Goal: Obtain resource: Download file/media

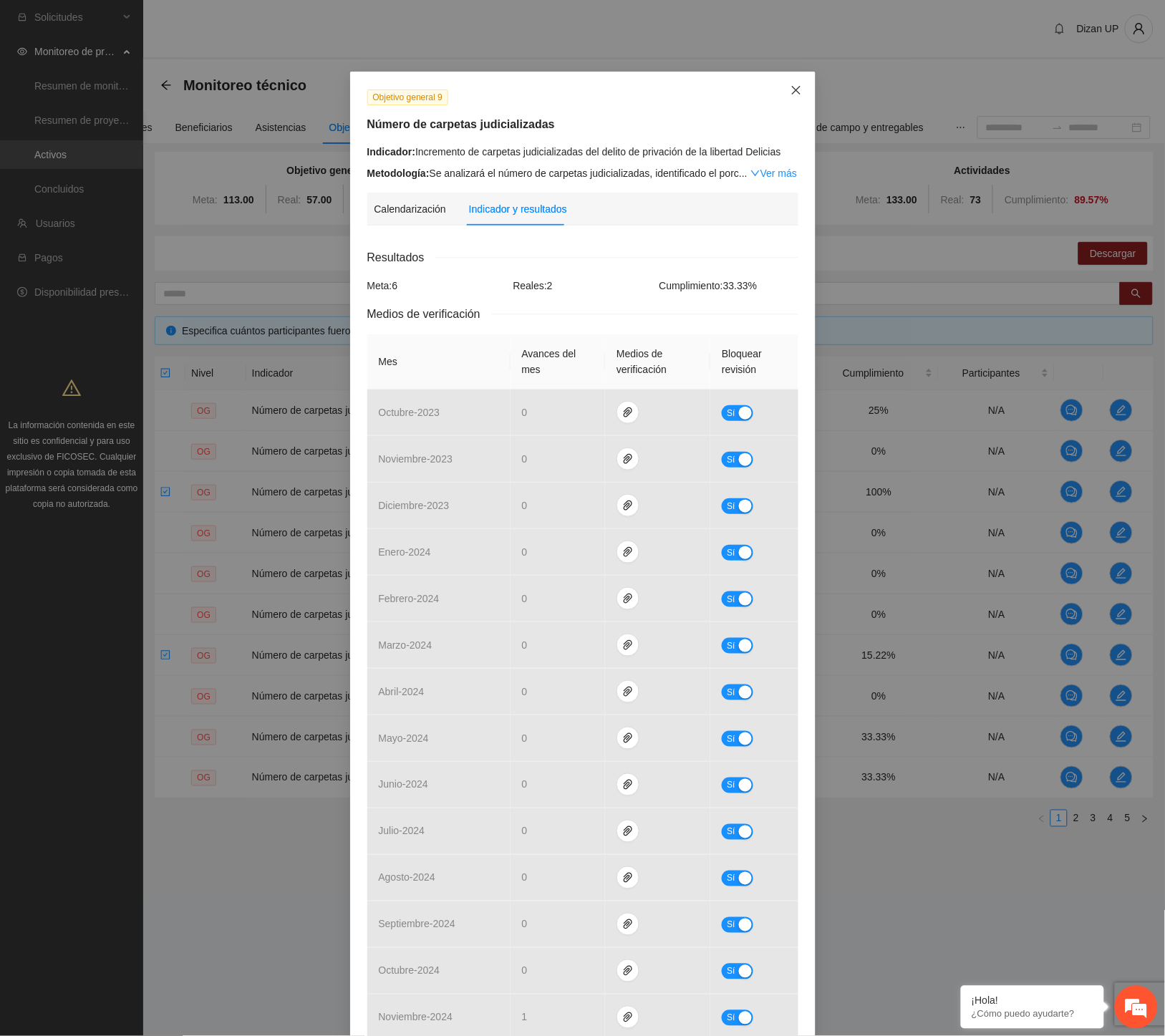
click at [790, 88] on icon "close" at bounding box center [796, 90] width 11 height 11
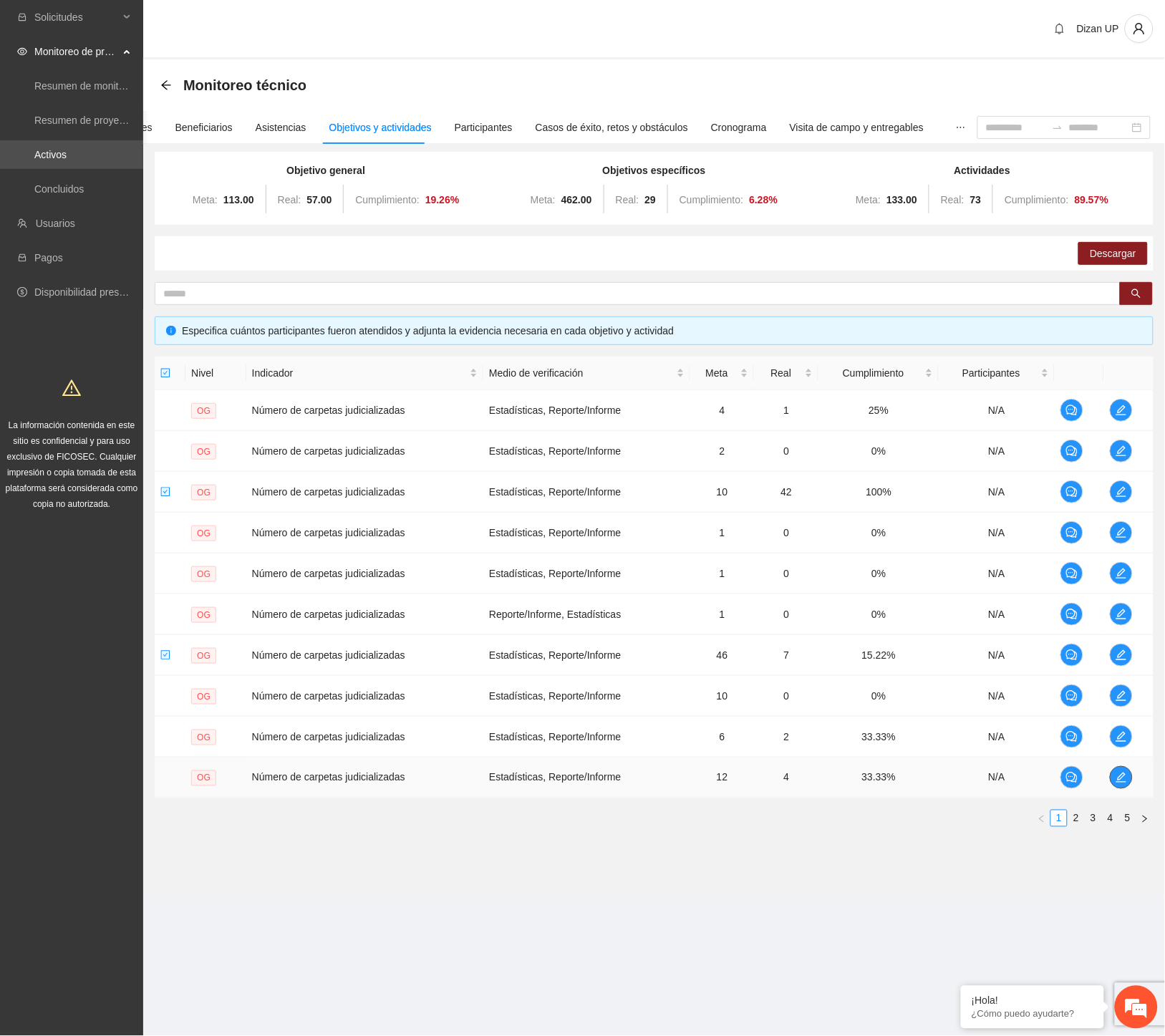
click at [1127, 777] on span "edit" at bounding box center [1121, 778] width 21 height 11
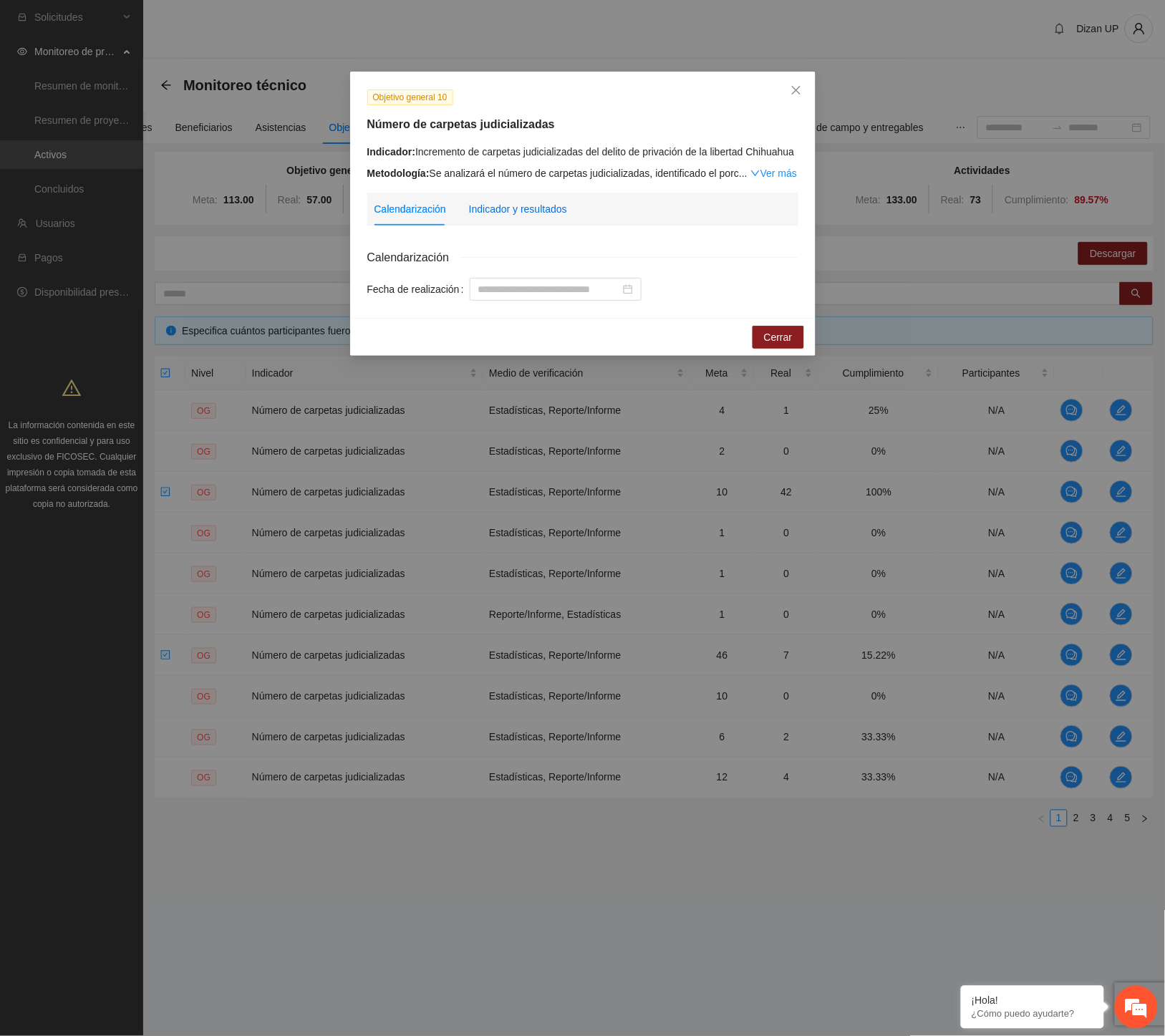
click at [509, 212] on div "Indicador y resultados" at bounding box center [518, 208] width 98 height 16
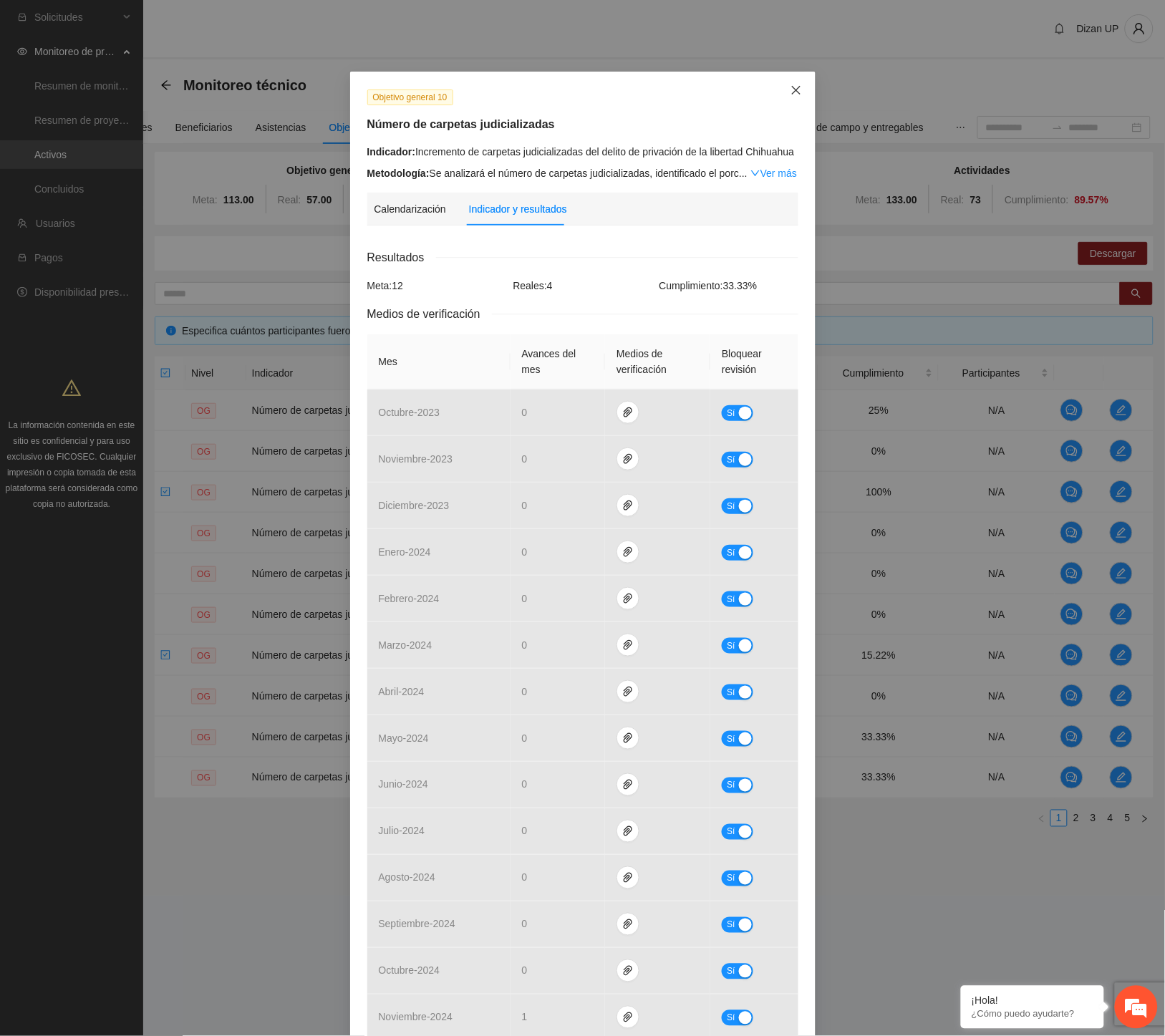
click at [791, 91] on icon "close" at bounding box center [796, 90] width 11 height 11
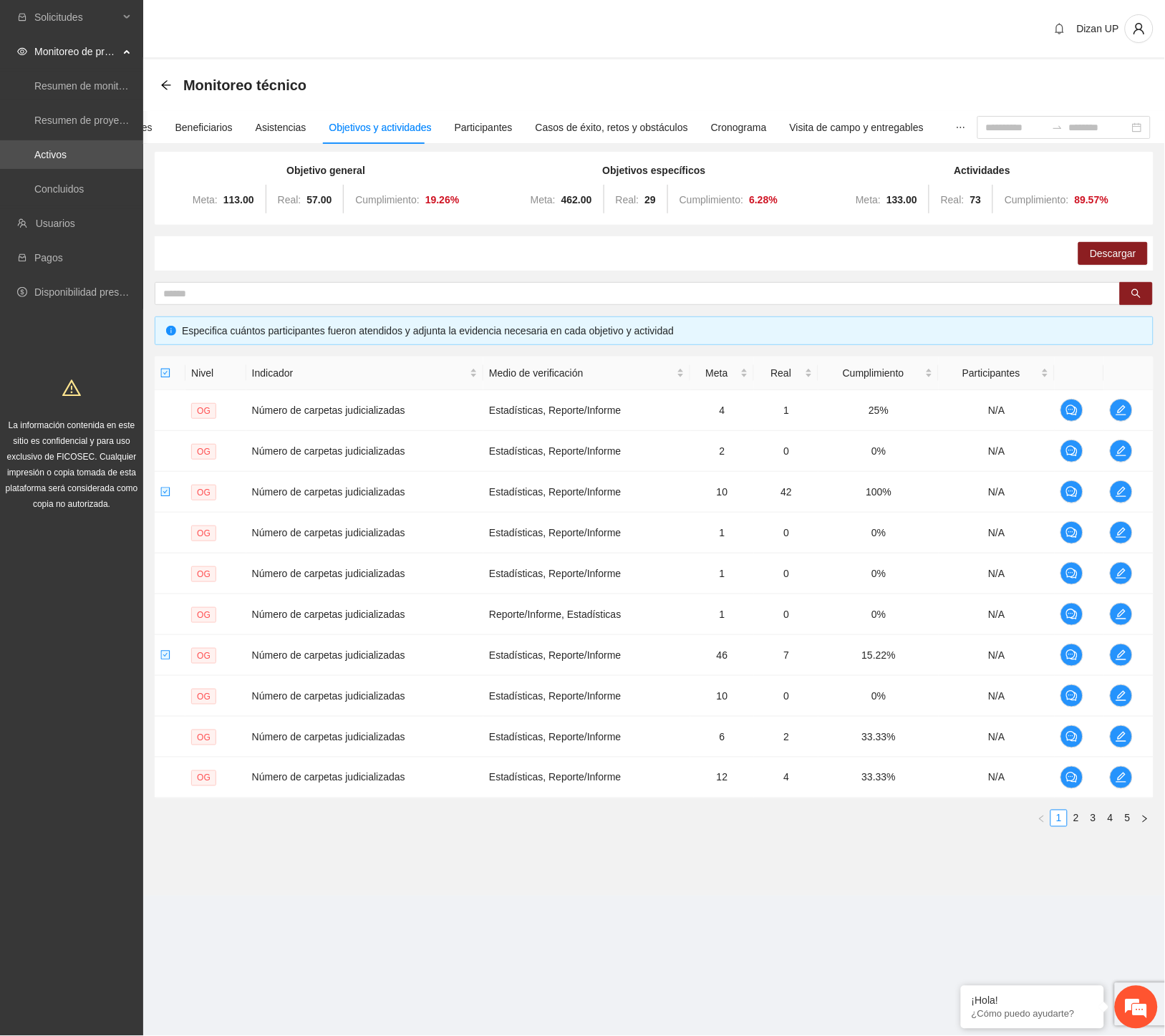
drag, startPoint x: 1075, startPoint y: 820, endPoint x: 1070, endPoint y: 801, distance: 19.6
click at [1075, 819] on link "2" at bounding box center [1076, 818] width 16 height 16
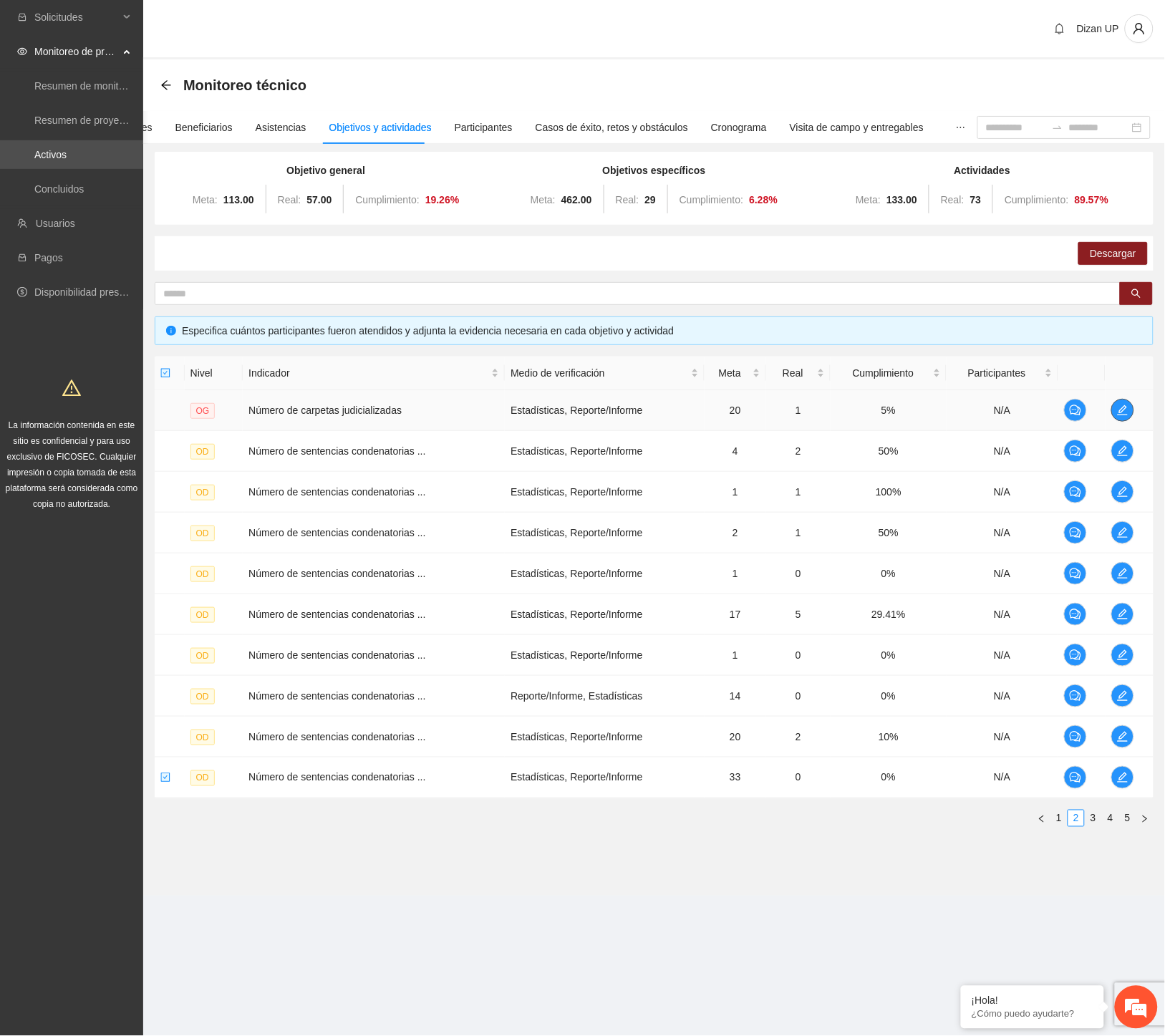
click at [1124, 405] on icon "edit" at bounding box center [1123, 411] width 11 height 11
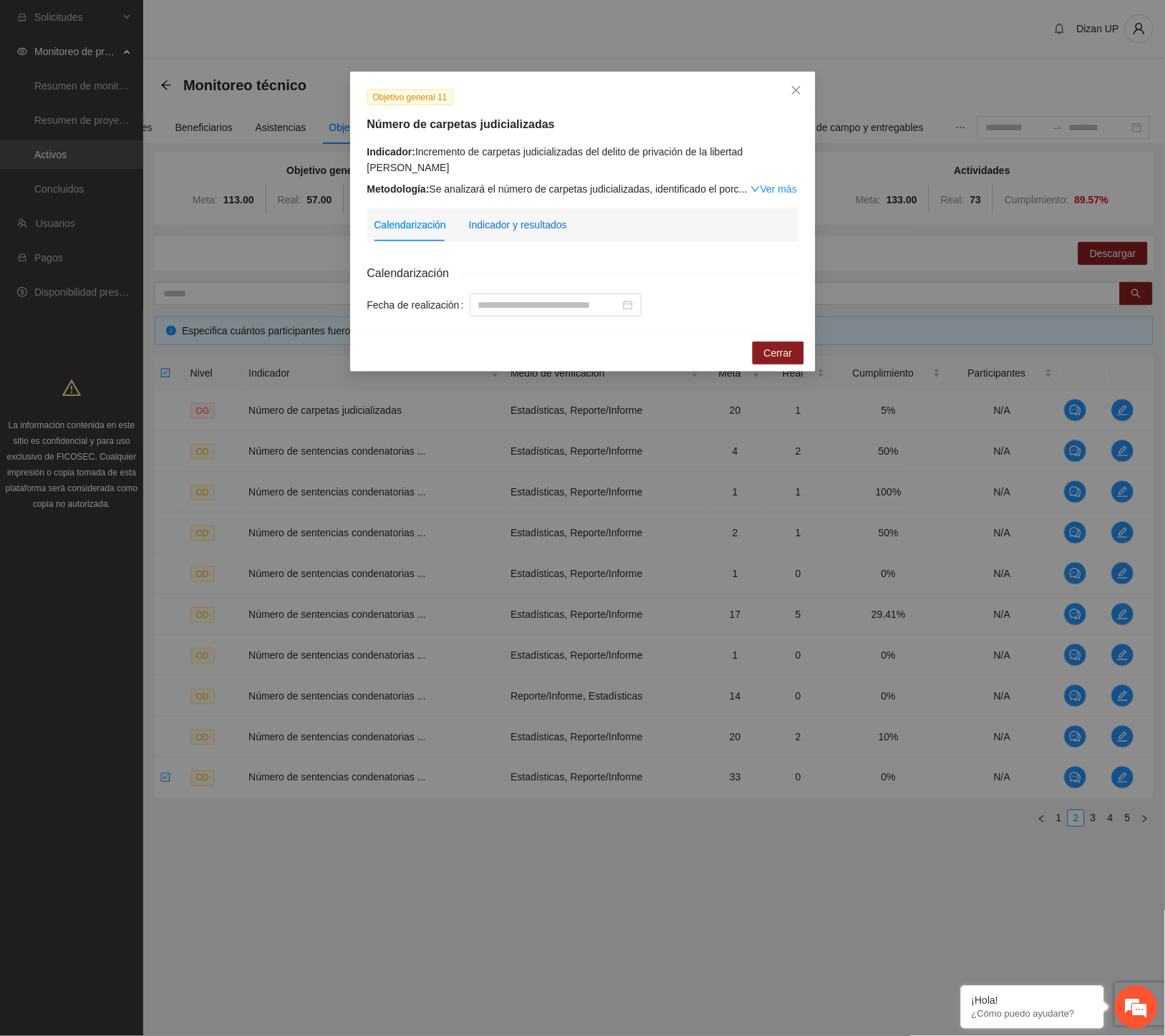
click at [531, 219] on div "Indicador y resultados" at bounding box center [518, 225] width 98 height 16
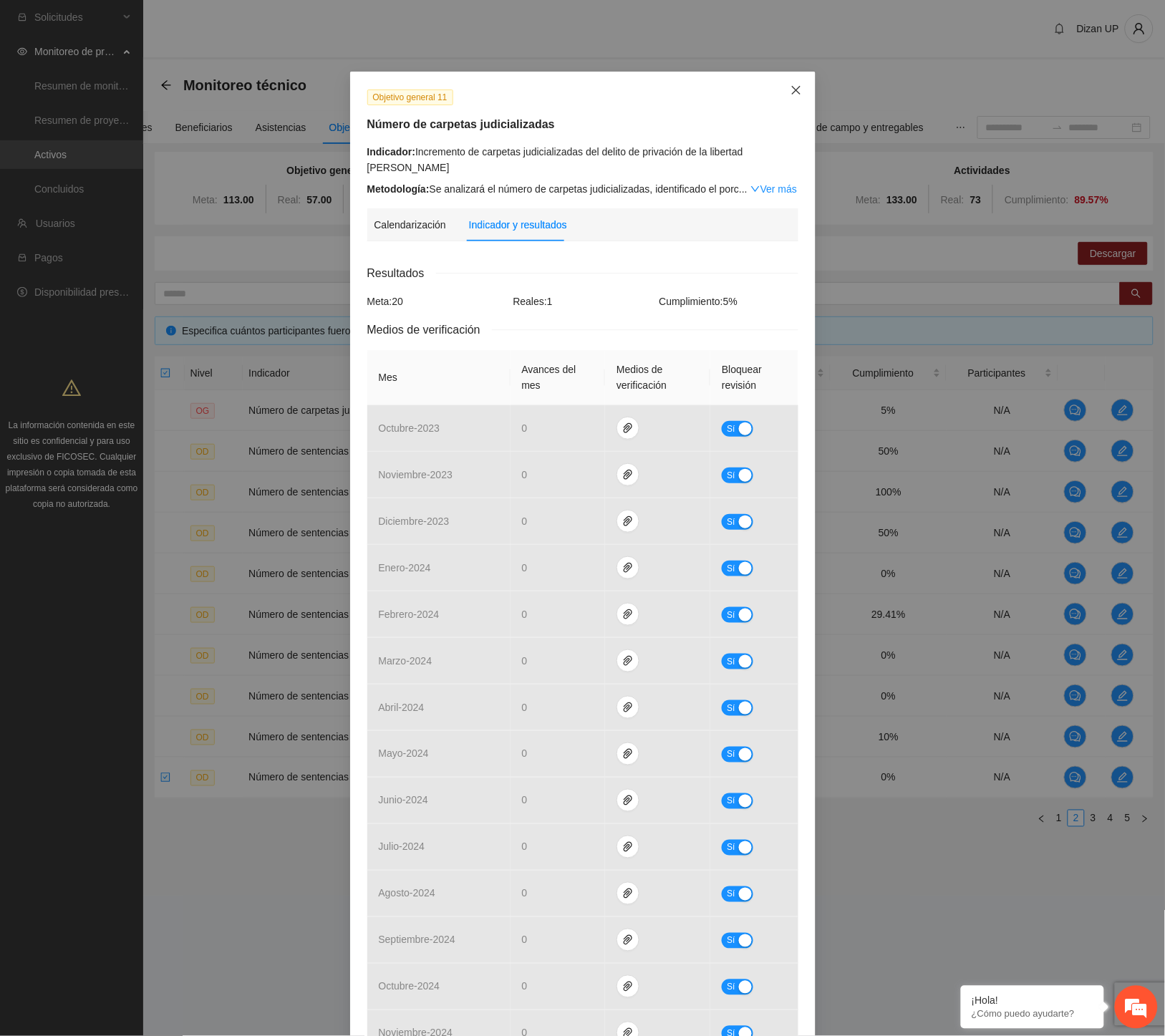
click at [792, 90] on icon "close" at bounding box center [796, 90] width 11 height 11
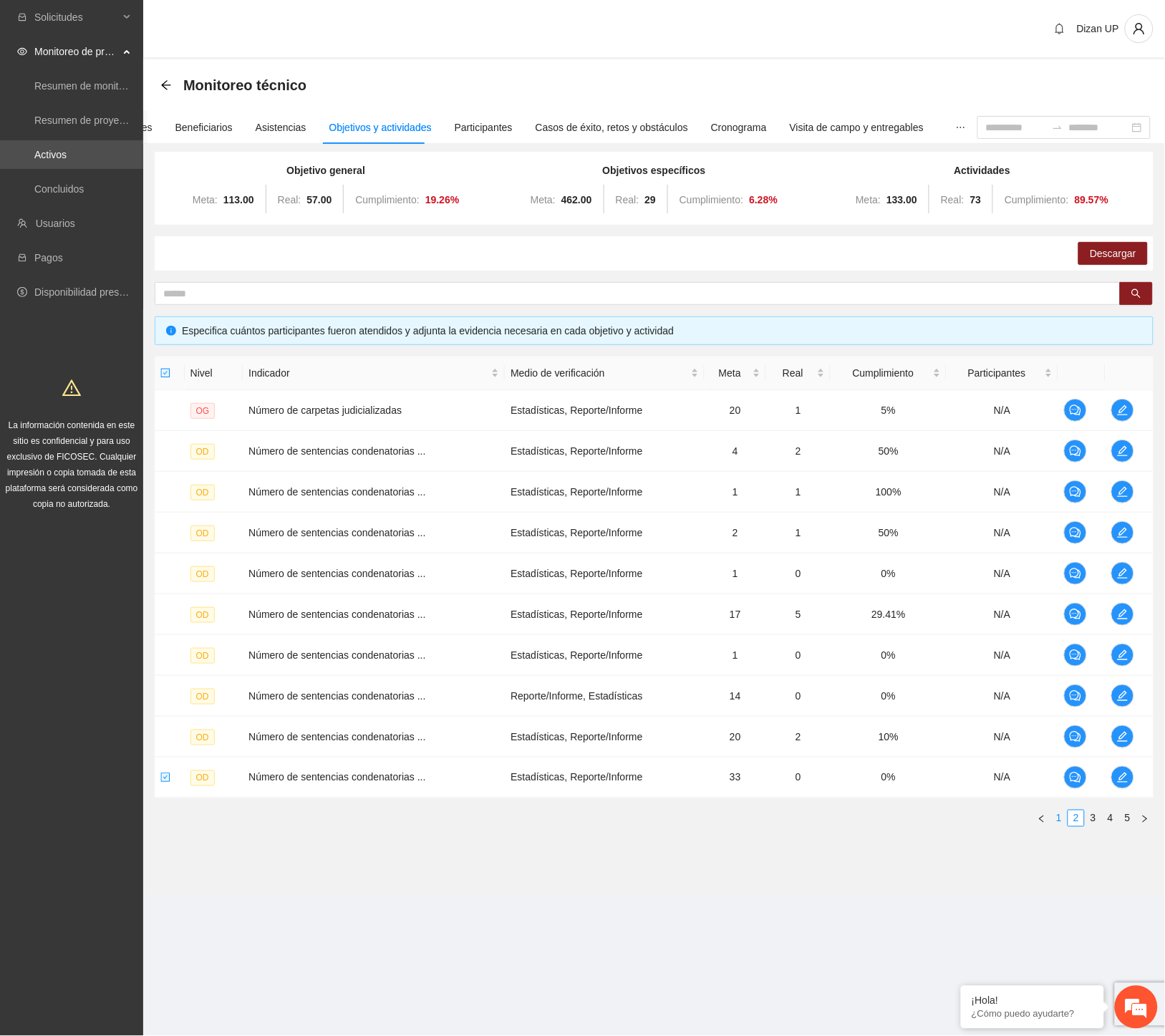
click at [1057, 818] on link "1" at bounding box center [1059, 818] width 16 height 16
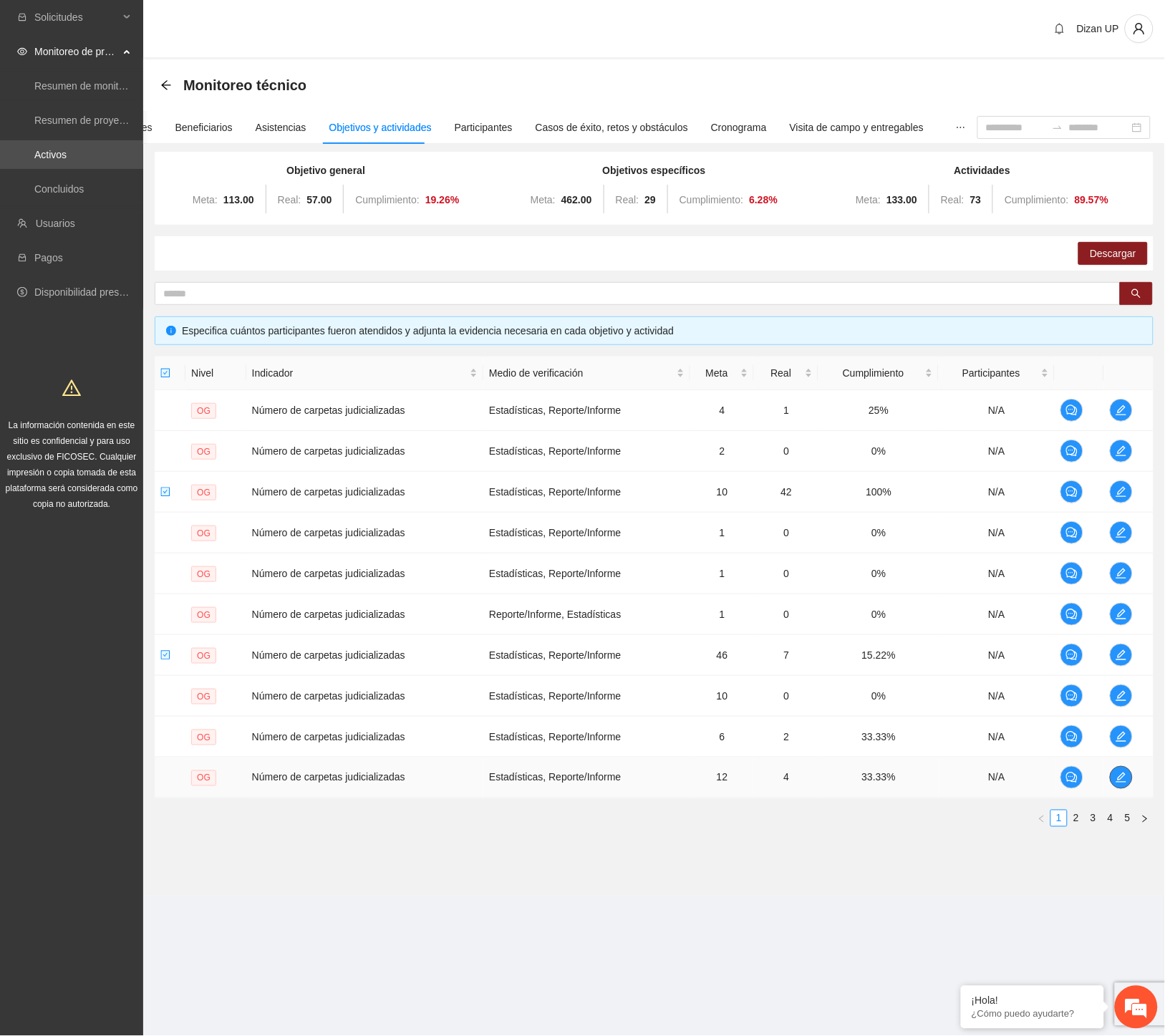
click at [1121, 780] on icon "edit" at bounding box center [1122, 778] width 11 height 11
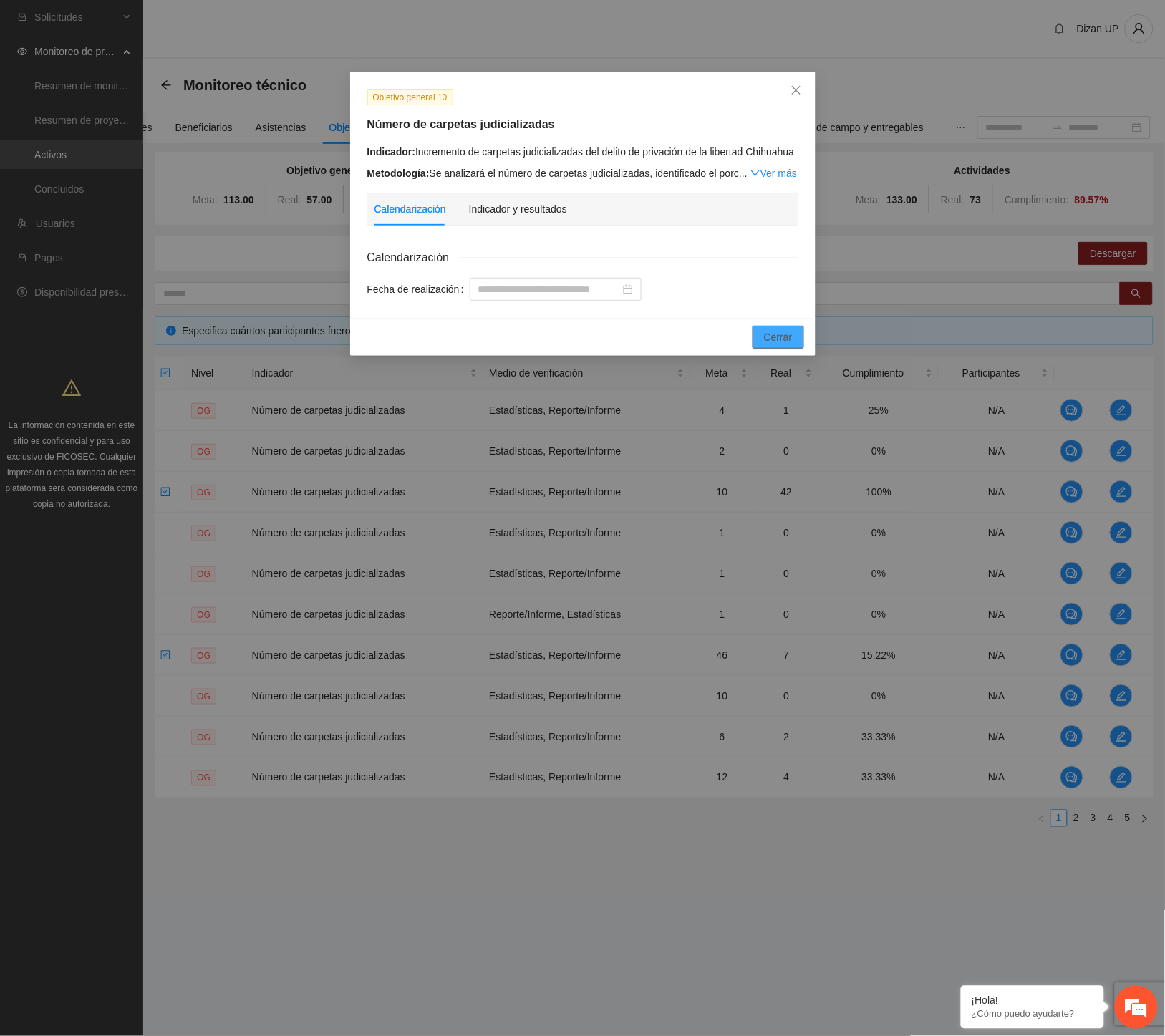
click at [780, 327] on button "Cerrar" at bounding box center [778, 337] width 51 height 23
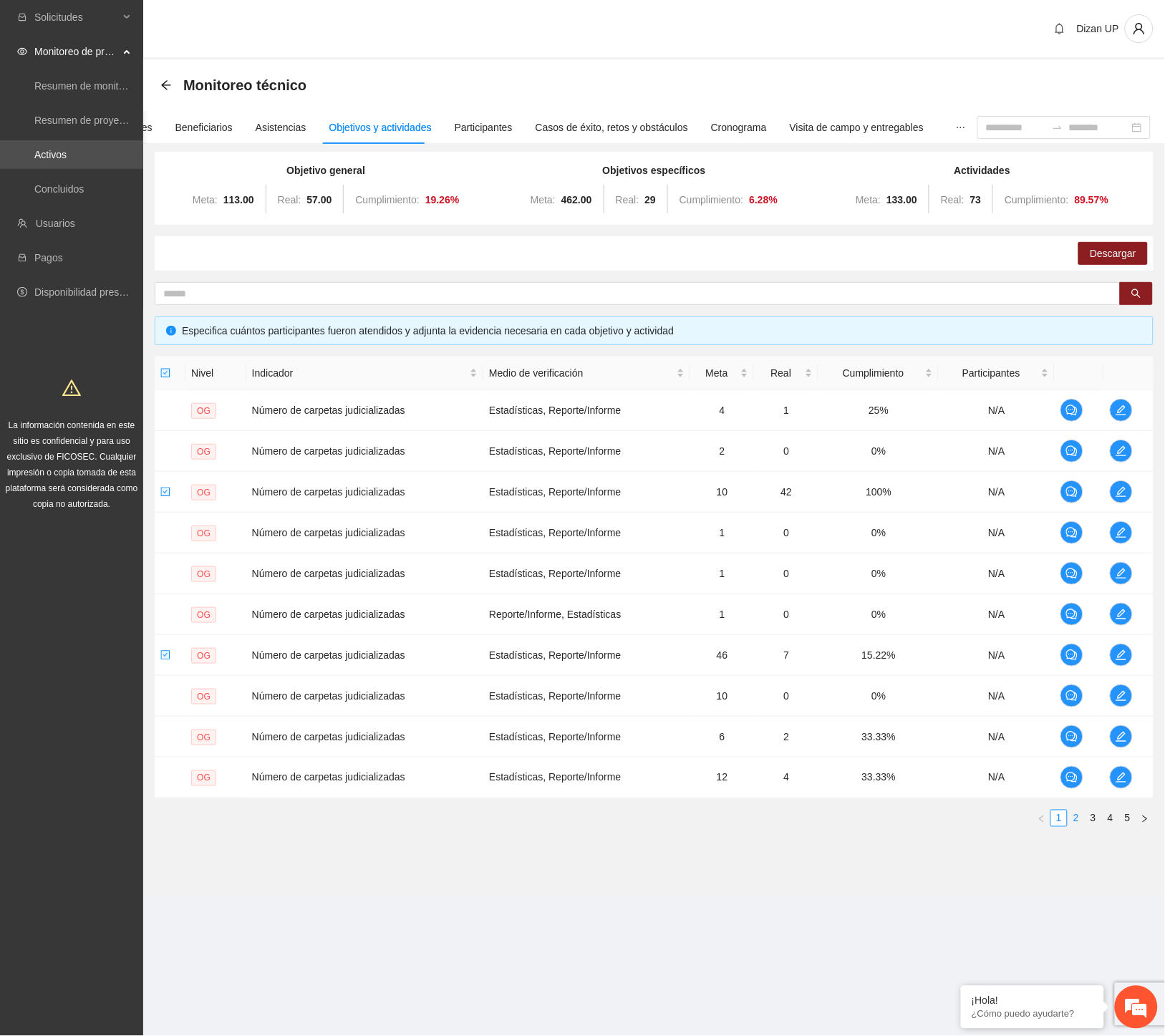
click at [1076, 819] on link "2" at bounding box center [1076, 818] width 16 height 16
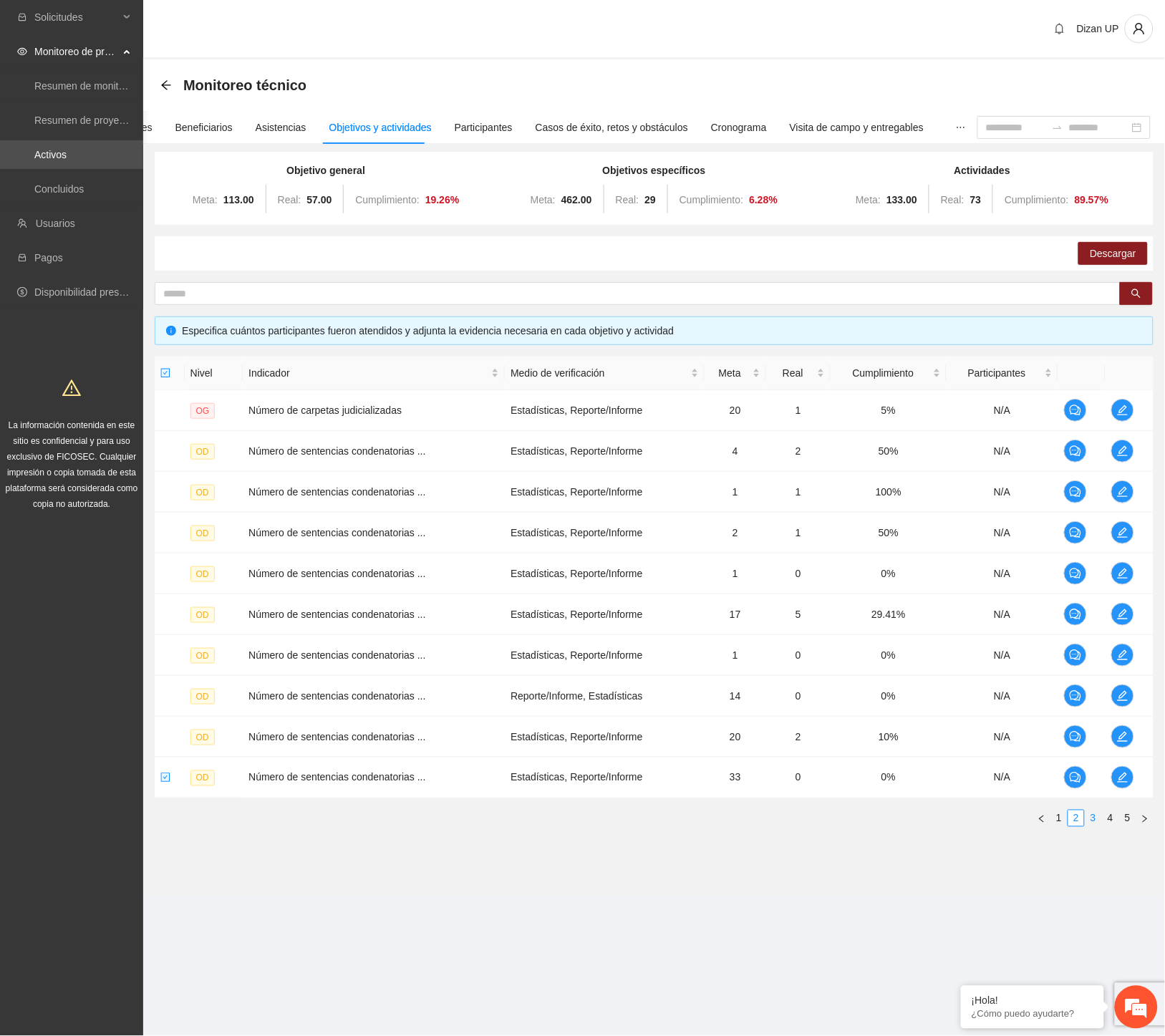
click at [1092, 824] on link "3" at bounding box center [1093, 818] width 16 height 16
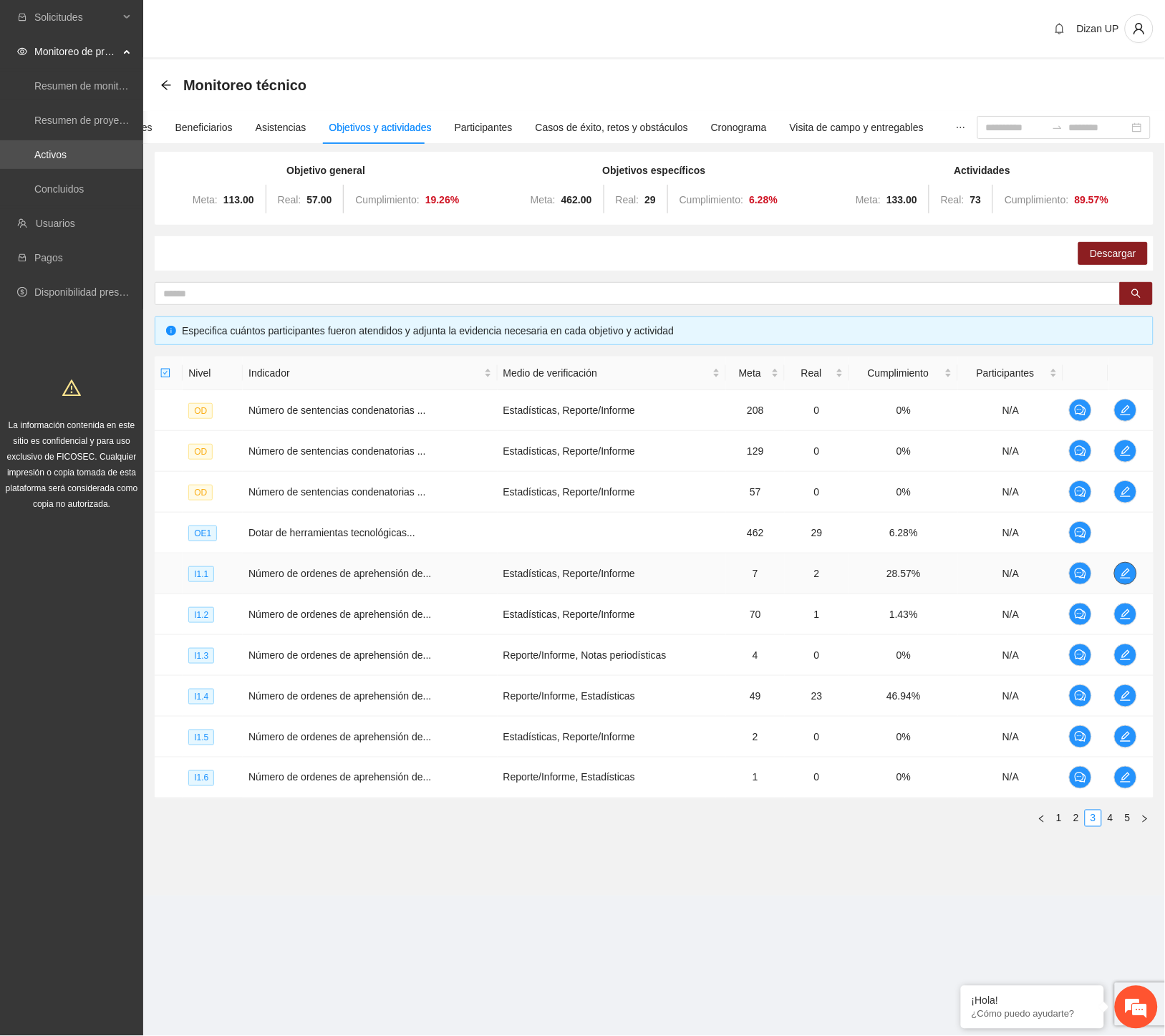
click at [1121, 576] on icon "edit" at bounding box center [1126, 574] width 11 height 11
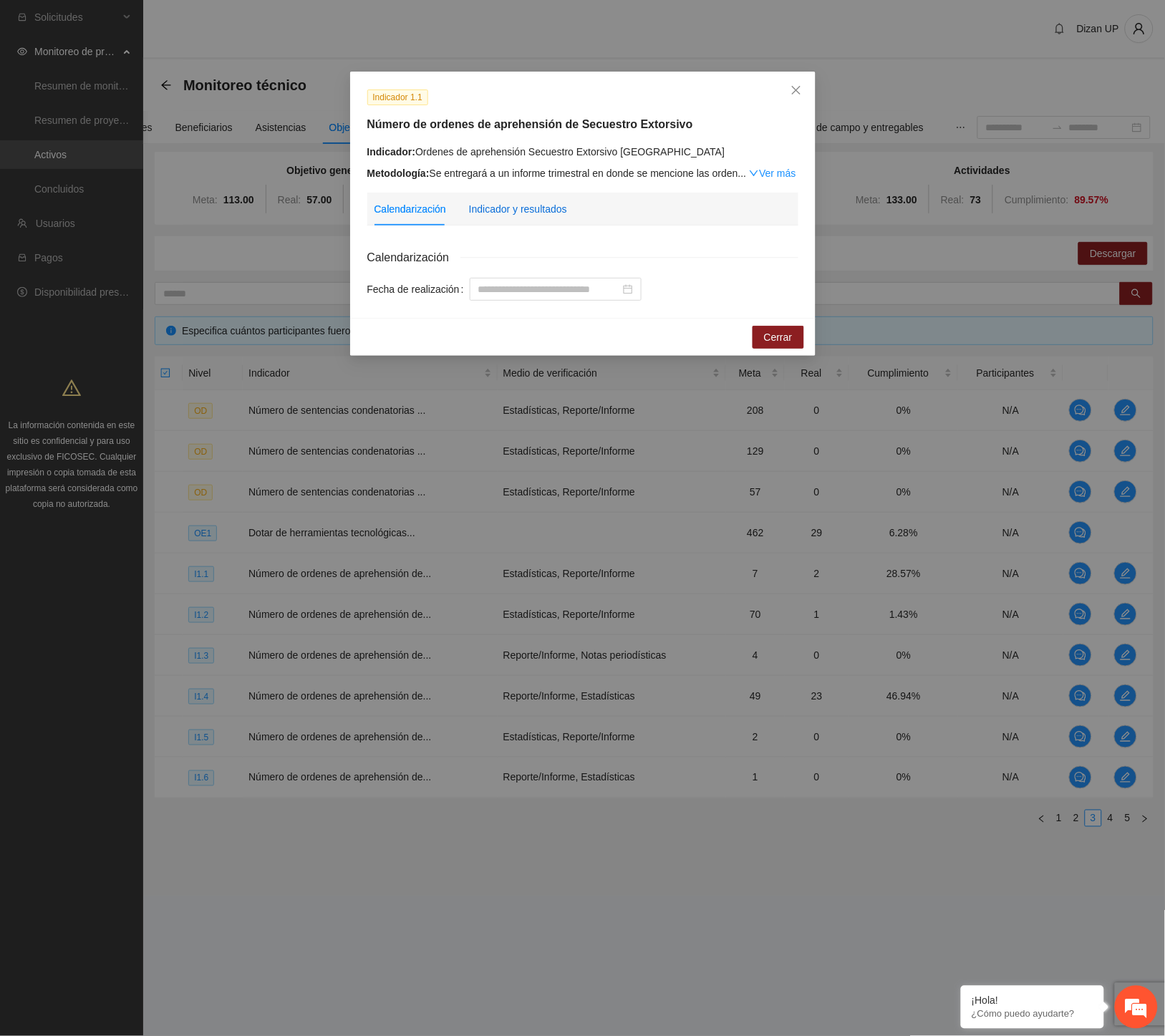
click at [510, 216] on div "Indicador y resultados" at bounding box center [518, 208] width 98 height 16
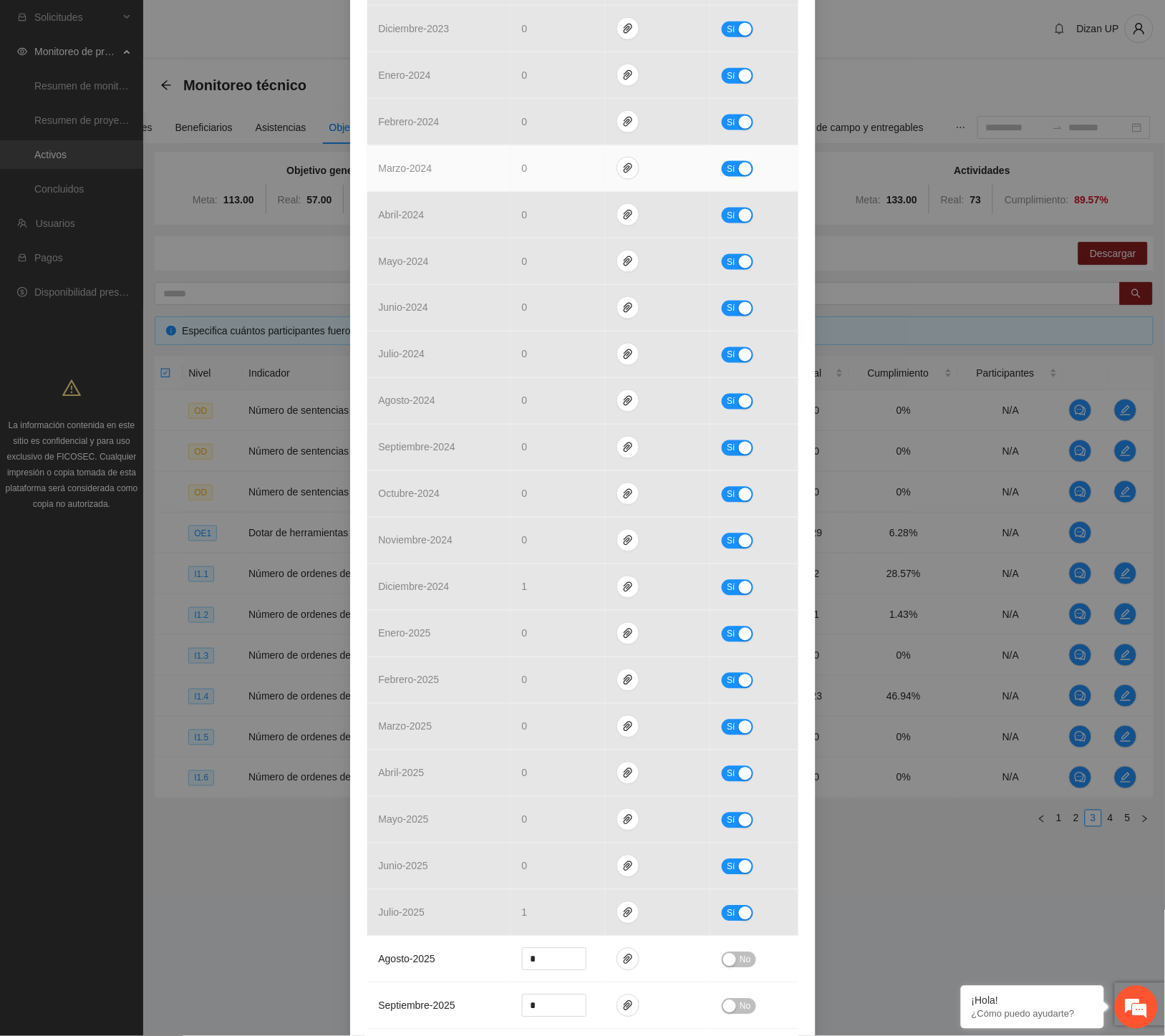
scroll to position [79, 0]
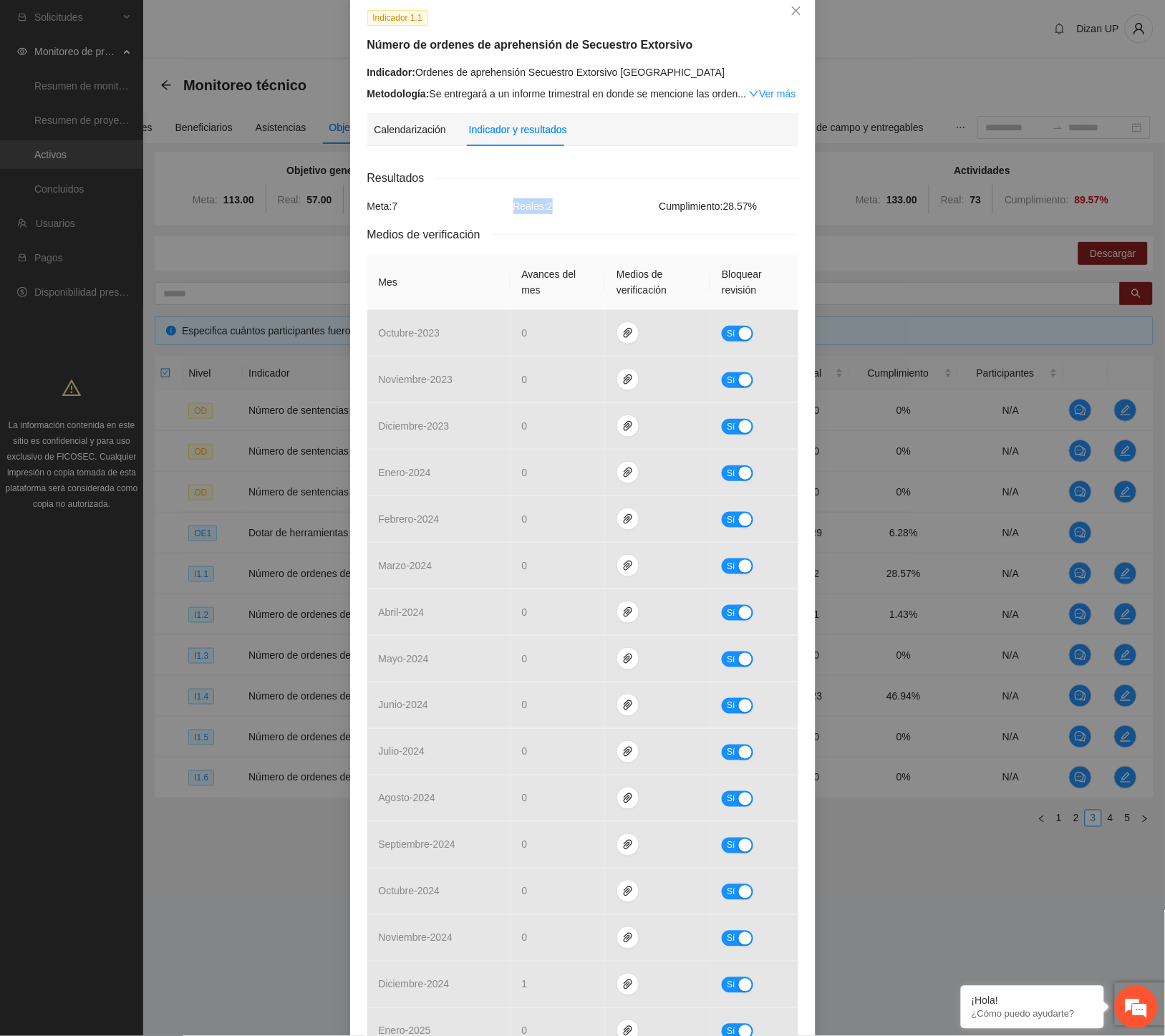
drag, startPoint x: 484, startPoint y: 211, endPoint x: 599, endPoint y: 204, distance: 115.2
click at [599, 204] on div "Meta: 7 Reales: 2 Cumplimiento: 28.57 %" at bounding box center [583, 206] width 438 height 16
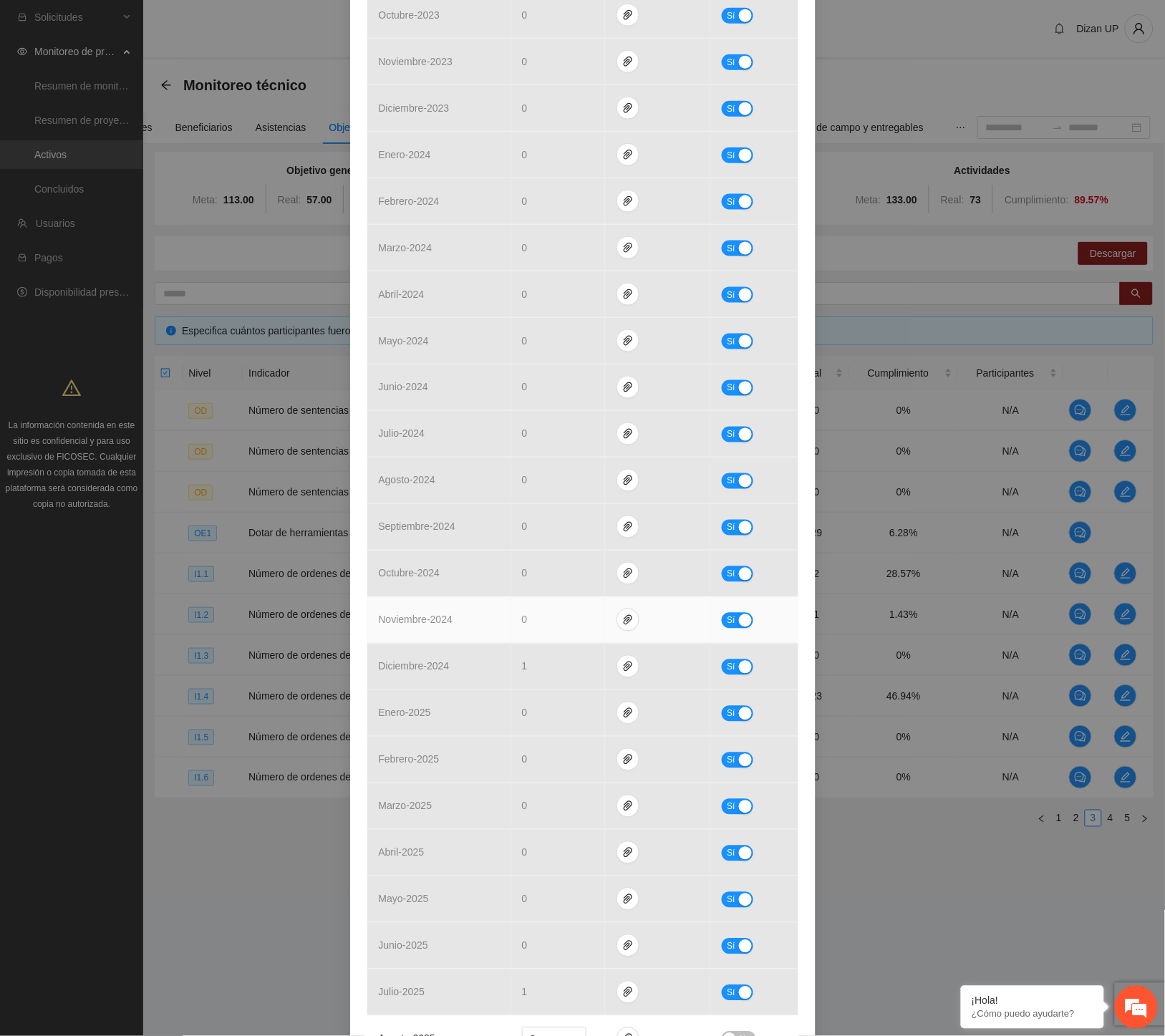
scroll to position [636, 0]
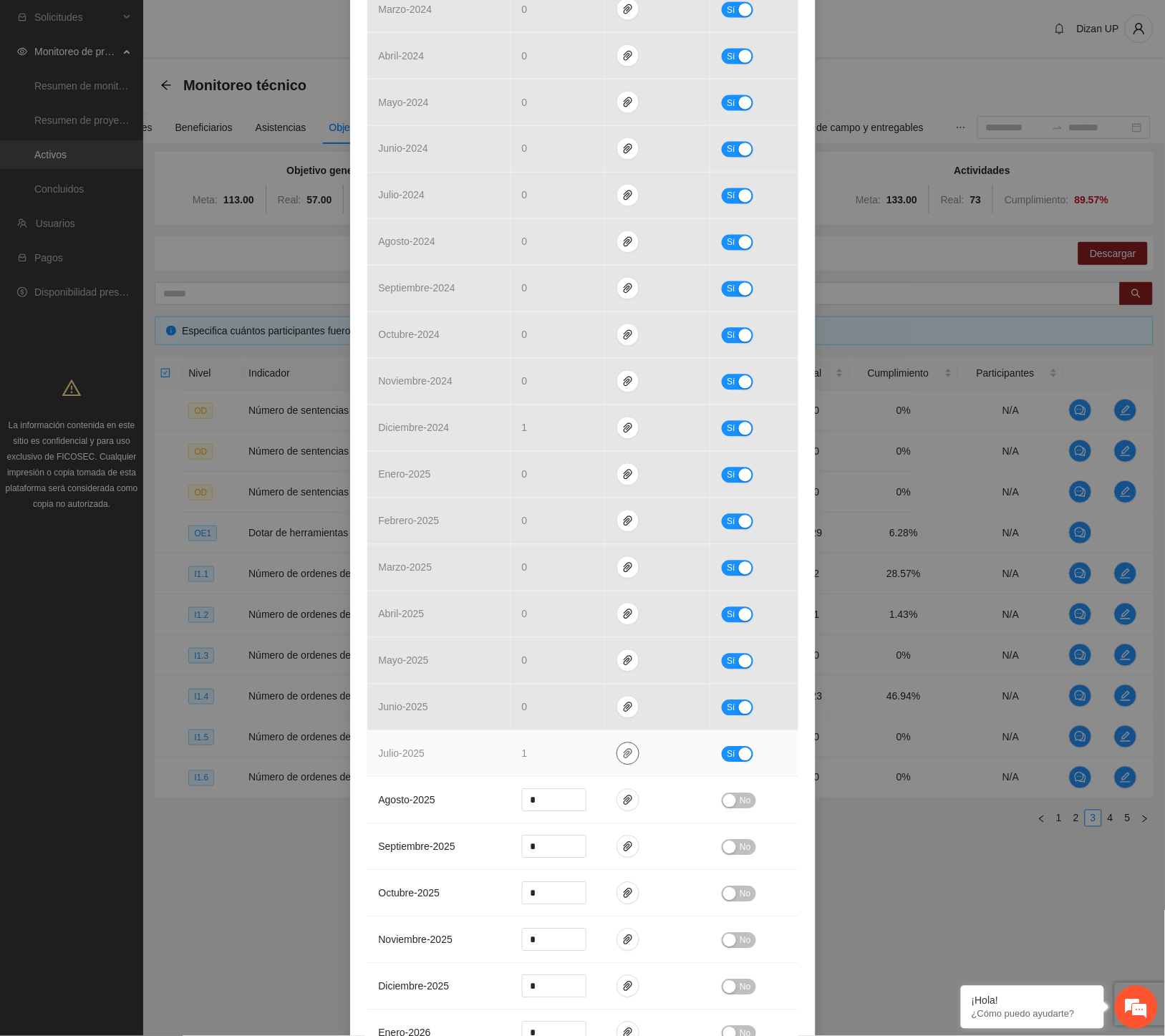
click at [624, 754] on icon "paper-clip" at bounding box center [628, 754] width 9 height 10
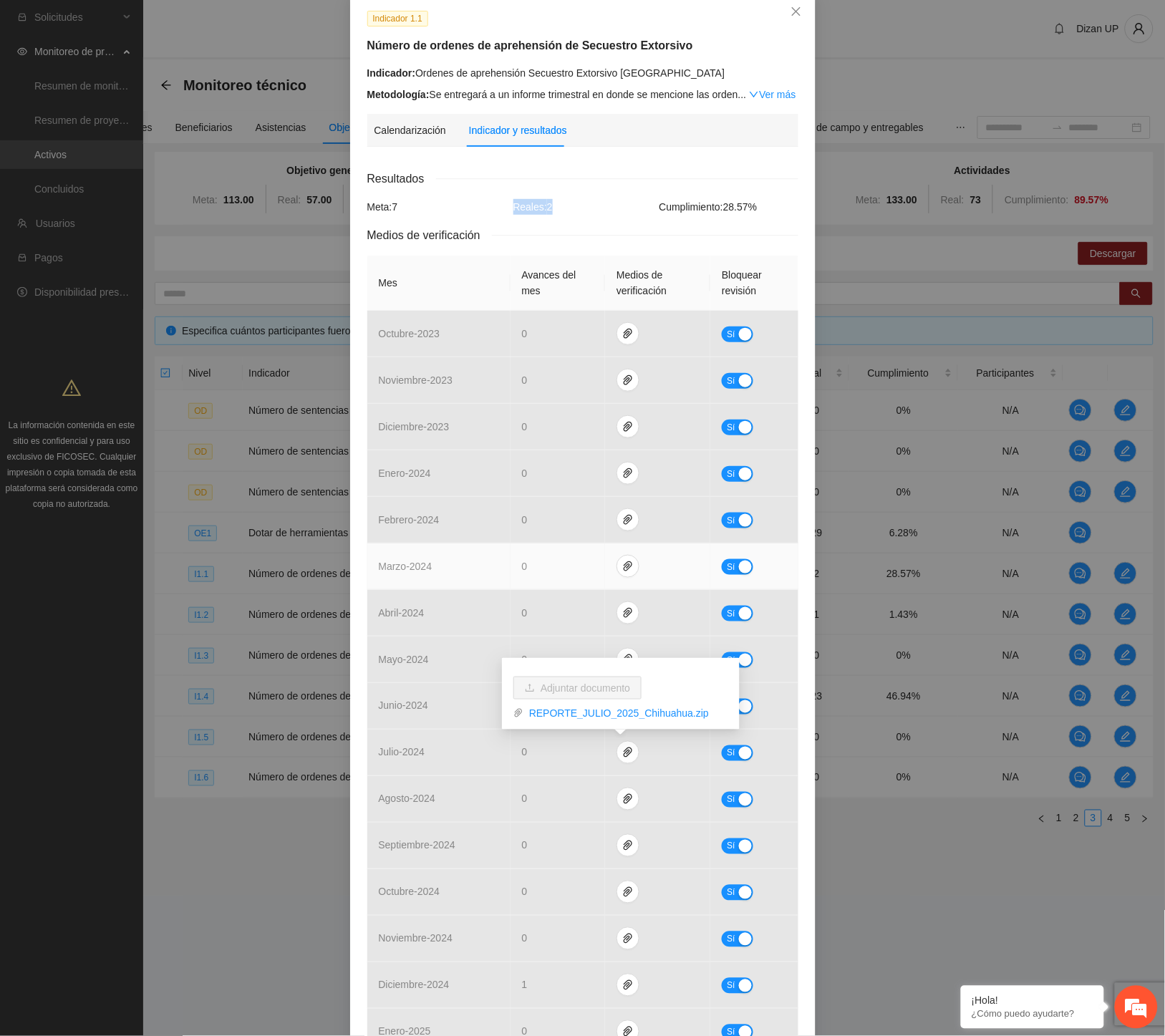
scroll to position [0, 0]
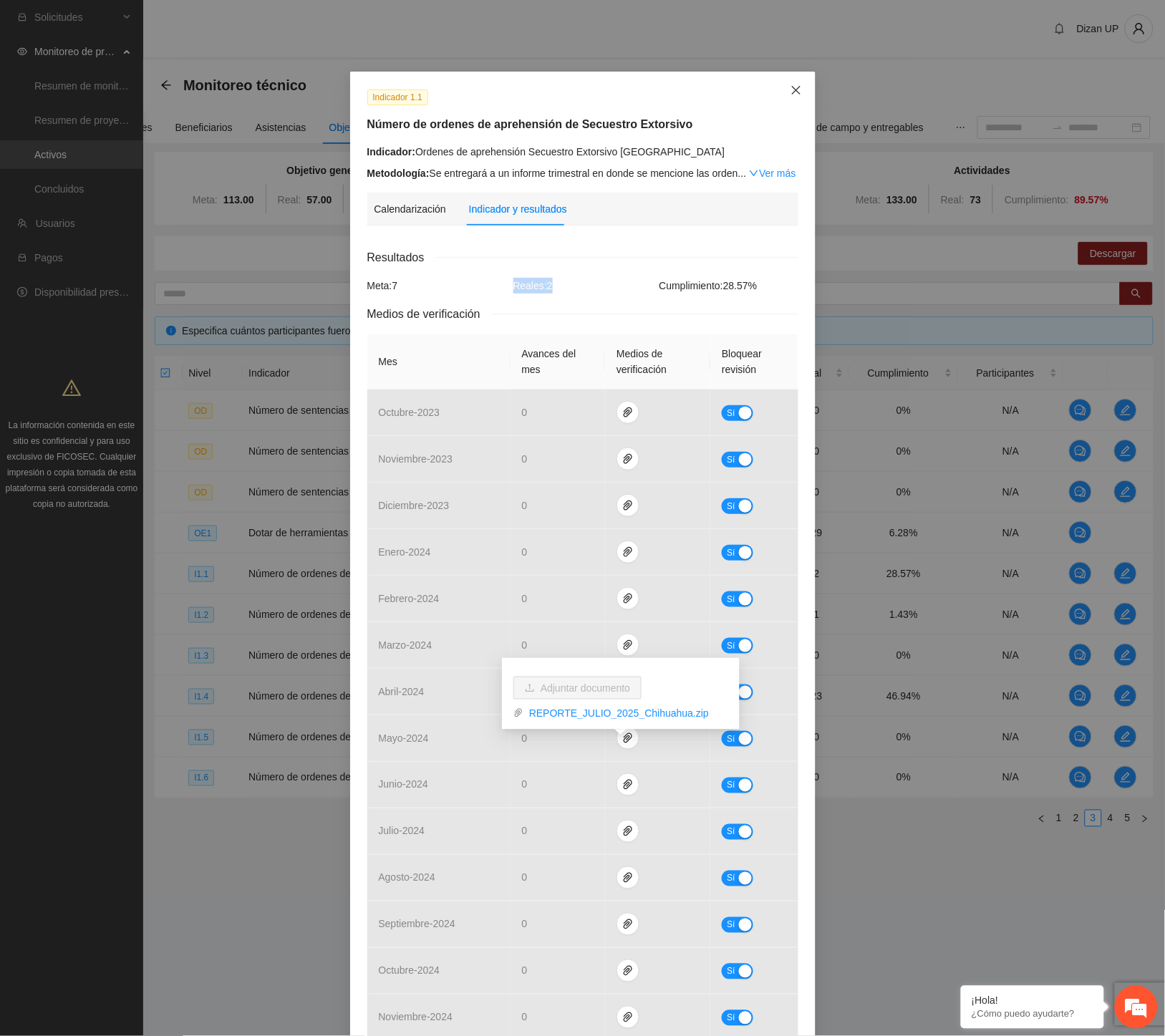
click at [794, 90] on icon "close" at bounding box center [796, 90] width 11 height 11
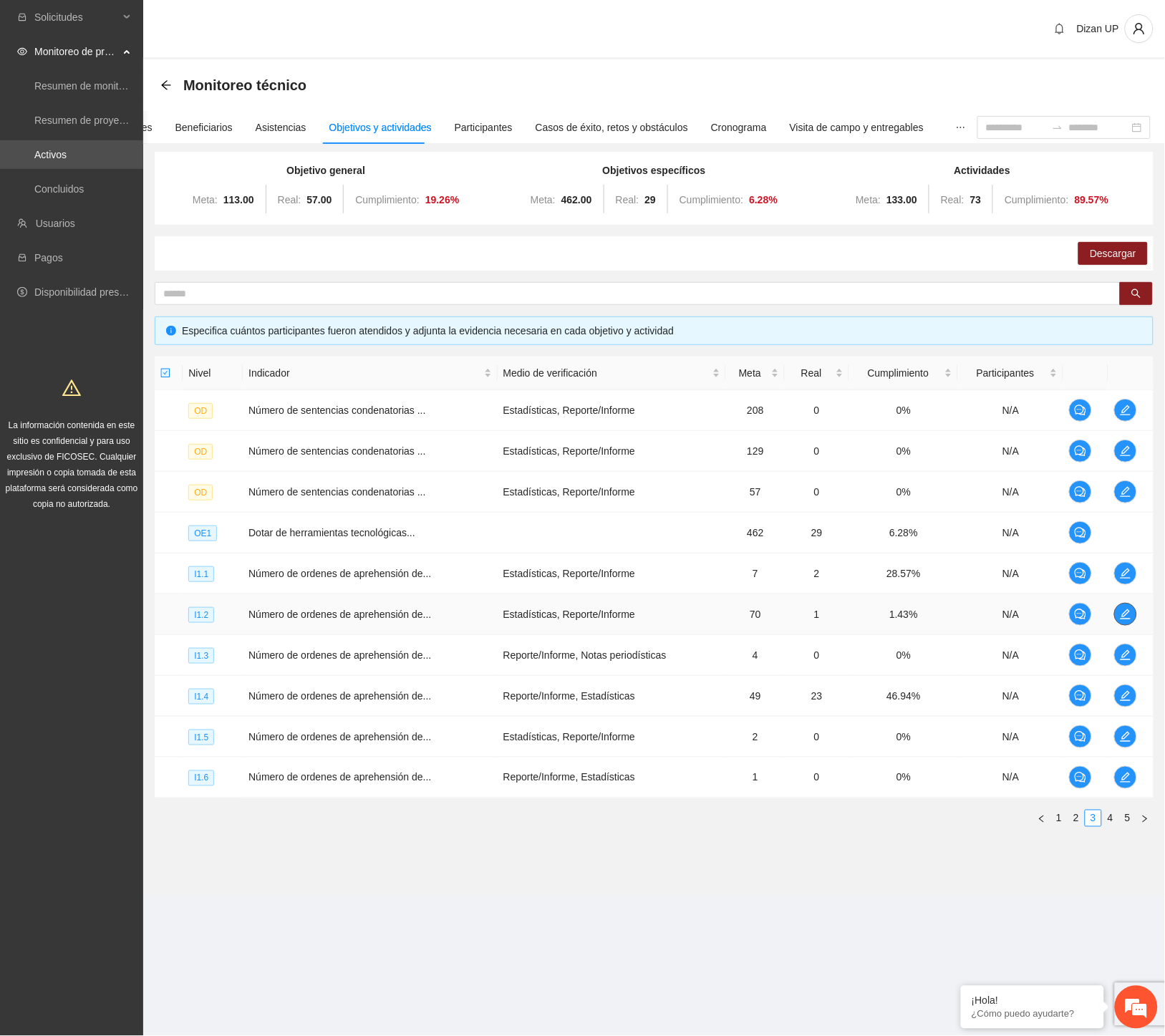
click at [1120, 611] on icon "edit" at bounding box center [1126, 615] width 11 height 11
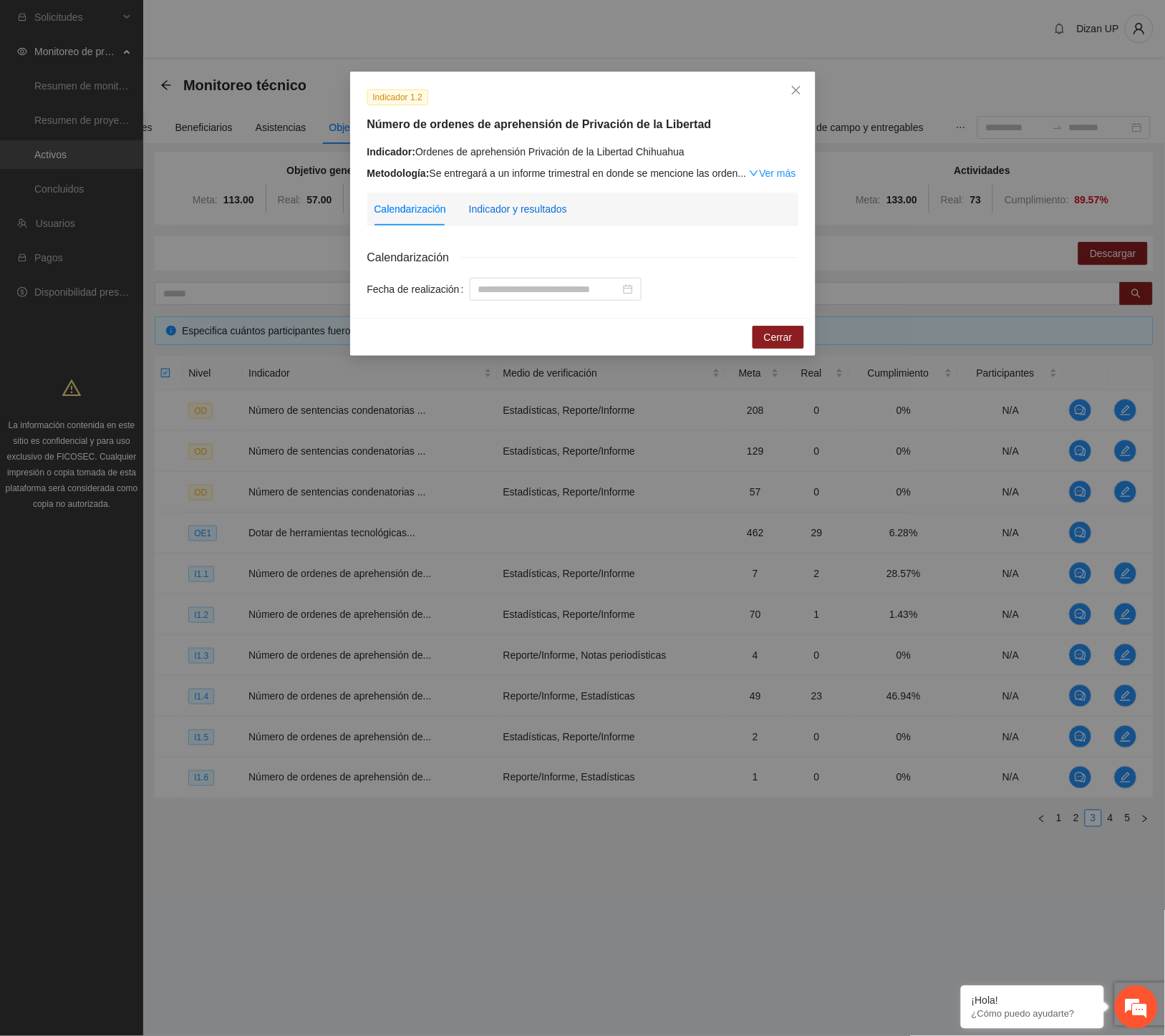
click at [512, 216] on div "Indicador y resultados" at bounding box center [518, 208] width 98 height 16
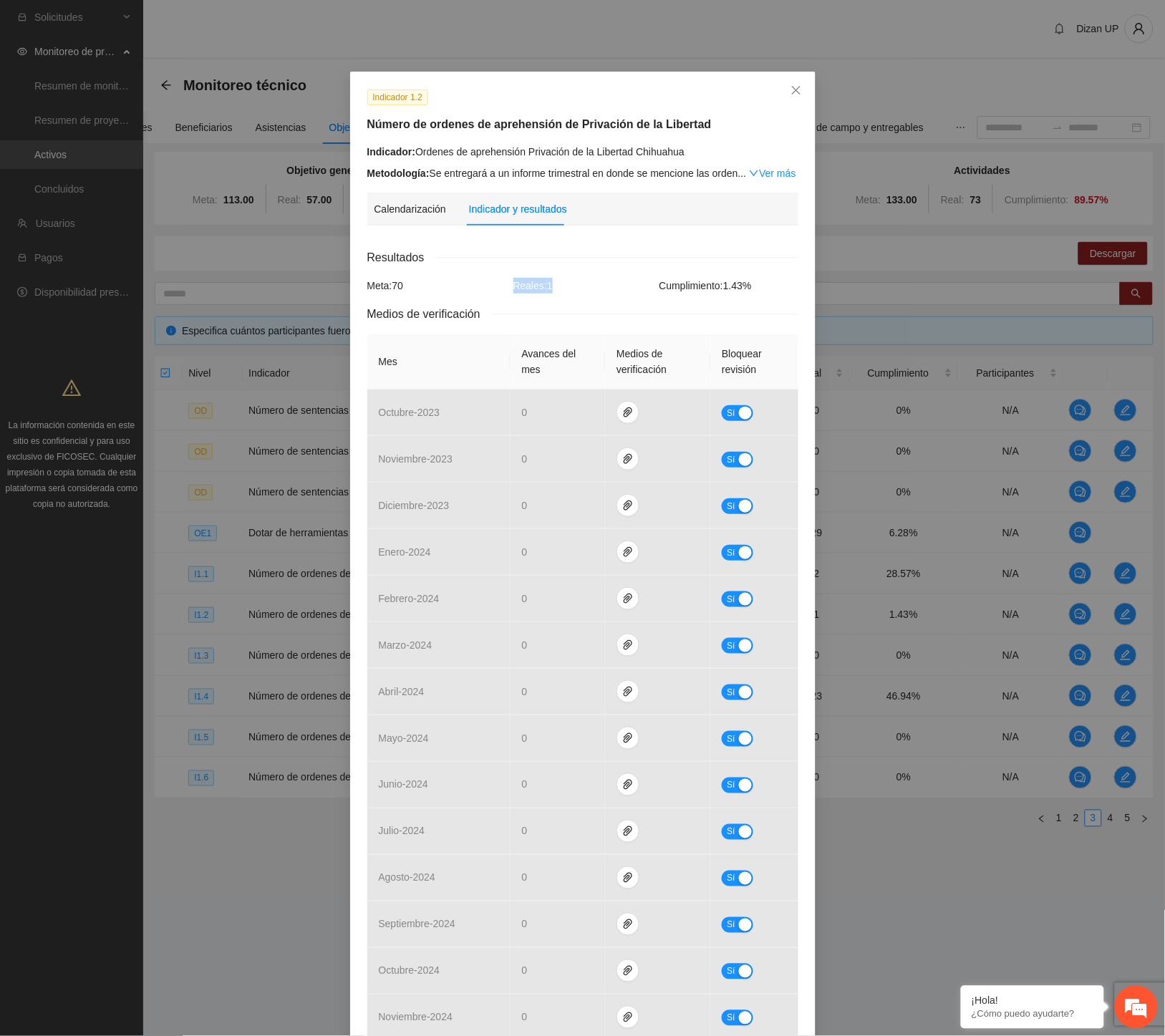
drag, startPoint x: 548, startPoint y: 292, endPoint x: 460, endPoint y: 290, distance: 88.0
click at [460, 290] on div "Meta: 70 Reales: 1 Cumplimiento: 1.43 %" at bounding box center [583, 285] width 438 height 16
drag, startPoint x: 789, startPoint y: 90, endPoint x: 754, endPoint y: 109, distance: 39.8
click at [791, 90] on icon "close" at bounding box center [795, 90] width 9 height 9
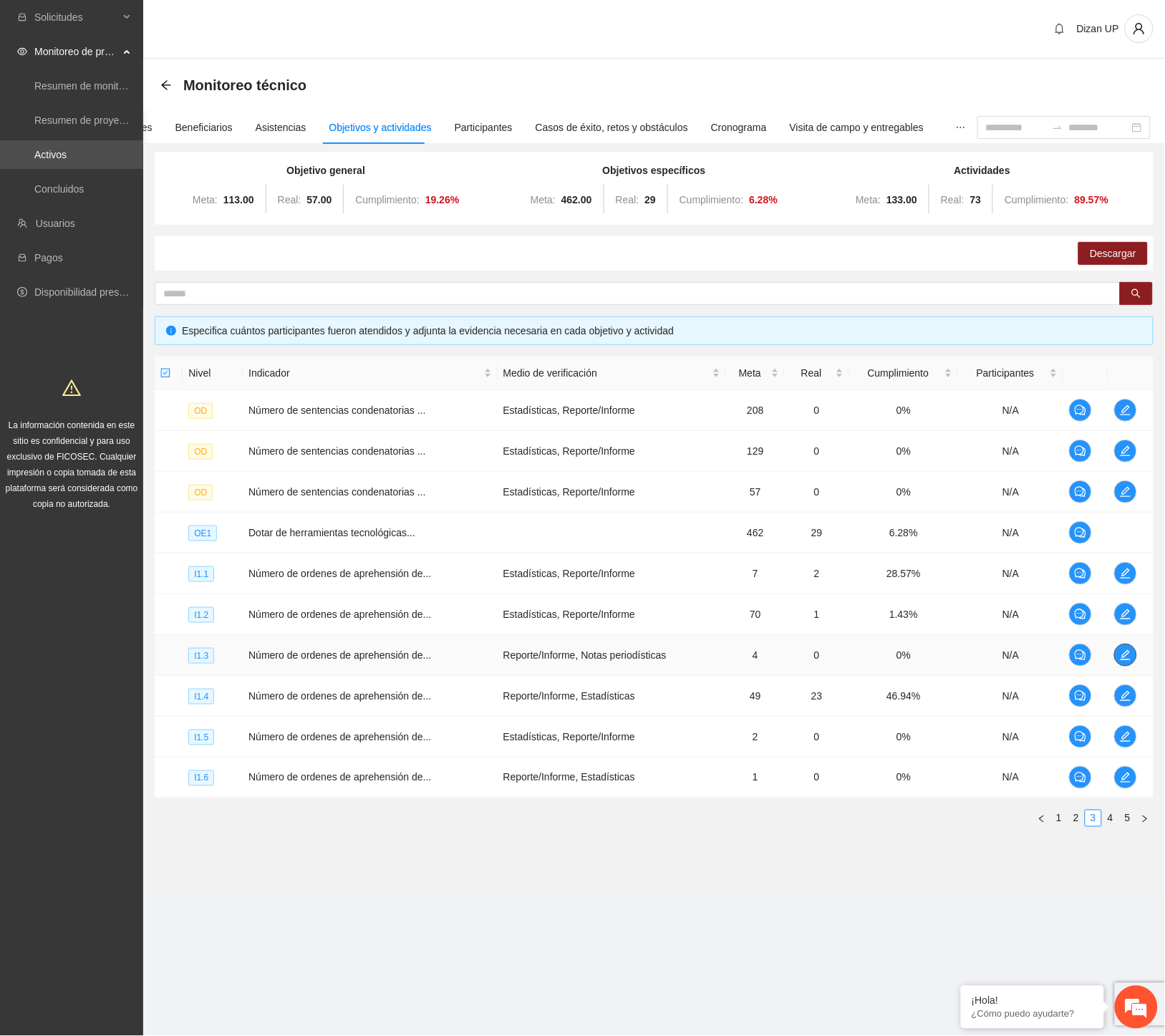
click at [1127, 655] on icon "edit" at bounding box center [1126, 655] width 10 height 10
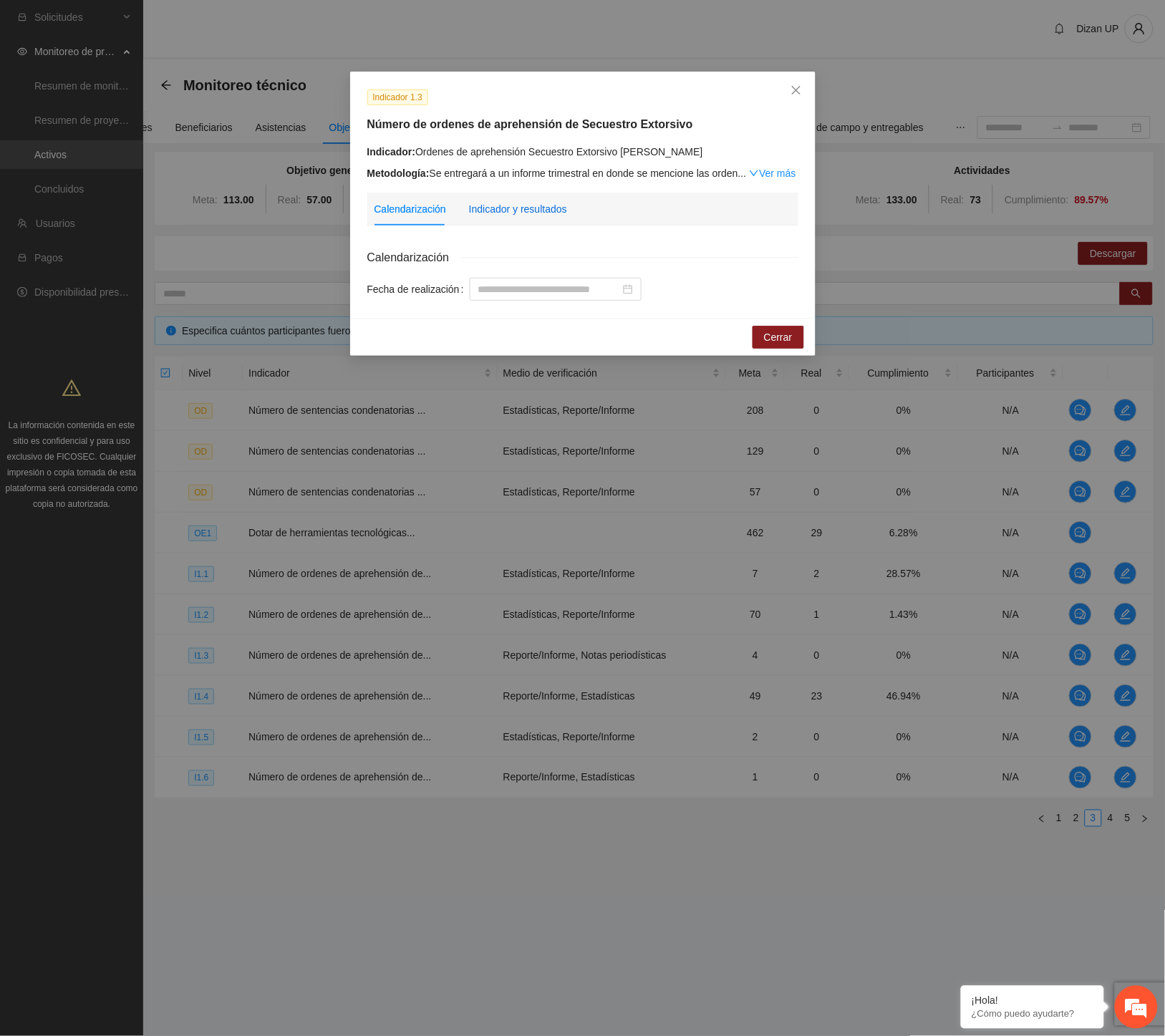
click at [535, 203] on div "Indicador y resultados" at bounding box center [518, 208] width 98 height 16
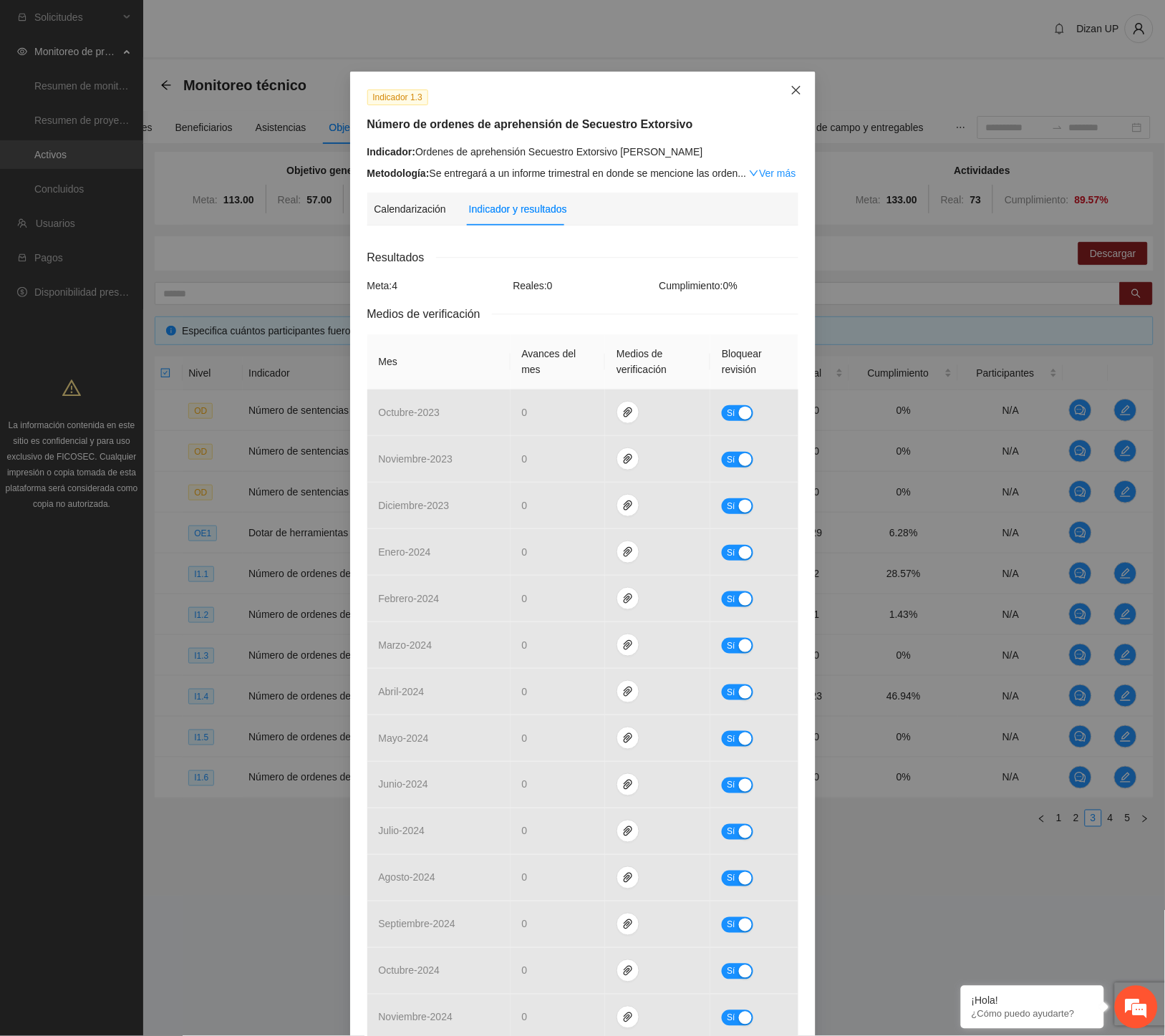
click at [790, 87] on icon "close" at bounding box center [796, 90] width 11 height 11
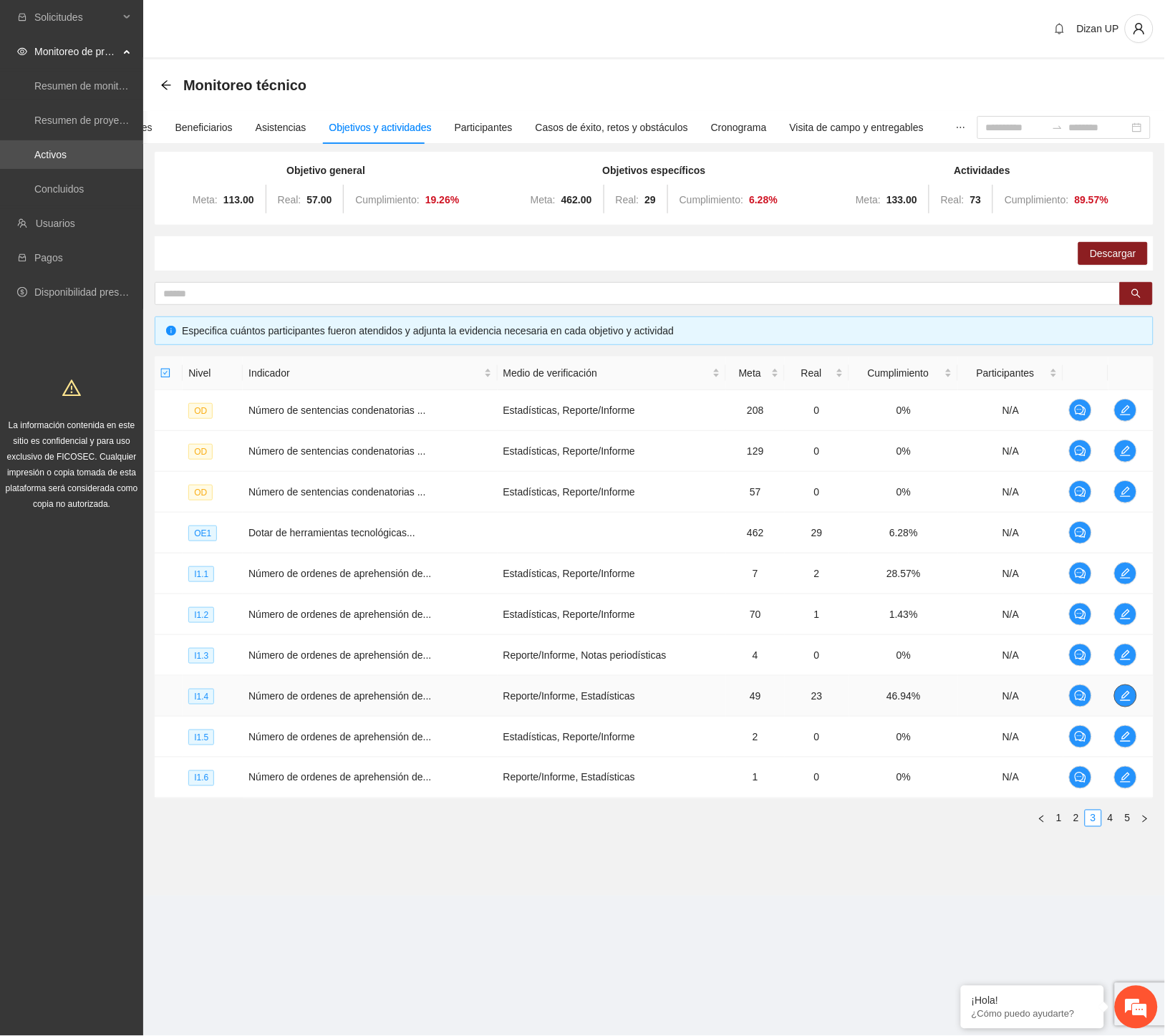
click at [1127, 693] on icon "edit" at bounding box center [1126, 696] width 10 height 10
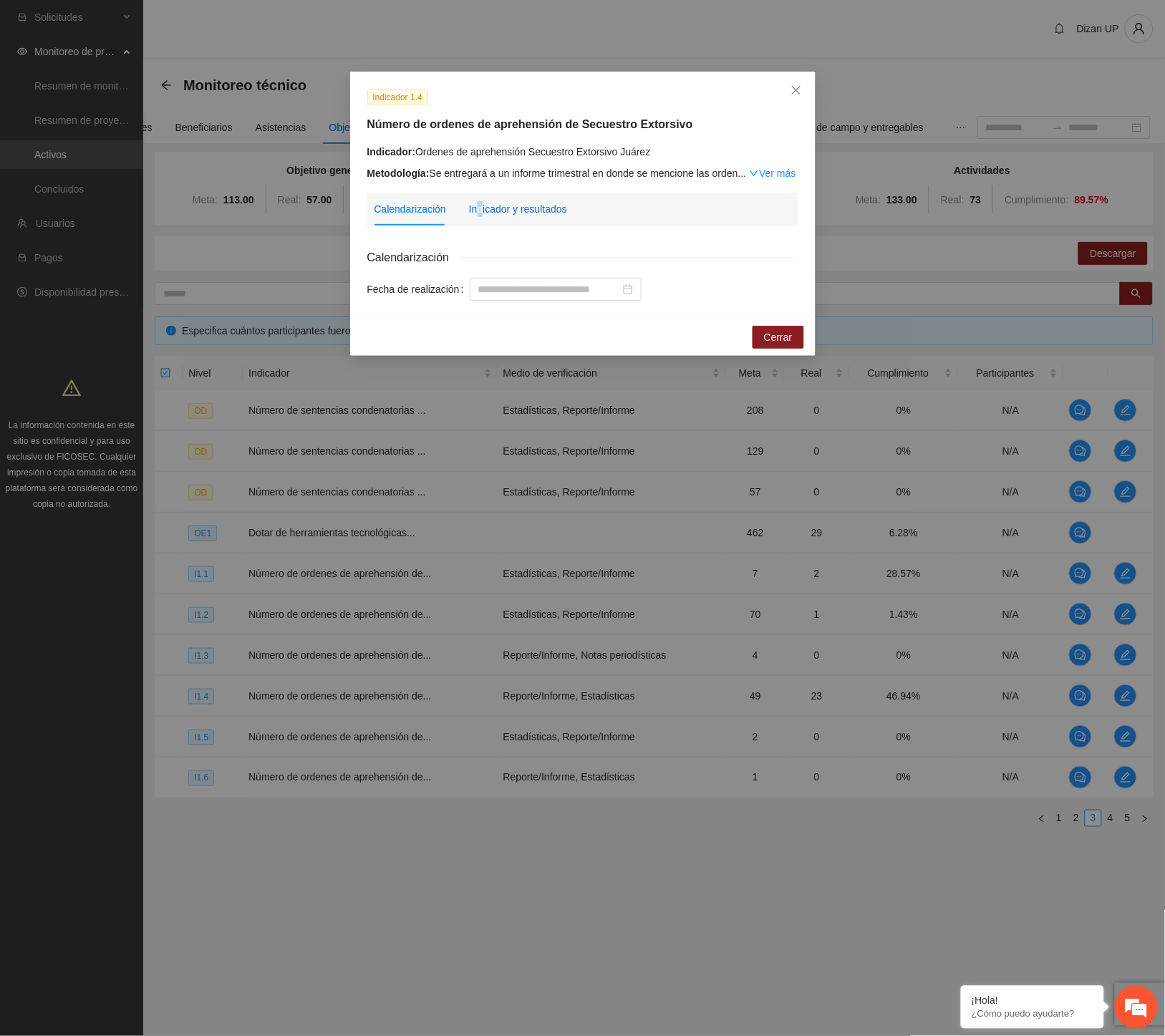
click at [481, 209] on div "Indicador y resultados" at bounding box center [518, 208] width 98 height 16
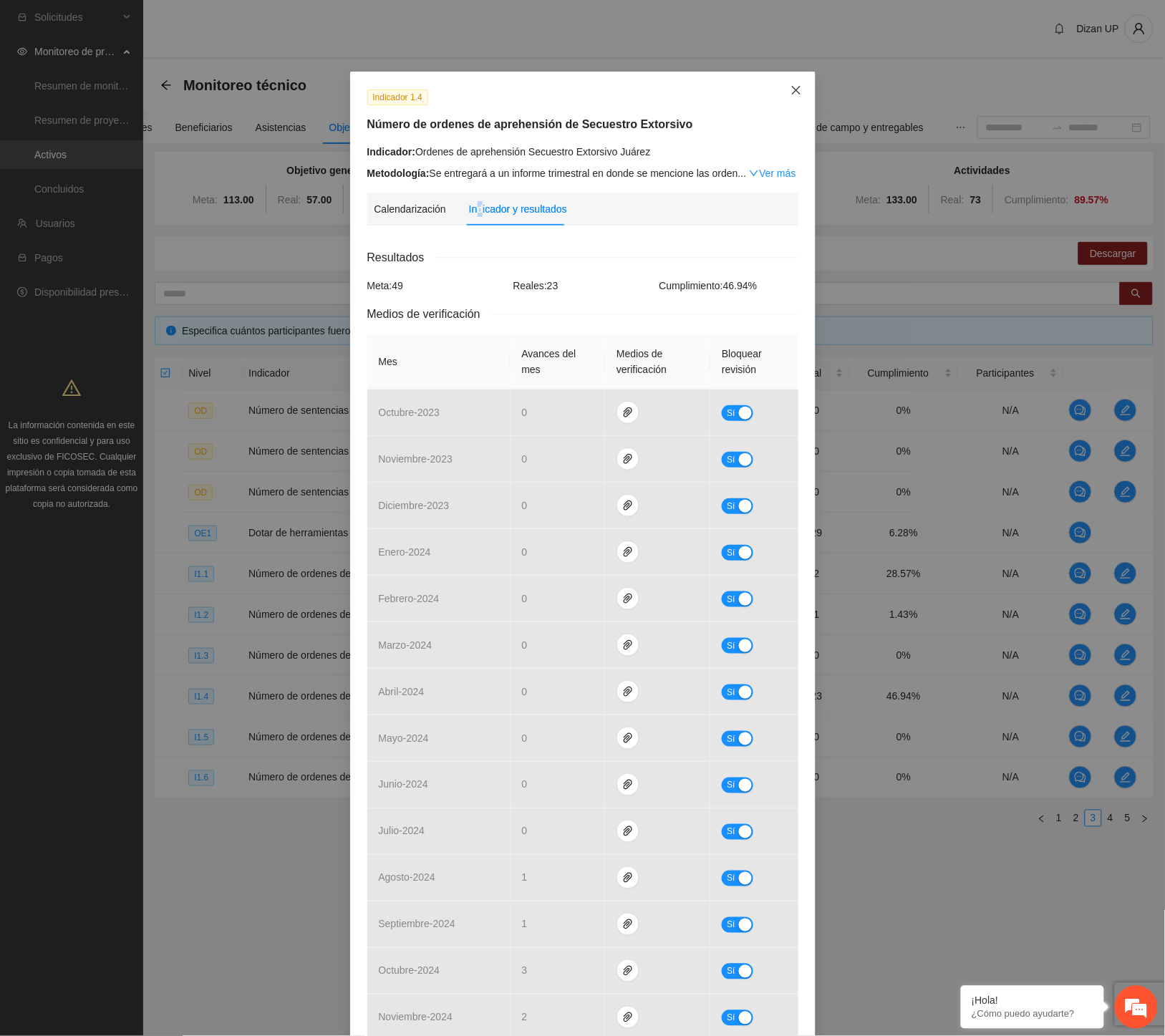
click at [790, 89] on icon "close" at bounding box center [796, 90] width 11 height 11
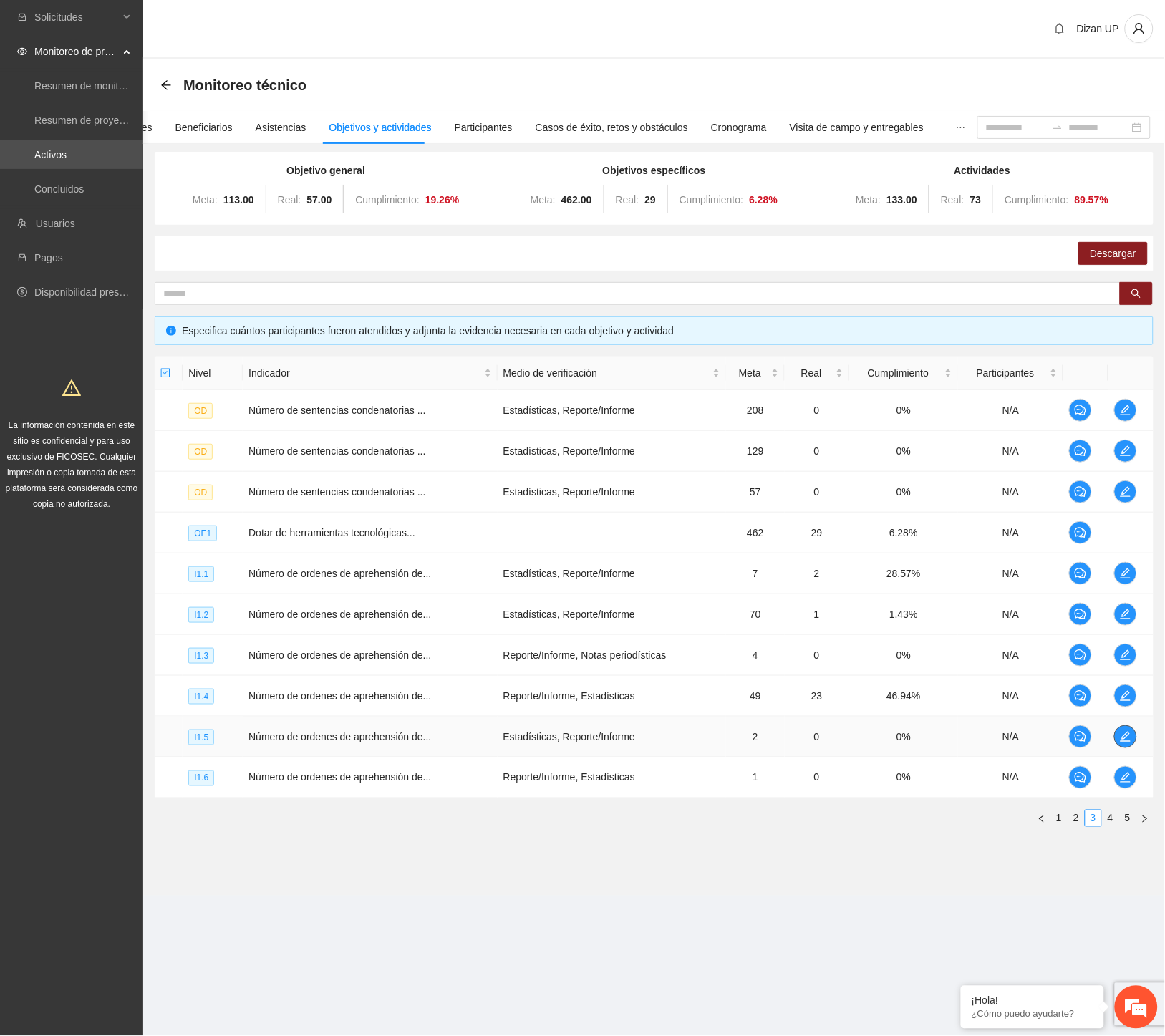
click at [1119, 731] on span "edit" at bounding box center [1126, 737] width 21 height 11
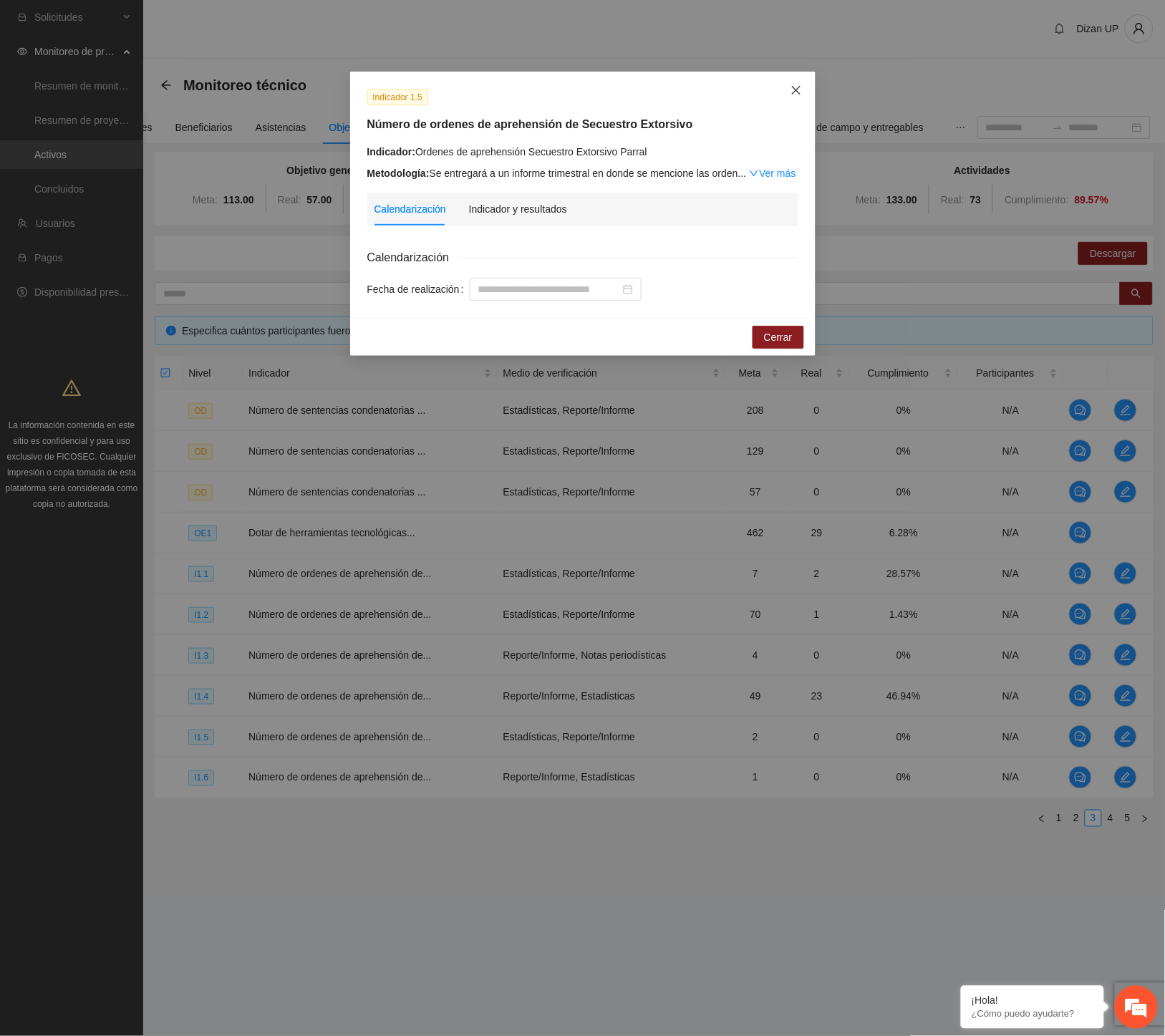
drag, startPoint x: 792, startPoint y: 91, endPoint x: 785, endPoint y: 96, distance: 8.6
click at [790, 91] on icon "close" at bounding box center [796, 90] width 11 height 11
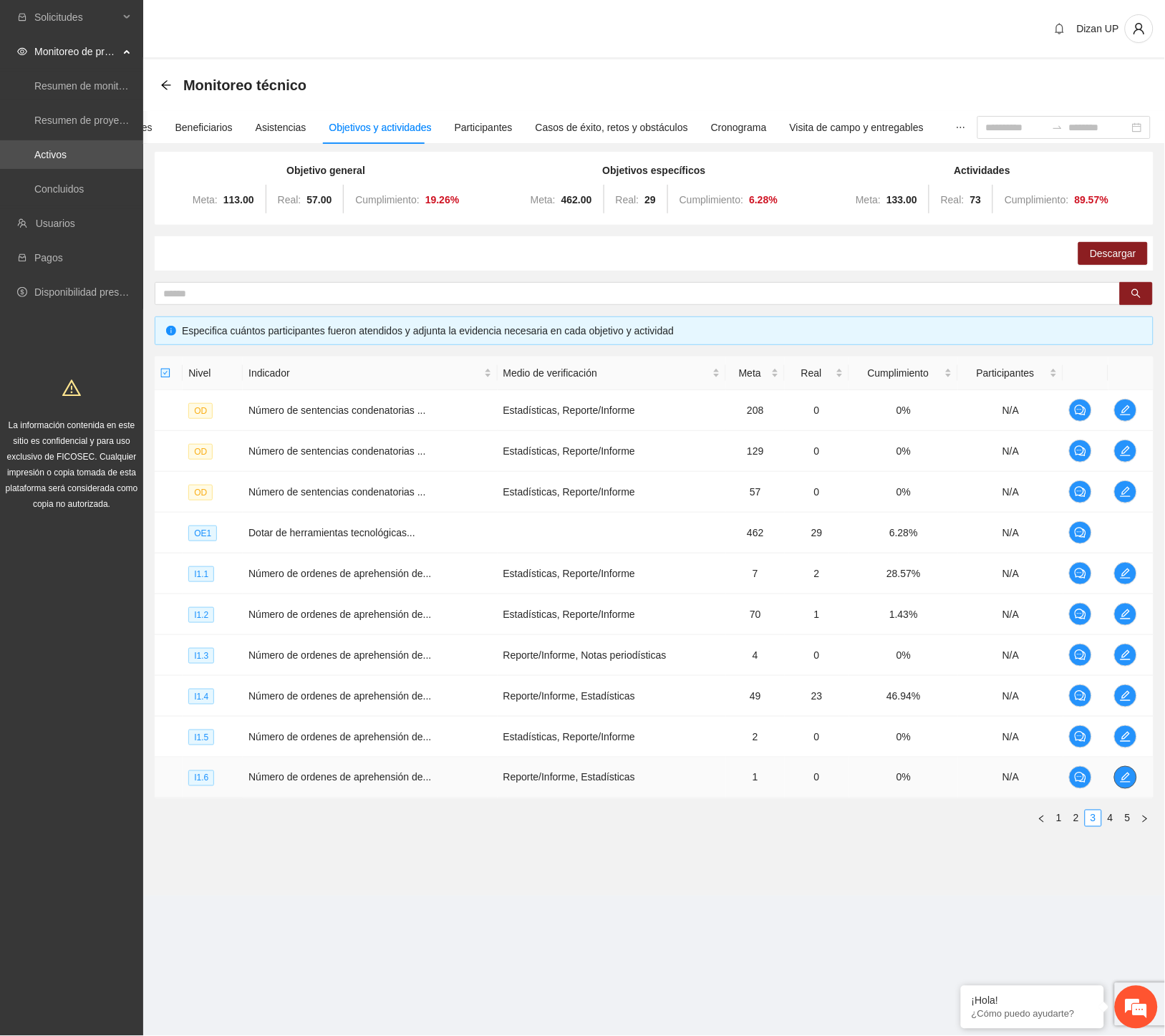
click at [1119, 784] on button "button" at bounding box center [1126, 778] width 23 height 23
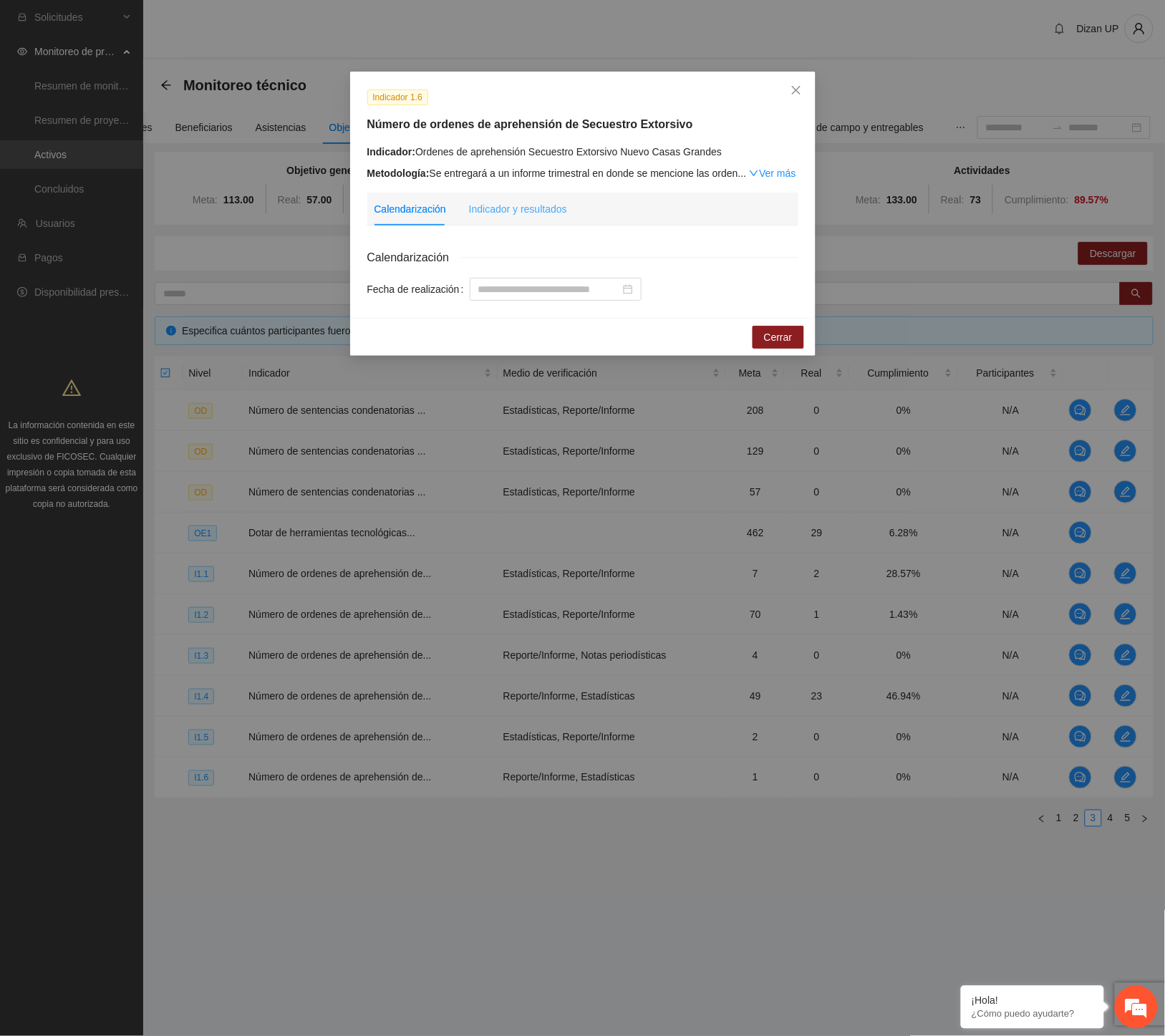
click at [520, 199] on div "Indicador y resultados" at bounding box center [518, 209] width 98 height 33
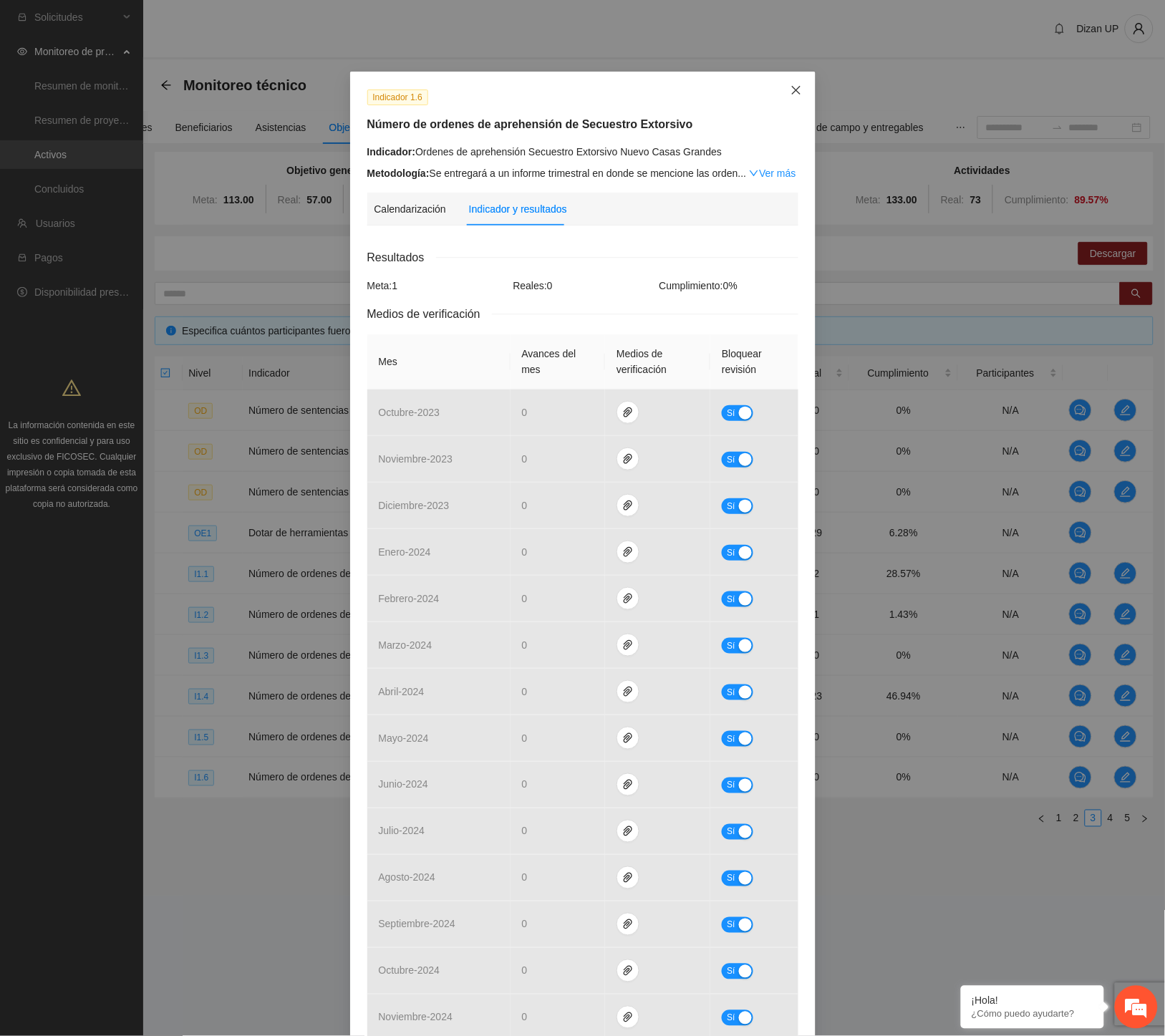
click at [793, 87] on icon "close" at bounding box center [796, 90] width 11 height 11
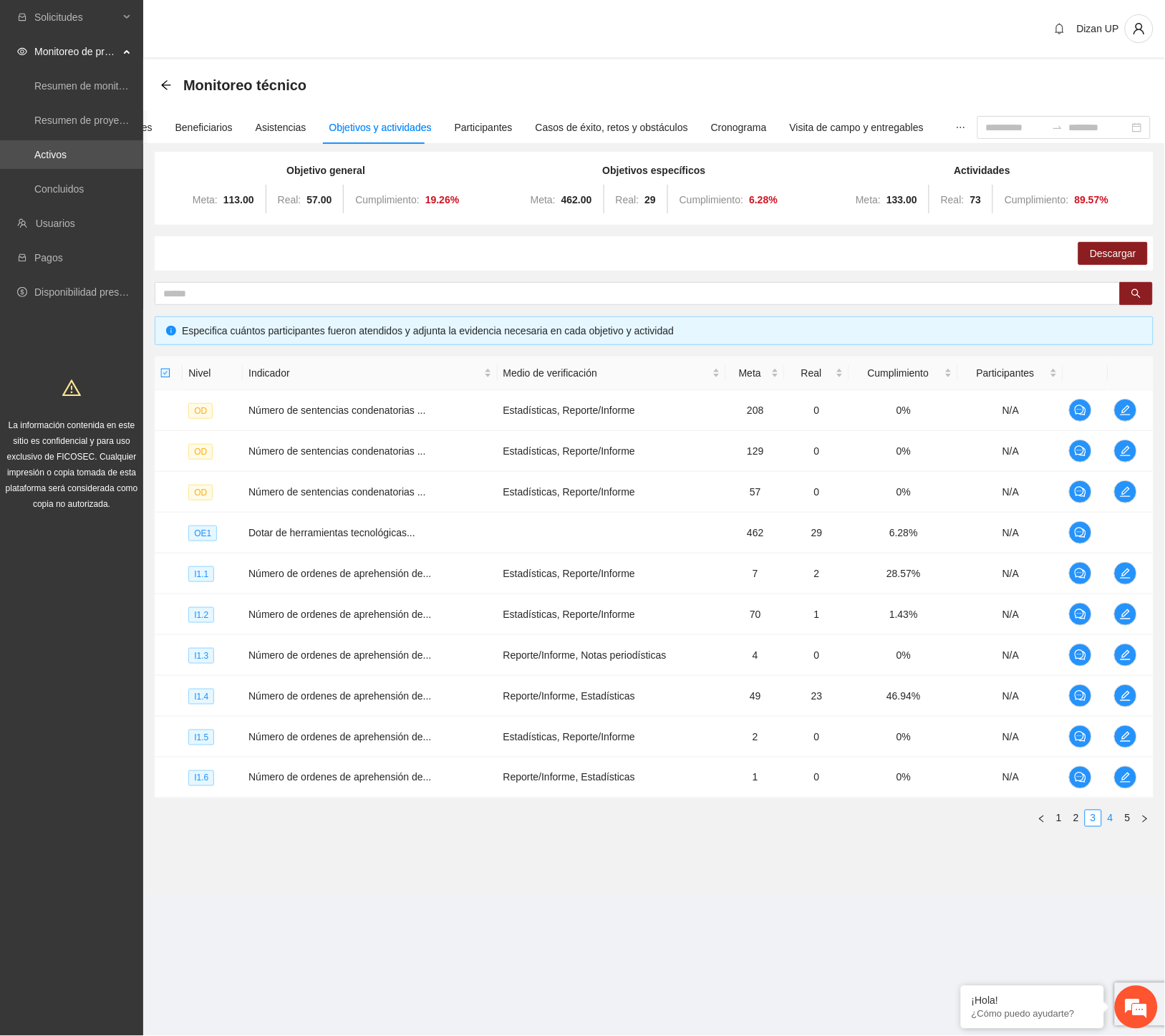
click at [1113, 820] on link "4" at bounding box center [1110, 818] width 16 height 16
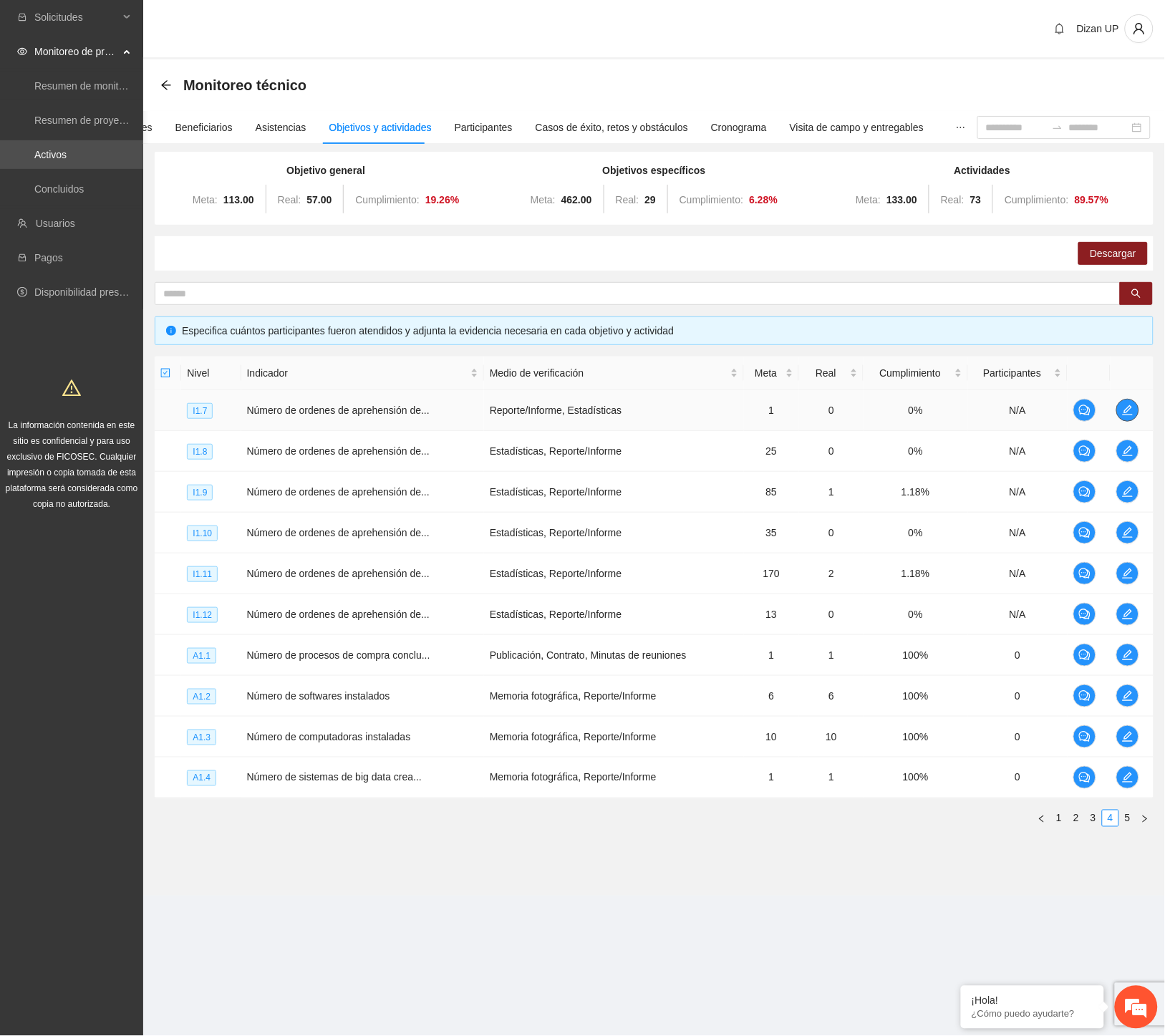
click at [1127, 407] on icon "edit" at bounding box center [1127, 410] width 10 height 10
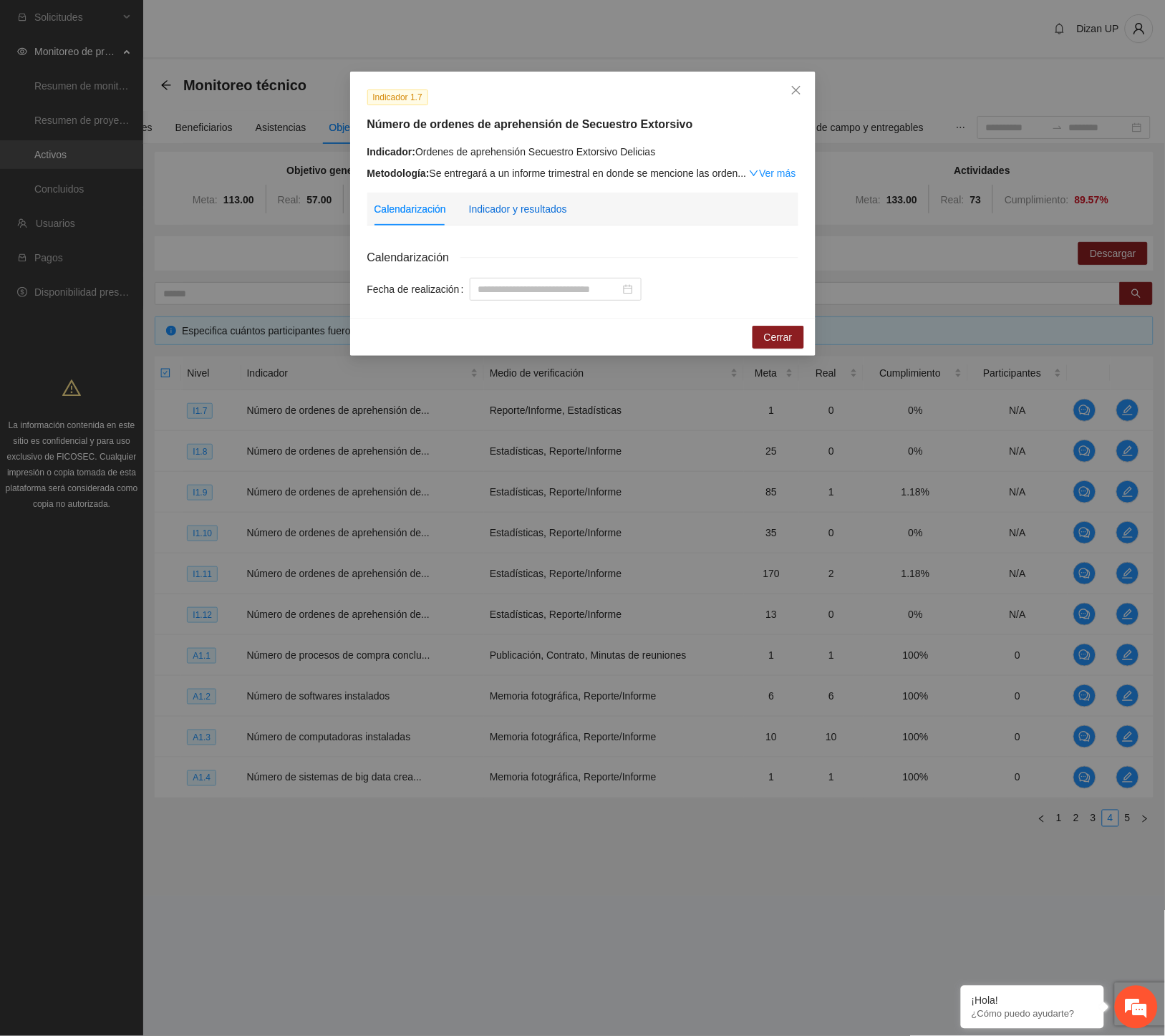
click at [528, 212] on div "Indicador y resultados" at bounding box center [518, 208] width 98 height 16
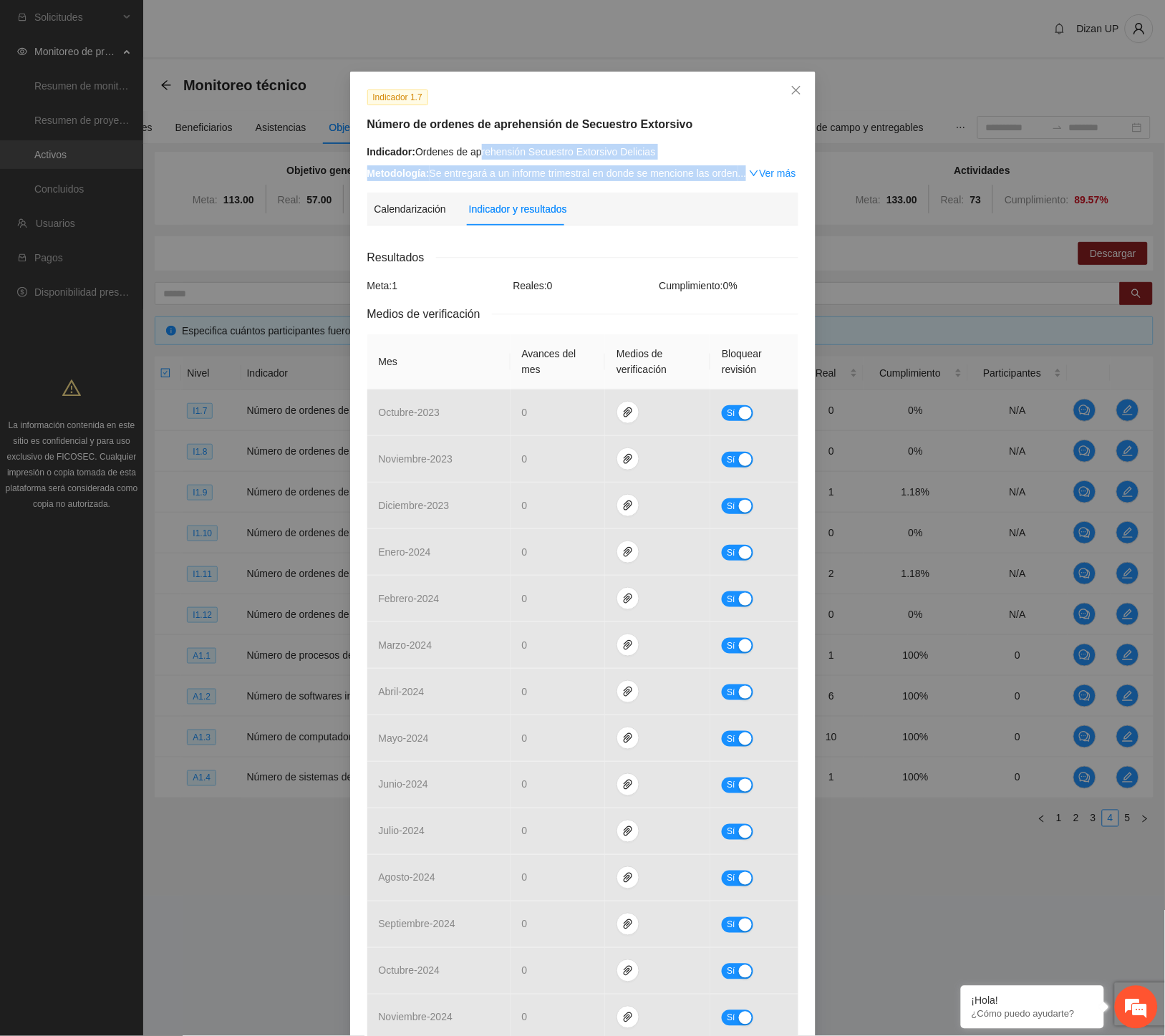
drag, startPoint x: 481, startPoint y: 154, endPoint x: 749, endPoint y: 165, distance: 268.2
click at [749, 163] on div "Indicador: Ordenes de aprehensión Secuestro Extorsivo Delicias Metodología: Se …" at bounding box center [583, 162] width 431 height 38
click at [790, 86] on icon "close" at bounding box center [796, 90] width 11 height 11
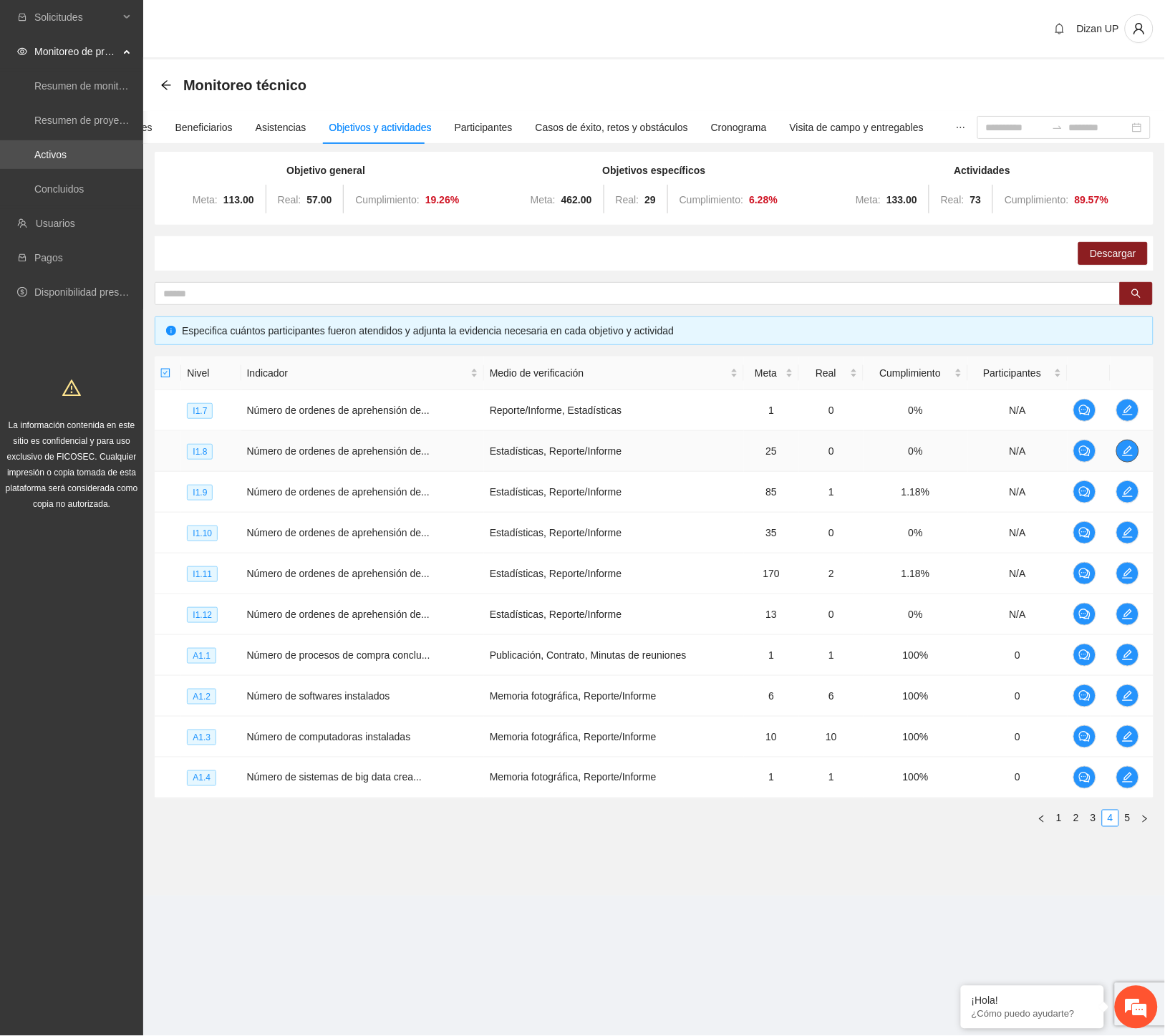
click at [1127, 447] on icon "edit" at bounding box center [1127, 451] width 11 height 11
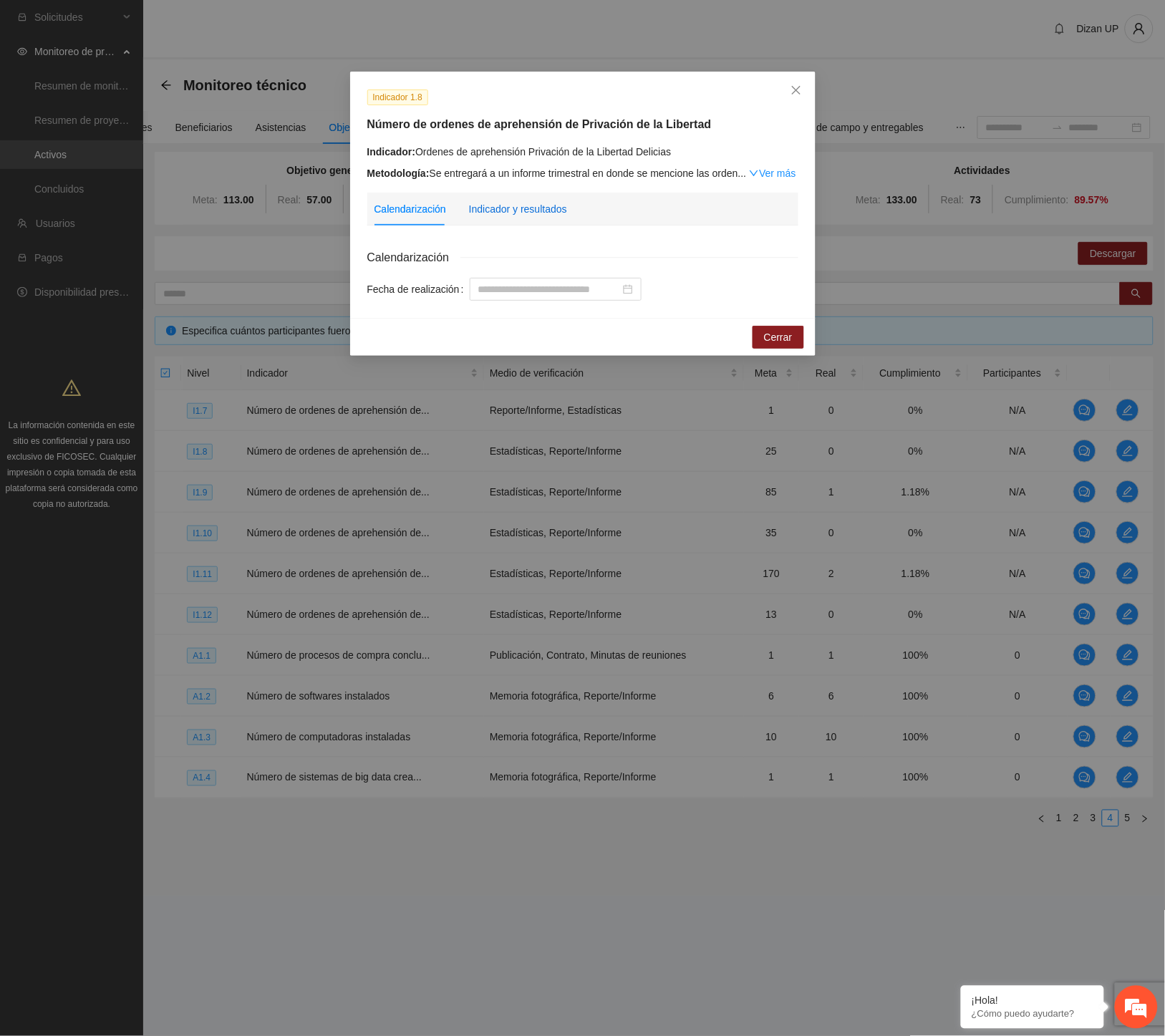
click at [533, 210] on div "Indicador y resultados" at bounding box center [518, 208] width 98 height 16
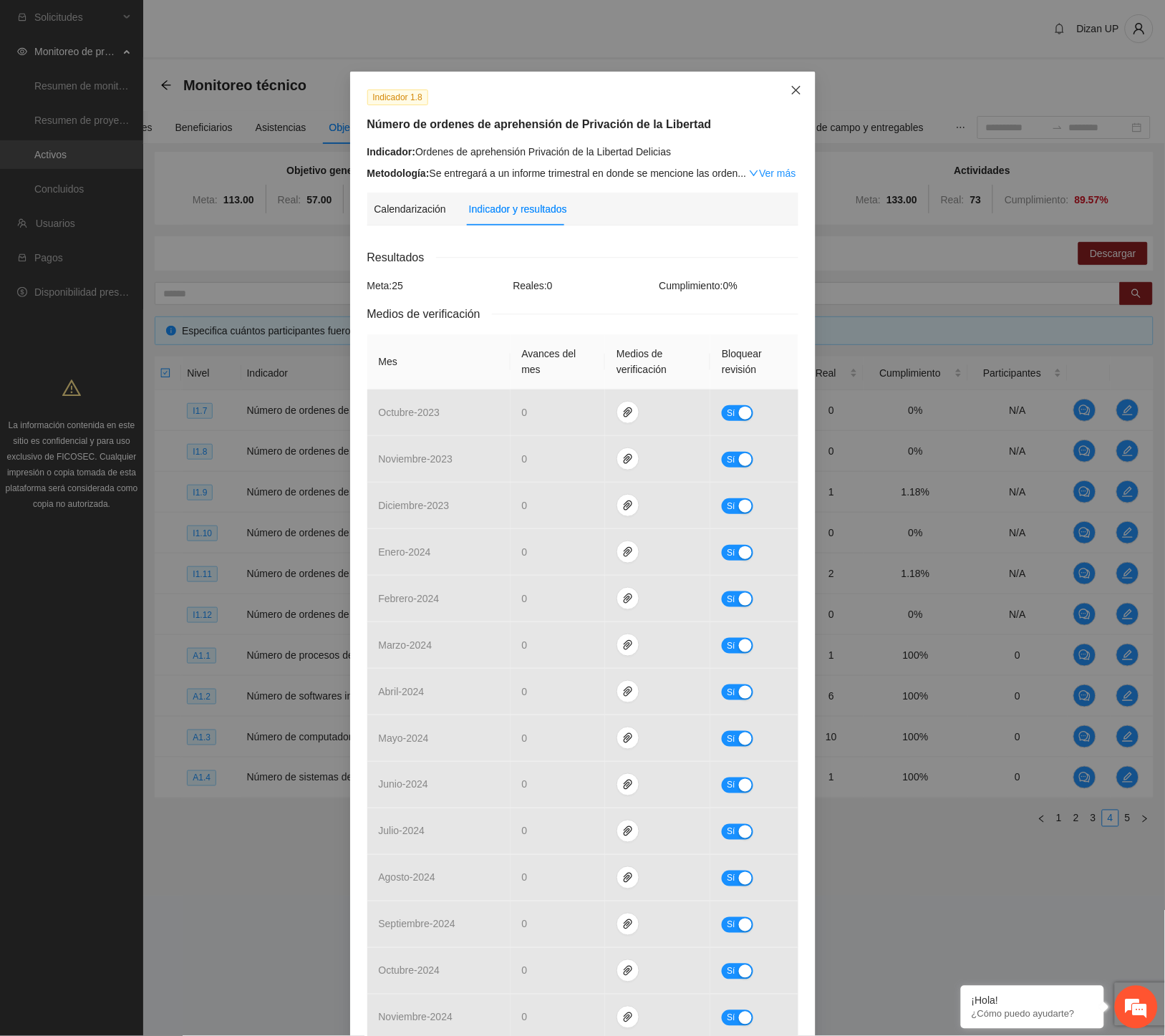
click at [791, 93] on icon "close" at bounding box center [795, 90] width 9 height 9
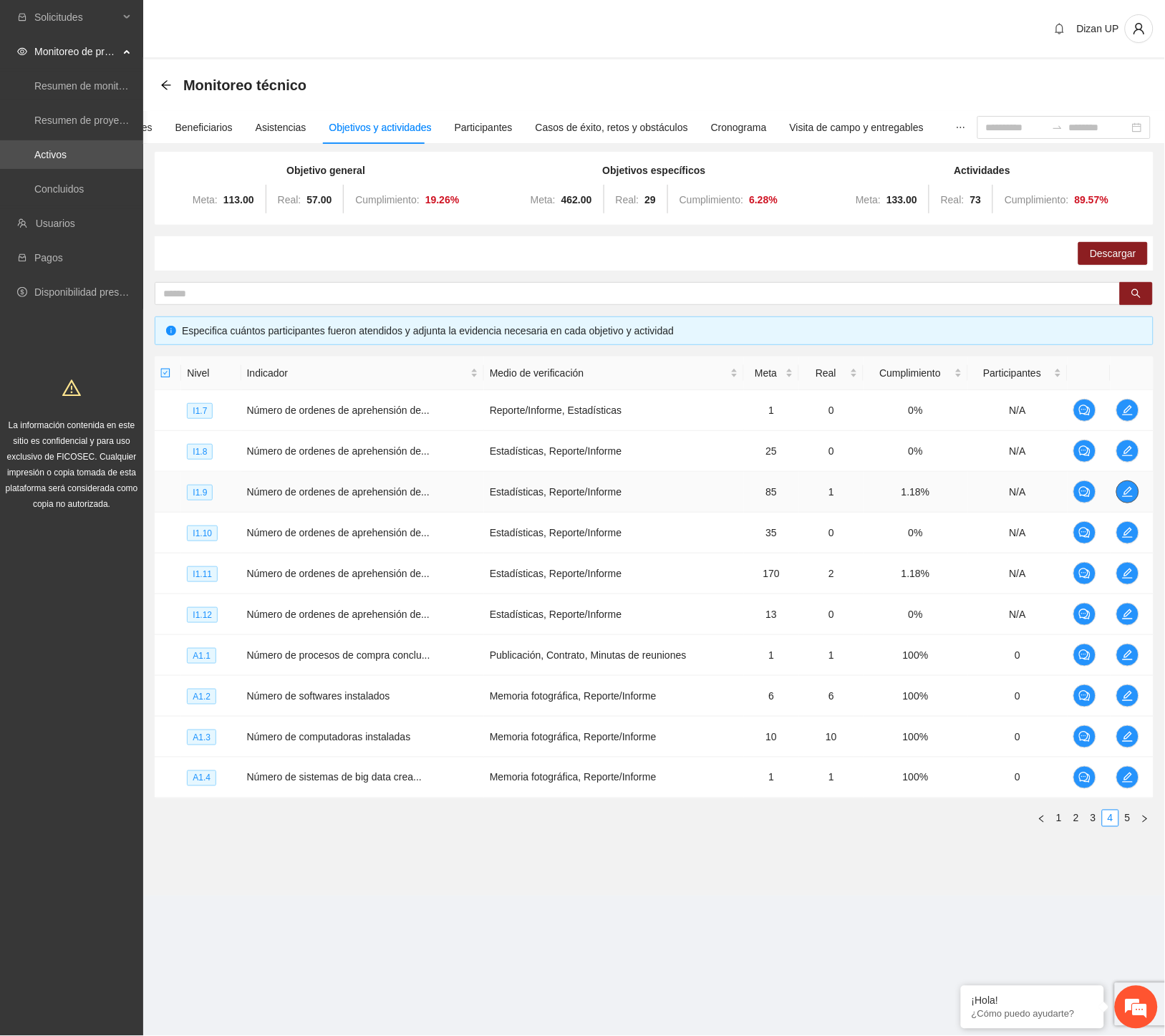
click at [1129, 492] on icon "edit" at bounding box center [1127, 492] width 11 height 11
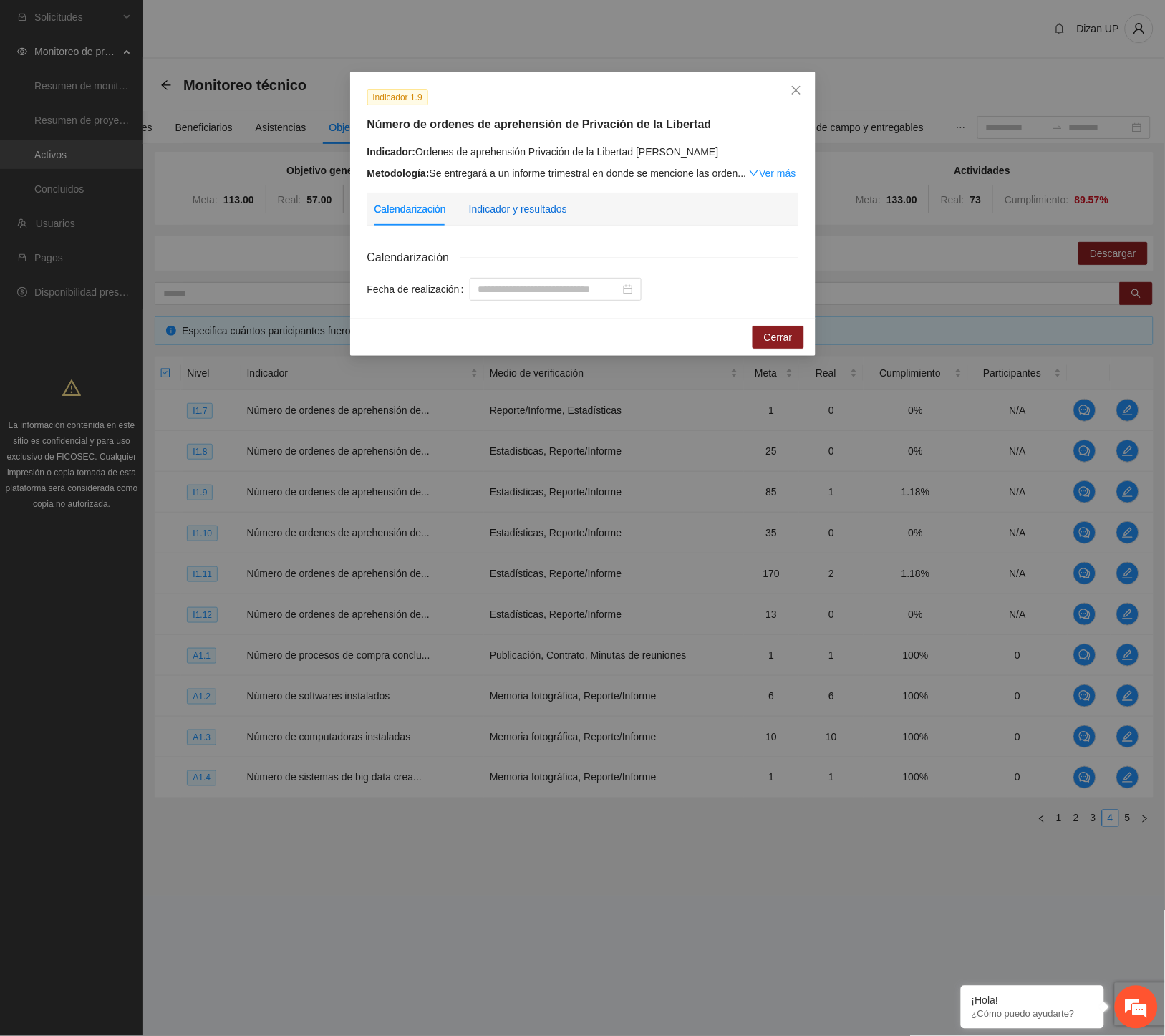
click at [526, 216] on div "Indicador y resultados" at bounding box center [518, 208] width 98 height 16
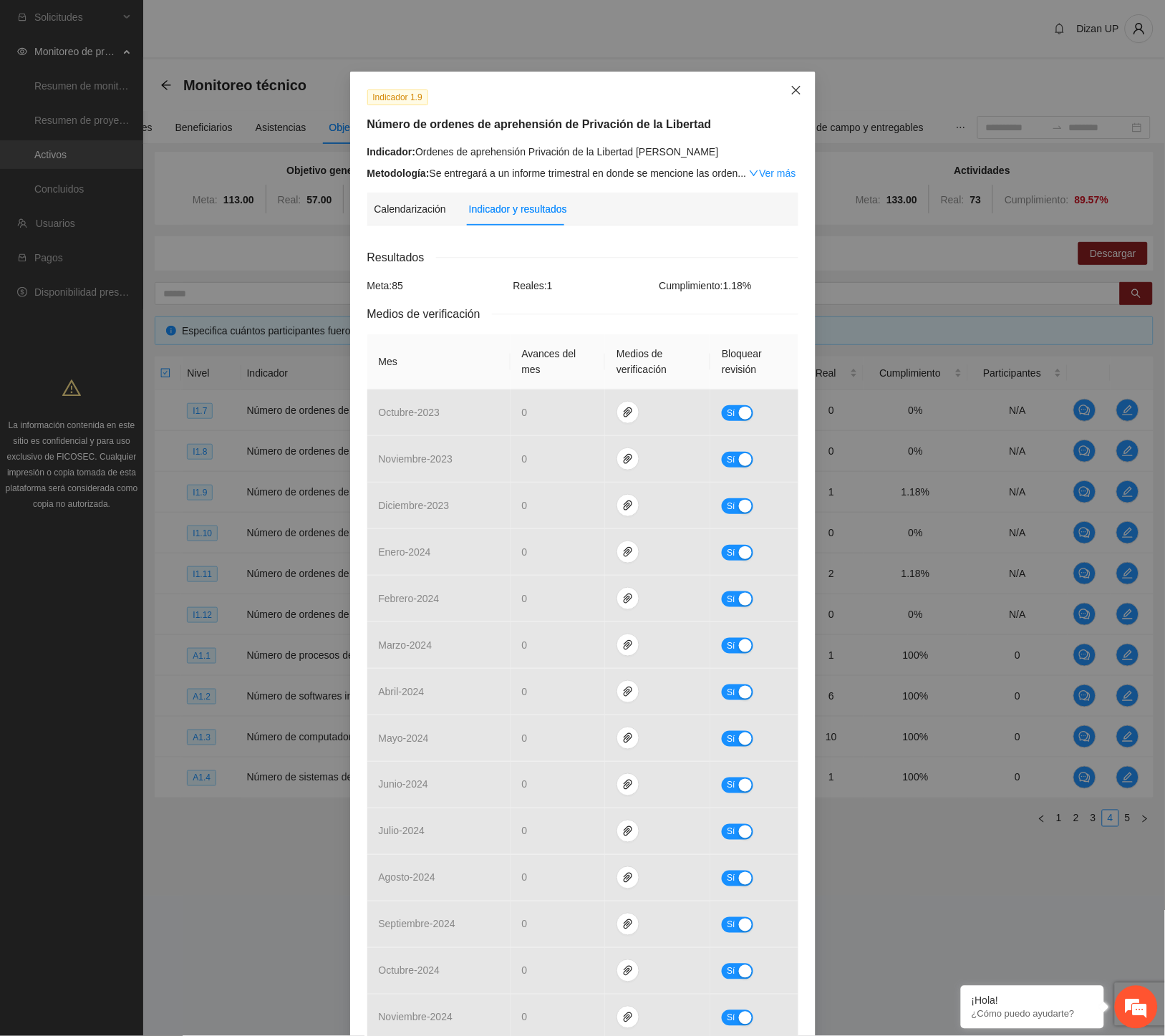
click at [792, 87] on icon "close" at bounding box center [796, 90] width 11 height 11
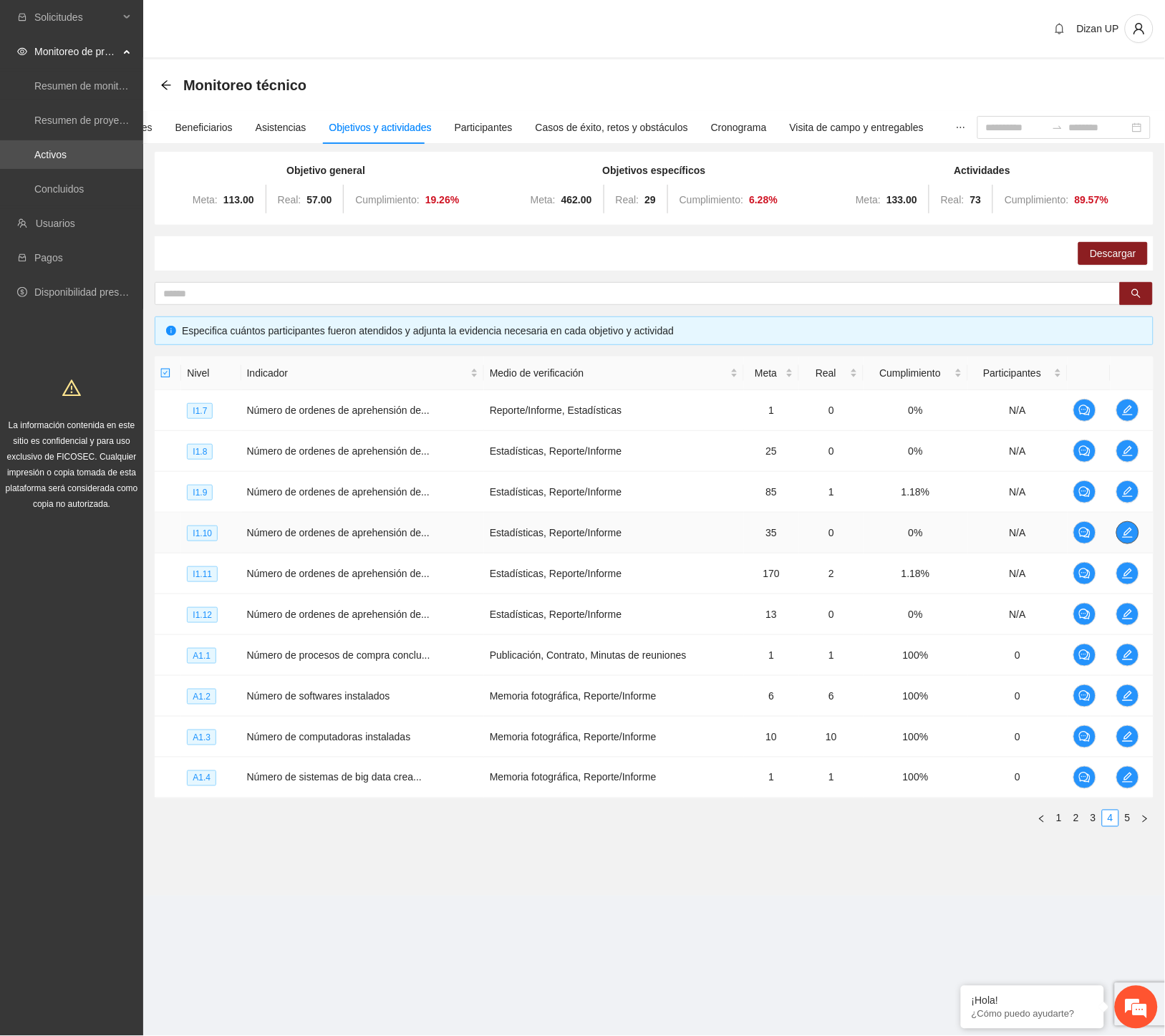
click at [1125, 531] on icon "edit" at bounding box center [1127, 533] width 11 height 11
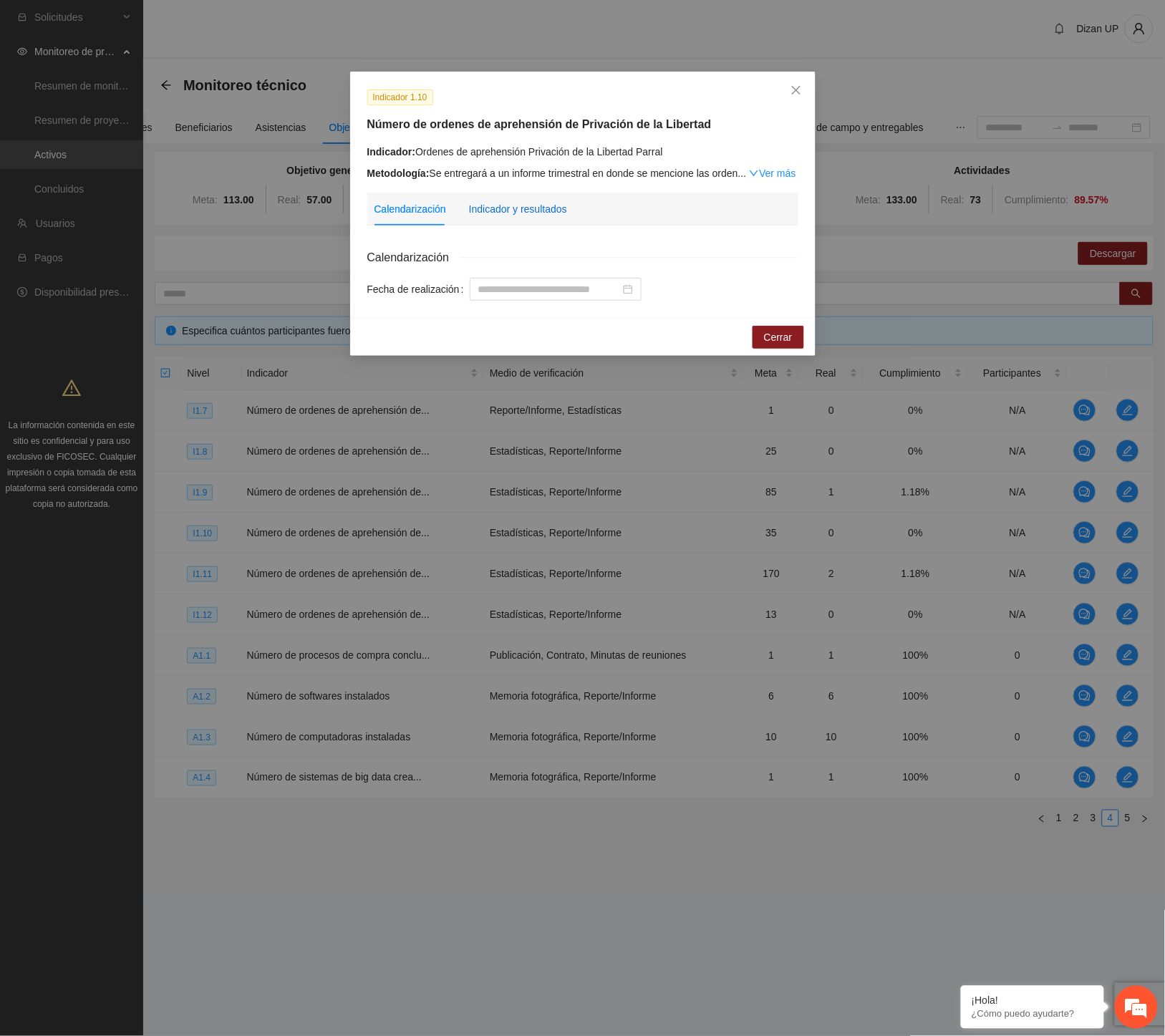
click at [503, 207] on div "Indicador y resultados" at bounding box center [518, 208] width 98 height 16
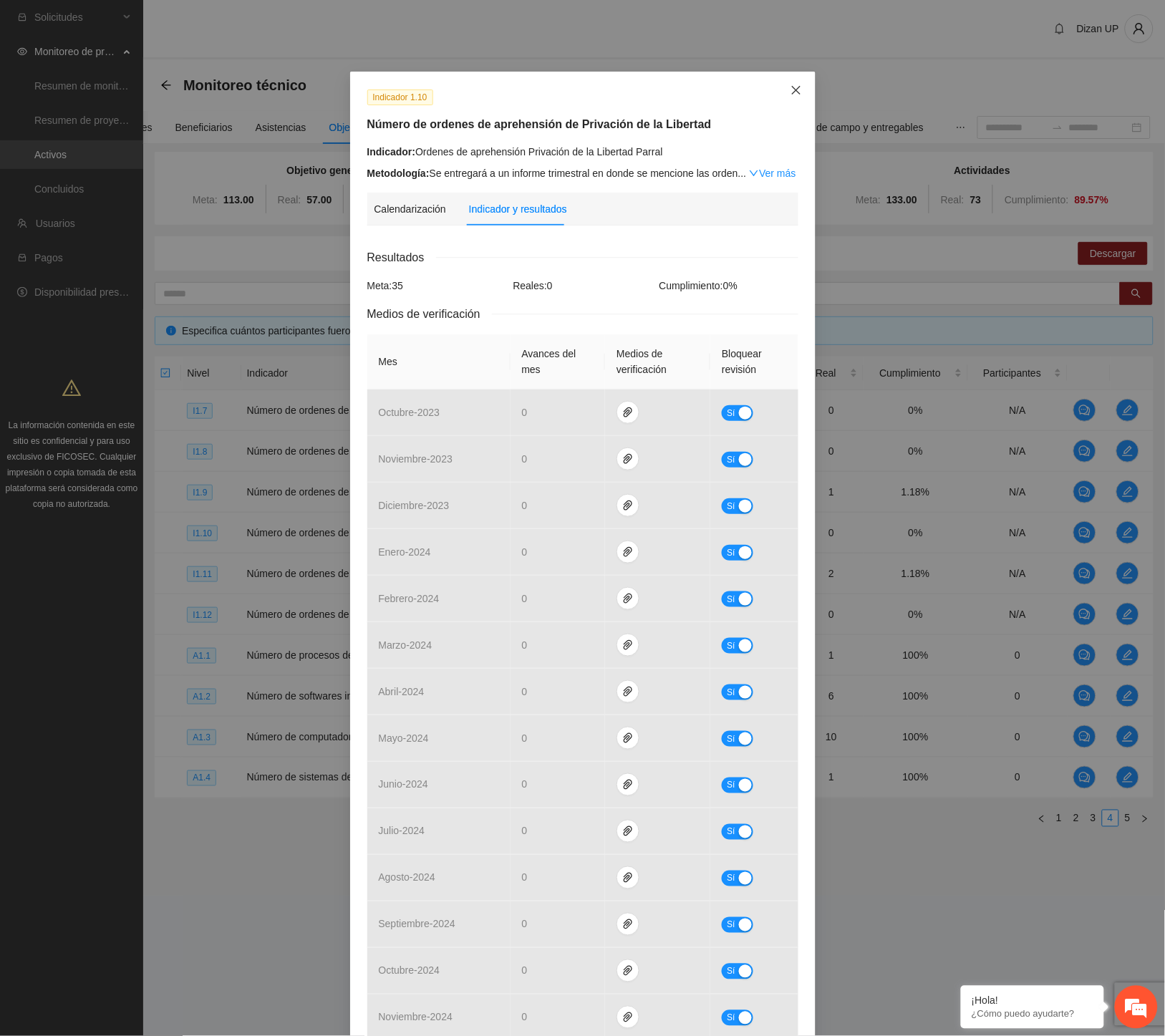
click at [792, 88] on icon "close" at bounding box center [795, 90] width 9 height 9
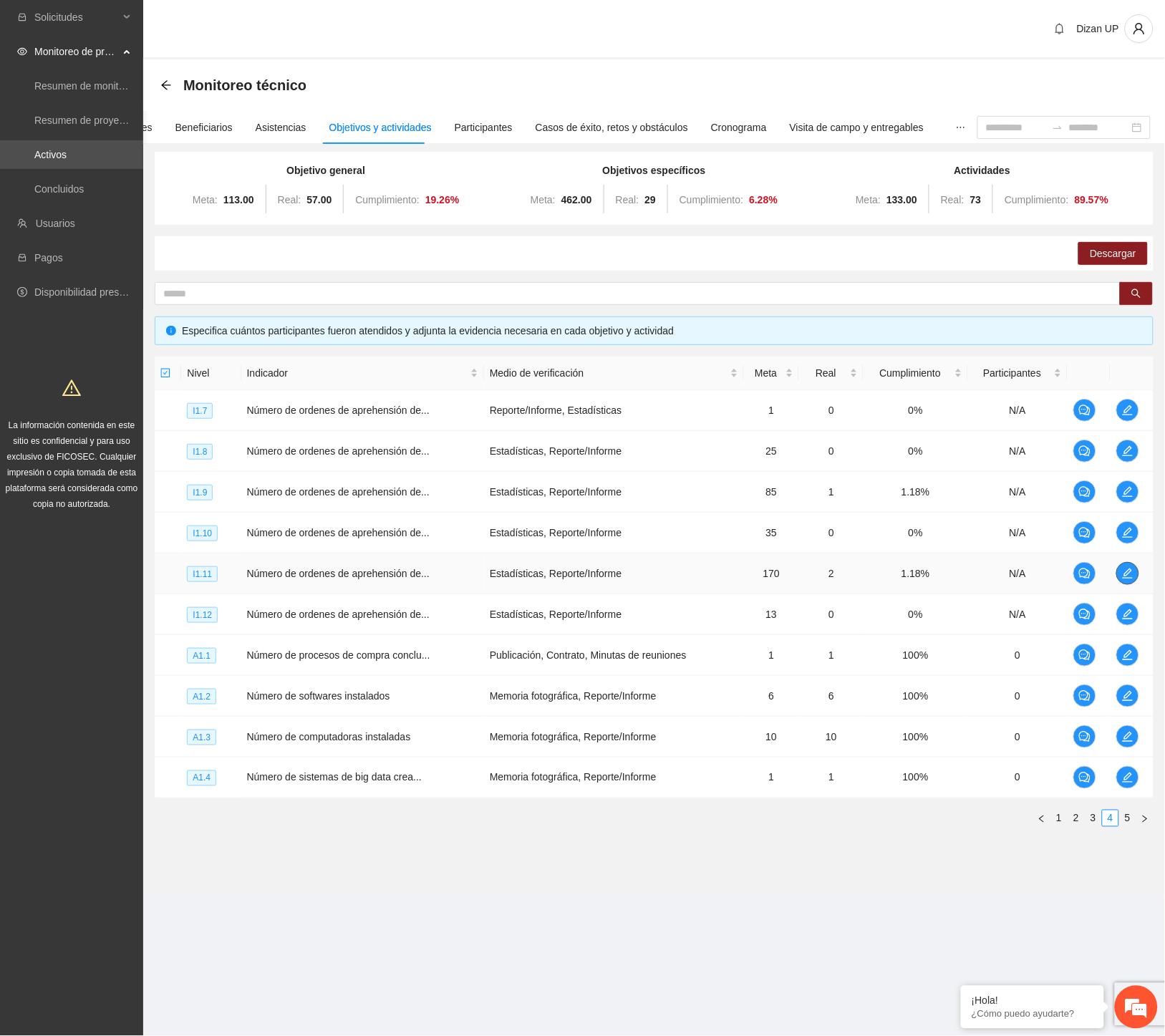
click at [1128, 571] on icon "edit" at bounding box center [1127, 574] width 11 height 11
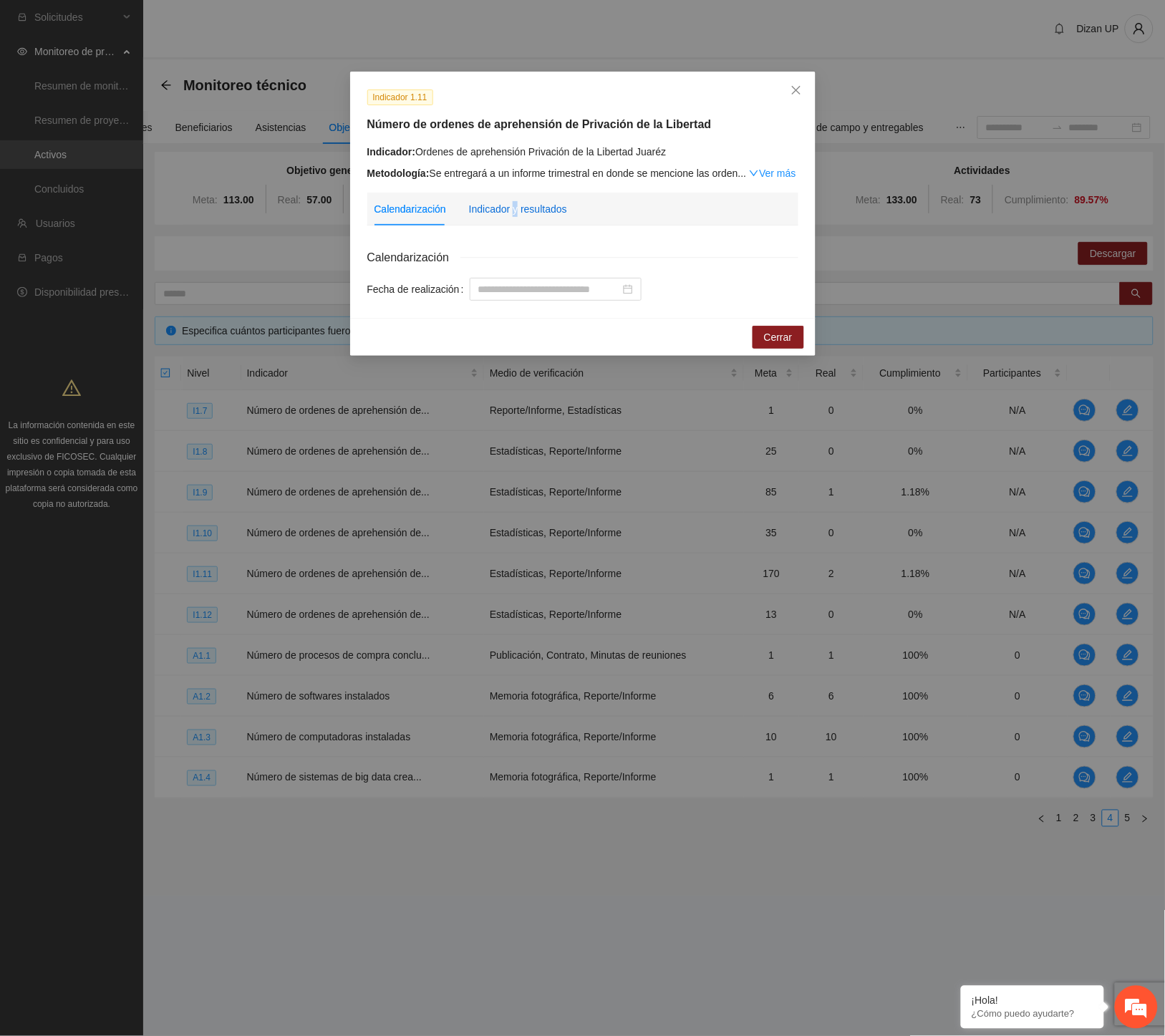
click at [514, 206] on div "Indicador y resultados" at bounding box center [518, 208] width 98 height 16
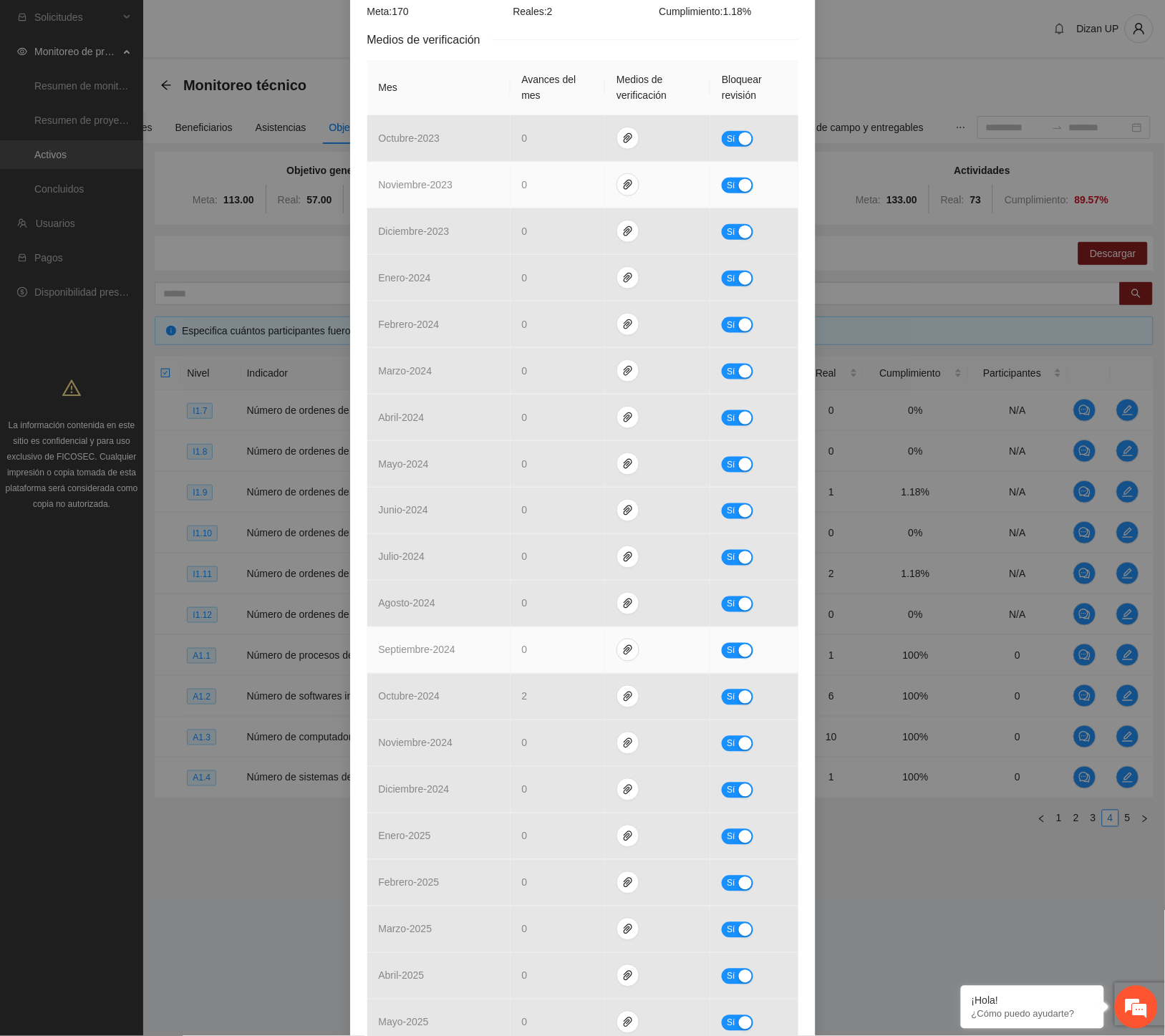
scroll to position [477, 0]
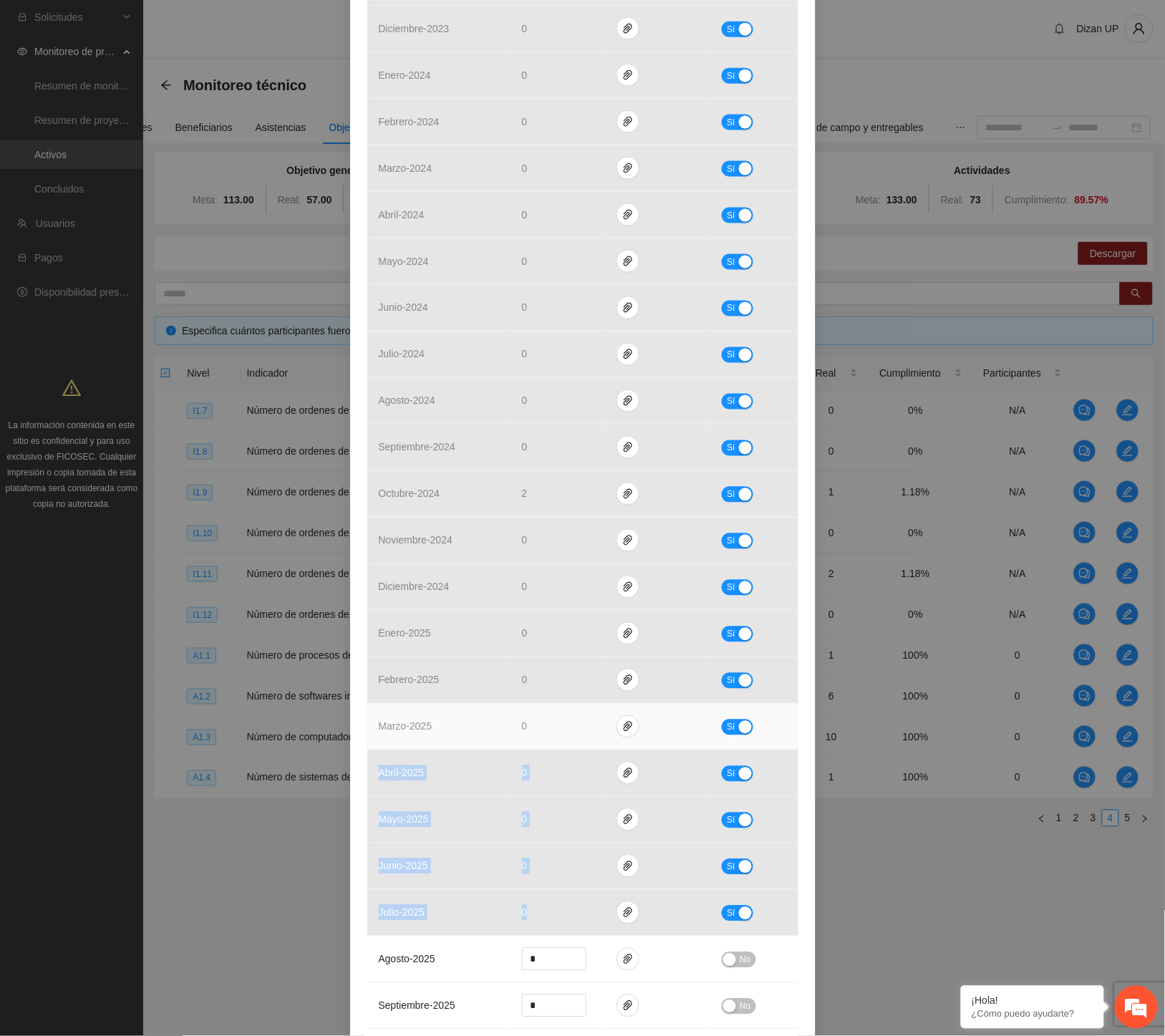
drag, startPoint x: 531, startPoint y: 922, endPoint x: 533, endPoint y: 716, distance: 206.0
click at [533, 716] on tbody "octubre - 2023 0 Sí noviembre - 2023 0 Sí diciembre - 2023 0 Sí enero - 2024 0 …" at bounding box center [583, 960] width 431 height 2095
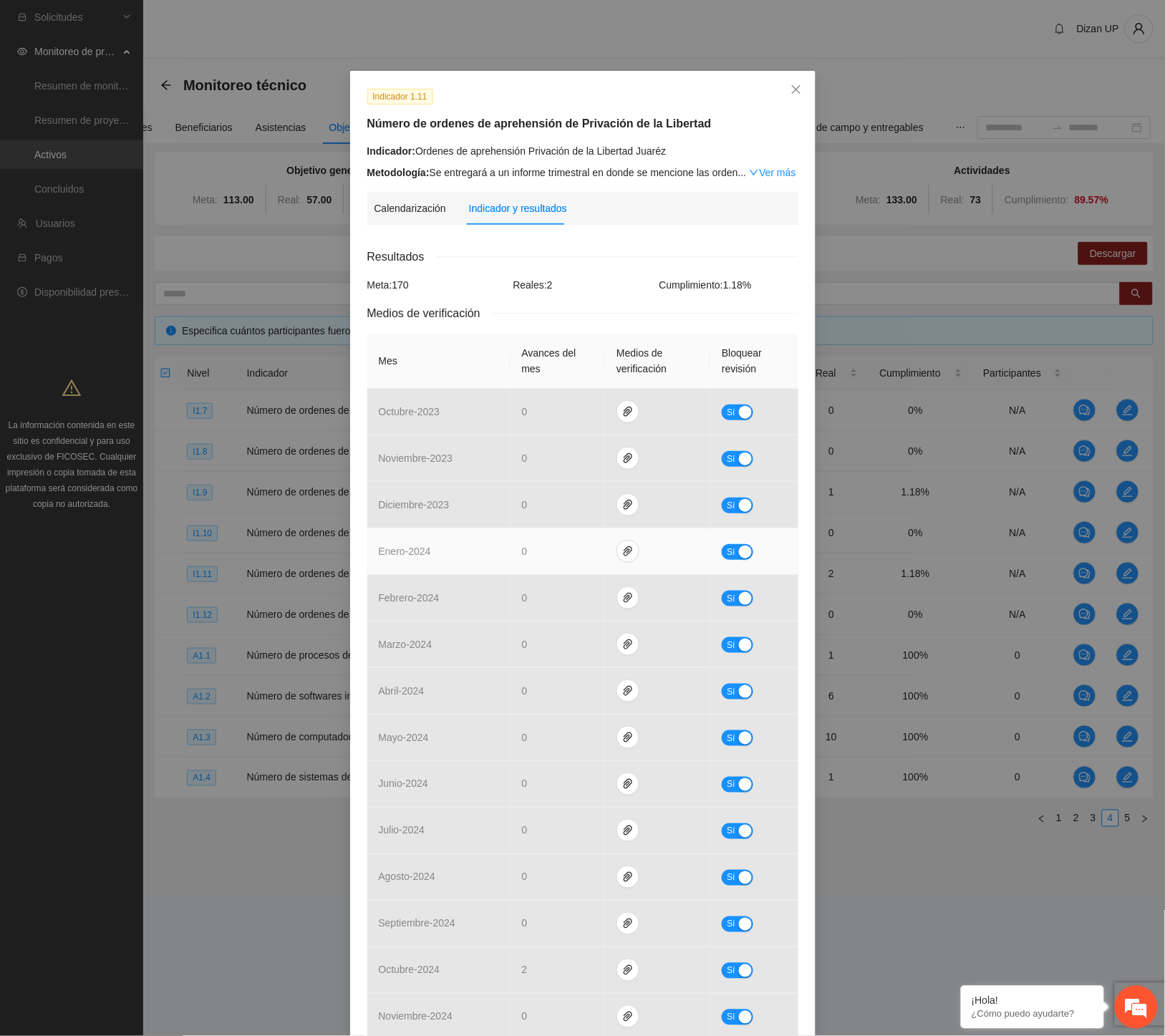
scroll to position [0, 0]
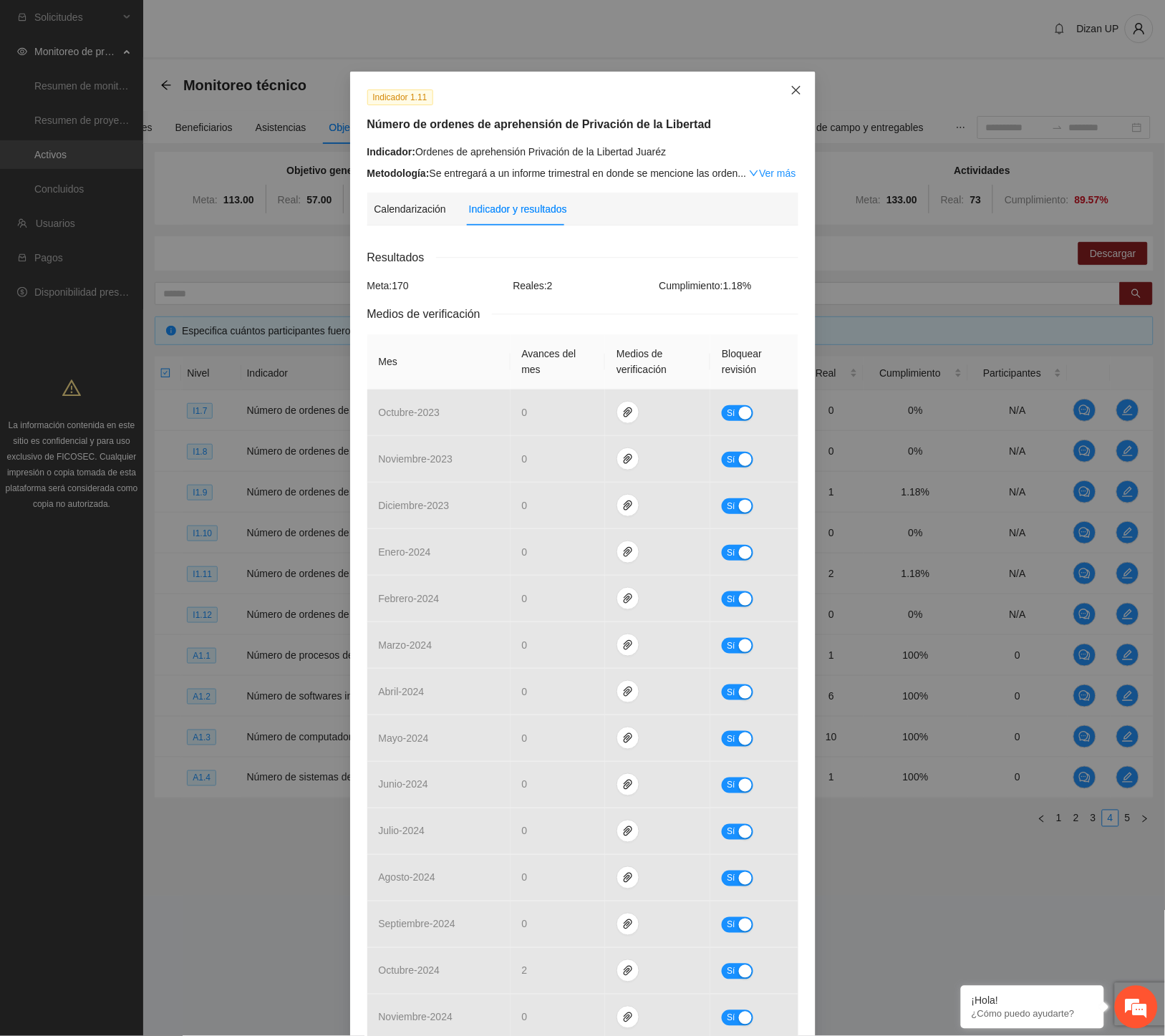
click at [790, 94] on icon "close" at bounding box center [796, 90] width 11 height 11
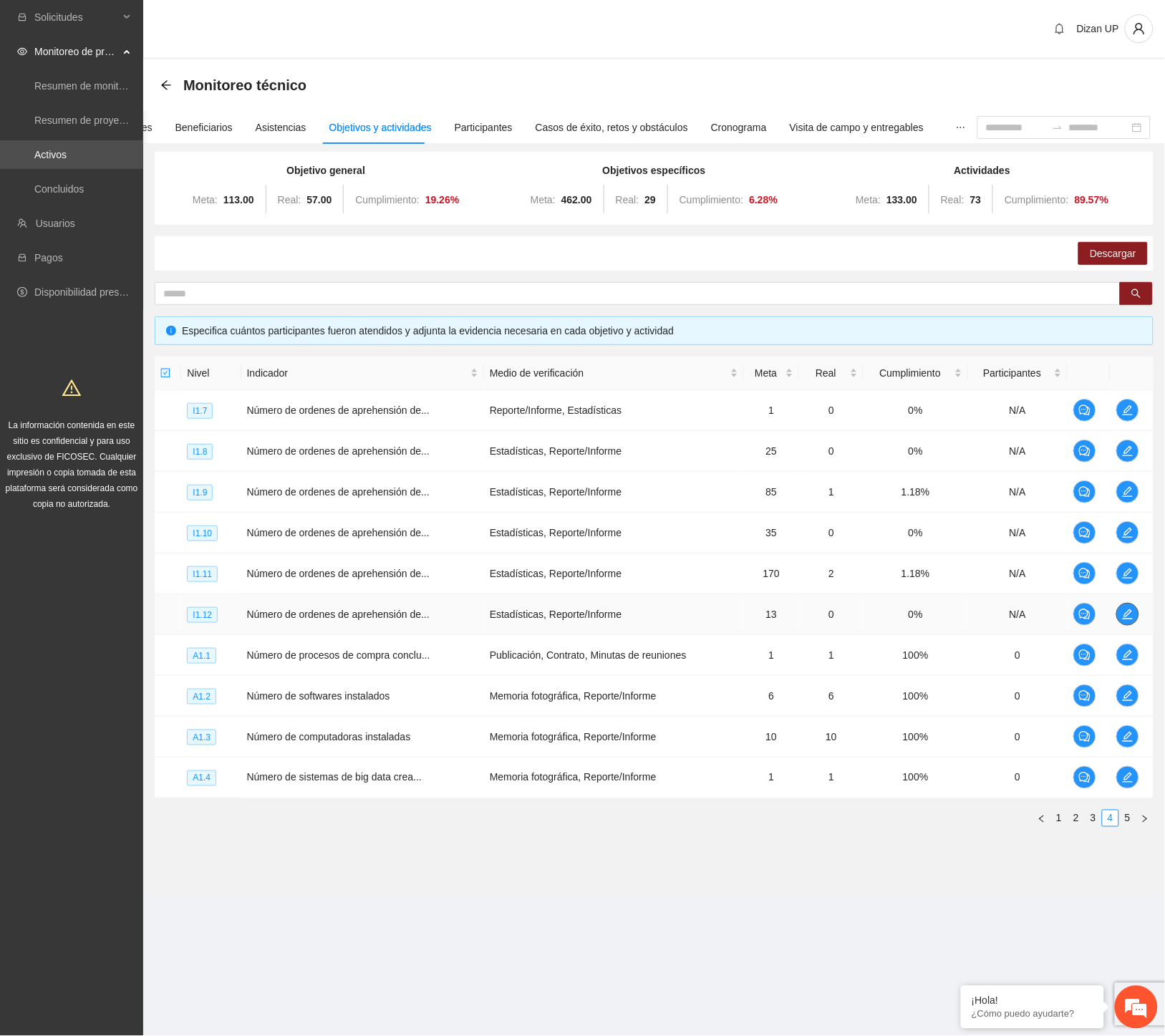
click at [1133, 614] on icon "edit" at bounding box center [1127, 615] width 11 height 11
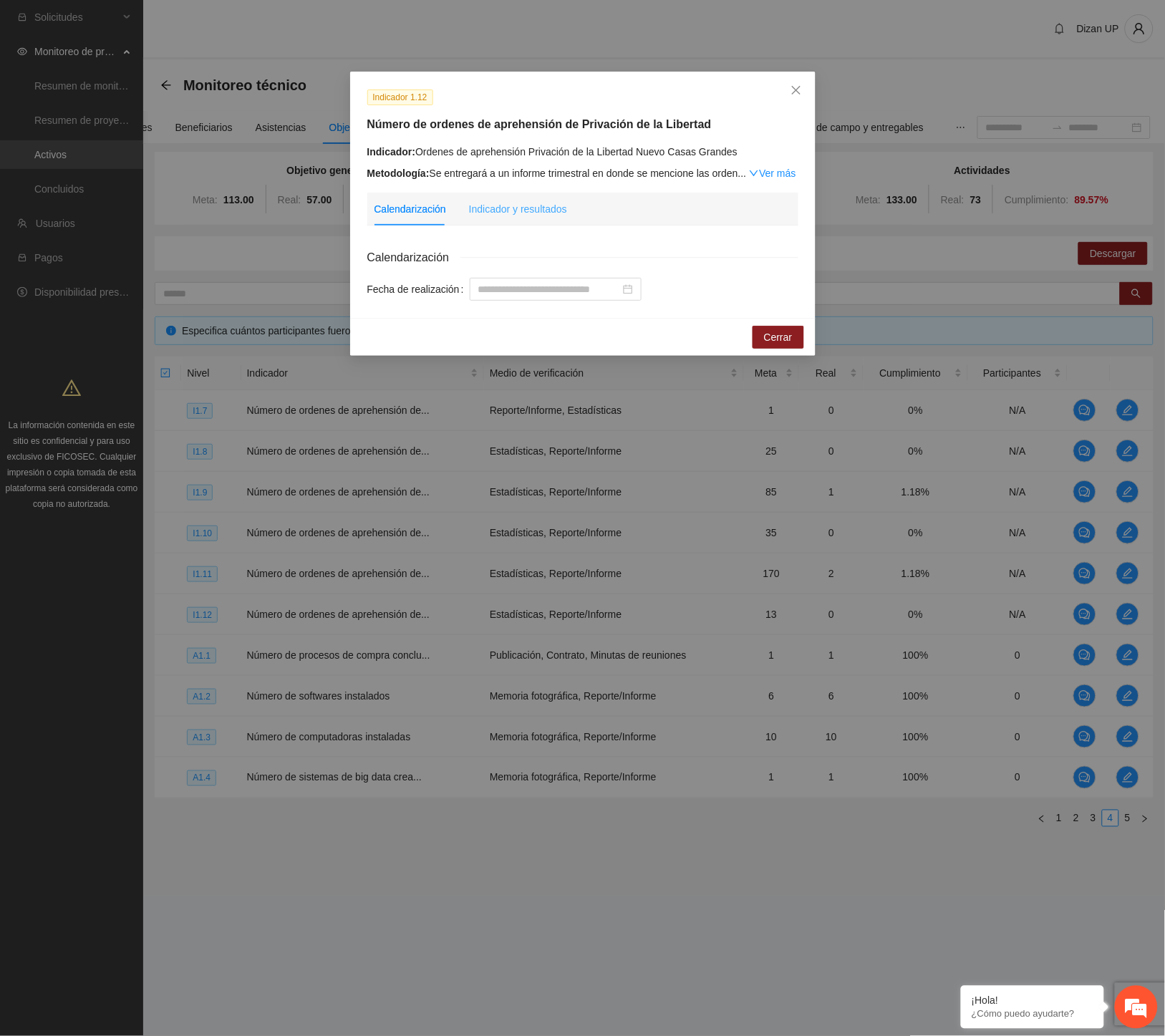
click at [562, 223] on div "Indicador y resultados" at bounding box center [518, 209] width 98 height 33
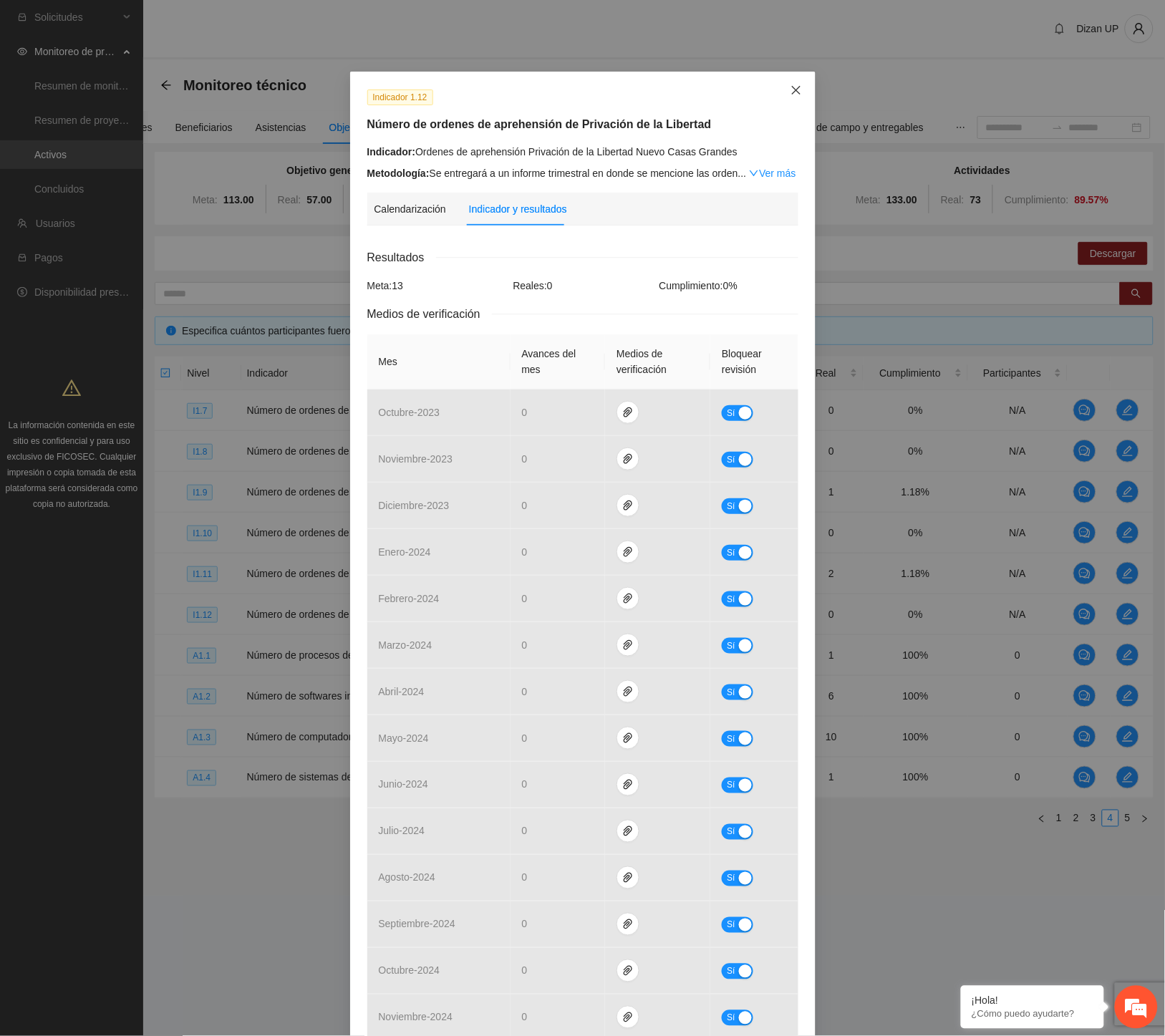
click at [782, 83] on span "Close" at bounding box center [796, 91] width 38 height 38
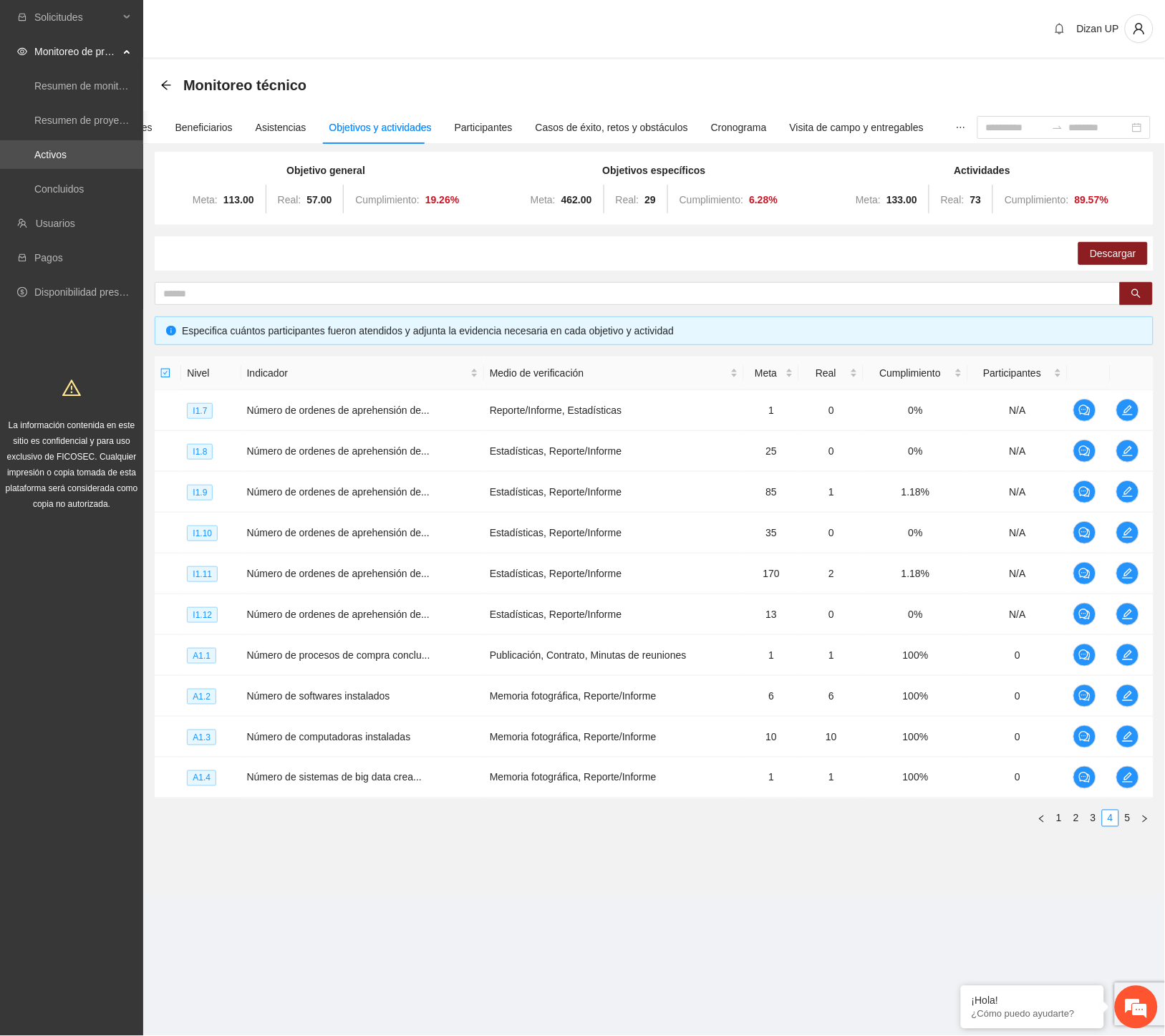
drag, startPoint x: 1132, startPoint y: 820, endPoint x: 1133, endPoint y: 793, distance: 27.0
click at [1132, 820] on link "5" at bounding box center [1127, 818] width 16 height 16
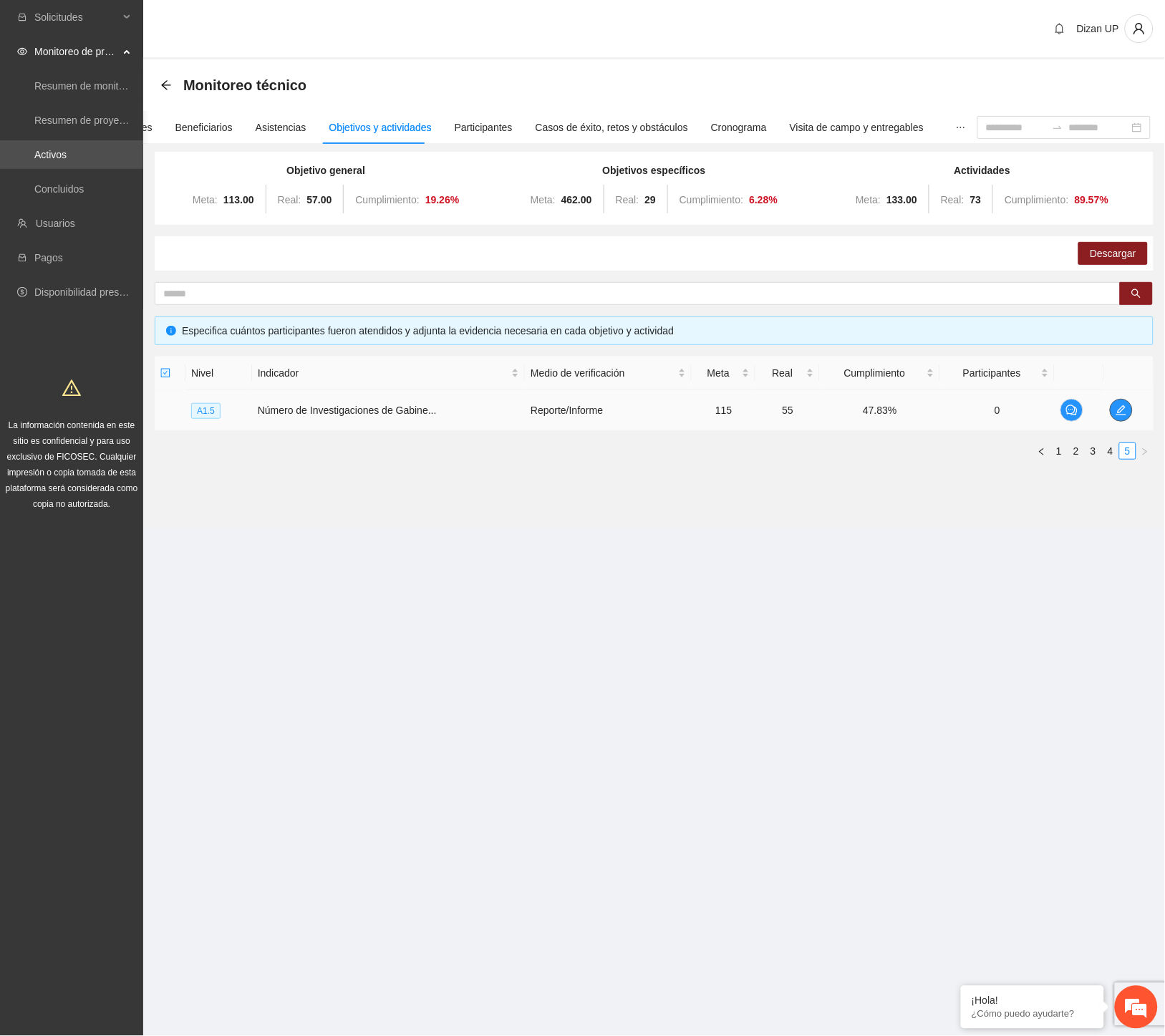
click at [1122, 414] on icon "edit" at bounding box center [1121, 410] width 10 height 10
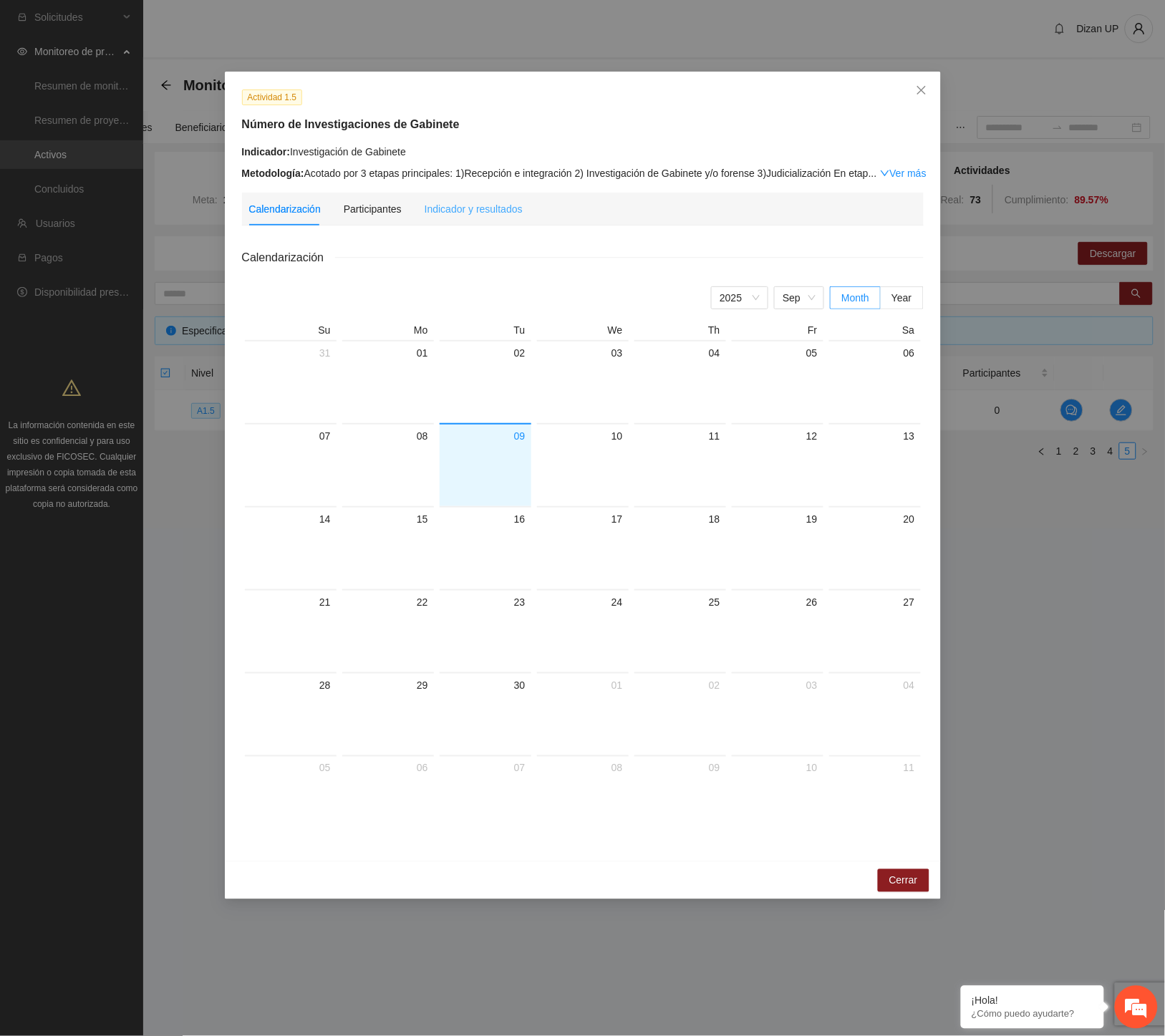
click at [474, 219] on div "Indicador y resultados" at bounding box center [474, 209] width 98 height 33
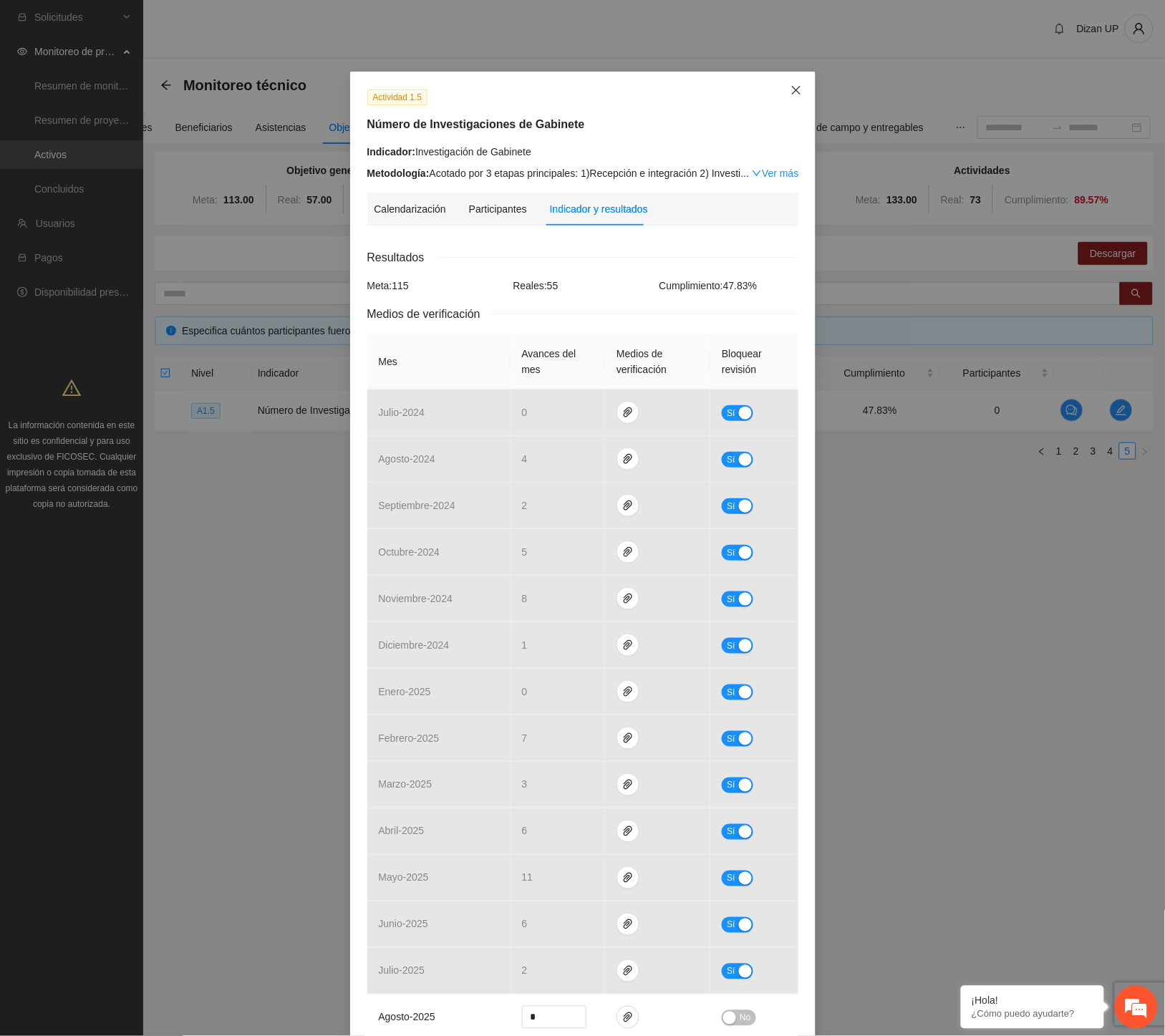
click at [792, 84] on icon "close" at bounding box center [796, 90] width 11 height 11
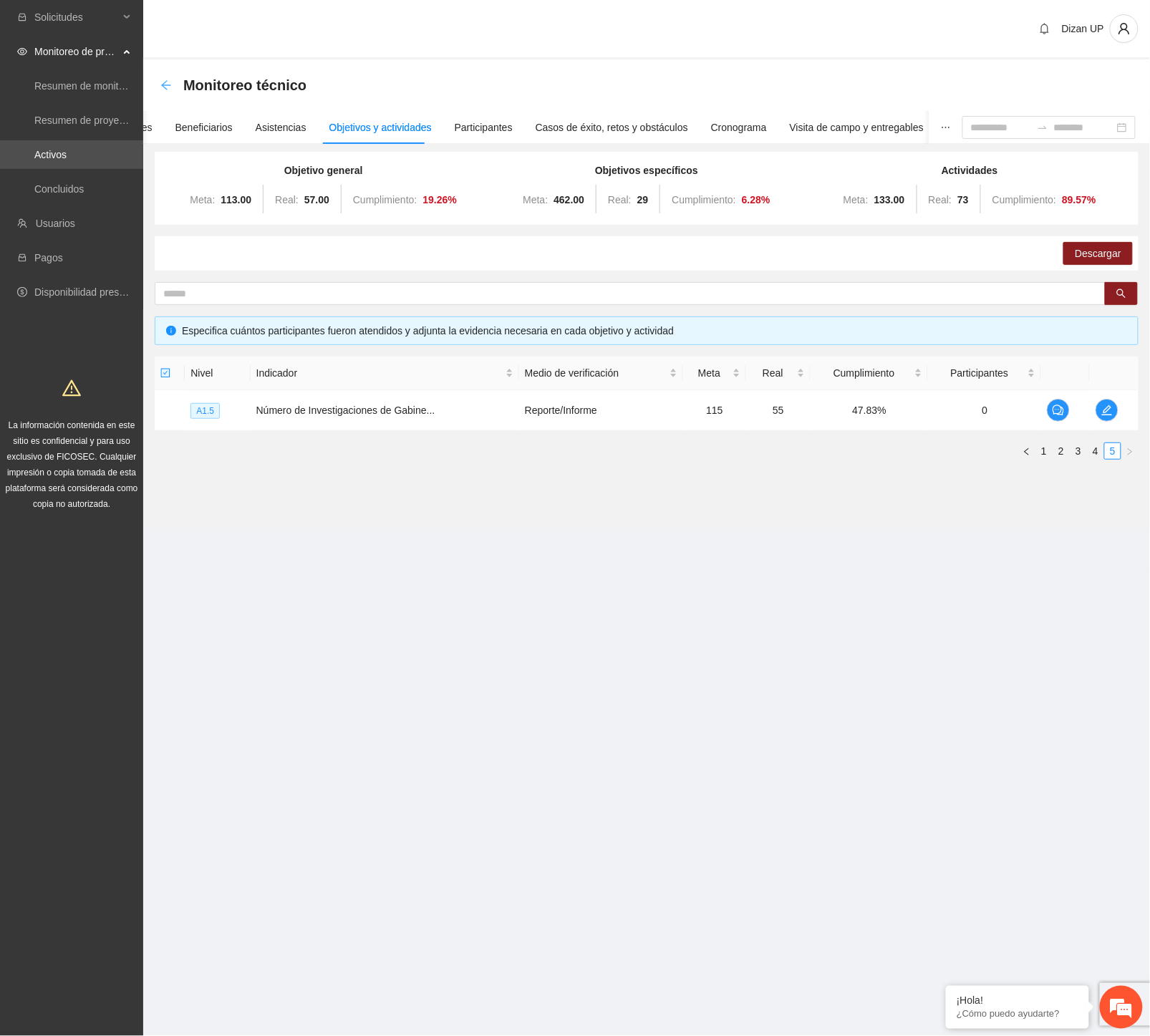
click at [165, 82] on icon "arrow-left" at bounding box center [165, 84] width 9 height 9
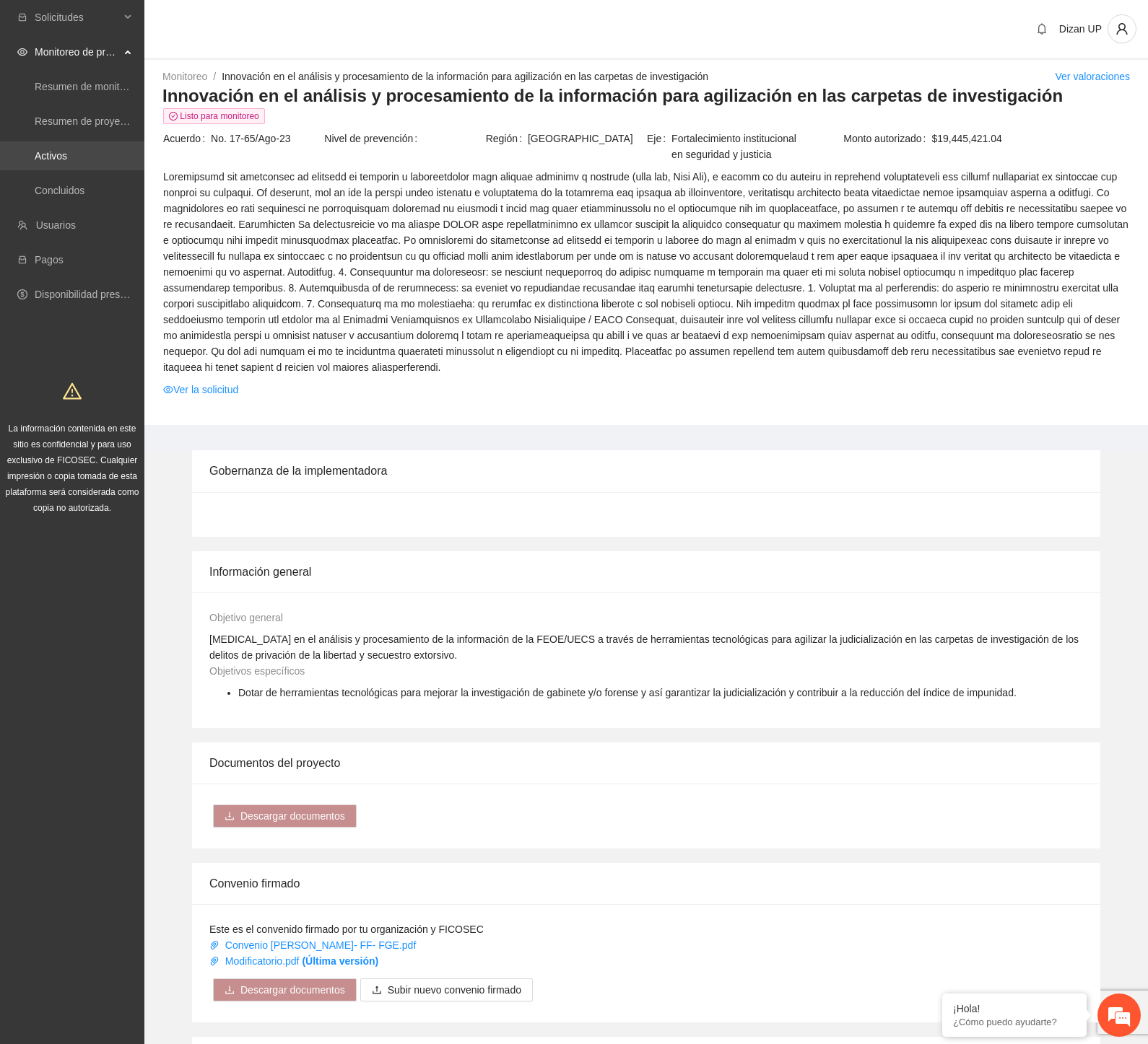
click at [66, 152] on link "Activos" at bounding box center [50, 155] width 32 height 12
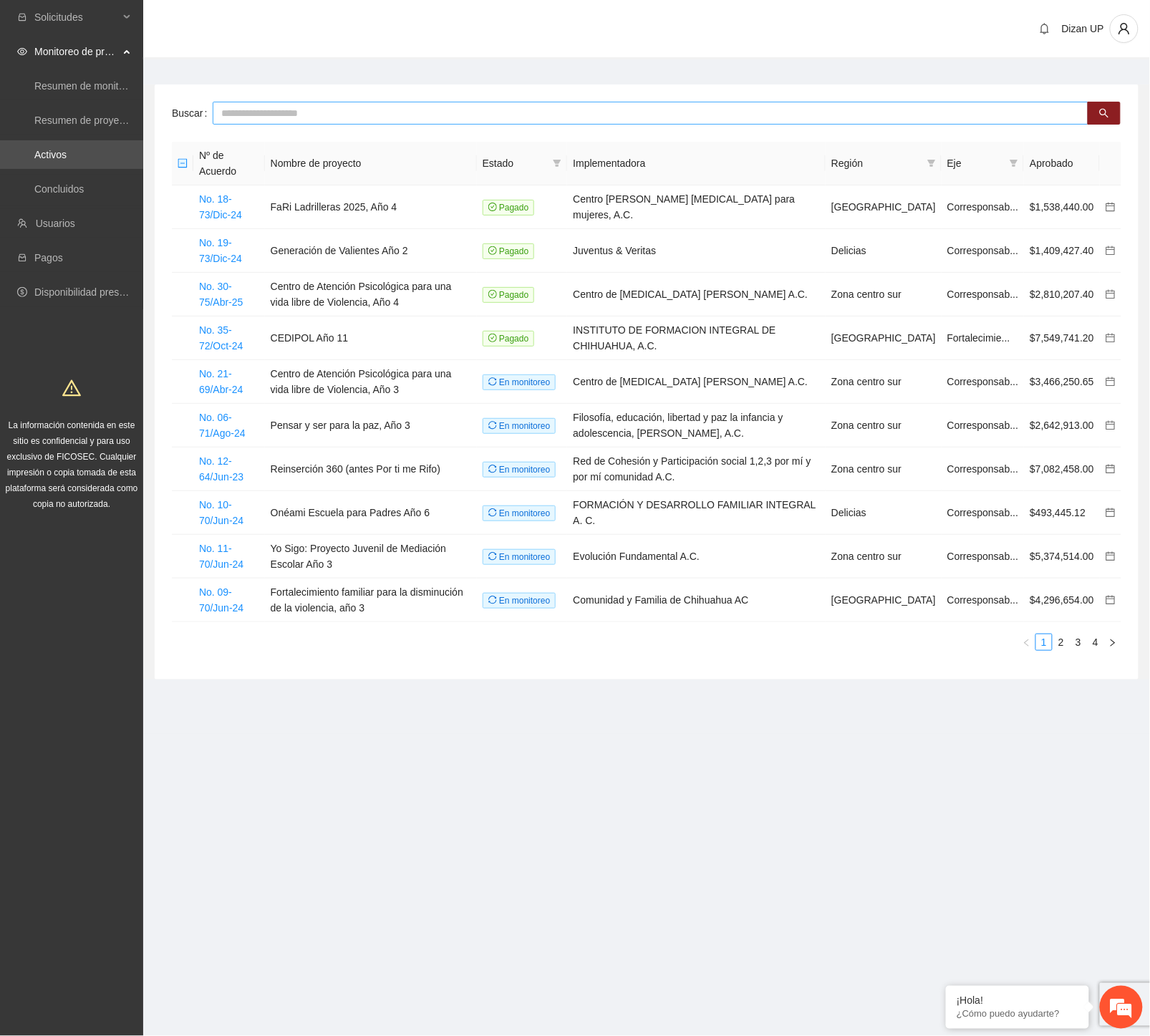
click at [269, 114] on input "text" at bounding box center [650, 113] width 876 height 23
type input "****"
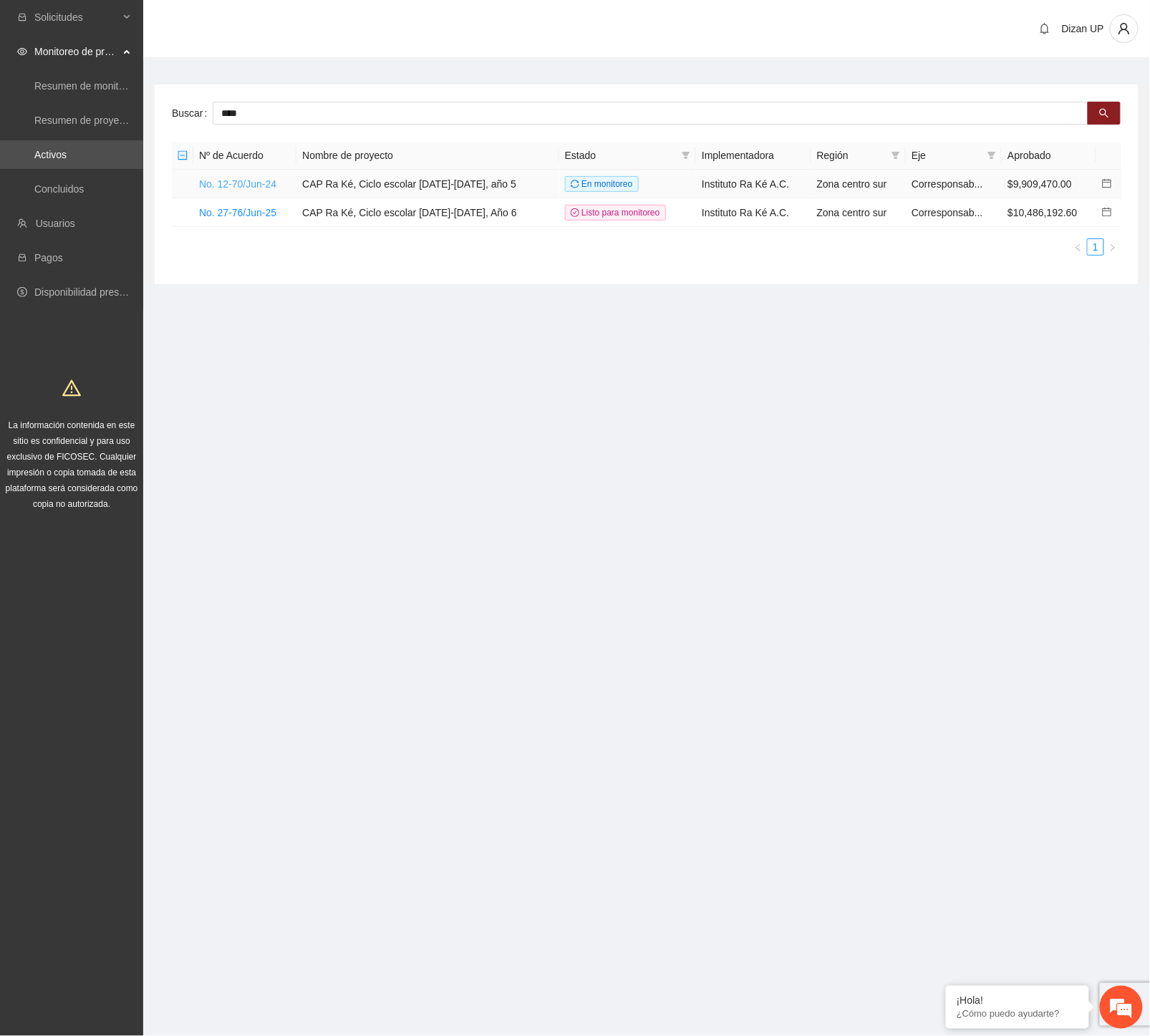
click at [220, 184] on link "No. 12-70/Jun-24" at bounding box center [238, 184] width 78 height 11
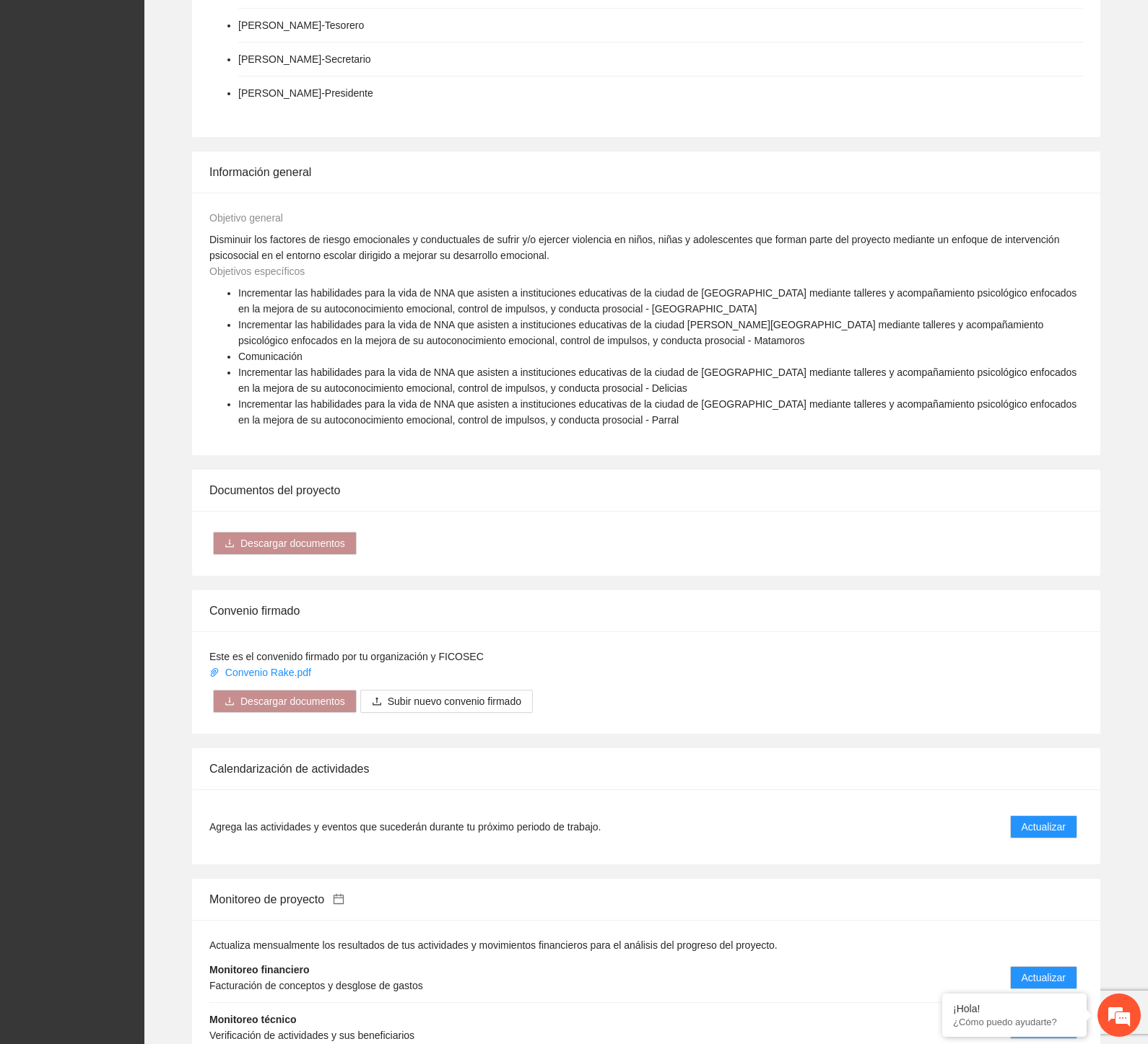
scroll to position [722, 0]
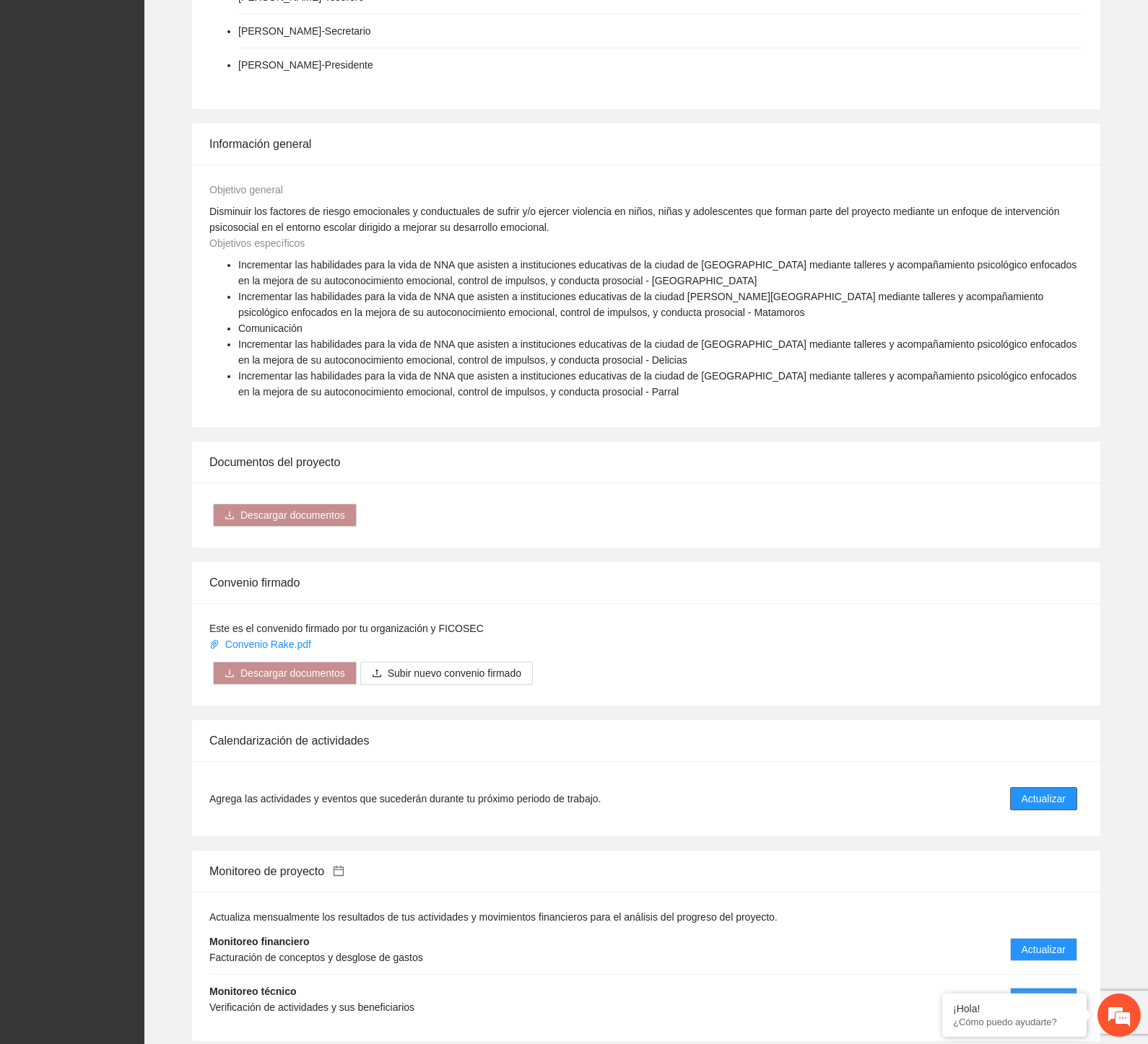
click at [1029, 792] on span "Actualizar" at bounding box center [1043, 798] width 44 height 16
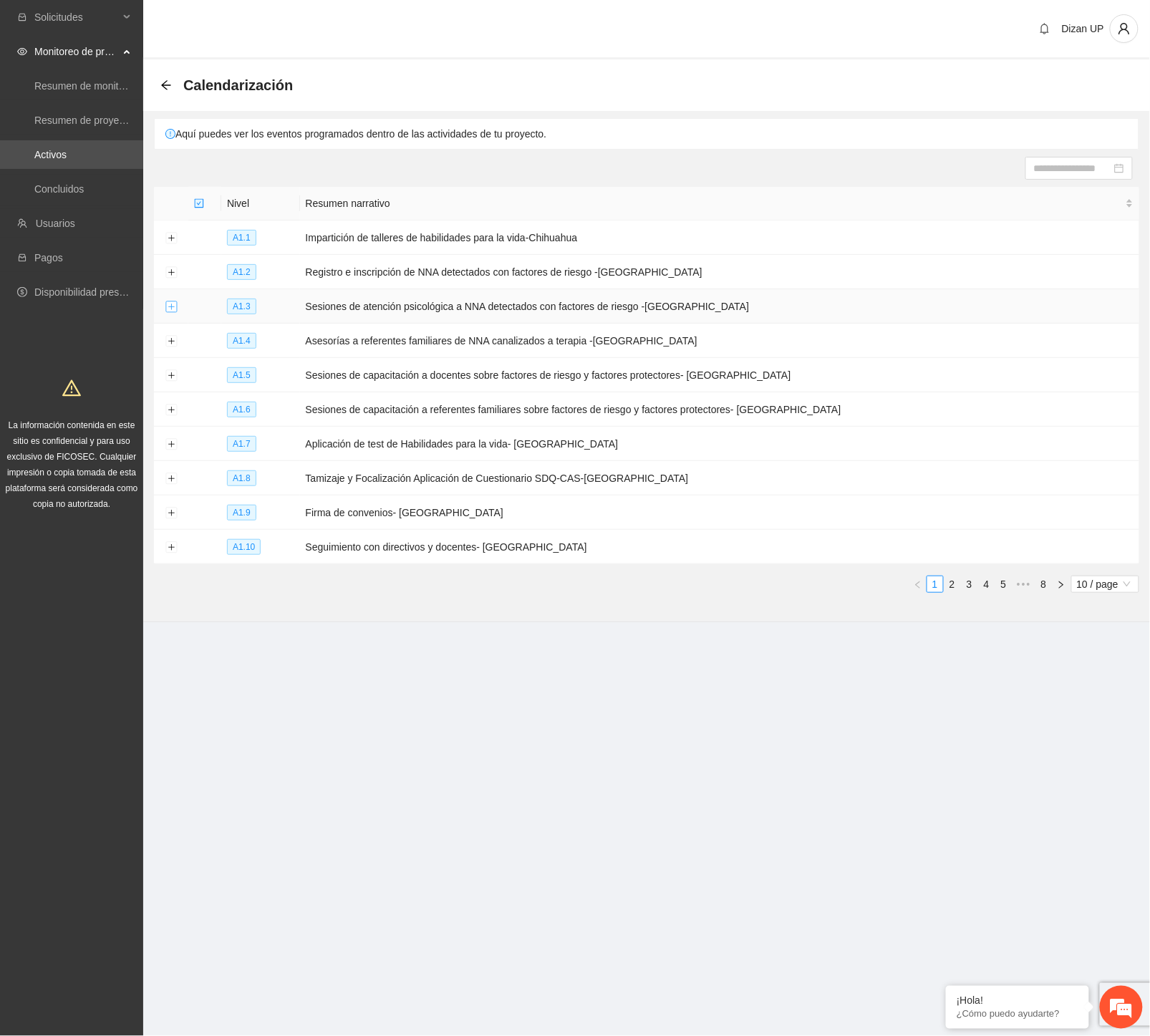
click at [174, 306] on button "Expand row" at bounding box center [171, 307] width 11 height 11
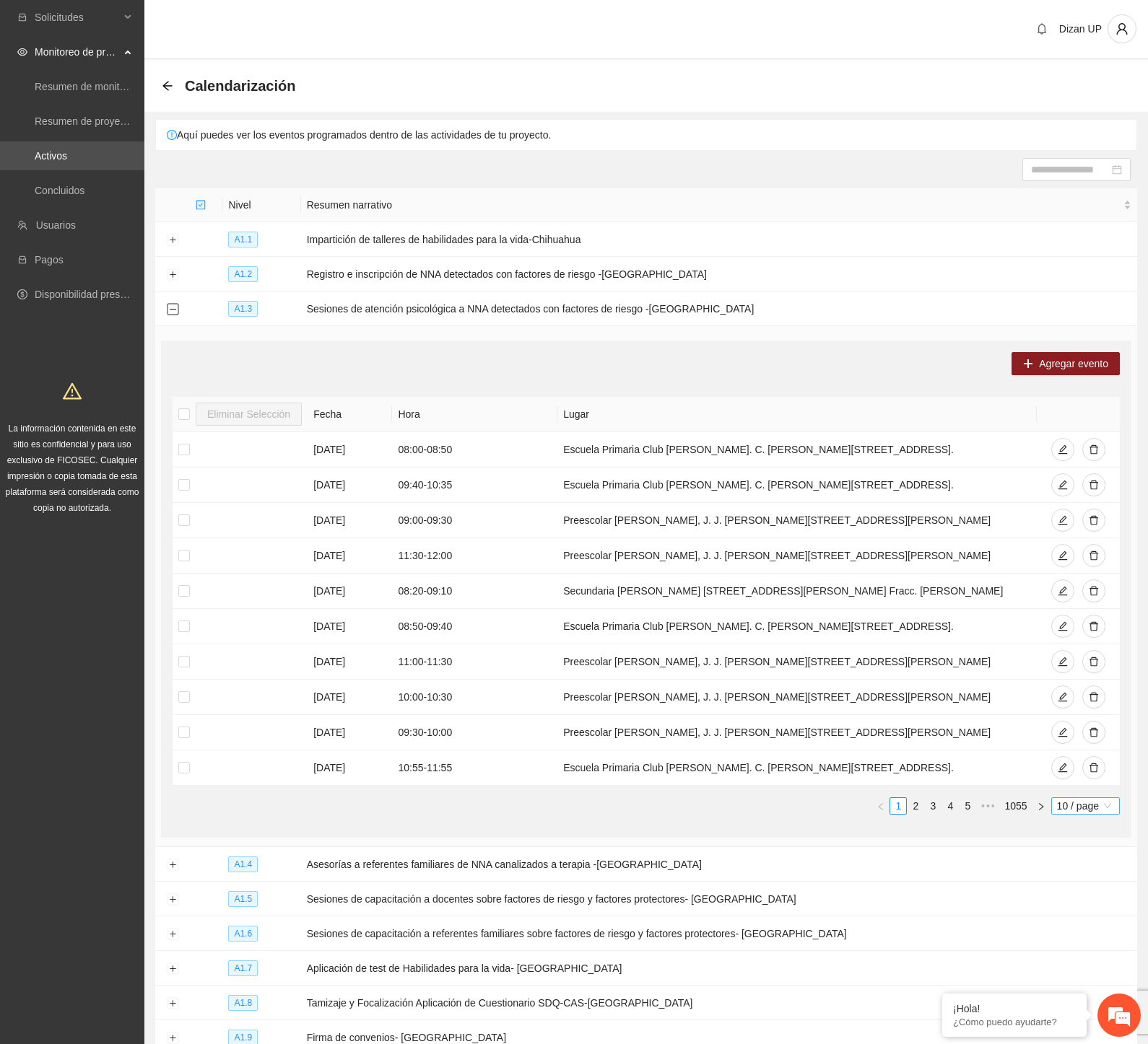
drag, startPoint x: 1078, startPoint y: 805, endPoint x: 1069, endPoint y: 808, distance: 9.5
click at [1078, 807] on span "10 / page" at bounding box center [1085, 805] width 57 height 16
click at [1073, 902] on div "100 / page" at bounding box center [1085, 900] width 52 height 16
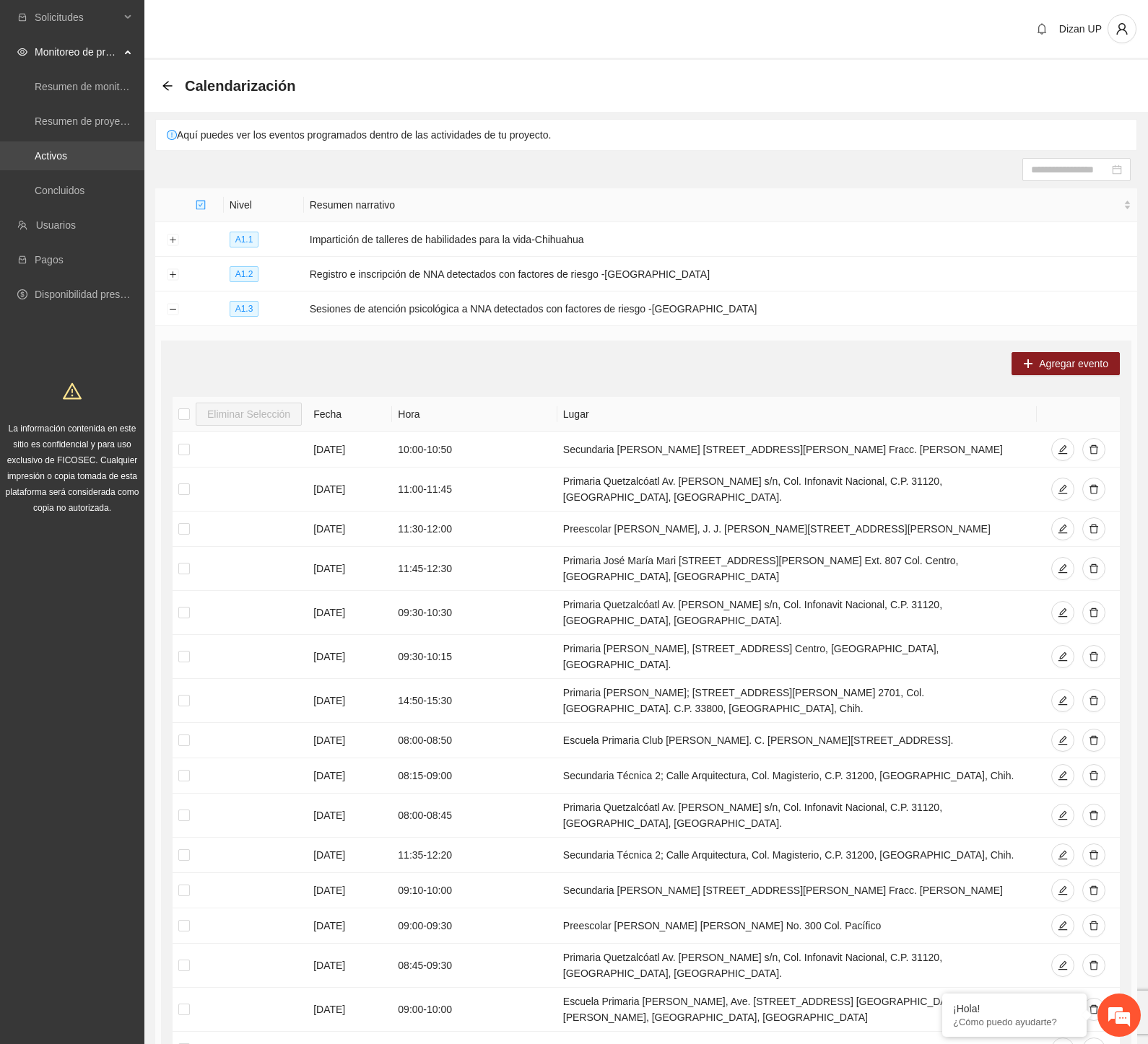
click at [49, 156] on link "Activos" at bounding box center [50, 155] width 32 height 12
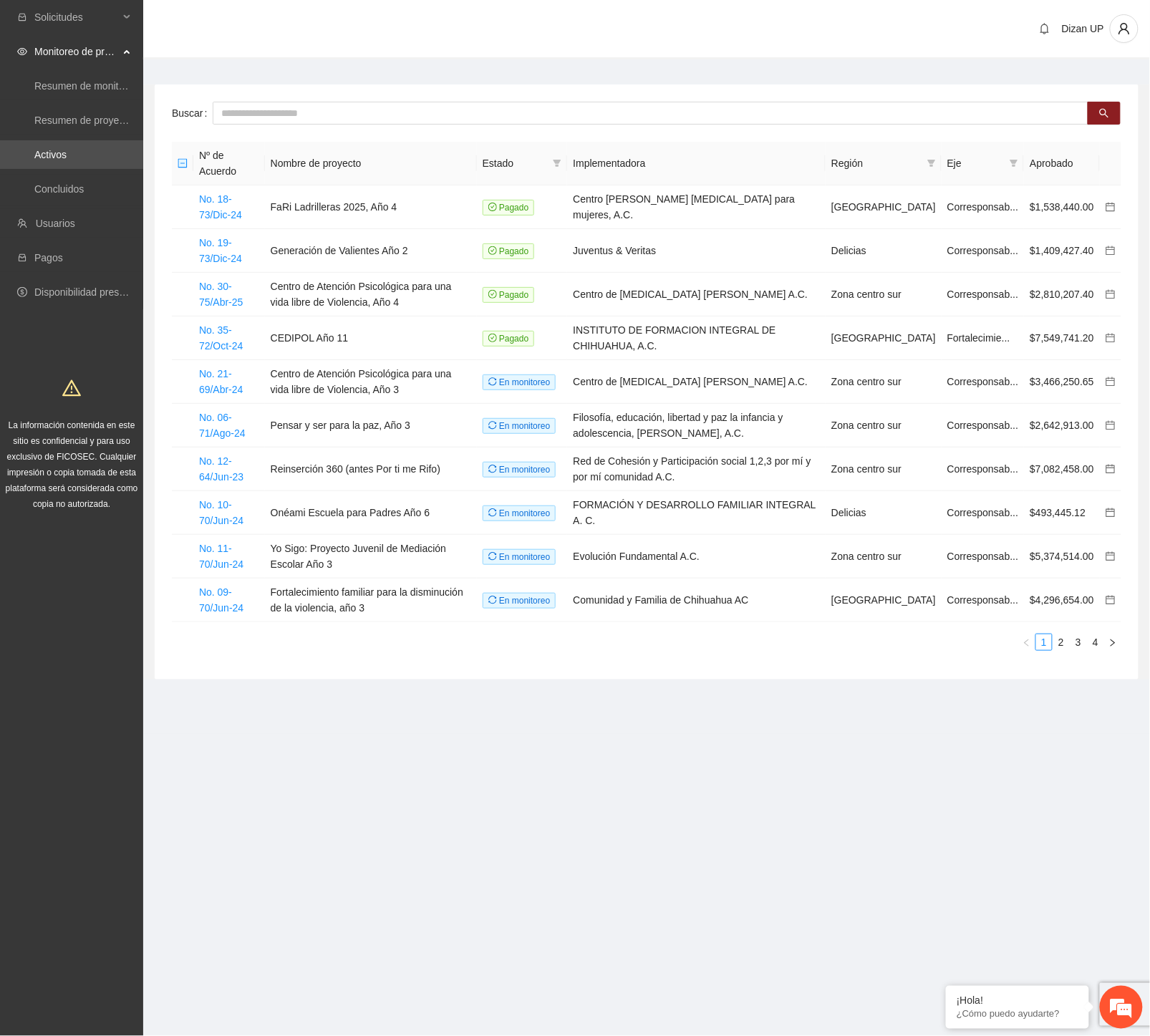
click at [246, 80] on main "Buscar Nº de Acuerdo Nombre de proyecto Estado Implementadora Región Eje Aproba…" at bounding box center [646, 376] width 1006 height 634
click at [252, 113] on input "text" at bounding box center [650, 113] width 876 height 23
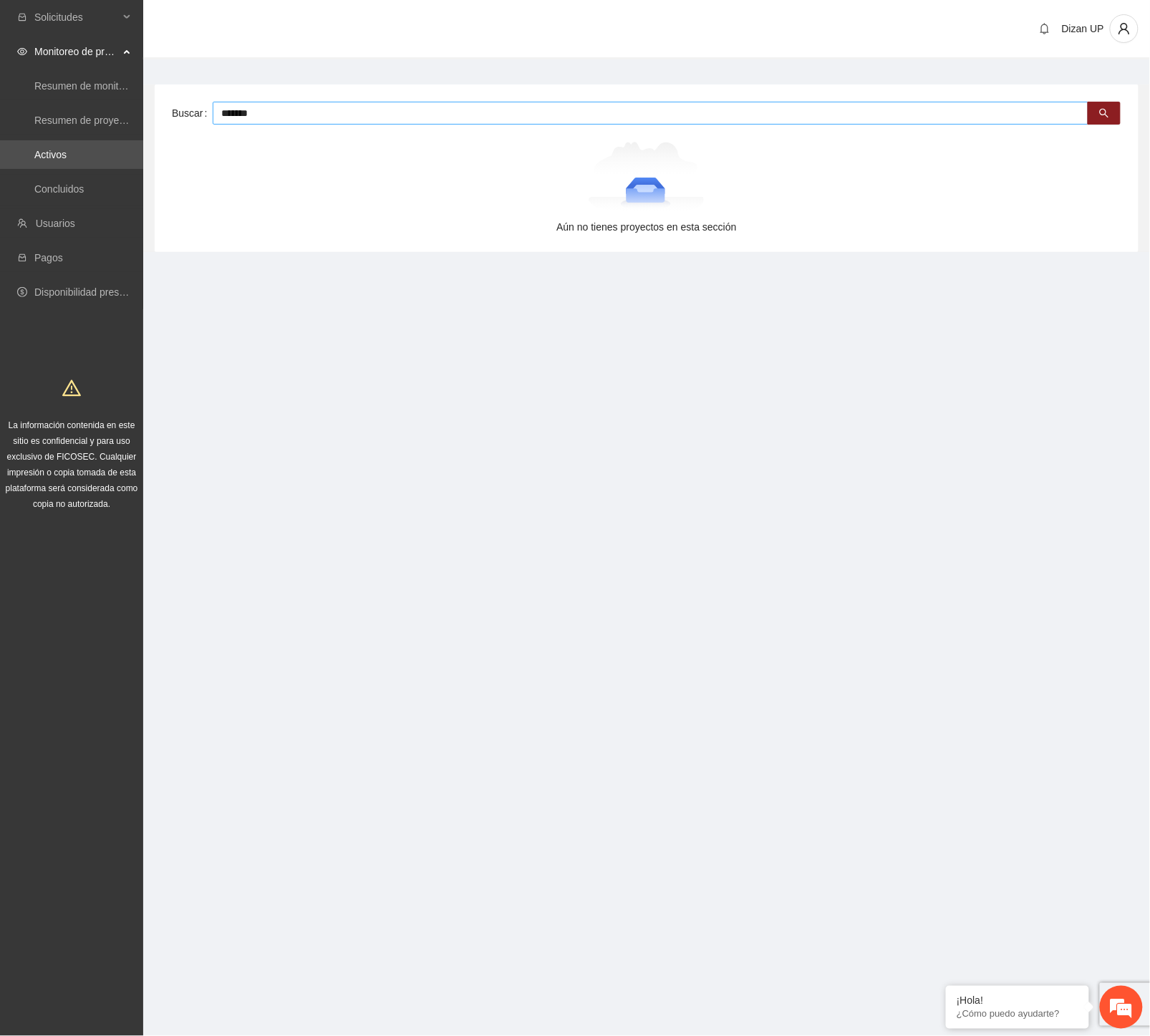
type input "*******"
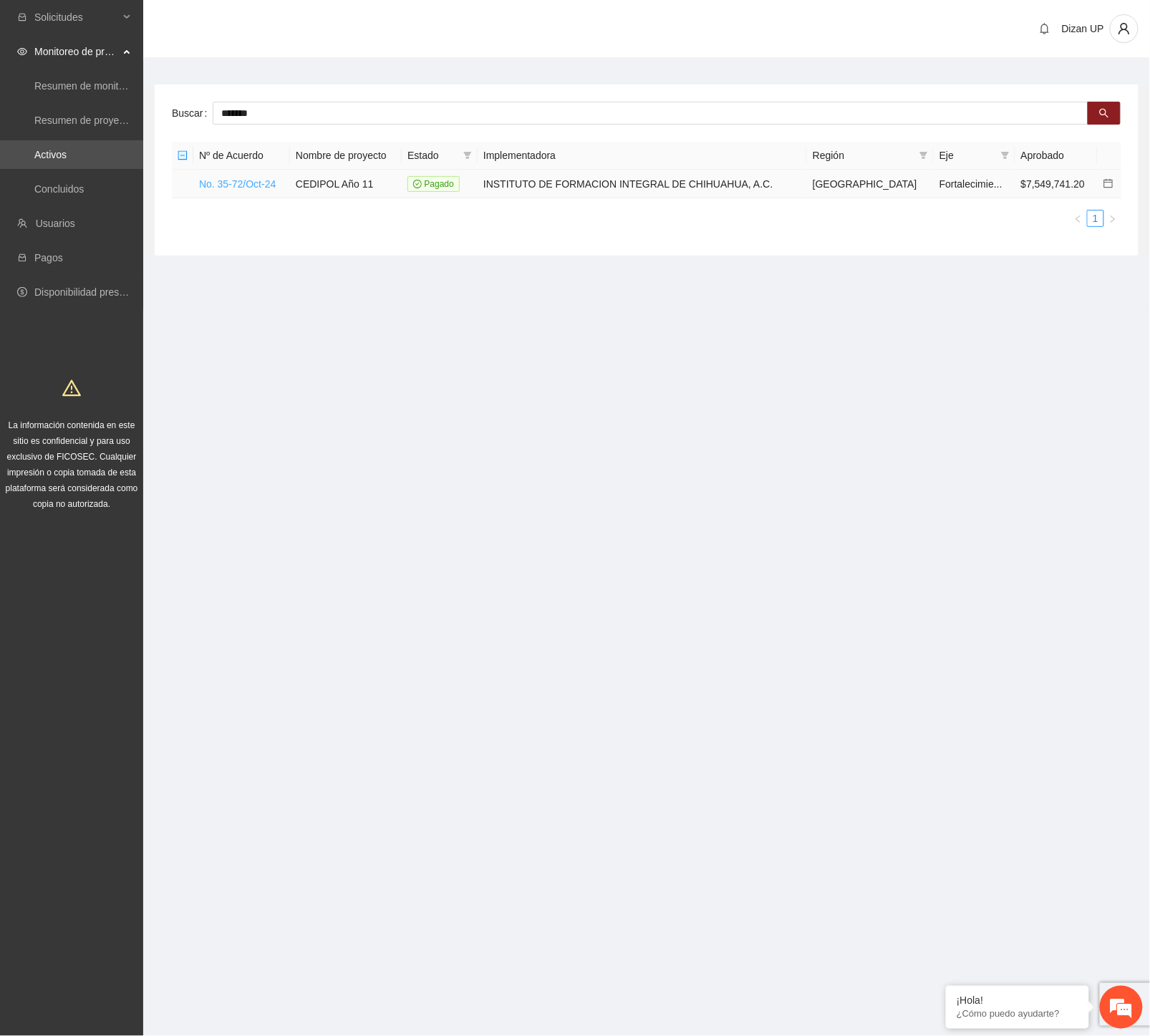
click at [227, 183] on link "No. 35-72/Oct-24" at bounding box center [238, 184] width 77 height 11
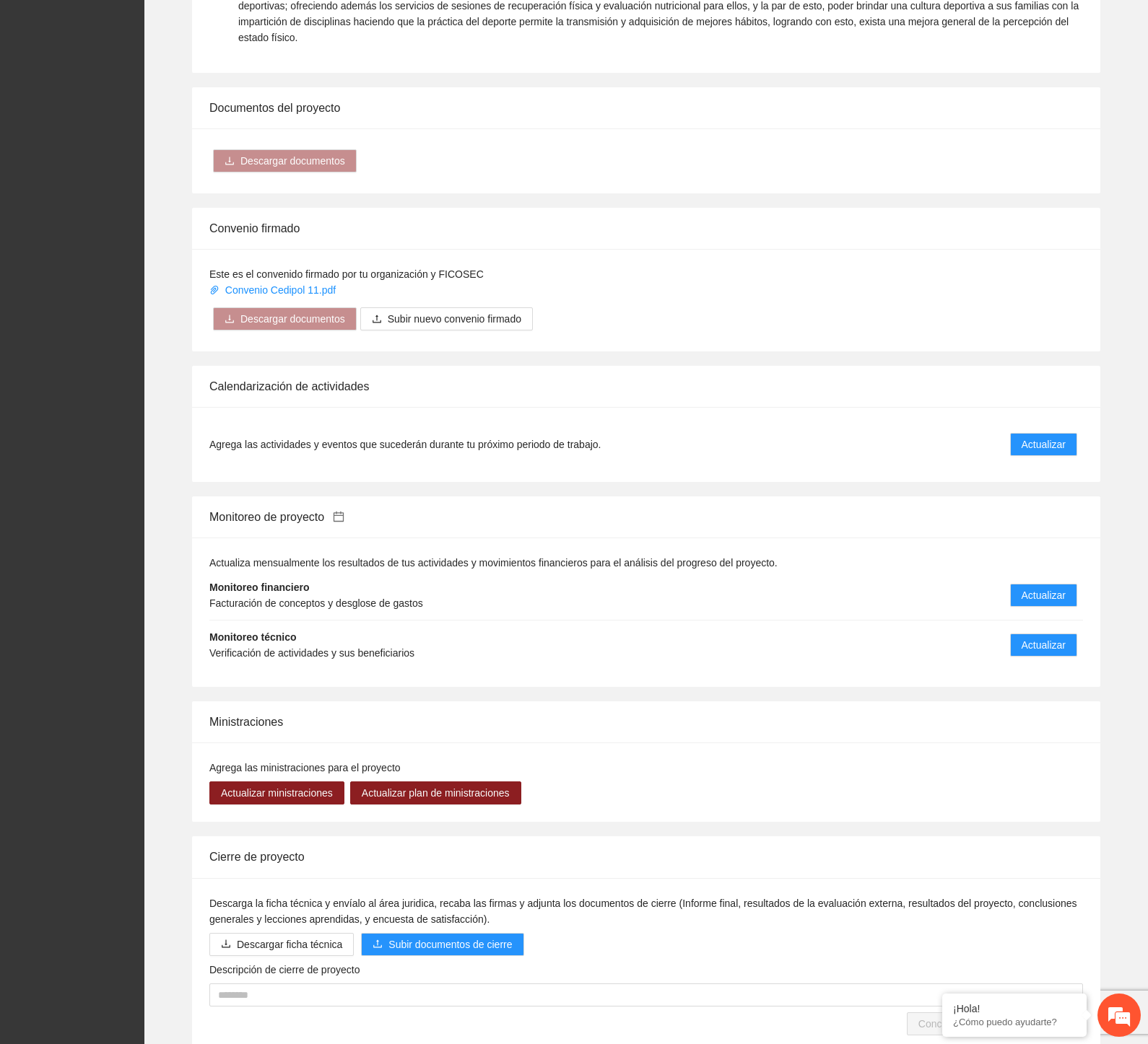
scroll to position [886, 0]
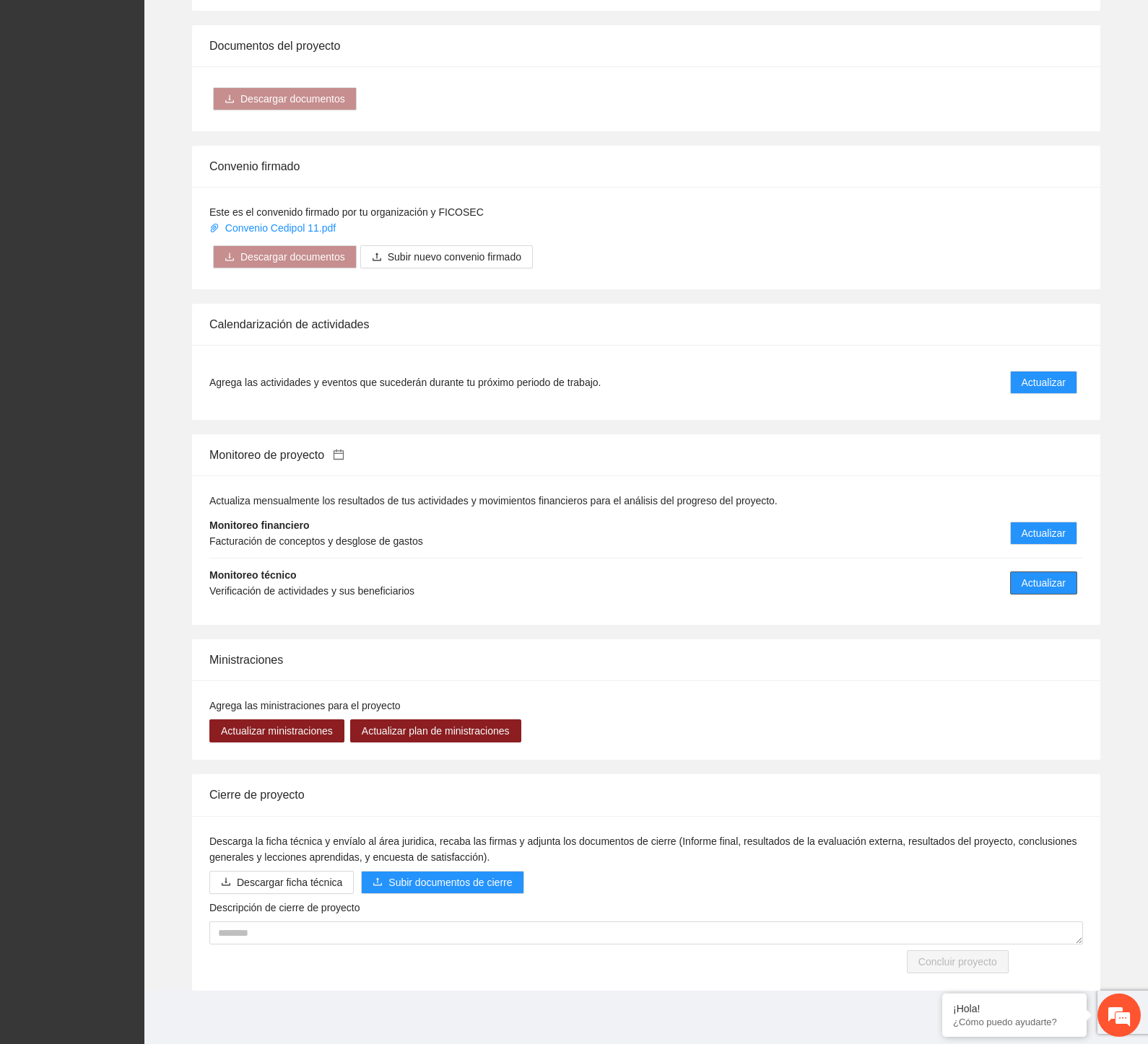
click at [1023, 584] on span "Actualizar" at bounding box center [1043, 582] width 44 height 16
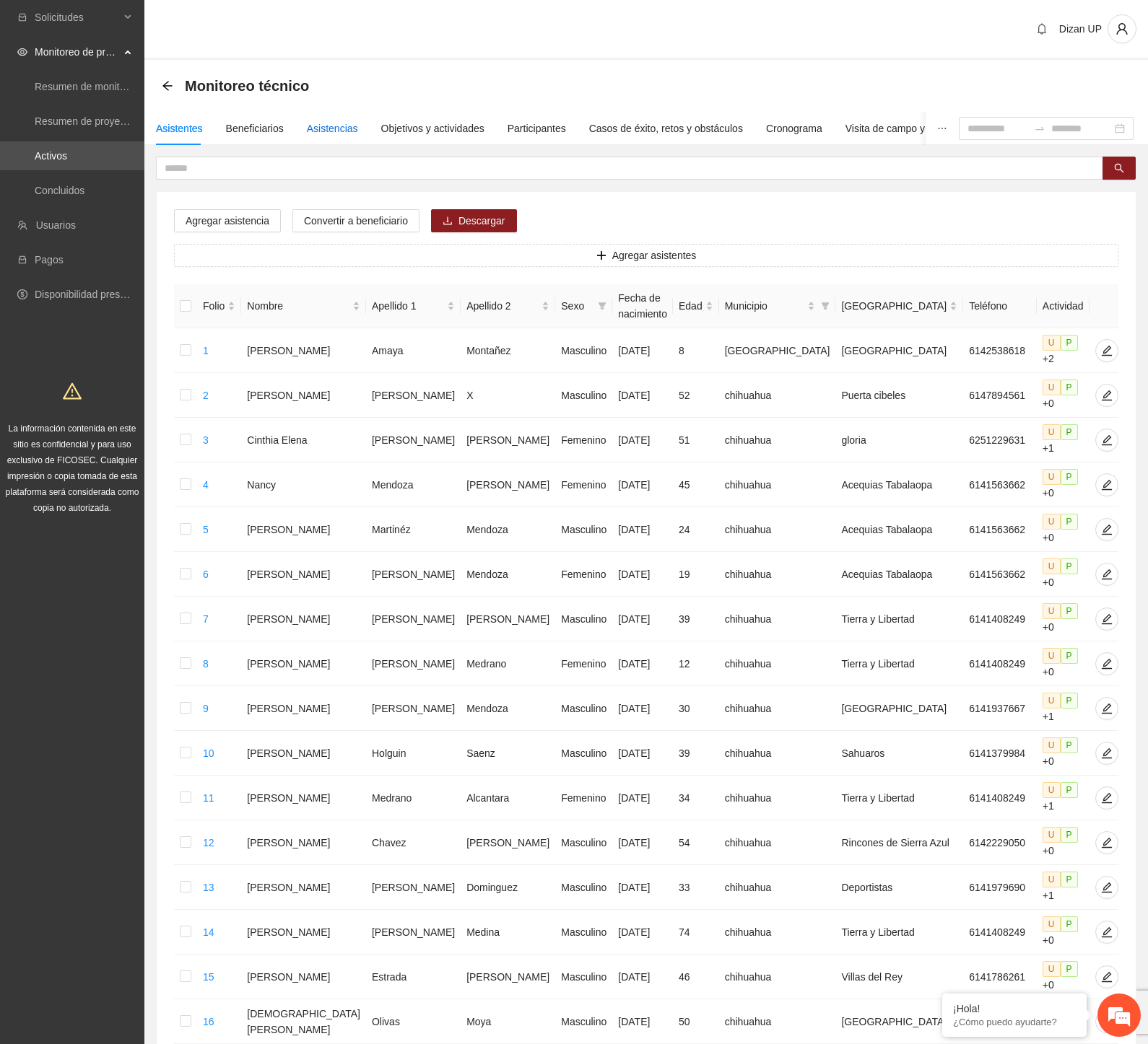
click at [336, 128] on div "Asistencias" at bounding box center [332, 128] width 51 height 16
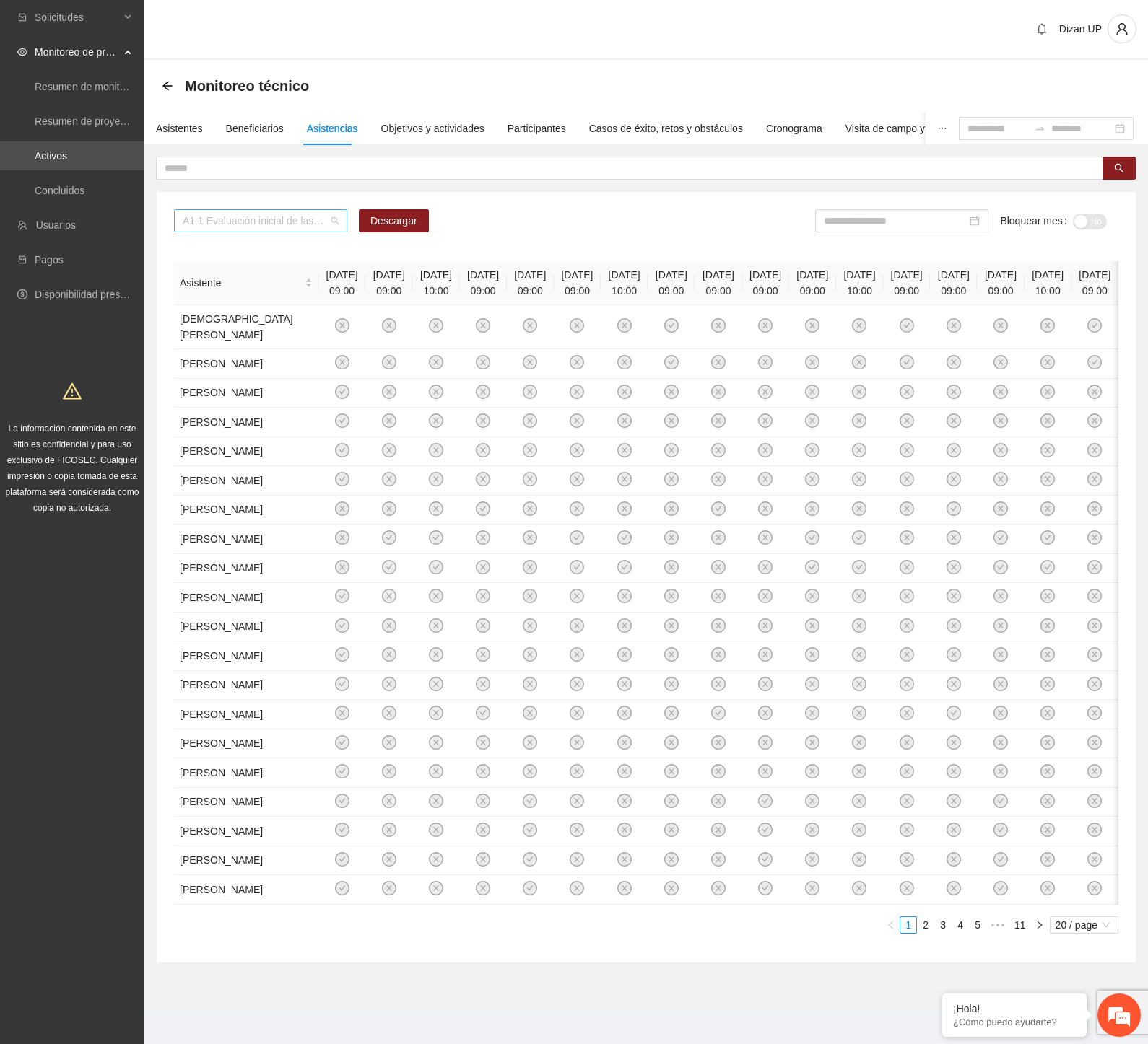
click at [328, 215] on span "A1.1 Evaluación inicial de las capacidades físicas de grupos especiales, distri…" at bounding box center [260, 220] width 156 height 21
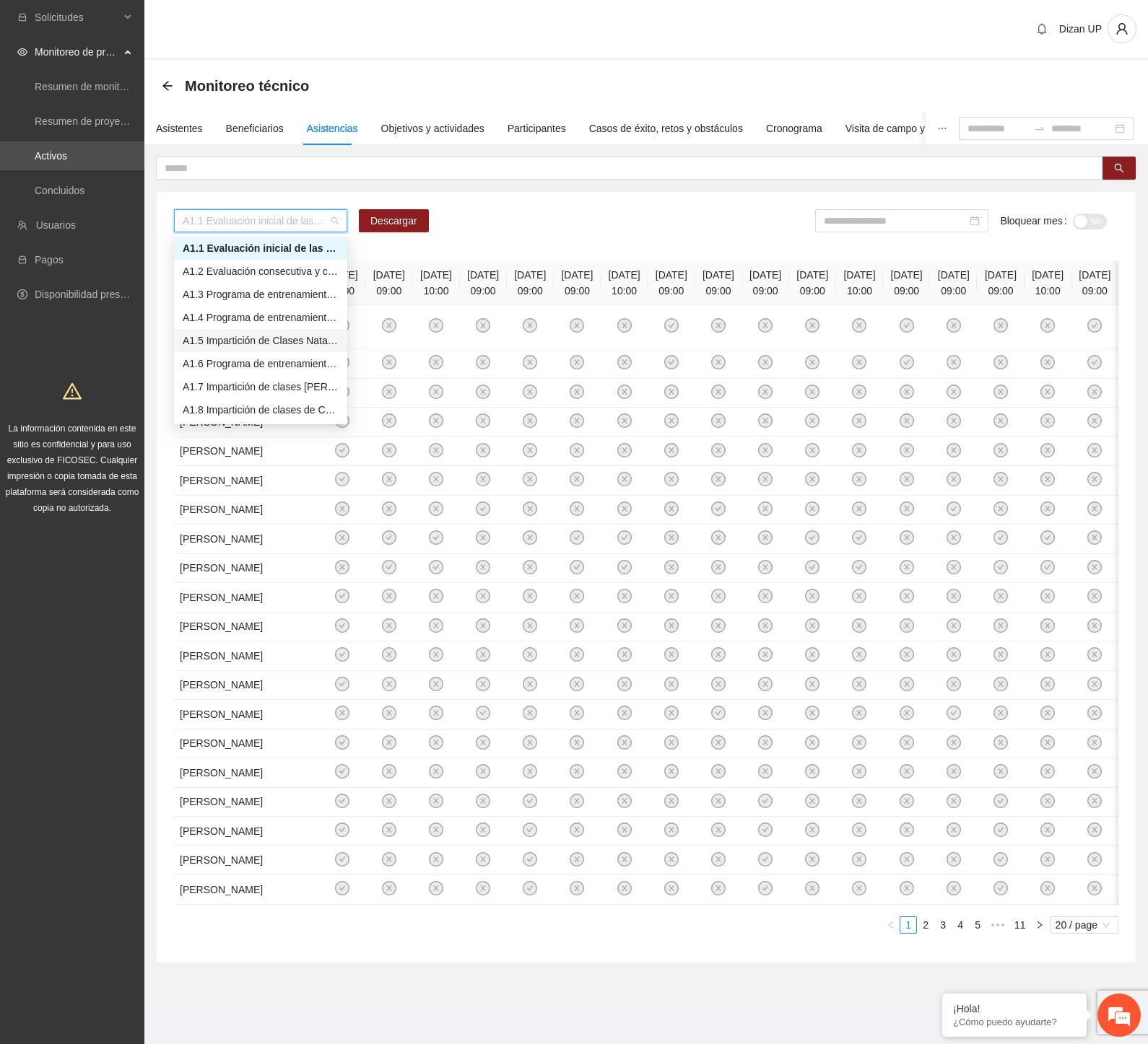
click at [239, 337] on div "A1.5 Impartición de Clases Natación" at bounding box center [260, 340] width 156 height 16
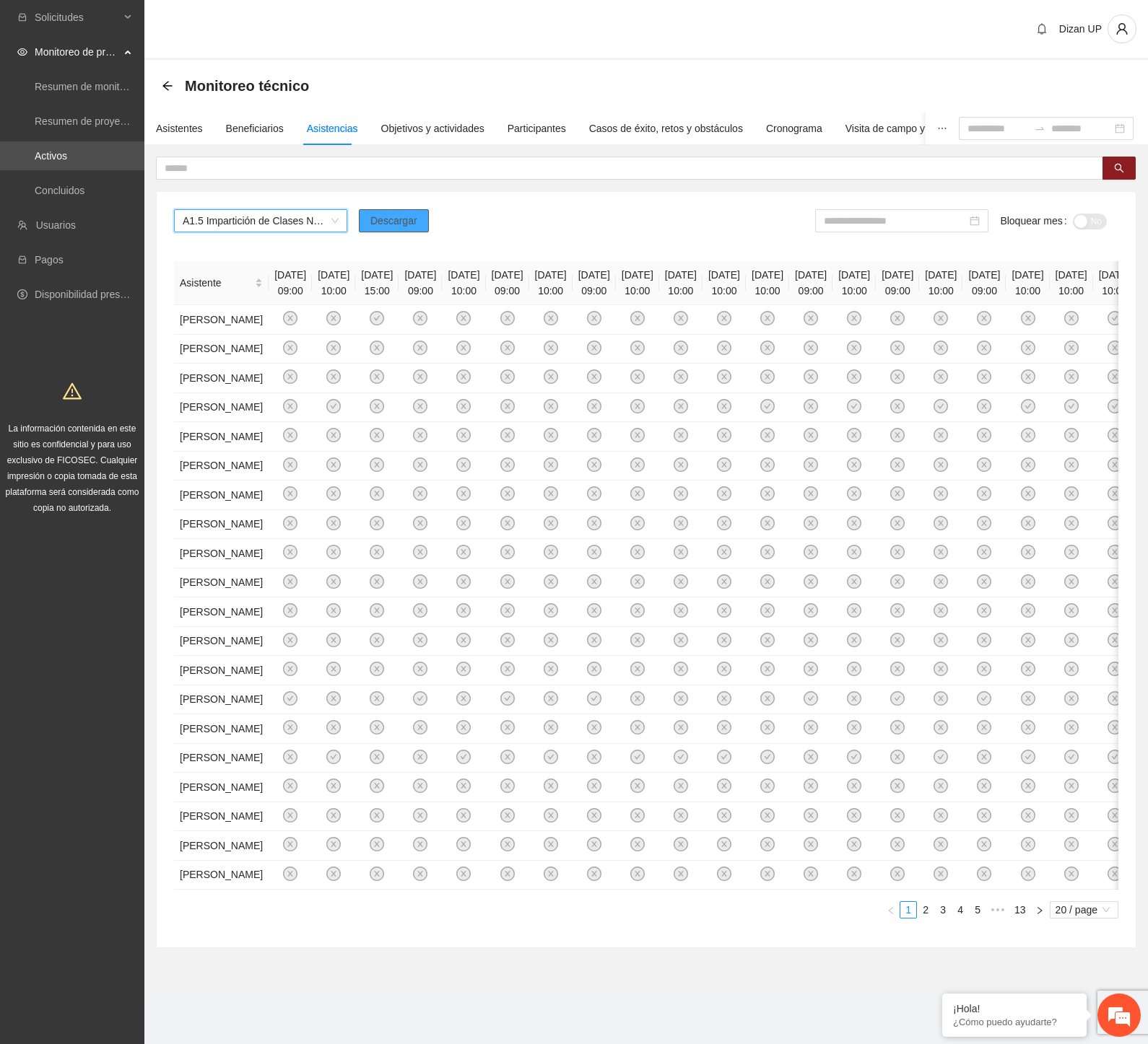
click at [385, 218] on span "Descargar" at bounding box center [393, 220] width 47 height 16
click at [51, 153] on link "Activos" at bounding box center [50, 155] width 32 height 12
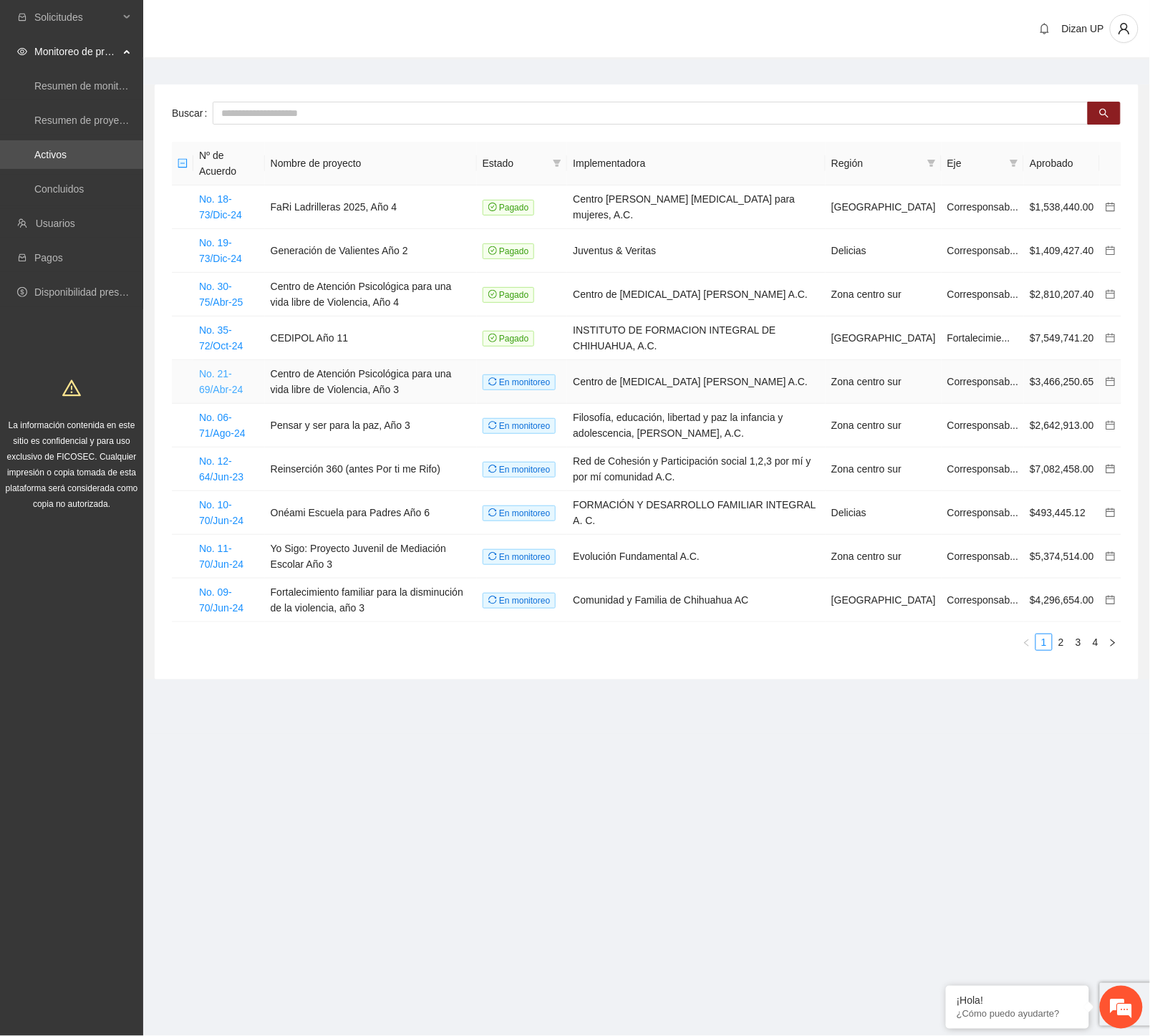
click at [206, 368] on link "No. 21-69/Abr-24" at bounding box center [221, 381] width 44 height 27
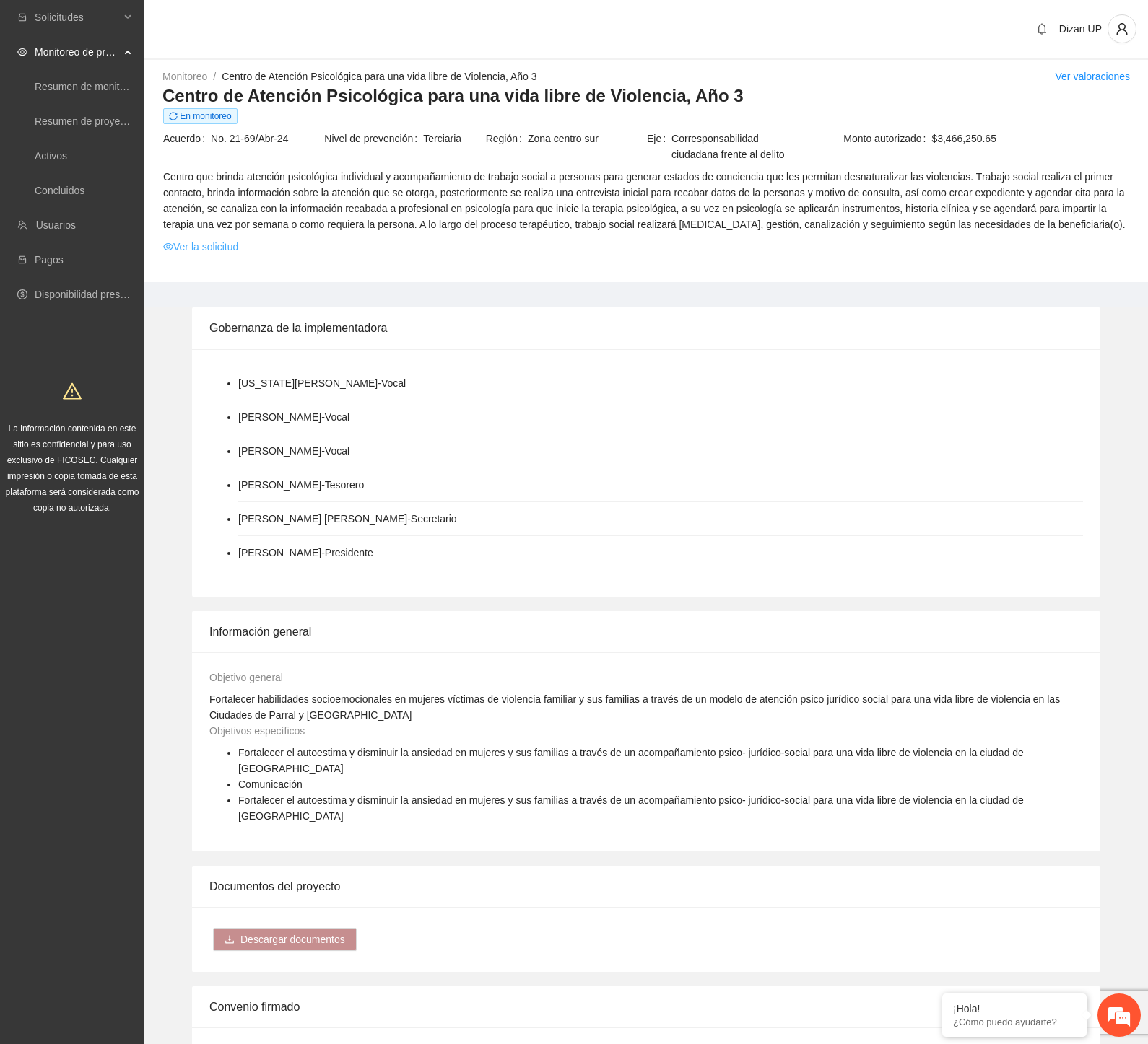
click at [199, 248] on link "Ver la solicitud" at bounding box center [200, 246] width 75 height 16
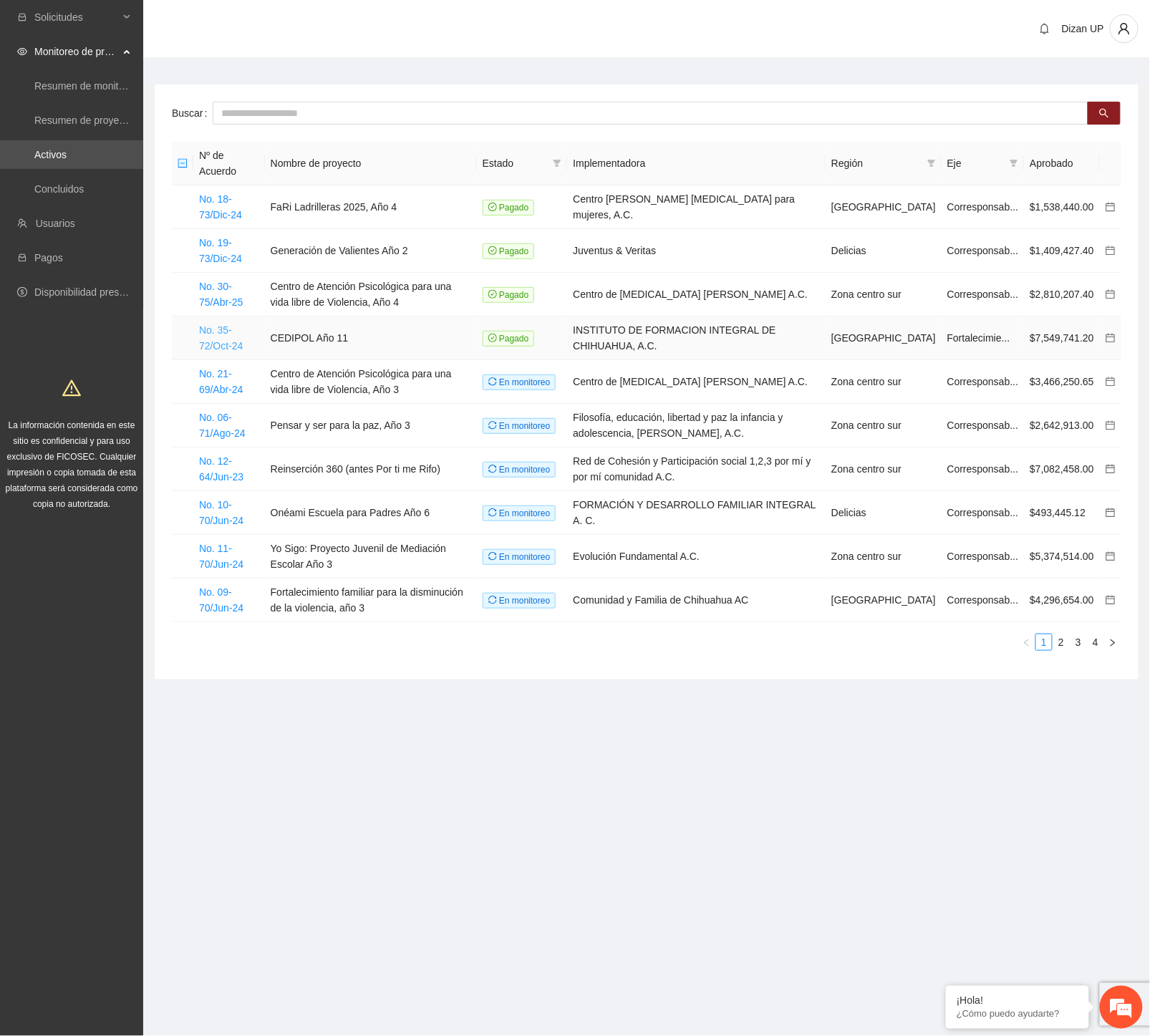
click at [234, 324] on link "No. 35-72/Oct-24" at bounding box center [221, 337] width 44 height 27
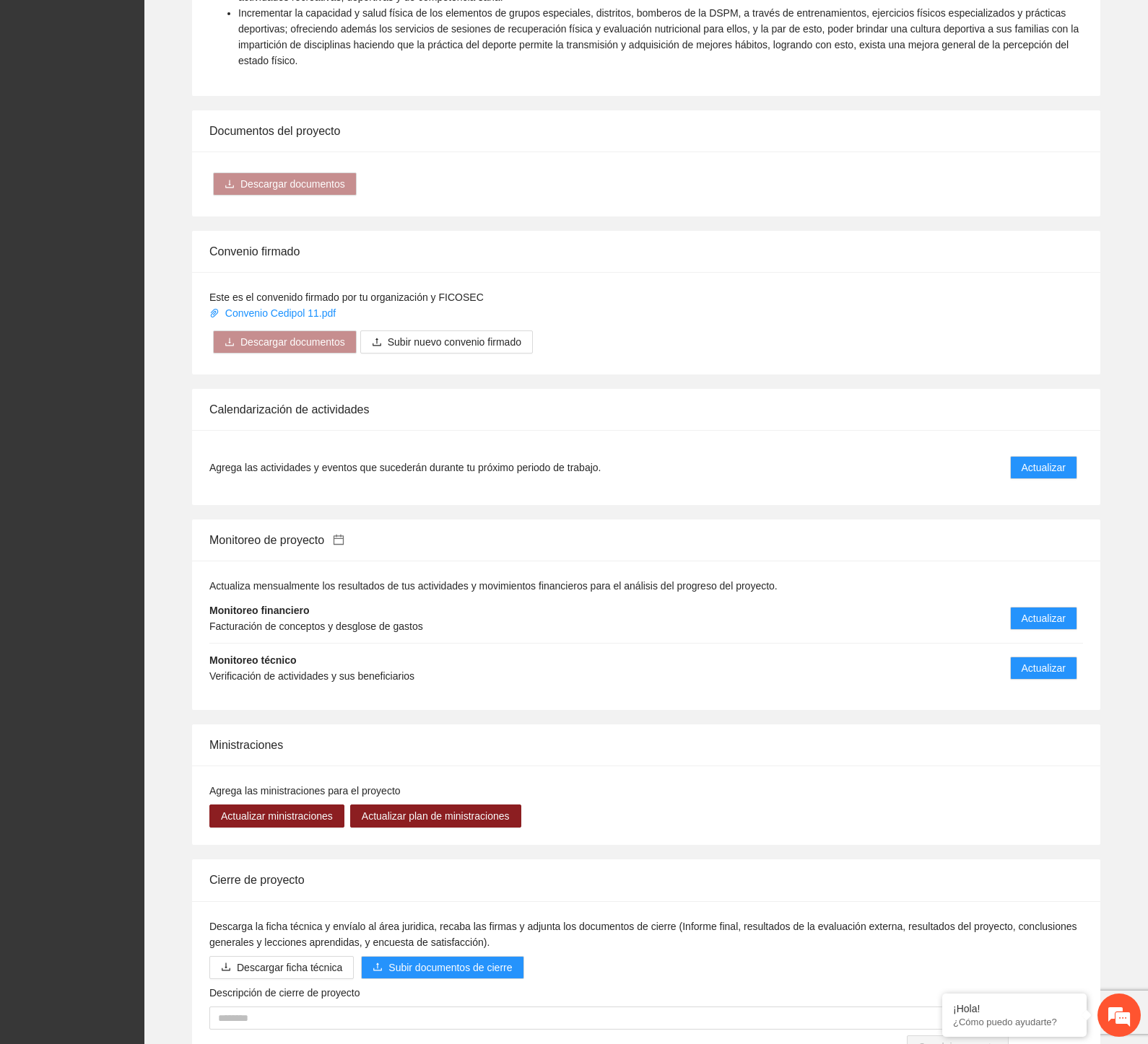
scroll to position [886, 0]
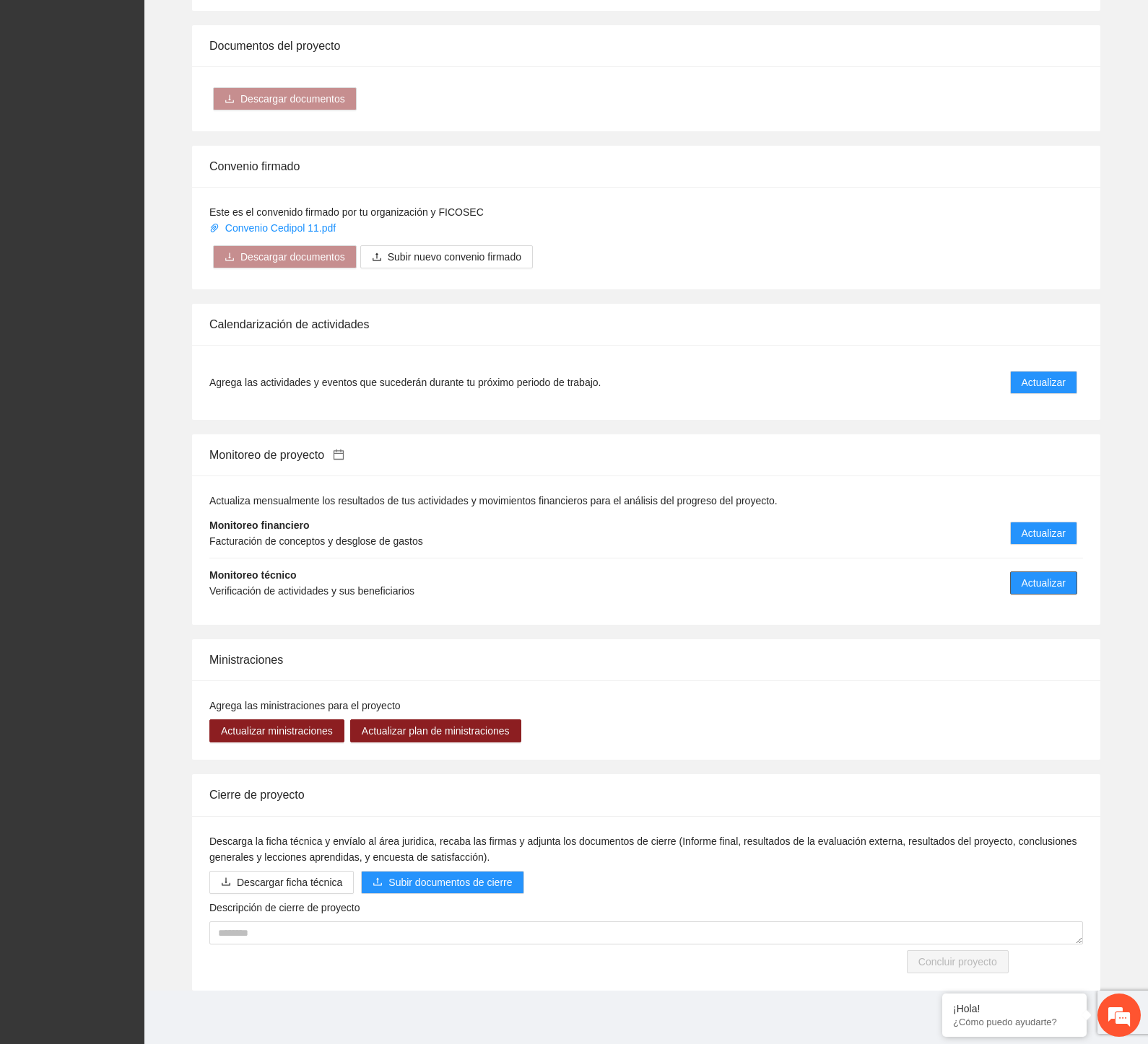
click at [1045, 587] on span "Actualizar" at bounding box center [1043, 582] width 44 height 16
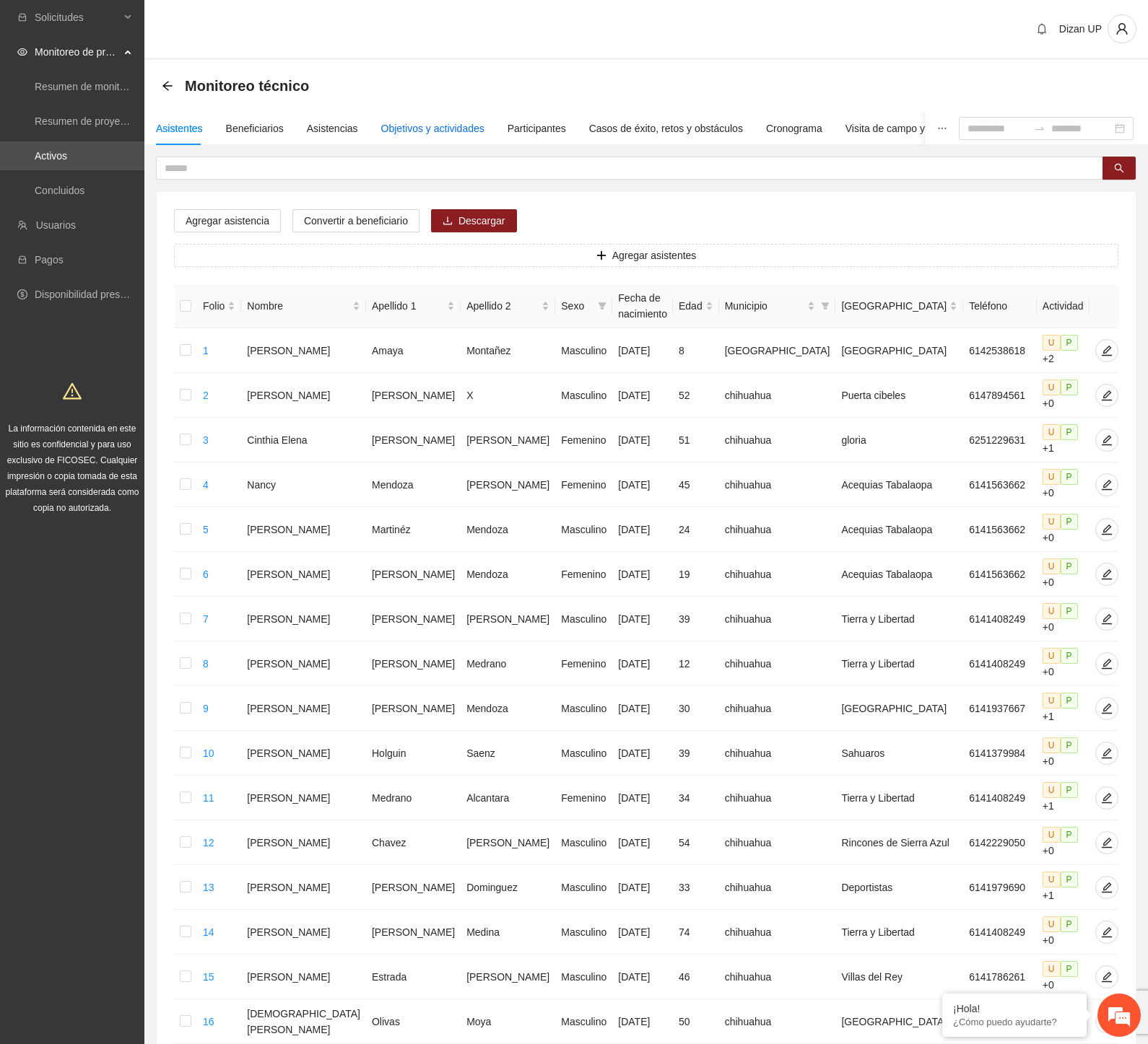
click at [446, 132] on div "Objetivos y actividades" at bounding box center [432, 128] width 103 height 16
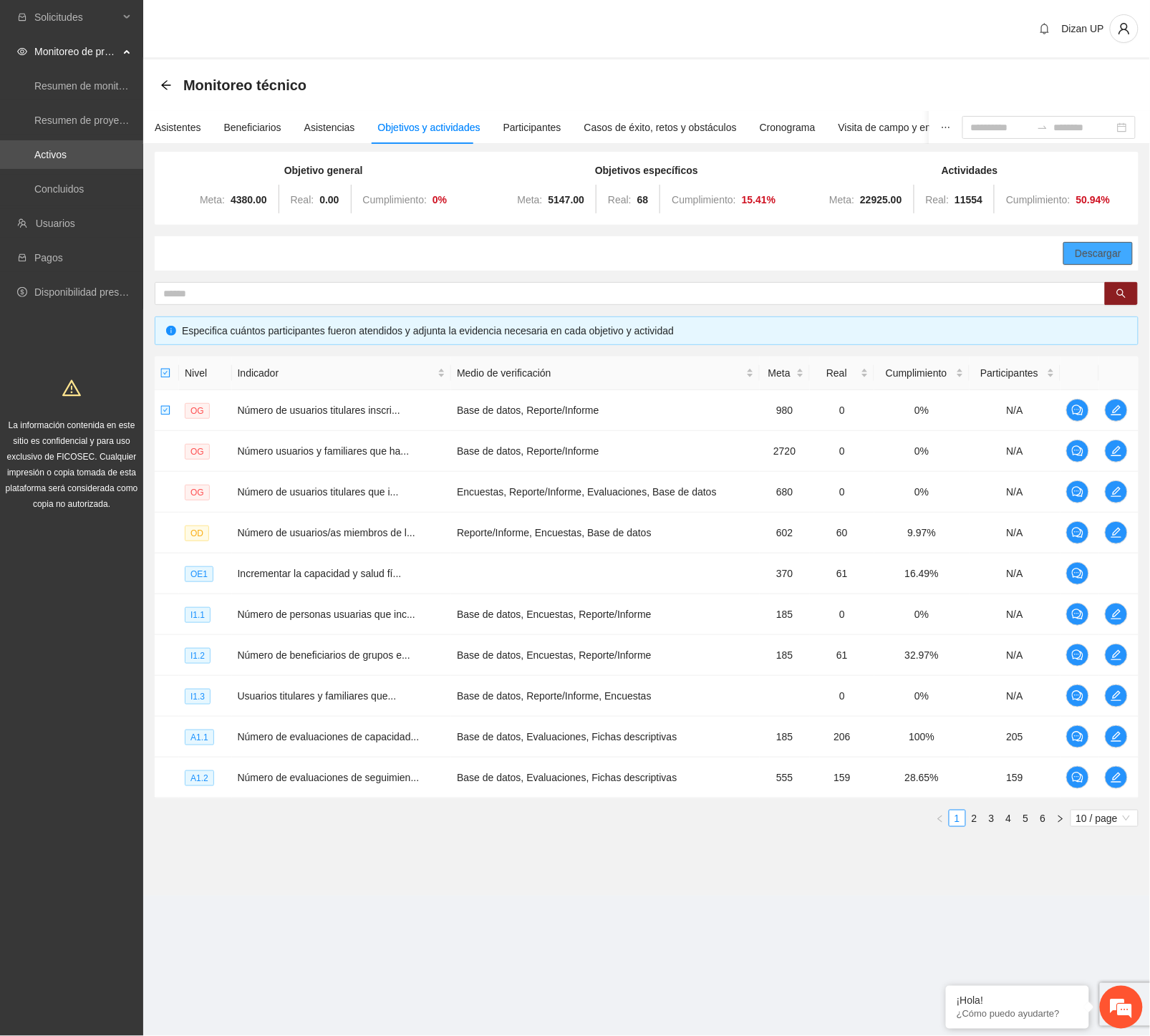
click at [1103, 249] on span "Descargar" at bounding box center [1098, 253] width 47 height 16
drag, startPoint x: 780, startPoint y: 539, endPoint x: 840, endPoint y: 534, distance: 60.2
click at [783, 539] on td "602" at bounding box center [785, 533] width 51 height 41
click at [1116, 525] on button "button" at bounding box center [1116, 533] width 23 height 23
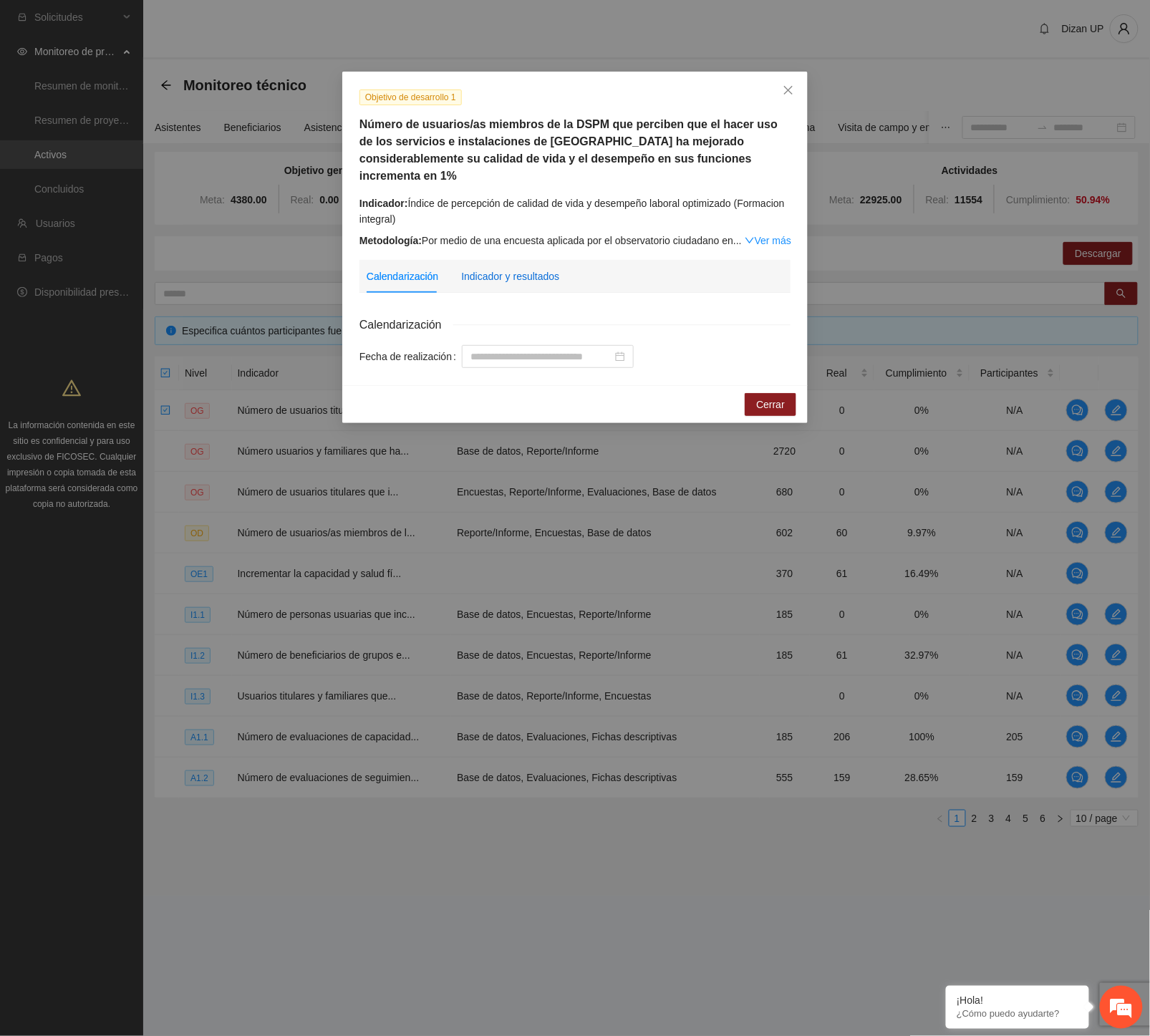
click at [497, 269] on div "Indicador y resultados" at bounding box center [510, 276] width 98 height 16
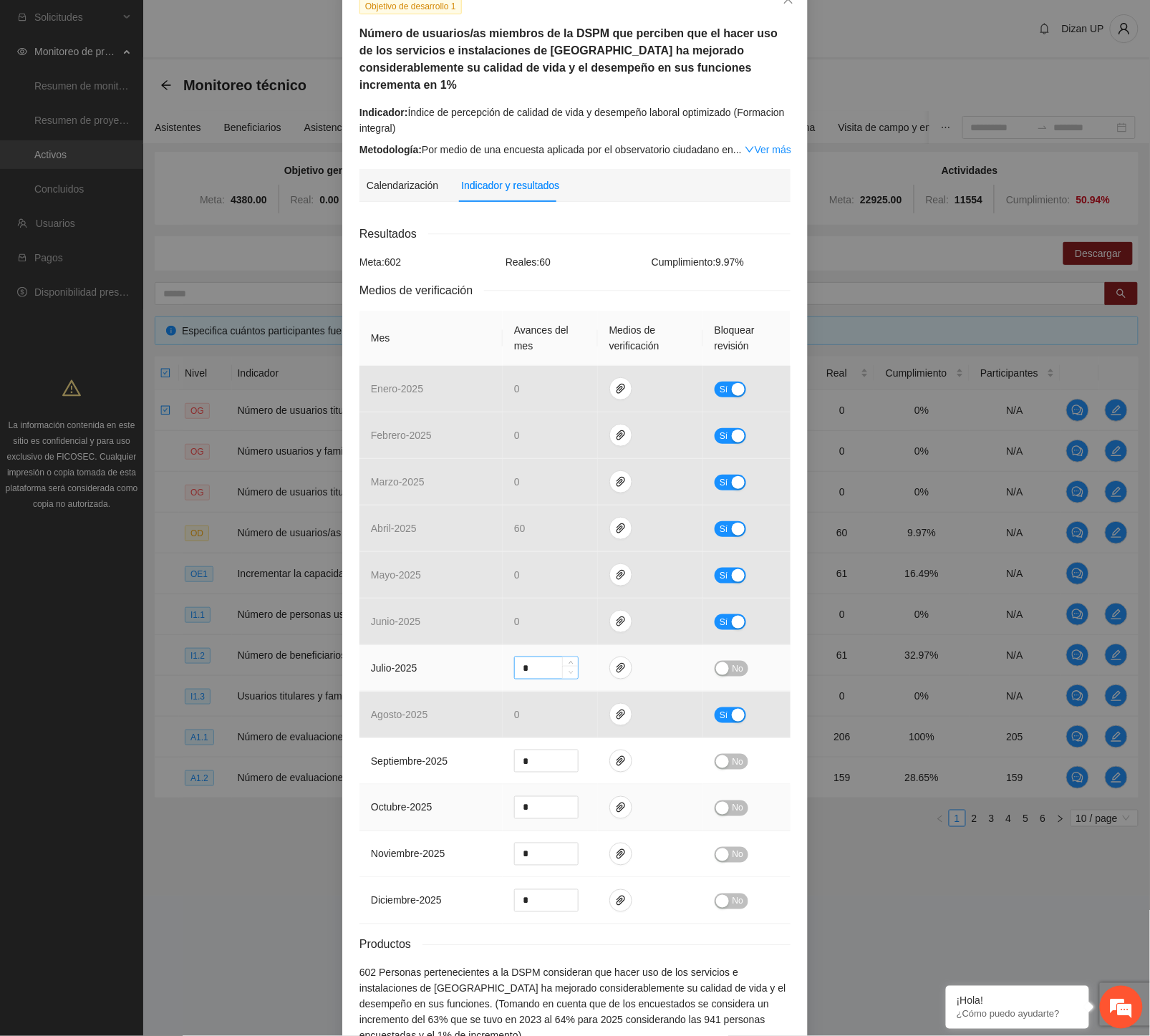
scroll to position [149, 0]
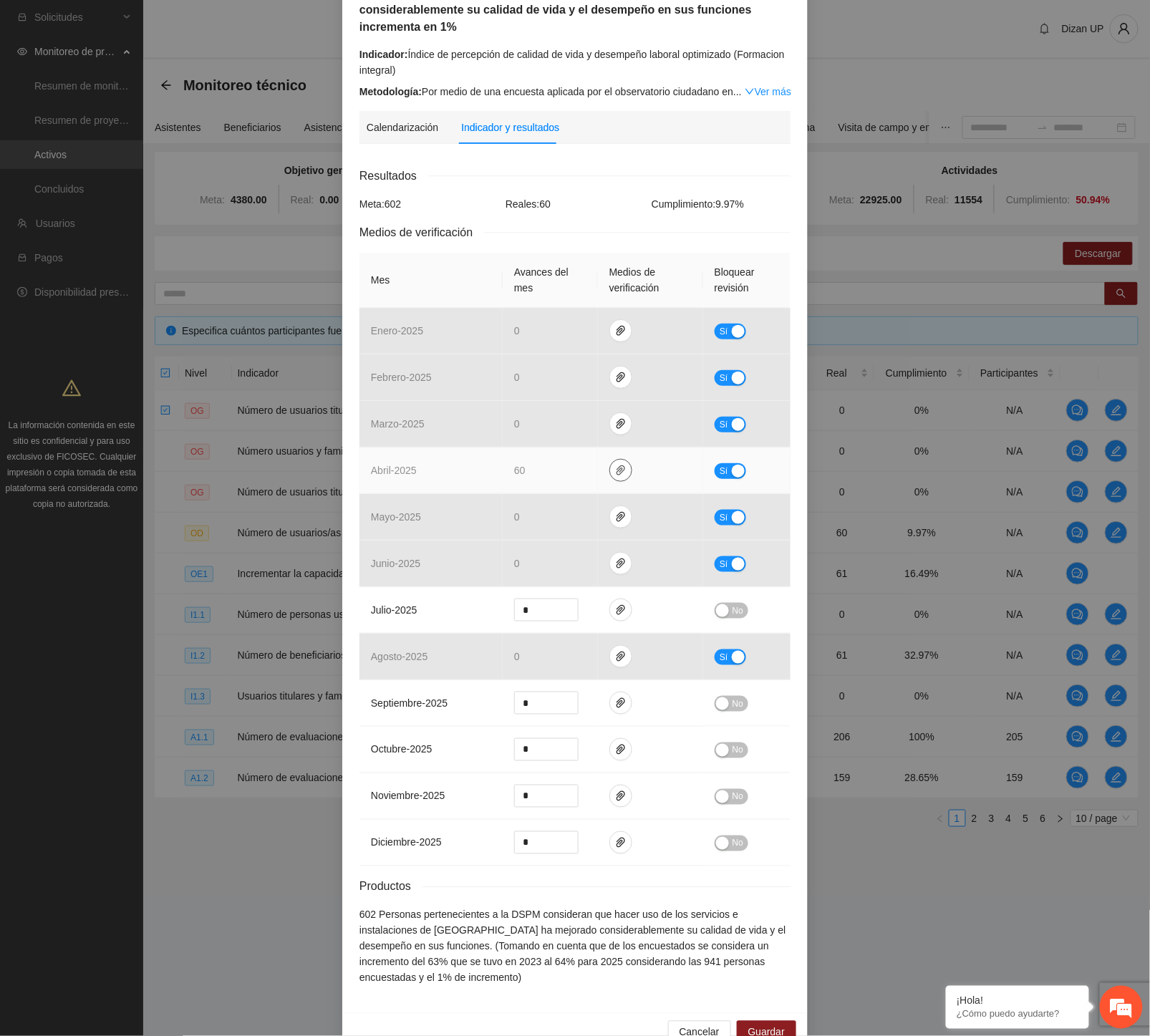
click at [615, 465] on icon "paper-clip" at bounding box center [620, 470] width 11 height 11
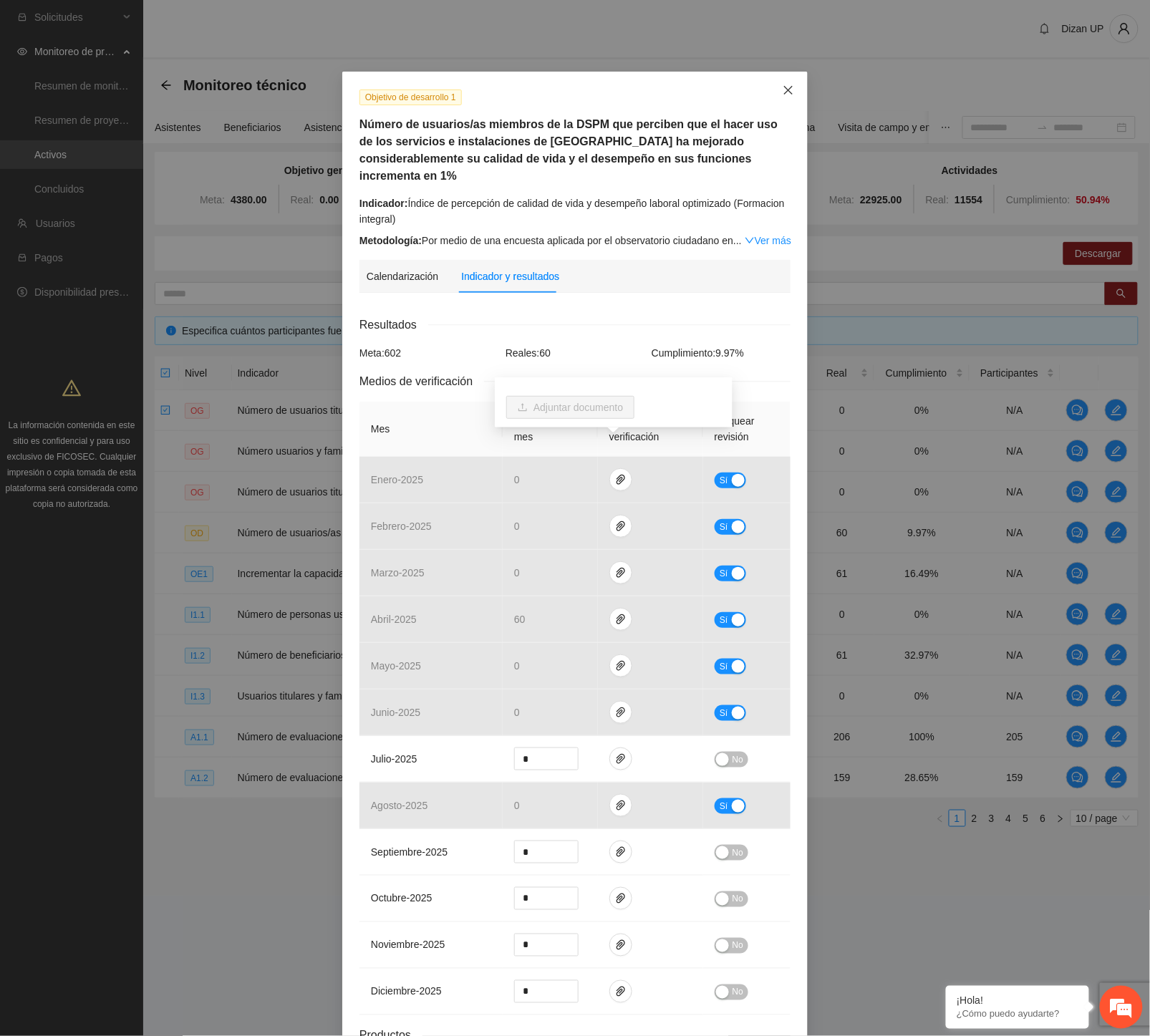
click at [784, 90] on icon "close" at bounding box center [788, 90] width 9 height 9
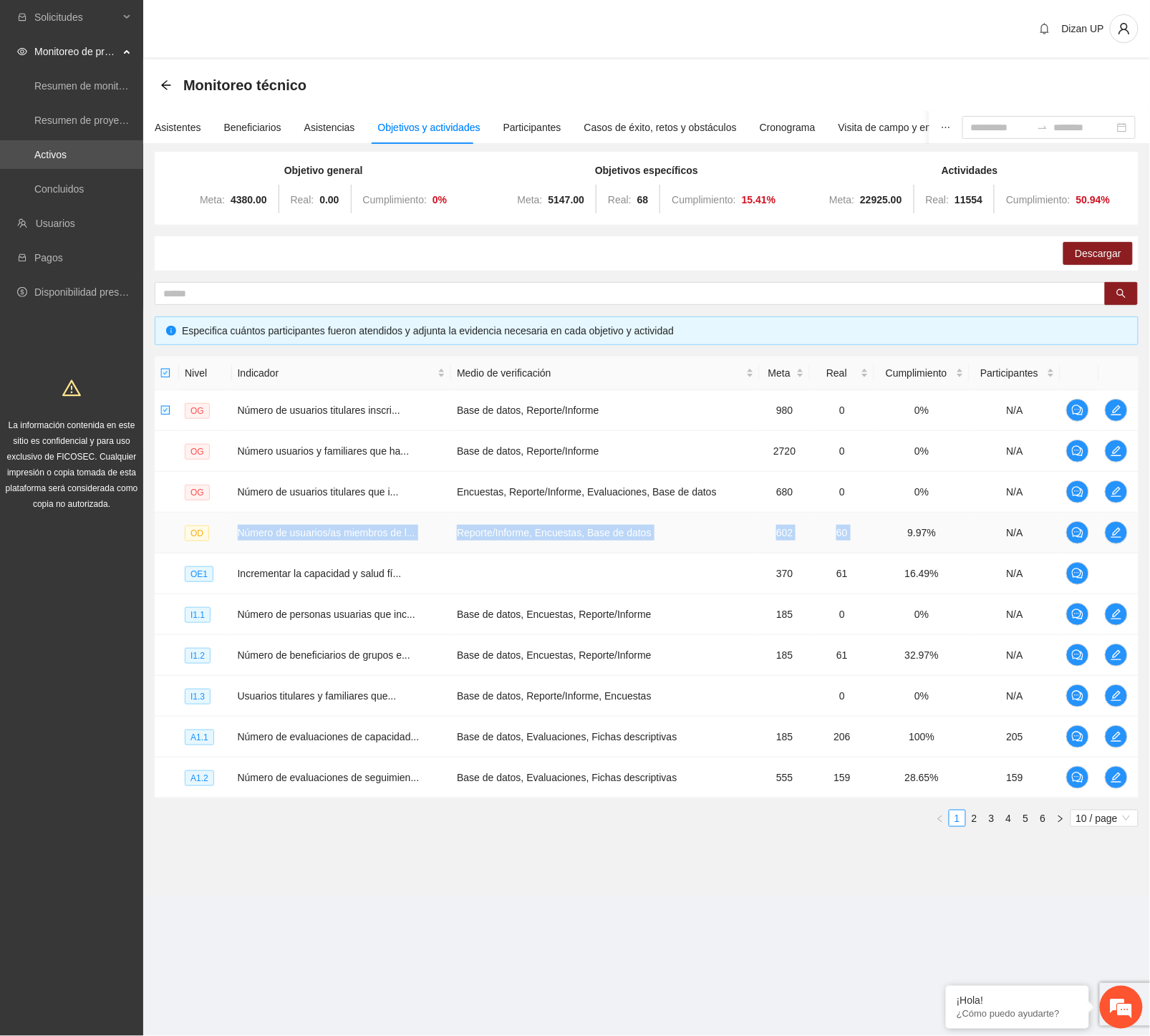
drag, startPoint x: 235, startPoint y: 531, endPoint x: 897, endPoint y: 518, distance: 662.1
click at [897, 518] on tr "OD Número de usuarios/as miembros de l... Reporte/Informe, Encuestas, Base de d…" at bounding box center [646, 533] width 983 height 41
click at [624, 205] on span "Real:" at bounding box center [619, 200] width 24 height 11
drag, startPoint x: 733, startPoint y: 201, endPoint x: 848, endPoint y: 196, distance: 115.1
click at [848, 197] on div "Objetivo general Meta: 4380.00 Real: 0.00 Cumplimiento: 0 % Objetivos específic…" at bounding box center [646, 188] width 970 height 51
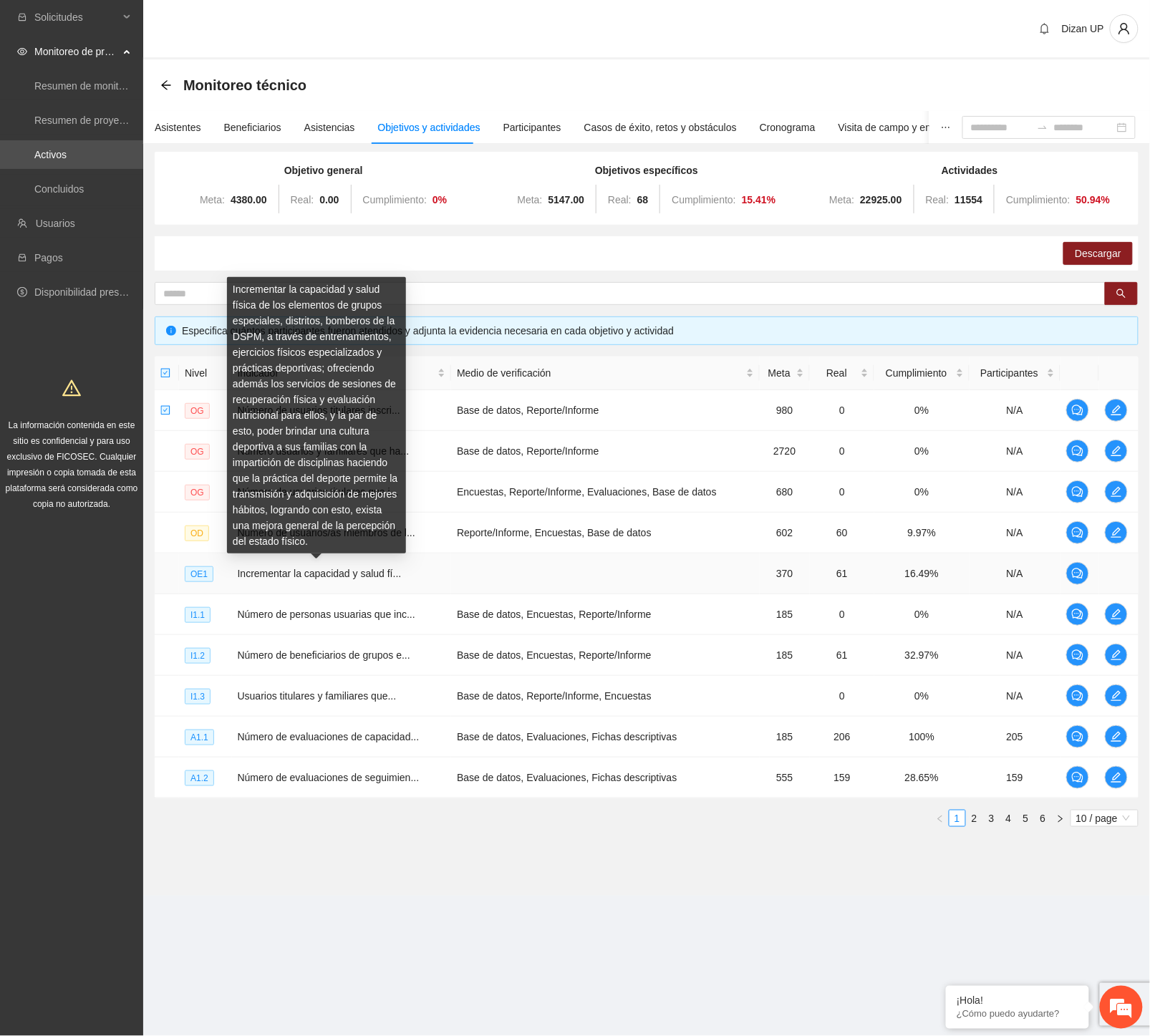
drag, startPoint x: 351, startPoint y: 570, endPoint x: 560, endPoint y: 576, distance: 209.1
click at [354, 570] on span "Incrementar la capacidad y salud fí..." at bounding box center [319, 574] width 164 height 11
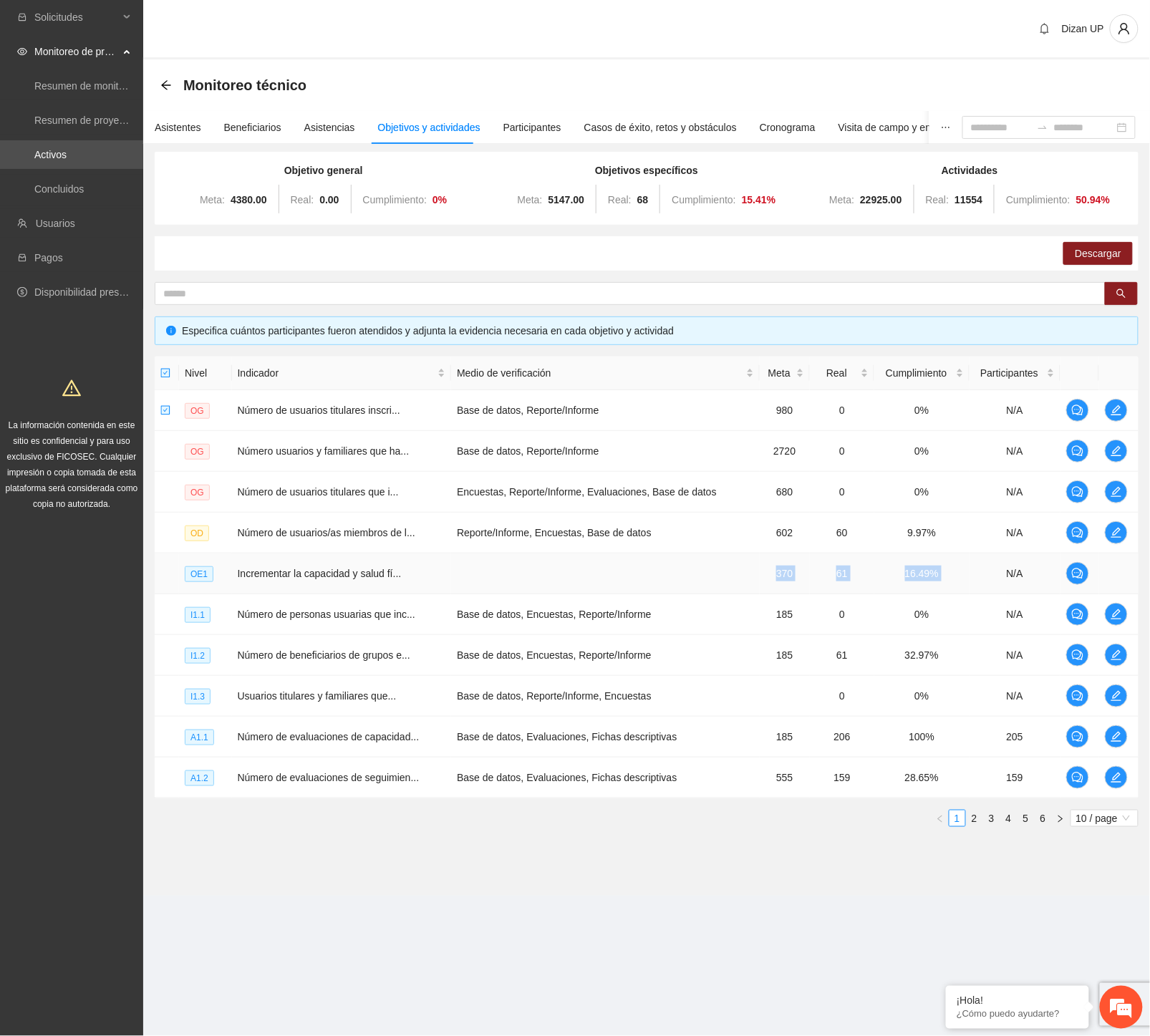
drag, startPoint x: 762, startPoint y: 574, endPoint x: 989, endPoint y: 576, distance: 227.0
click at [989, 576] on tr "OE1 Incrementar la capacidad y salud fí... 370 61 16.49% N/A" at bounding box center [646, 574] width 983 height 41
click at [611, 611] on td "Base de datos, Encuestas, Reporte/Informe" at bounding box center [605, 615] width 308 height 41
click at [1116, 609] on icon "edit" at bounding box center [1116, 615] width 11 height 11
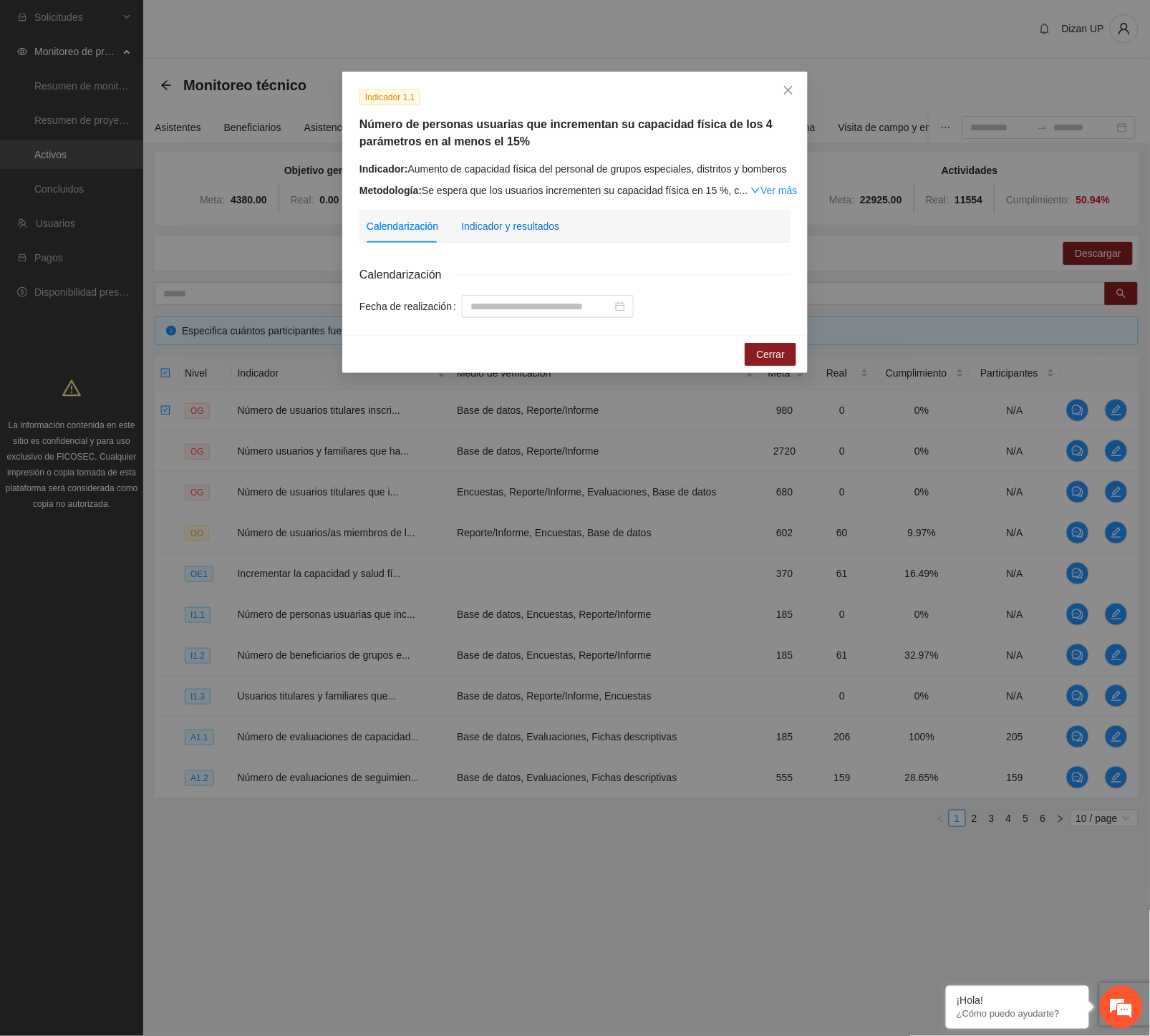
click at [535, 223] on div "Indicador y resultados" at bounding box center [510, 226] width 98 height 16
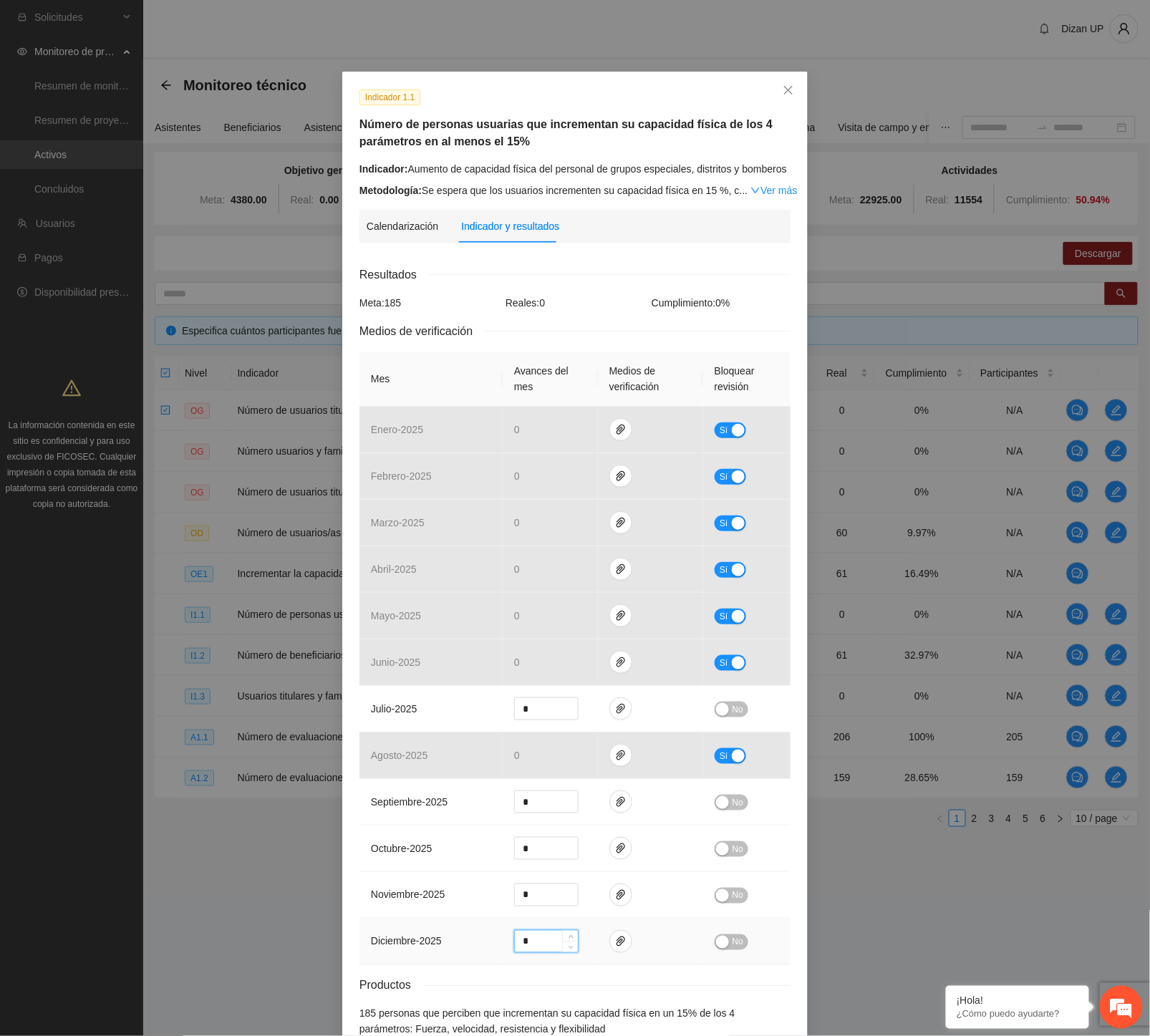
drag, startPoint x: 527, startPoint y: 947, endPoint x: 495, endPoint y: 947, distance: 32.0
click at [495, 947] on tr "diciembre - 2025 * No" at bounding box center [575, 941] width 431 height 47
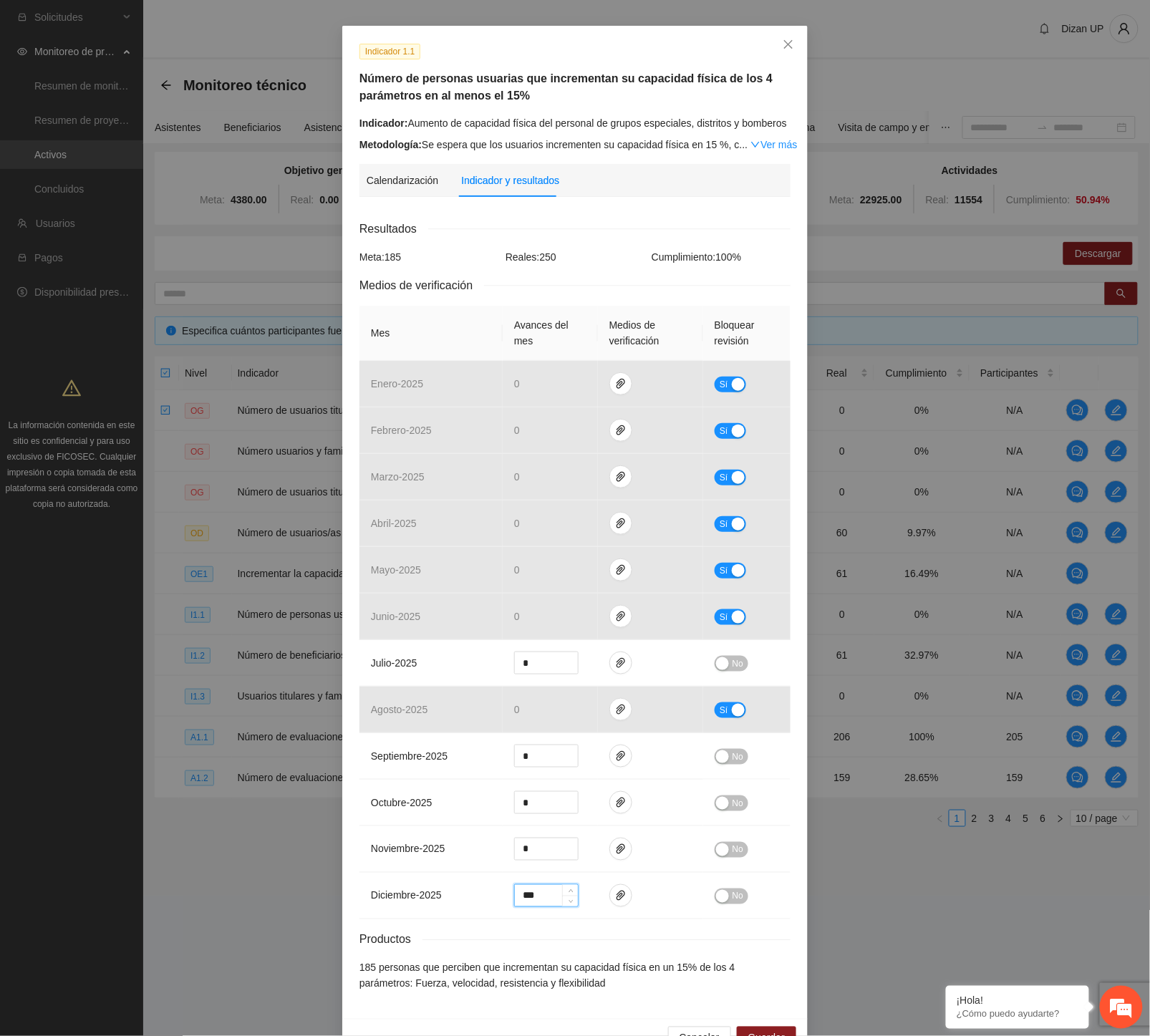
scroll to position [84, 0]
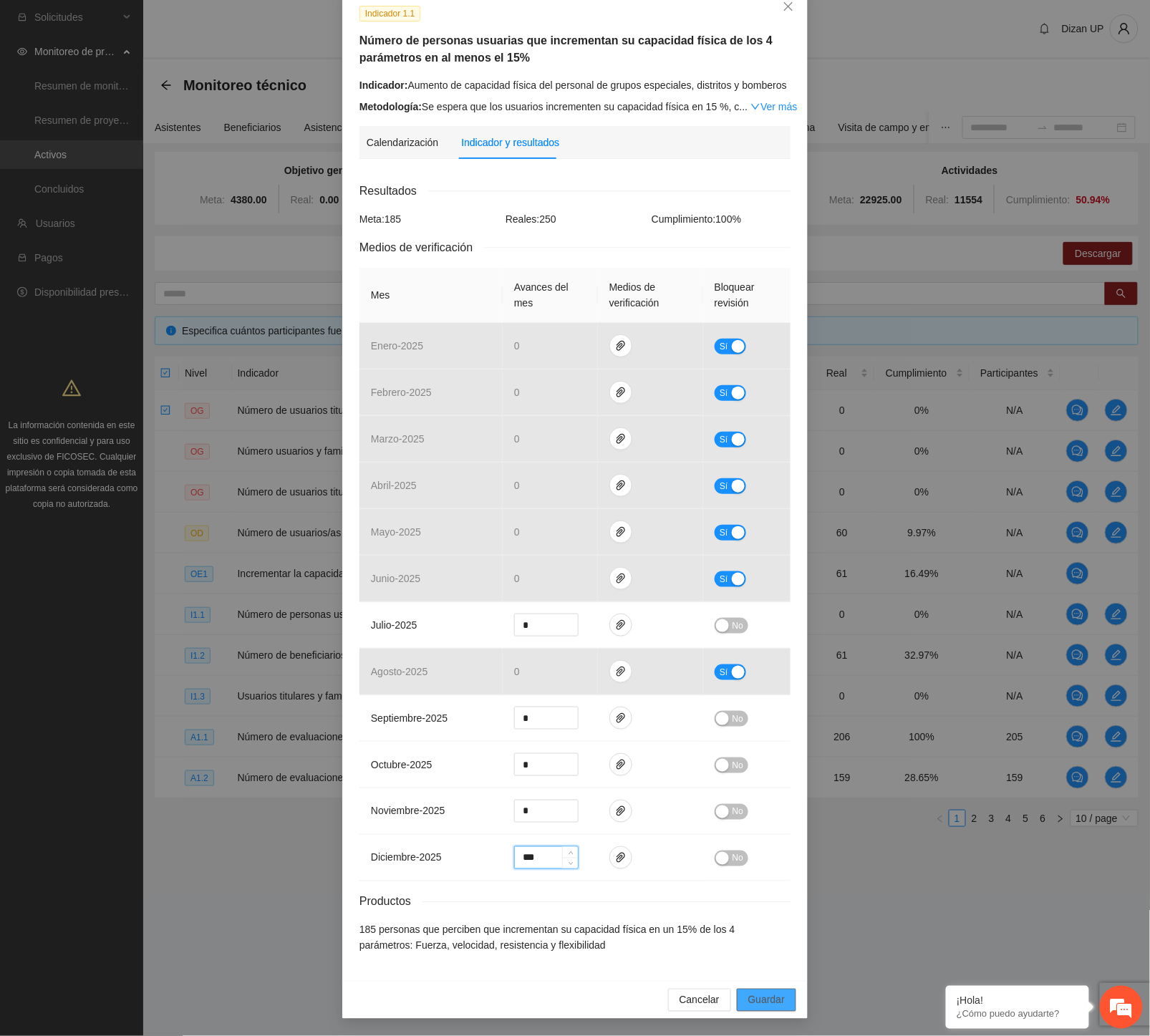
type input "***"
click at [762, 998] on span "Guardar" at bounding box center [766, 1000] width 37 height 16
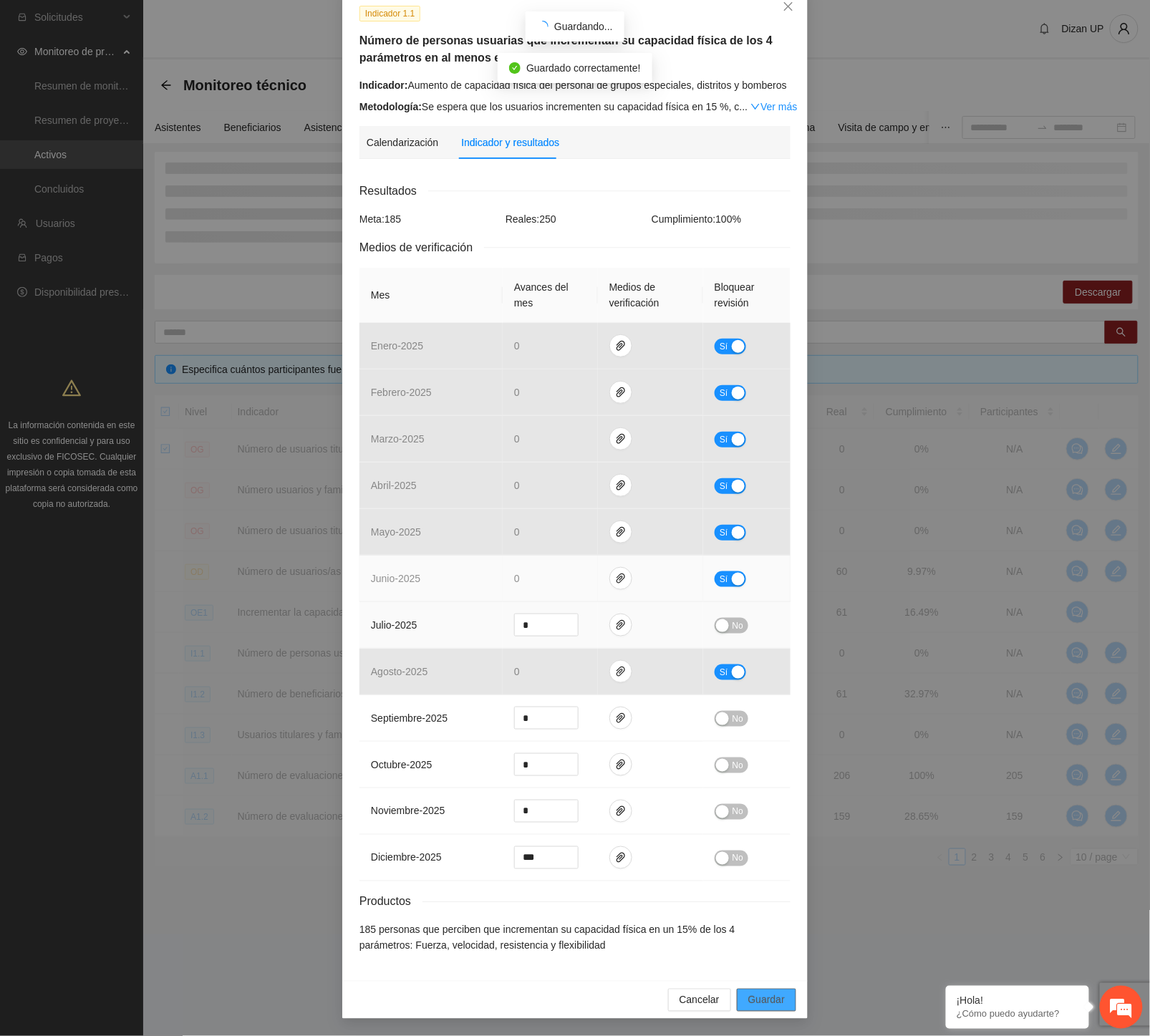
scroll to position [0, 0]
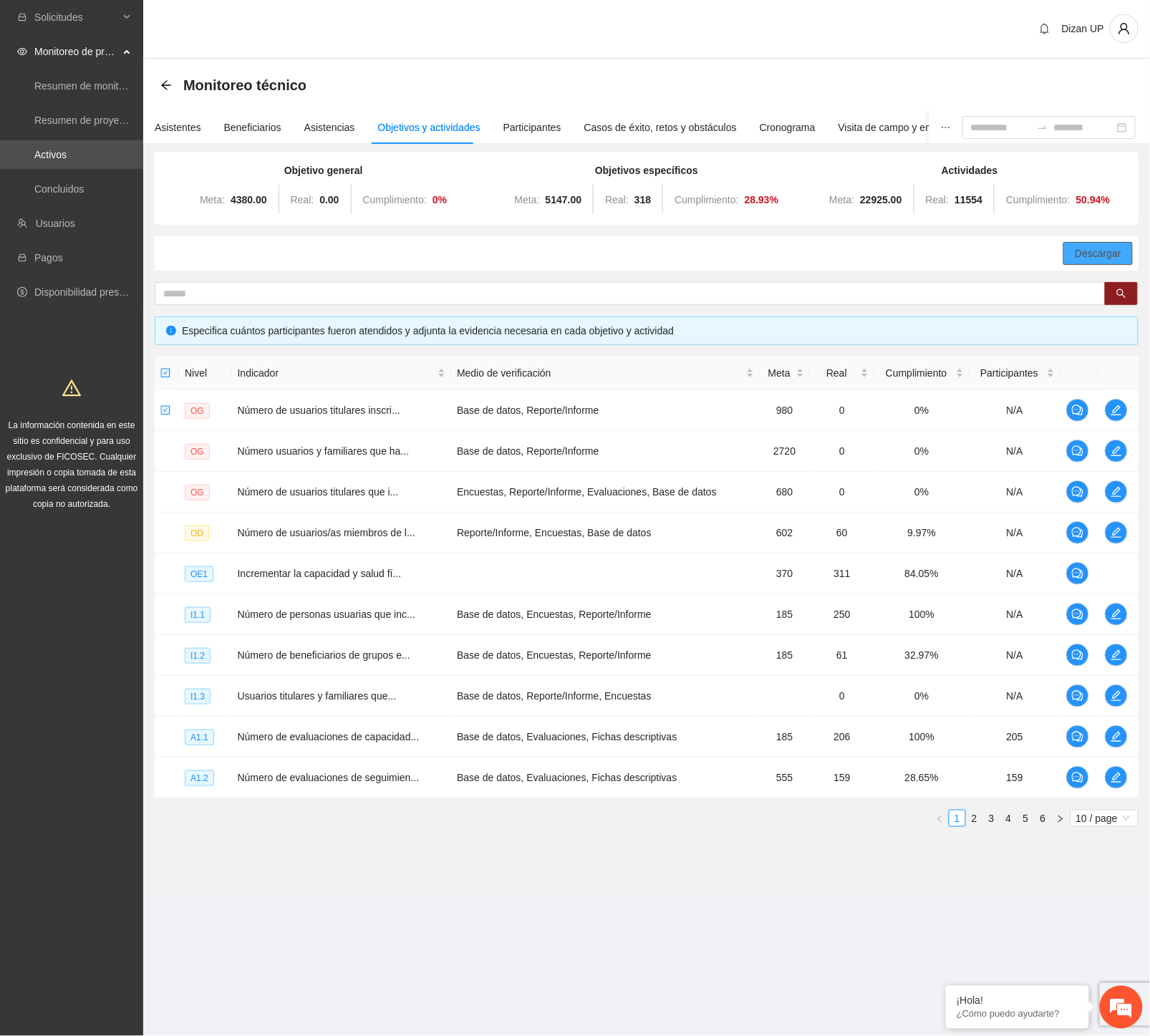
click at [1086, 253] on span "Descargar" at bounding box center [1098, 253] width 47 height 16
click at [1112, 611] on icon "edit" at bounding box center [1116, 615] width 11 height 11
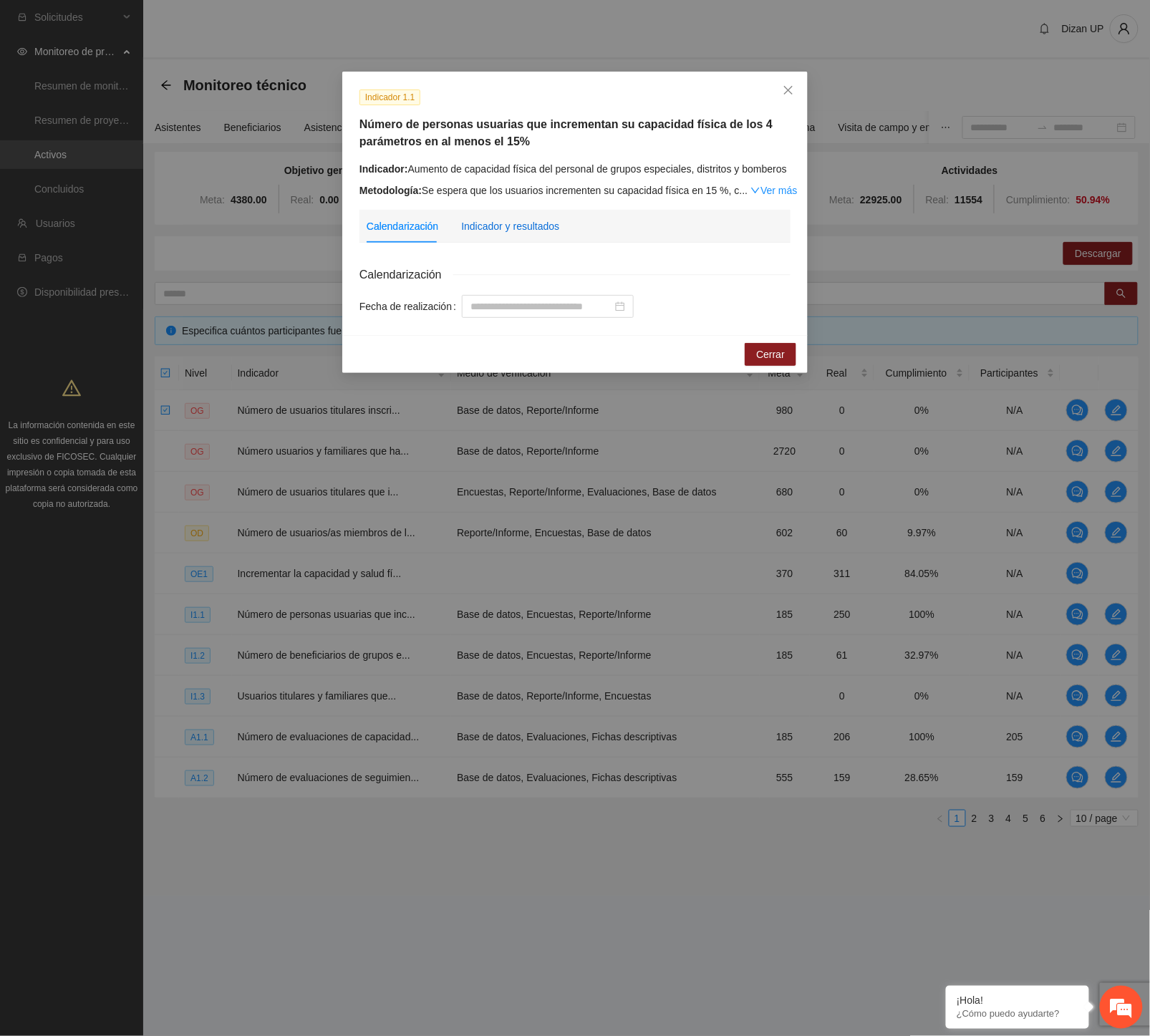
click at [539, 230] on div "Indicador y resultados" at bounding box center [510, 226] width 98 height 16
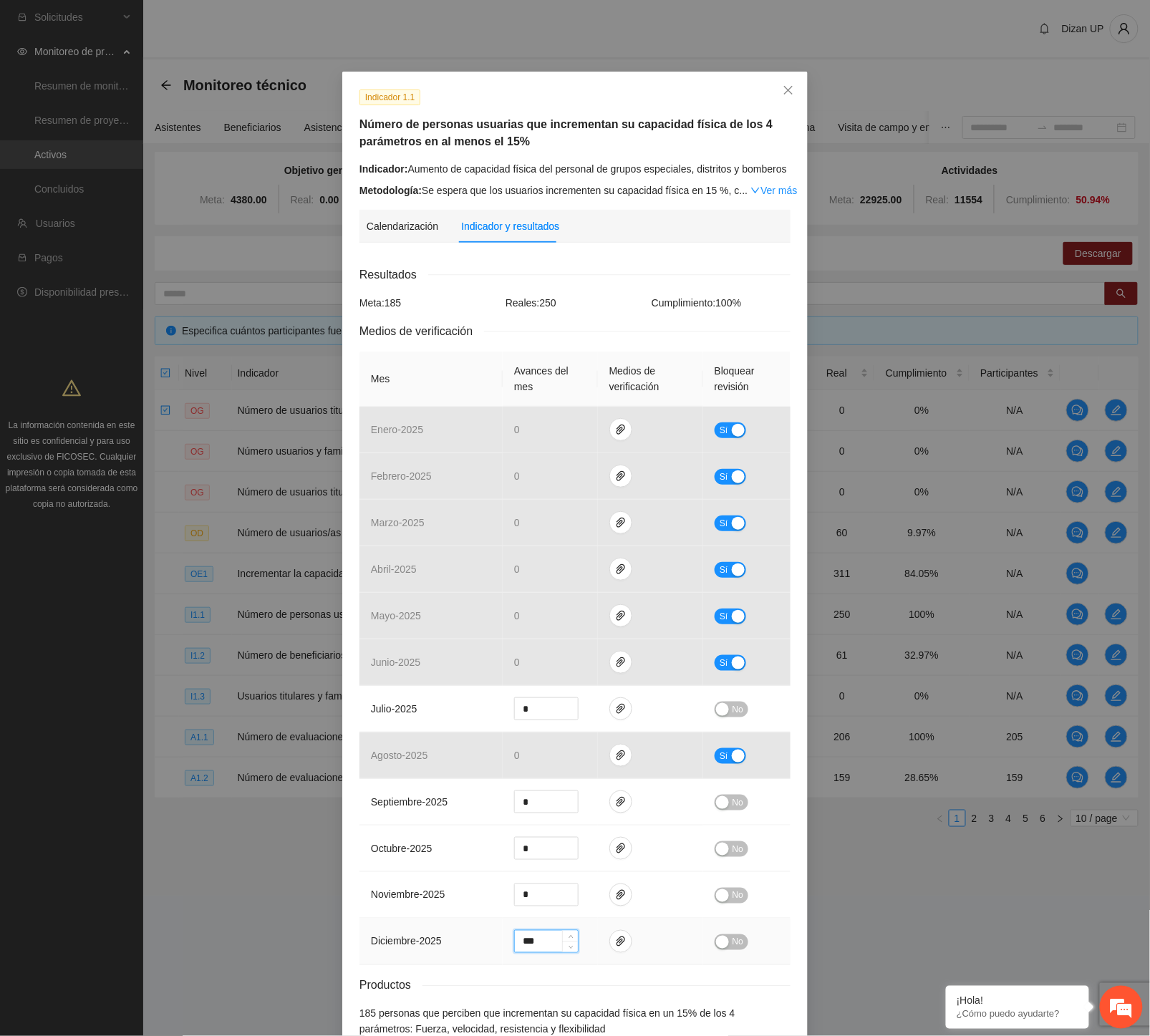
drag, startPoint x: 546, startPoint y: 944, endPoint x: 446, endPoint y: 919, distance: 103.1
click at [489, 942] on tr "diciembre - 2025 *** No" at bounding box center [575, 941] width 431 height 47
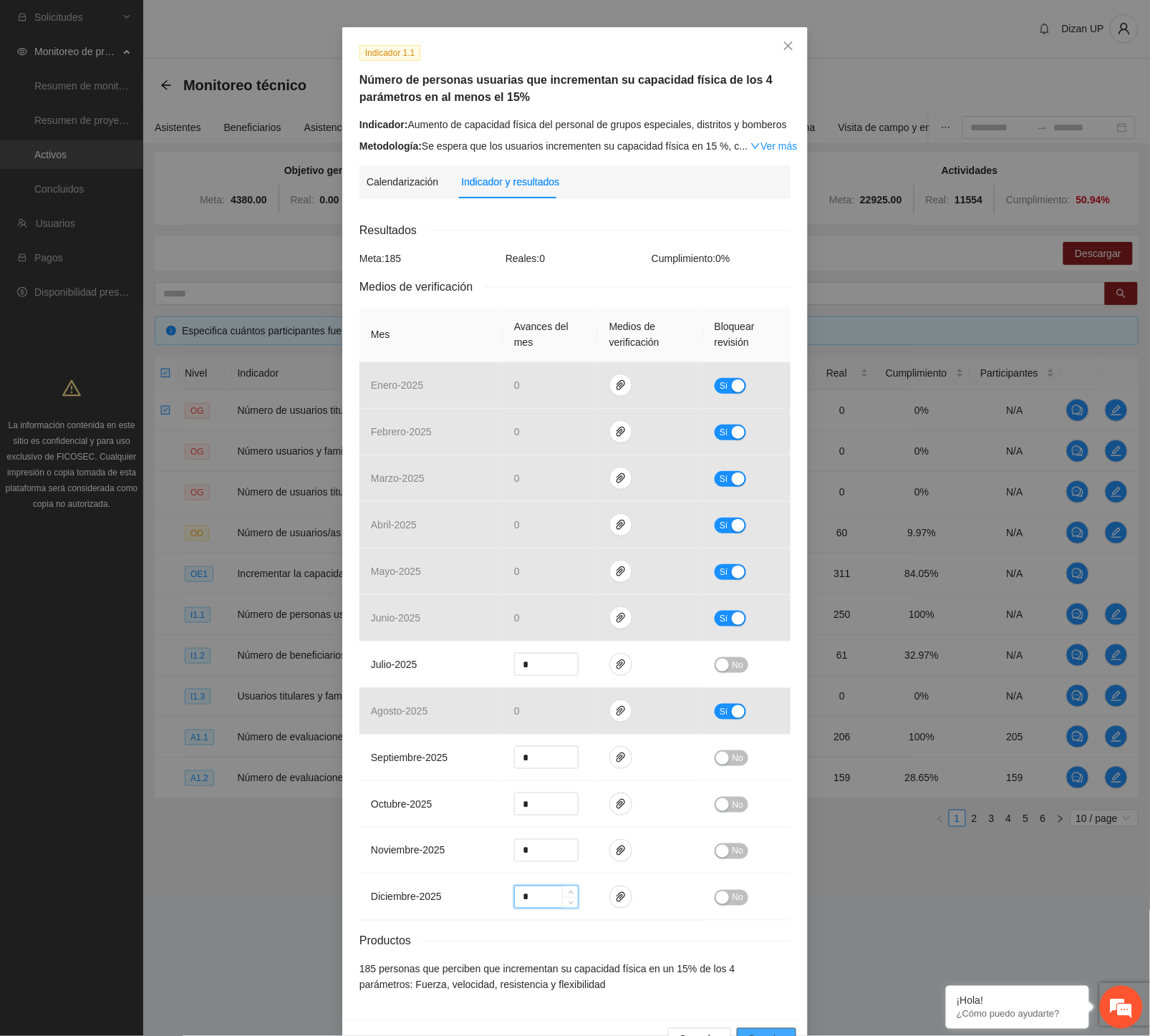
scroll to position [84, 0]
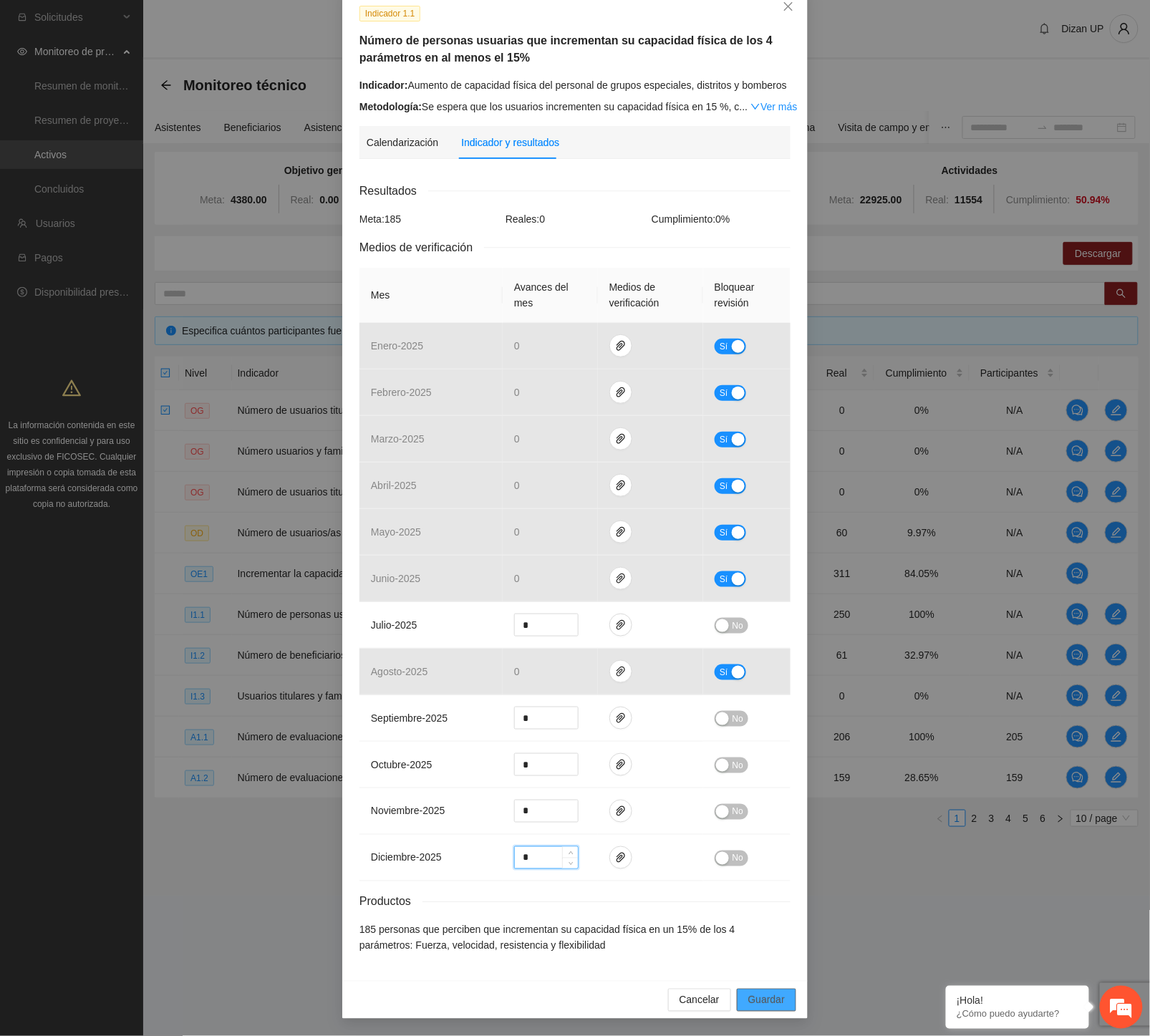
type input "*"
click at [749, 998] on span "Guardar" at bounding box center [766, 1000] width 37 height 16
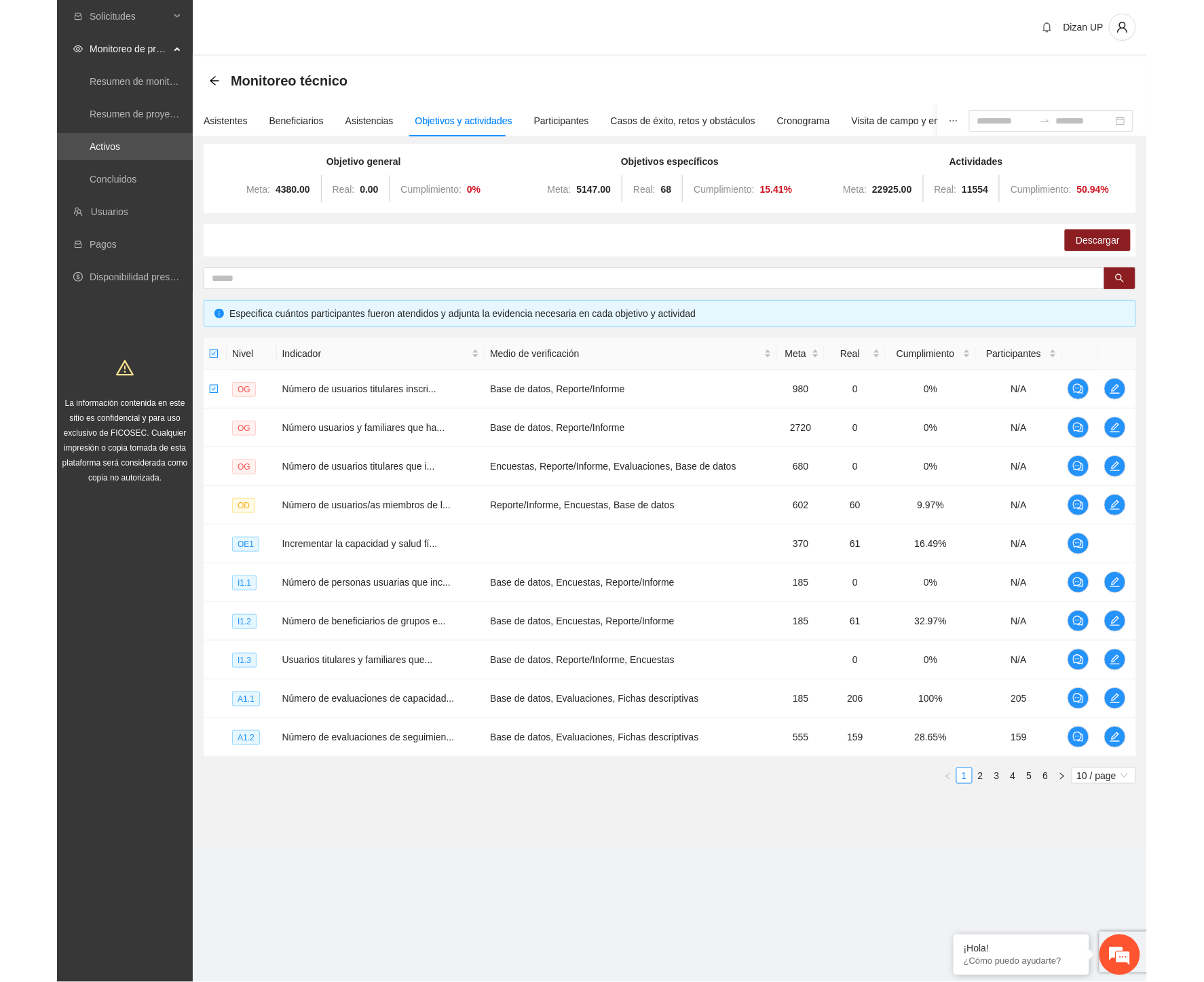
scroll to position [12, 0]
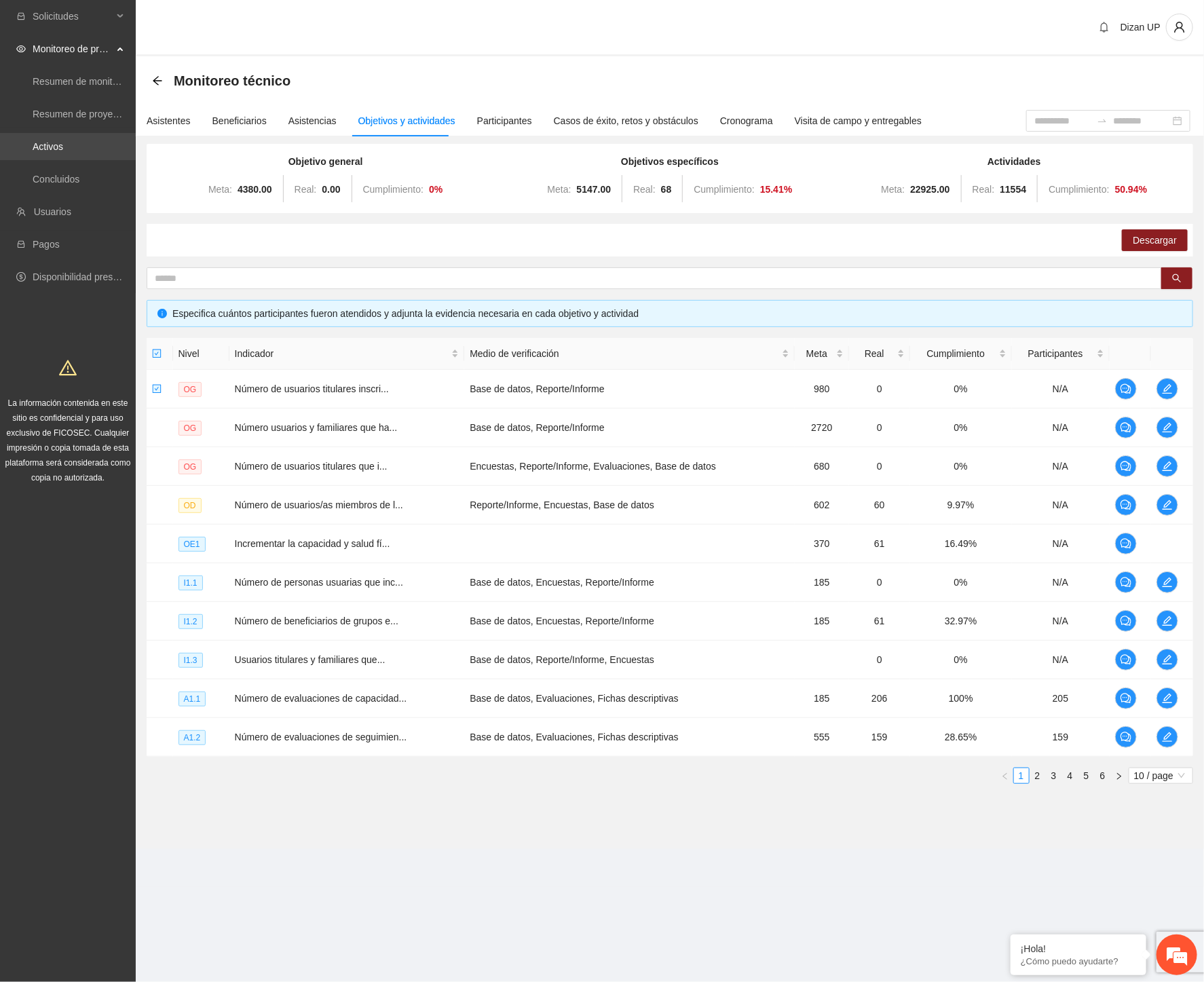
click at [52, 152] on link "Activos" at bounding box center [47, 146] width 30 height 11
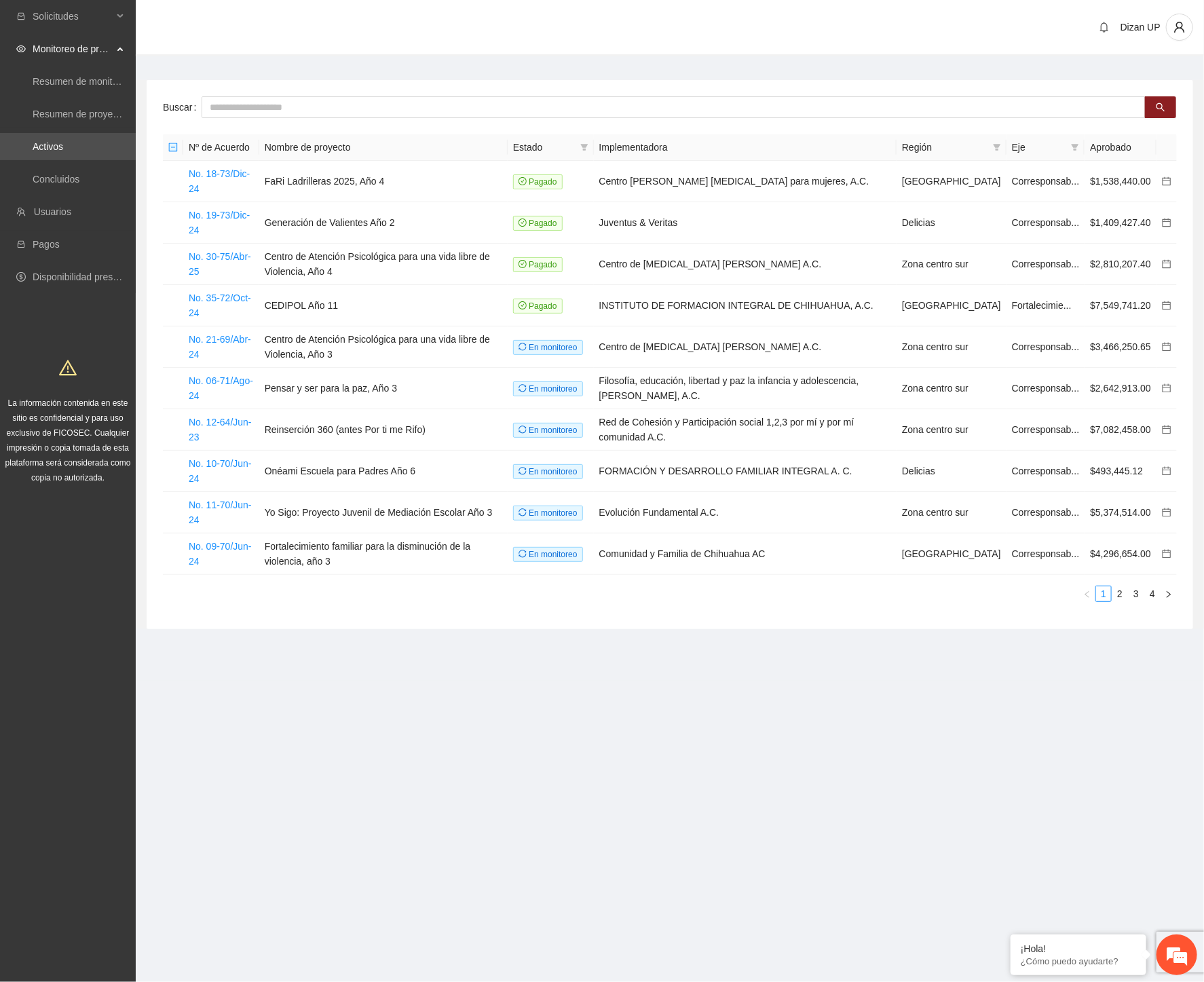
click at [871, 3] on div "Dizan UP" at bounding box center [669, 28] width 1069 height 56
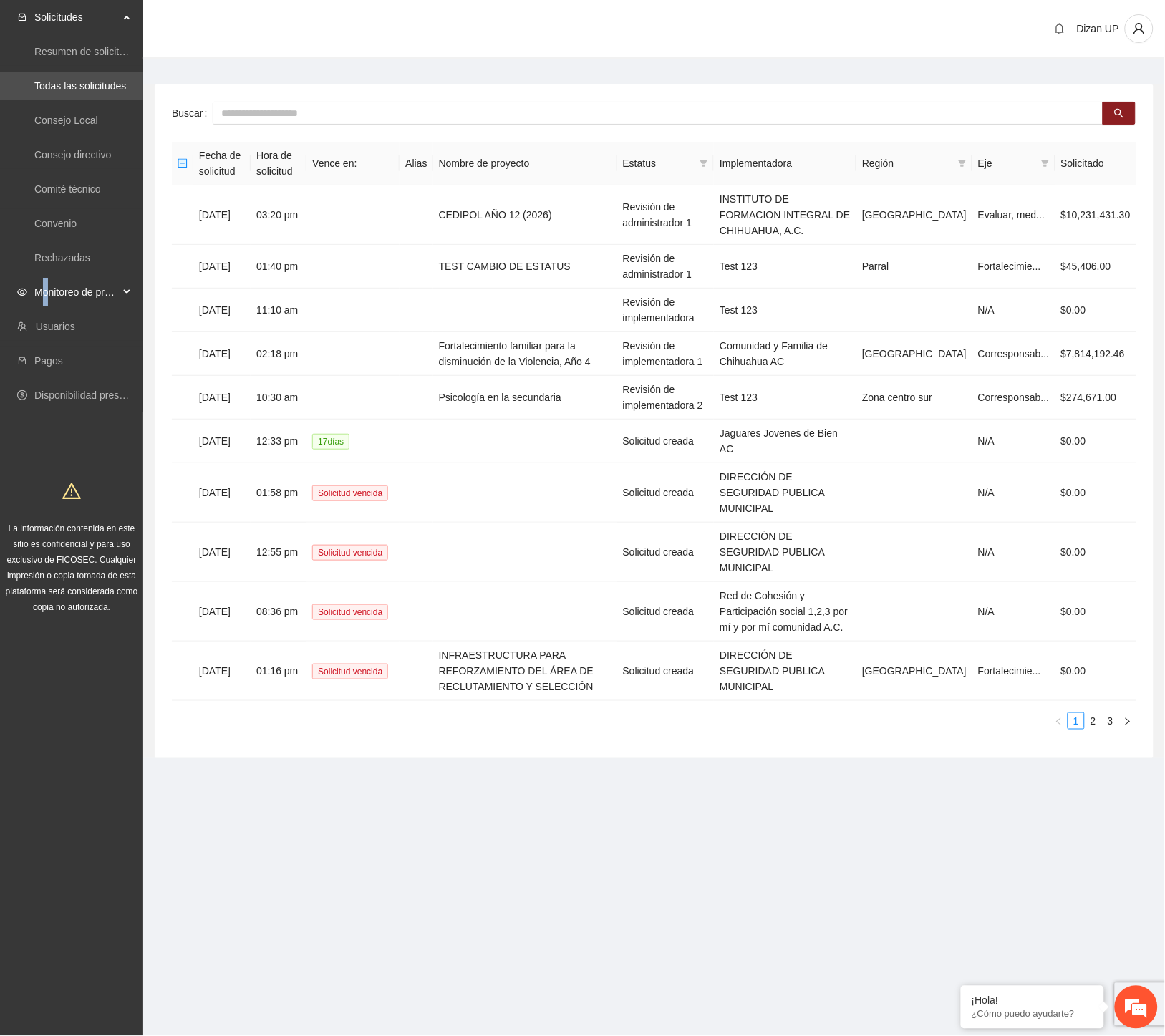
click at [49, 285] on span "Monitoreo de proyectos" at bounding box center [76, 291] width 84 height 29
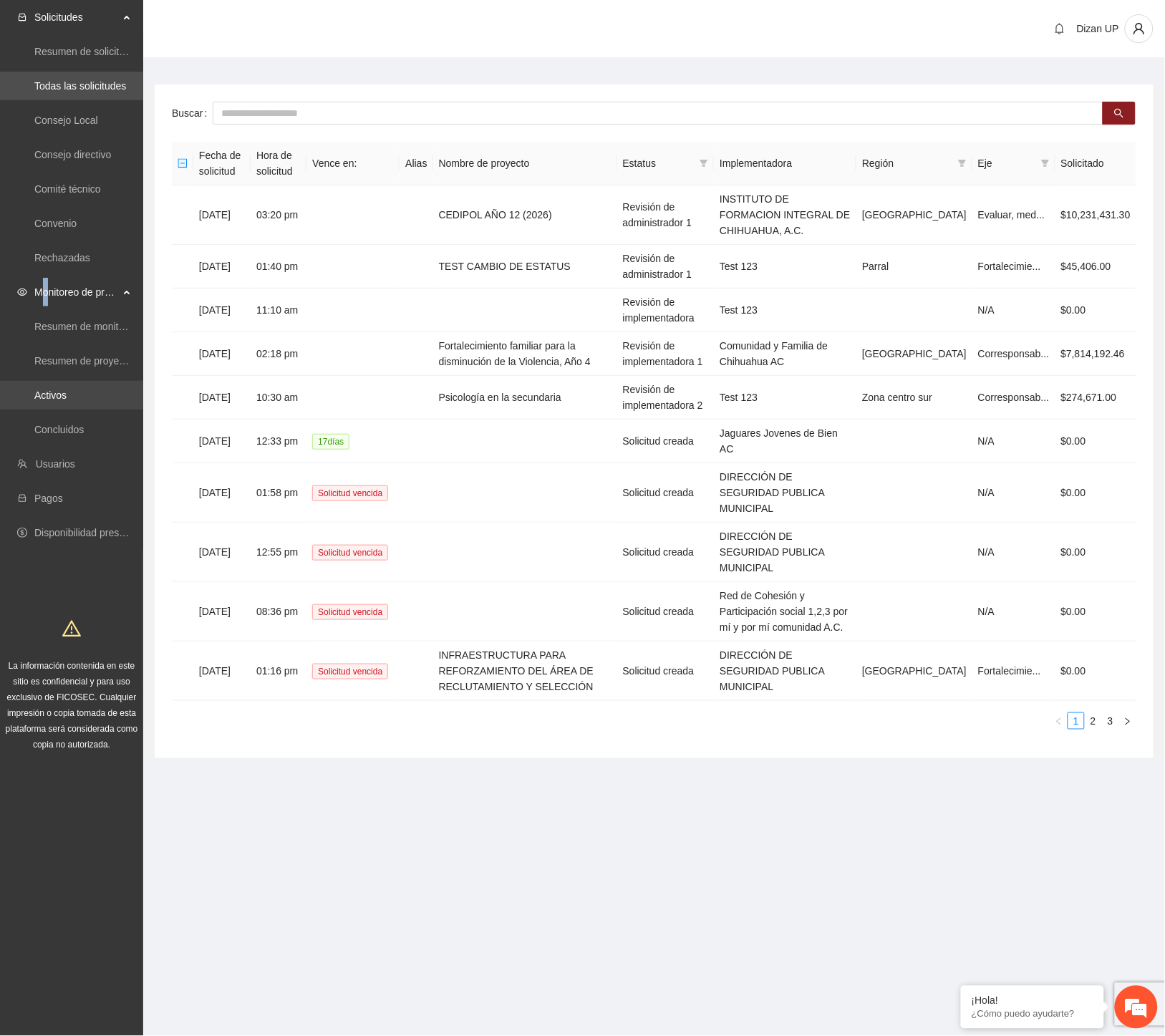
click at [60, 401] on link "Activos" at bounding box center [50, 395] width 32 height 11
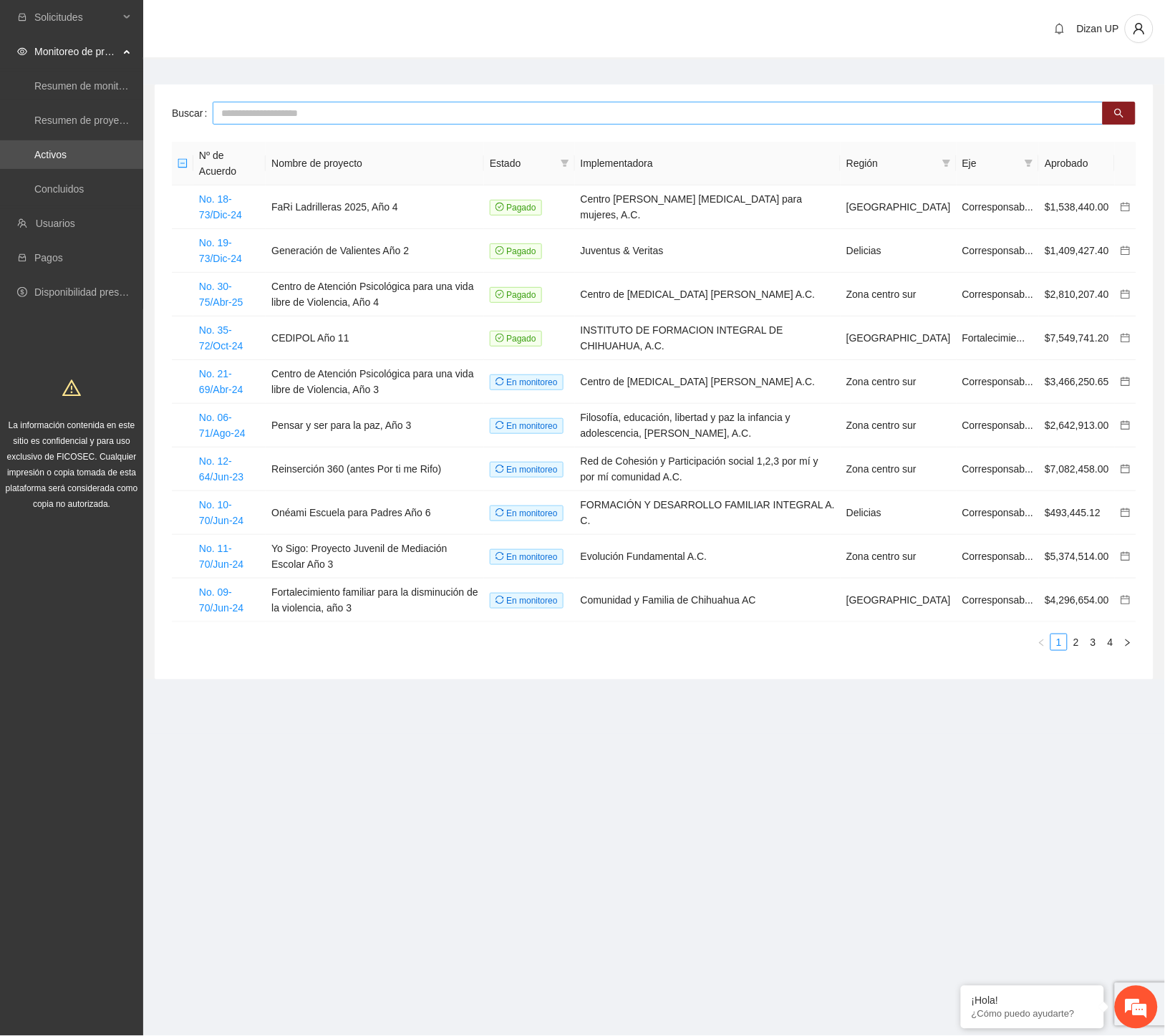
click at [256, 112] on input "text" at bounding box center [658, 113] width 891 height 23
type input "*****"
click at [224, 324] on link "No. 35-72/Oct-24" at bounding box center [221, 337] width 44 height 27
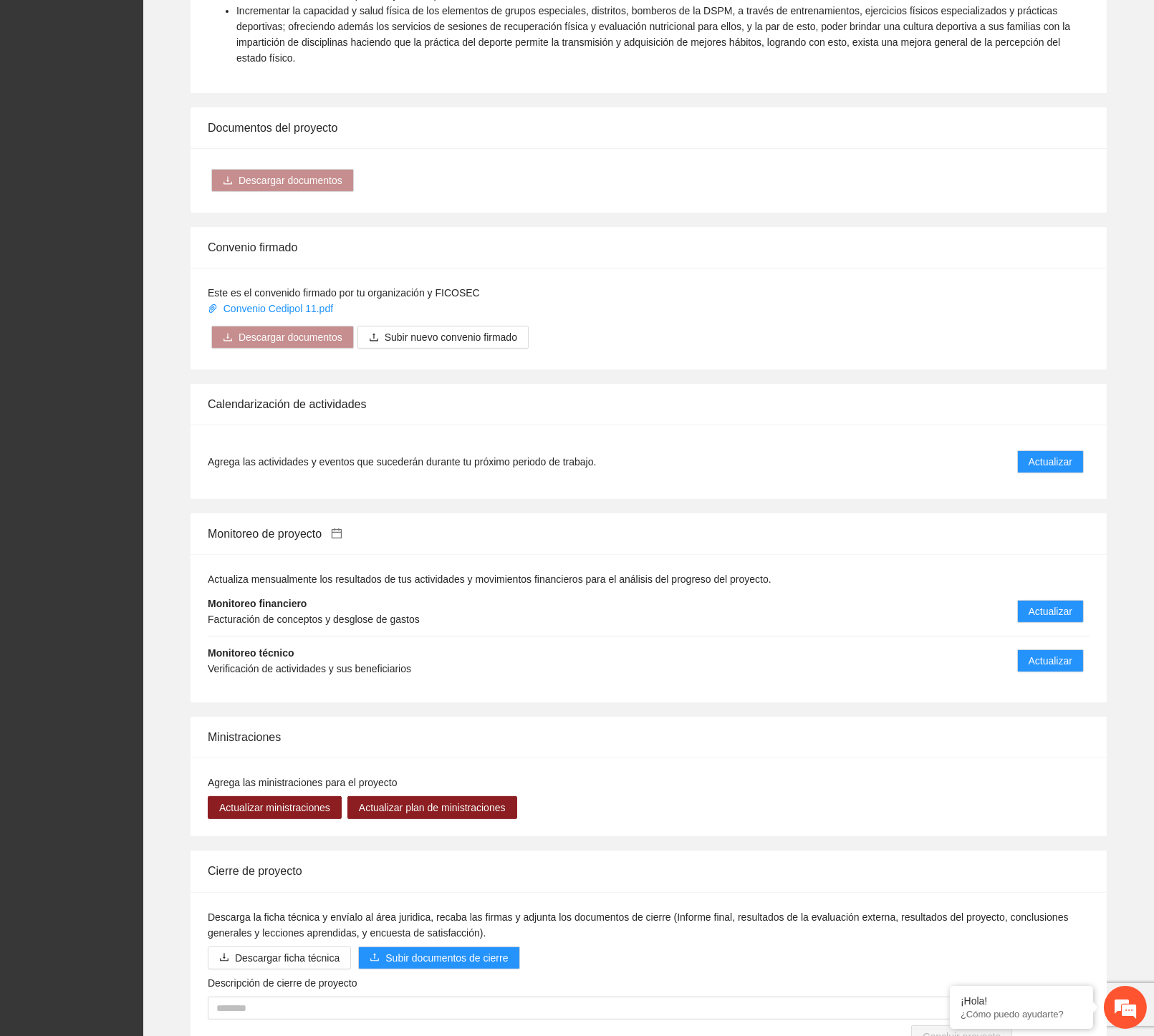
scroll to position [879, 0]
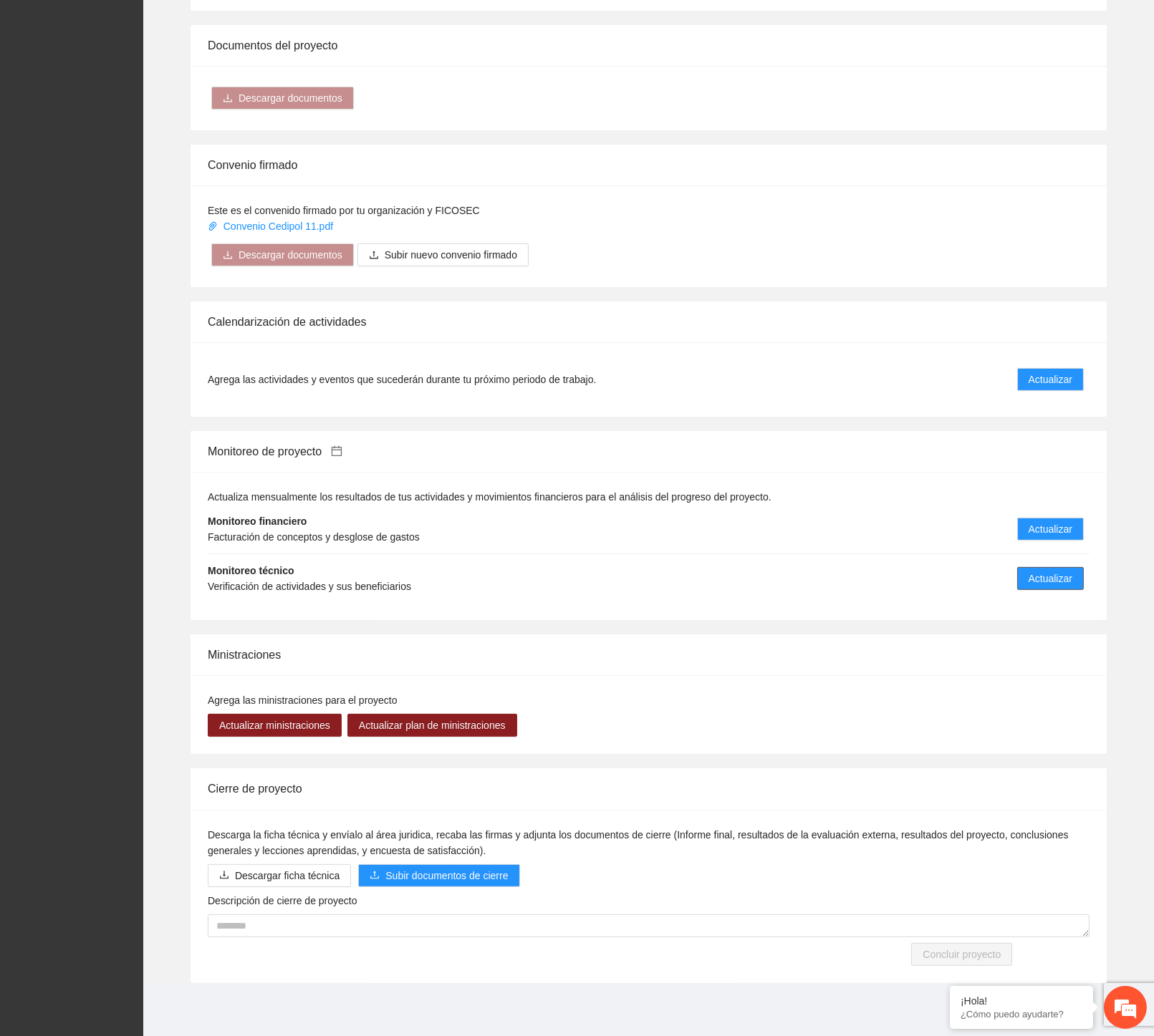
click at [1055, 571] on span "Actualizar" at bounding box center [1051, 578] width 44 height 16
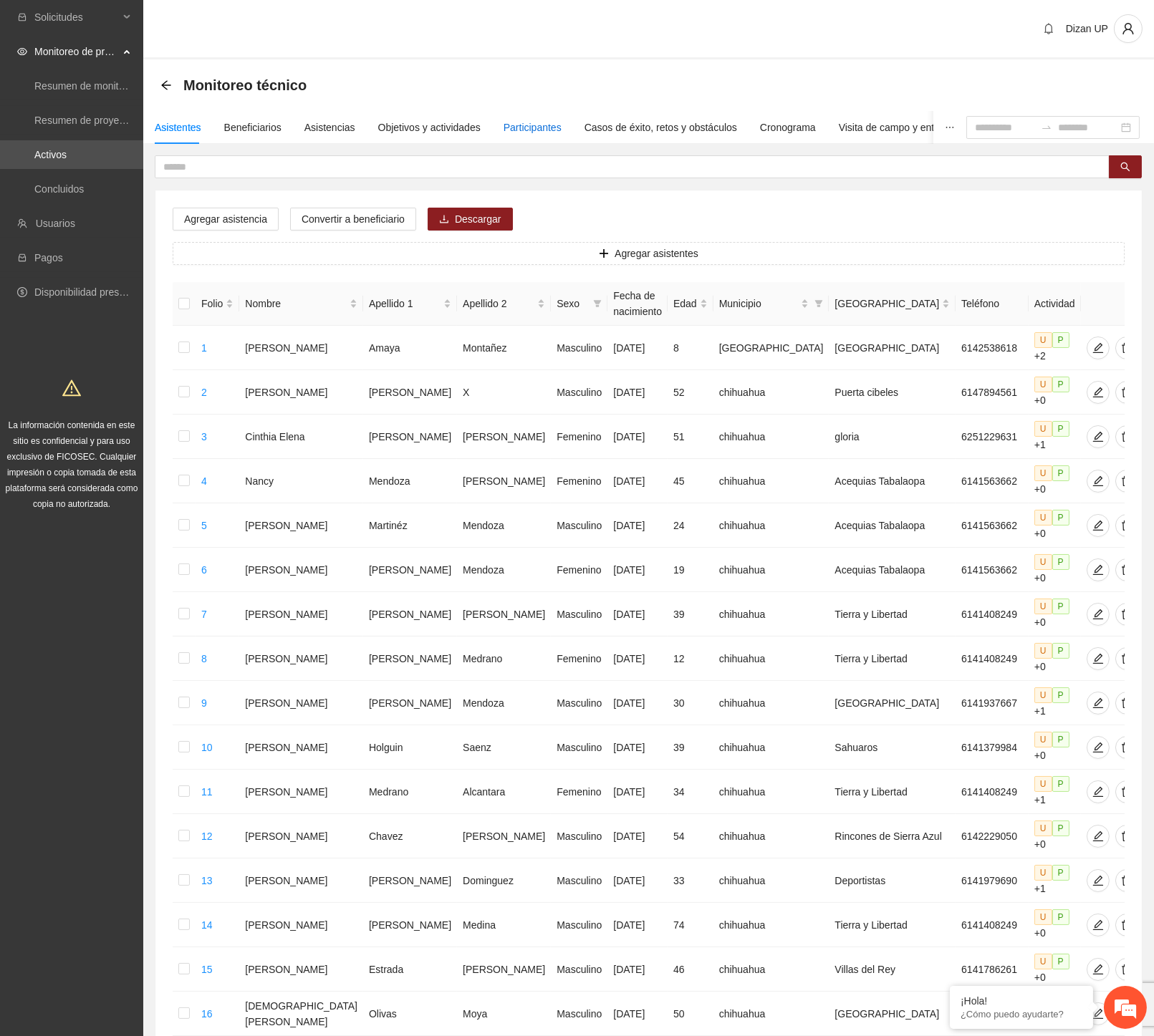
click at [540, 125] on div "Participantes" at bounding box center [532, 127] width 58 height 16
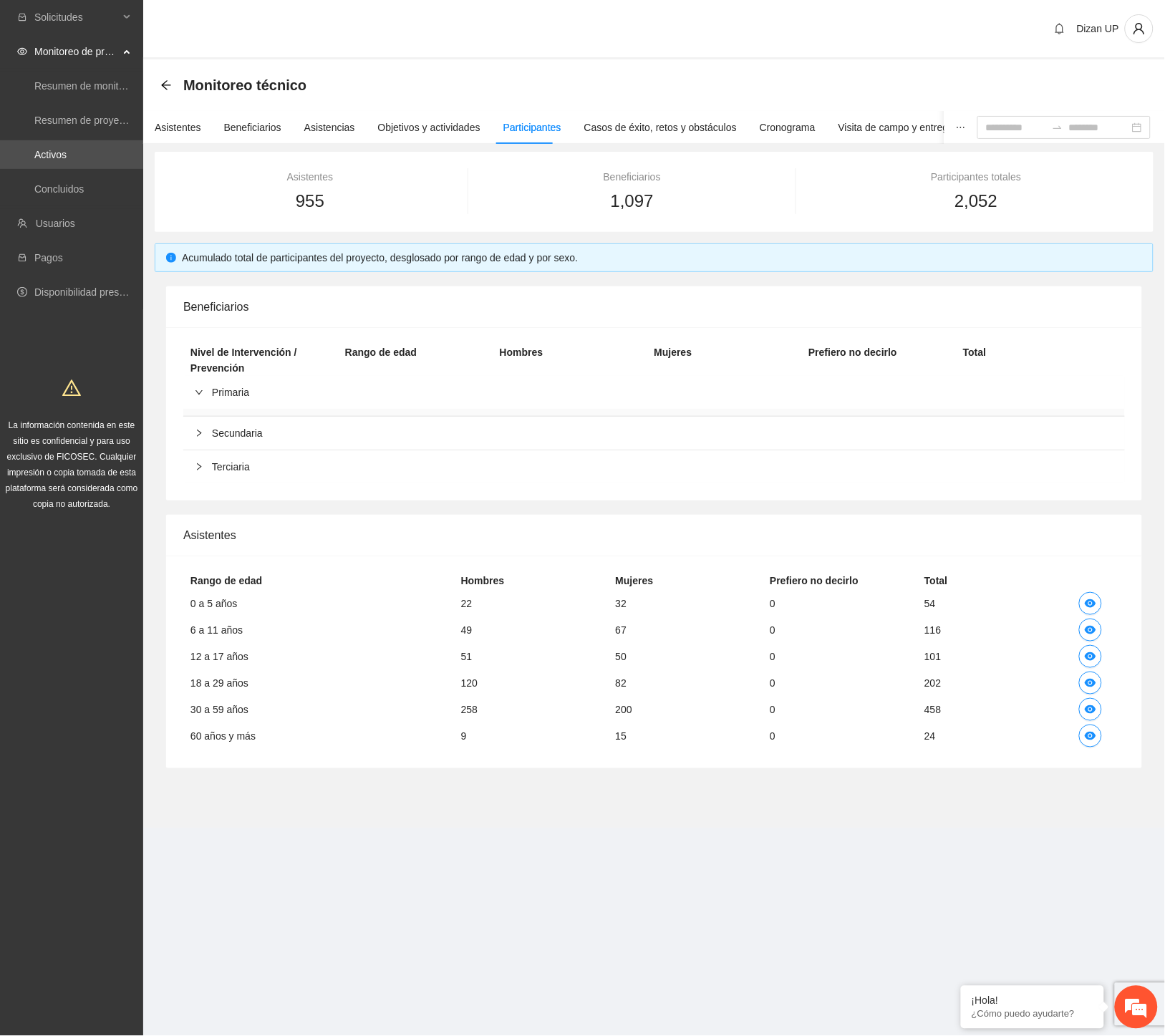
click at [220, 391] on span "Primaria" at bounding box center [663, 392] width 901 height 16
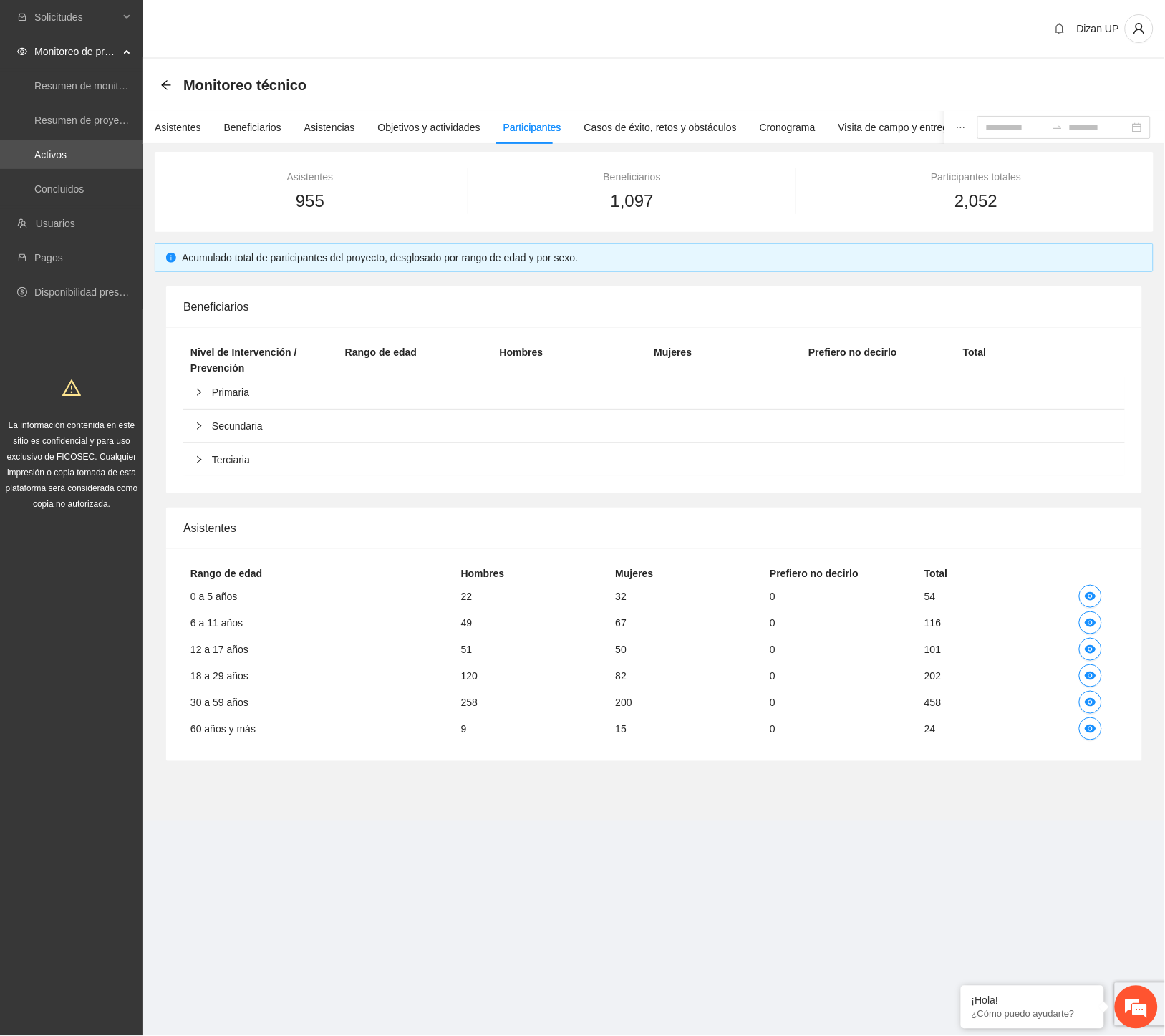
click at [220, 391] on span "Primaria" at bounding box center [663, 392] width 901 height 16
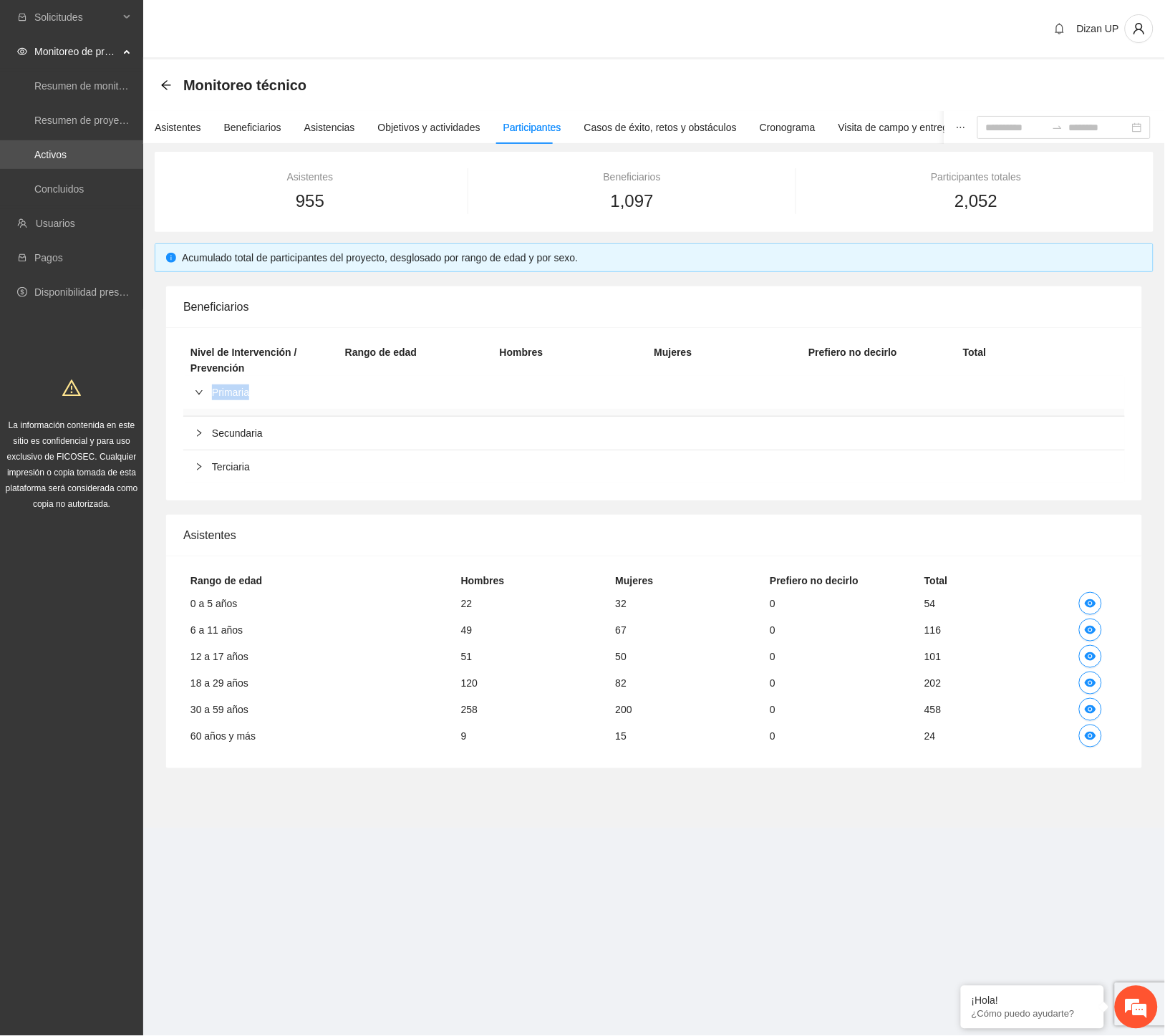
click at [220, 391] on span "Primaria" at bounding box center [663, 392] width 901 height 16
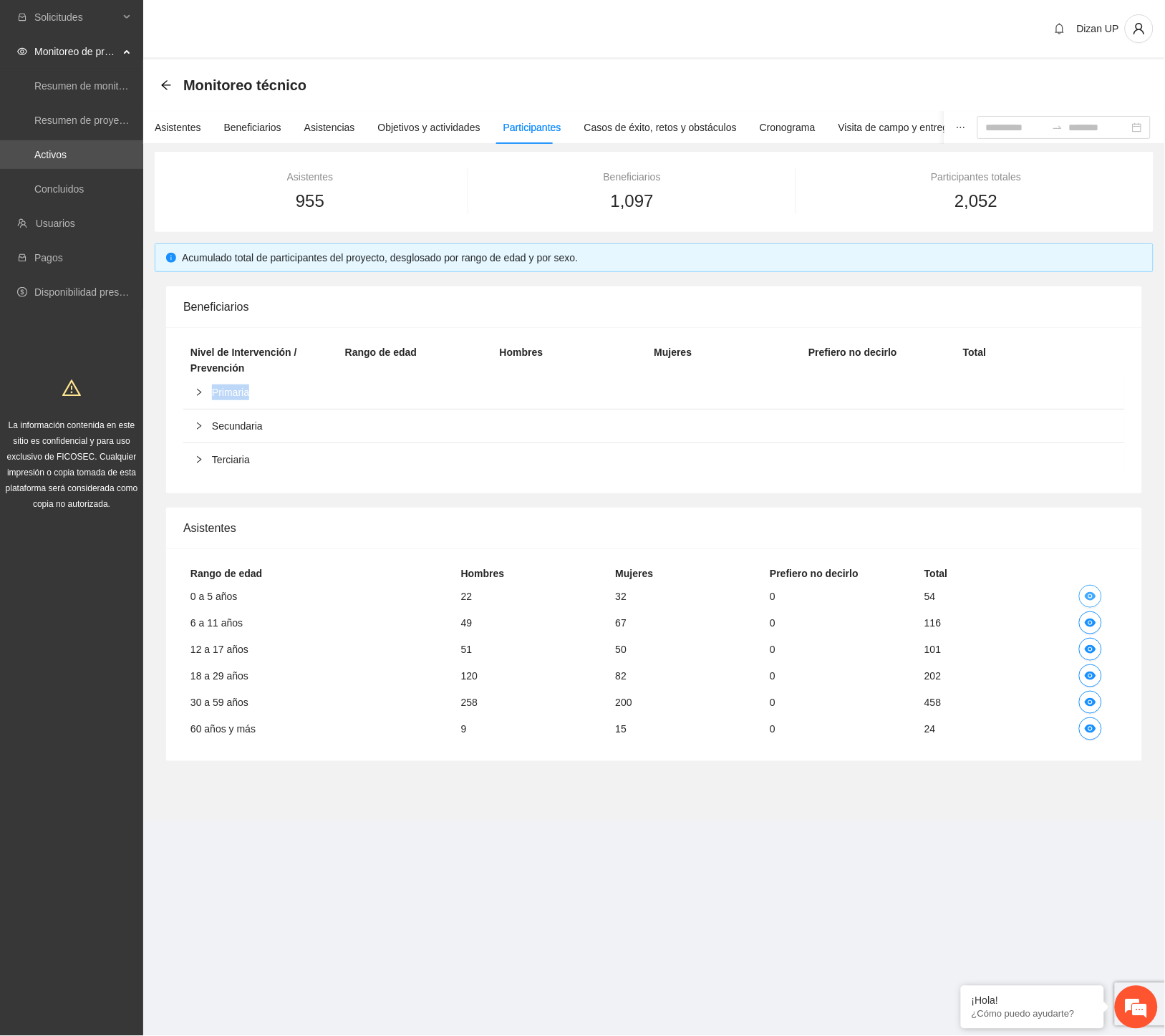
click at [1093, 598] on icon "eye" at bounding box center [1091, 596] width 11 height 9
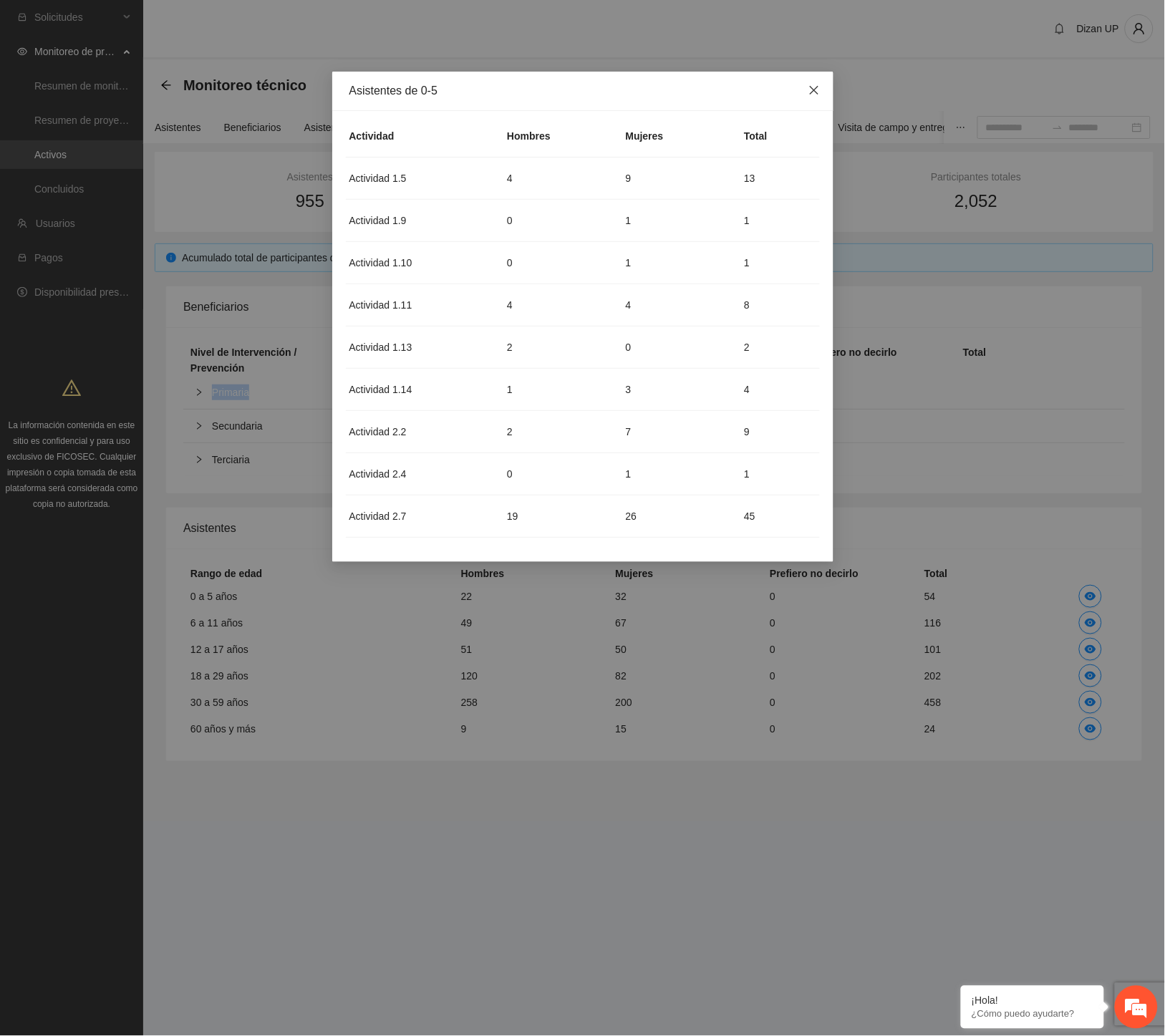
click at [807, 91] on span "Close" at bounding box center [814, 91] width 38 height 38
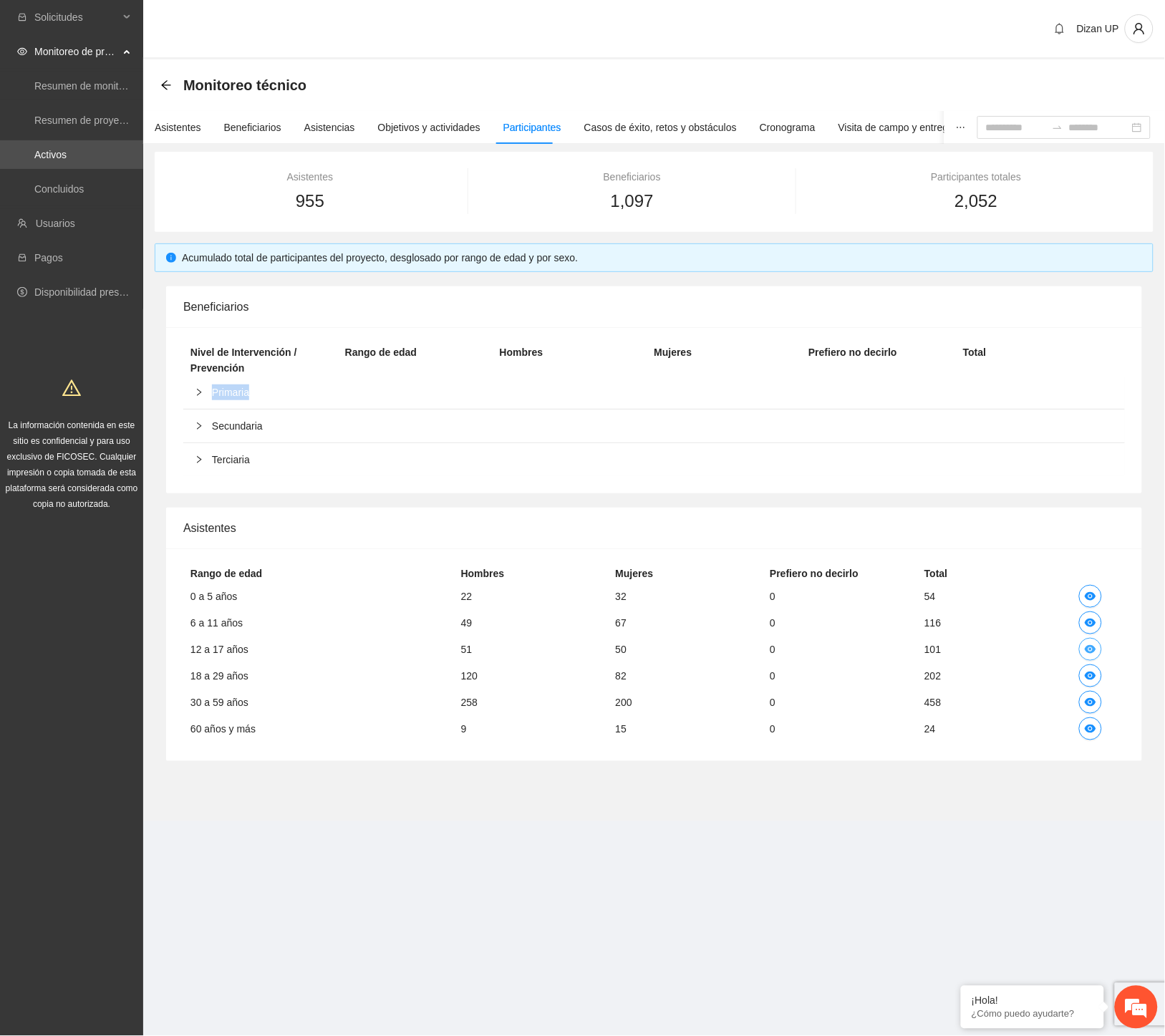
click at [1090, 650] on icon "eye" at bounding box center [1091, 650] width 11 height 11
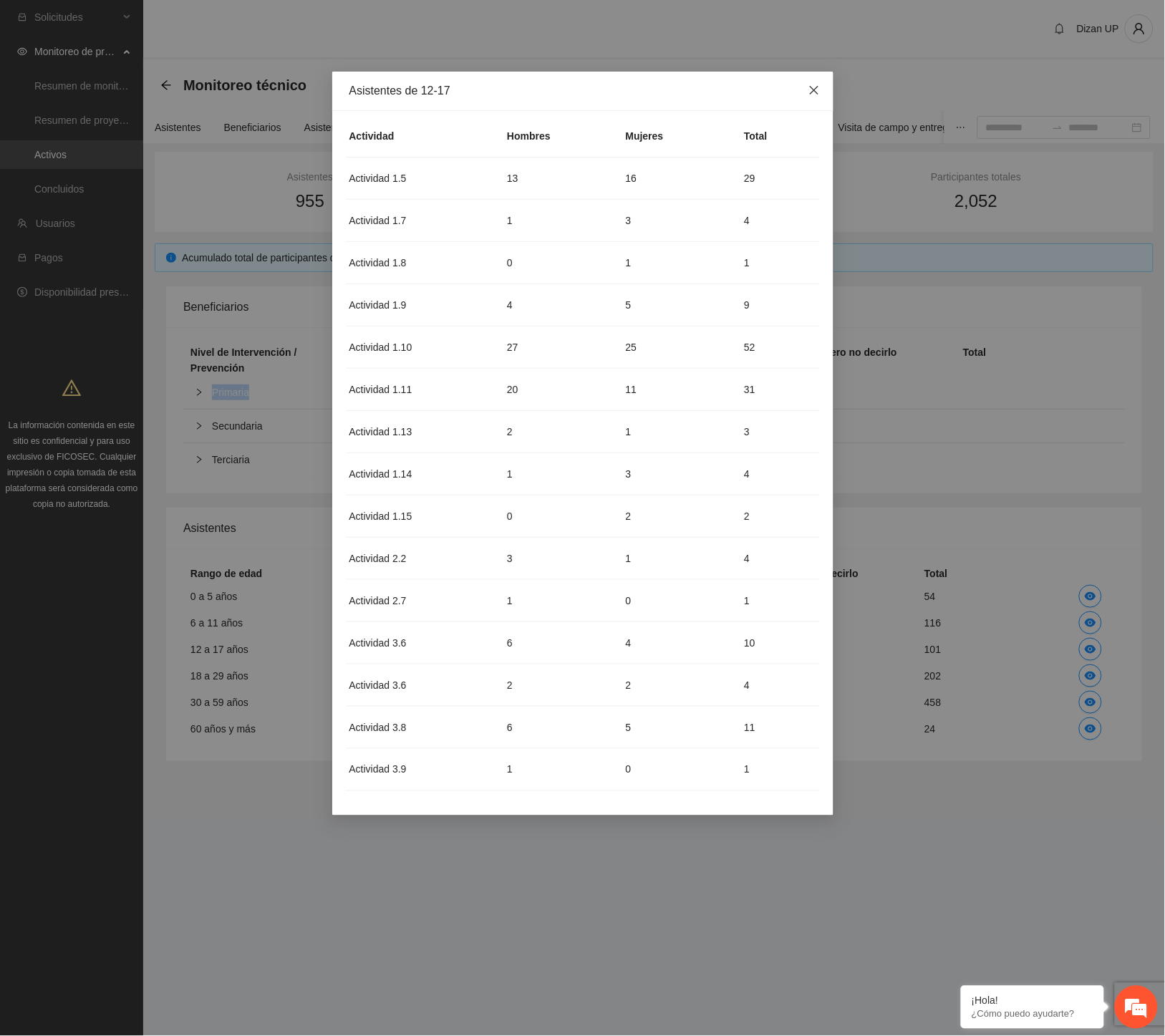
click at [811, 91] on icon "close" at bounding box center [814, 90] width 11 height 11
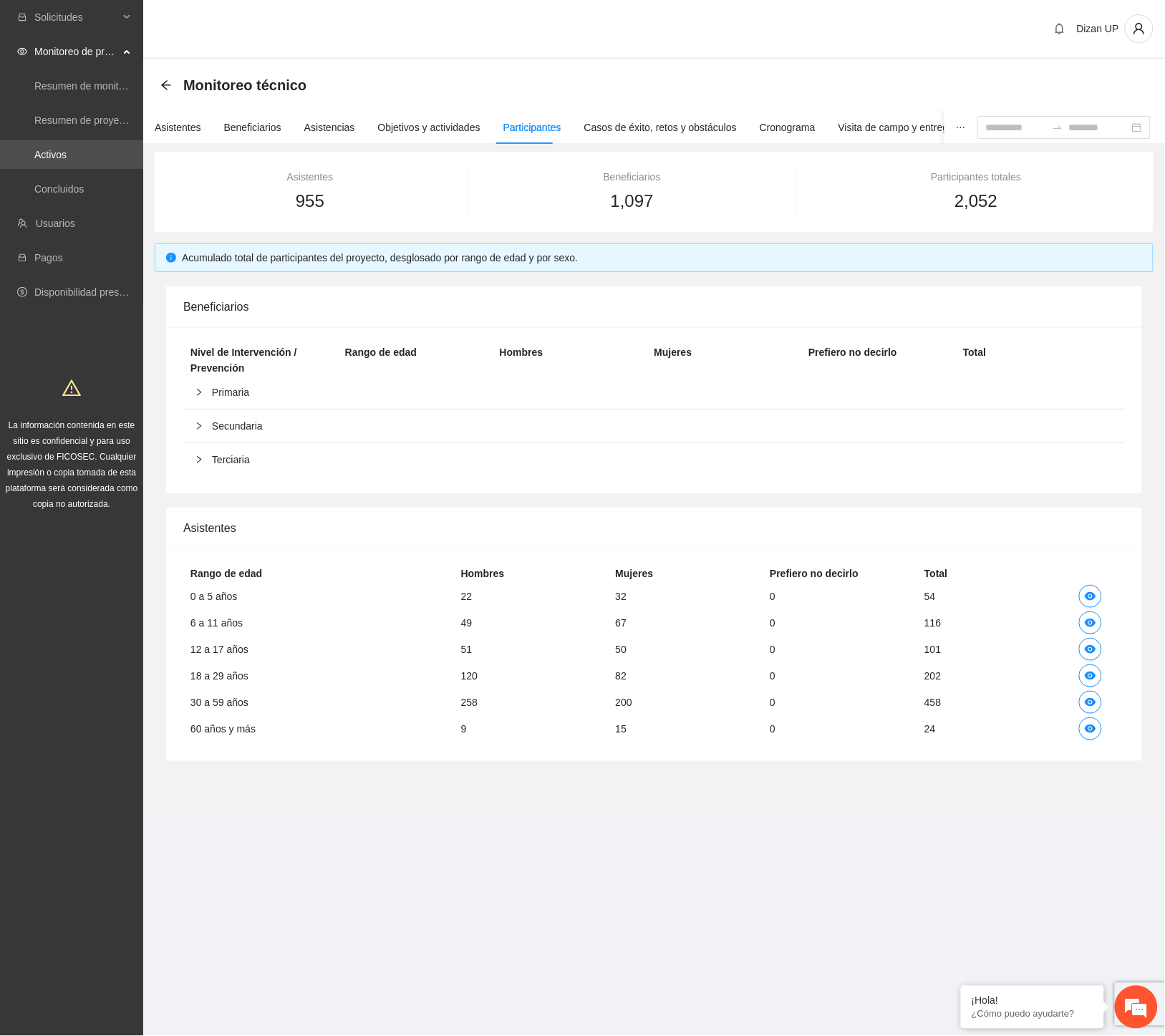
click at [207, 432] on div at bounding box center [203, 425] width 17 height 16
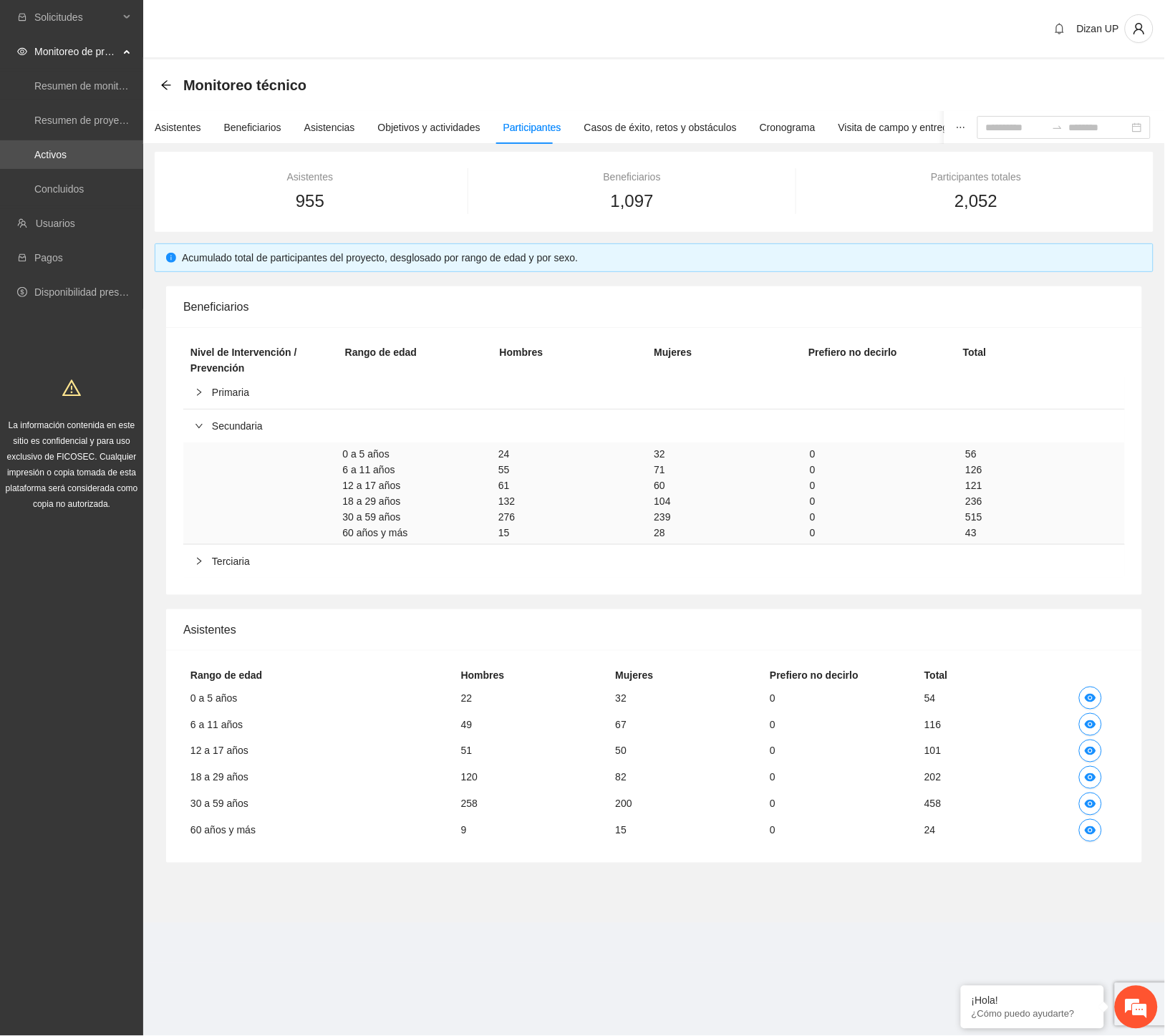
click at [209, 428] on div at bounding box center [203, 425] width 17 height 16
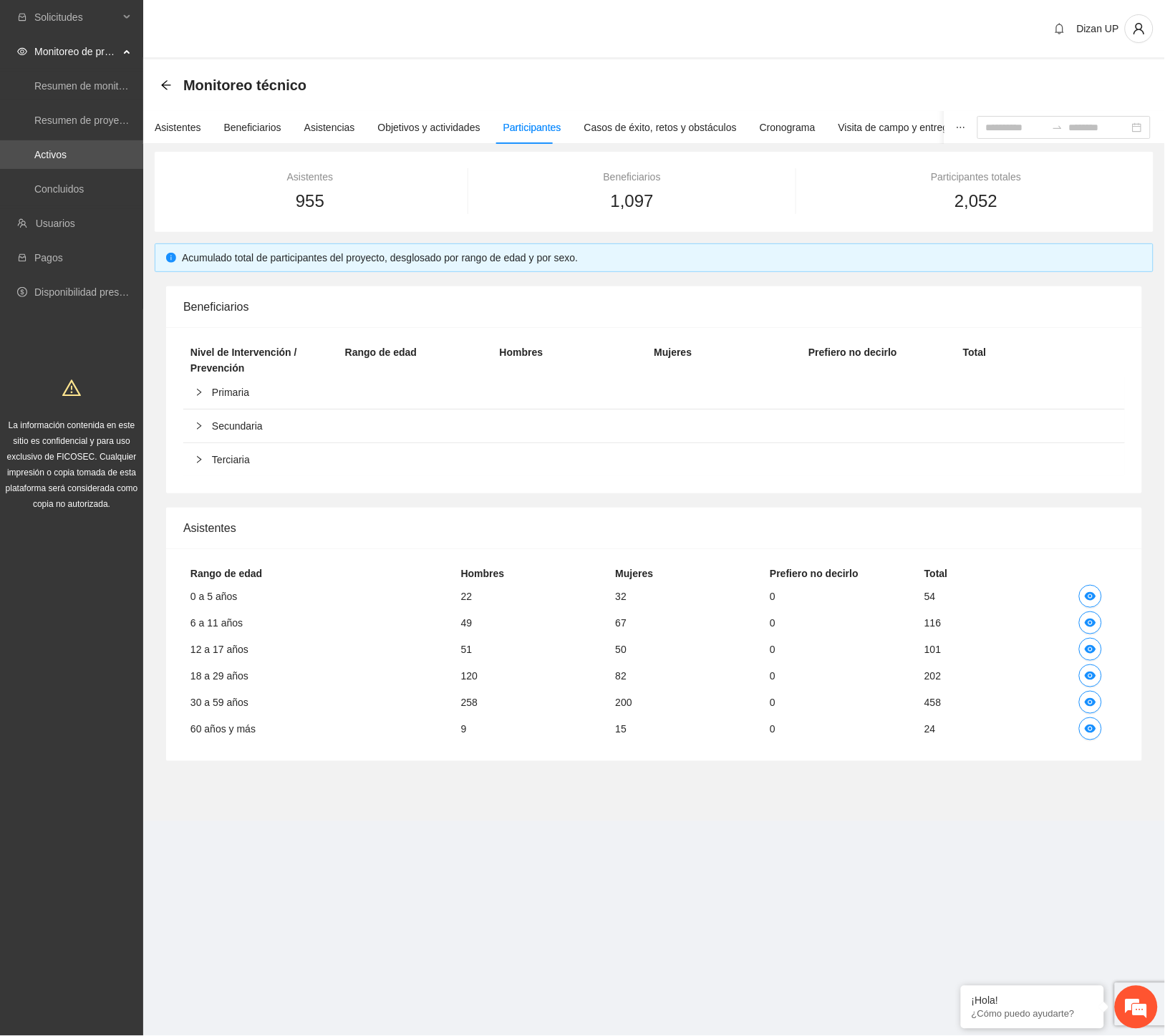
click at [220, 456] on span "Terciaria" at bounding box center [663, 459] width 901 height 16
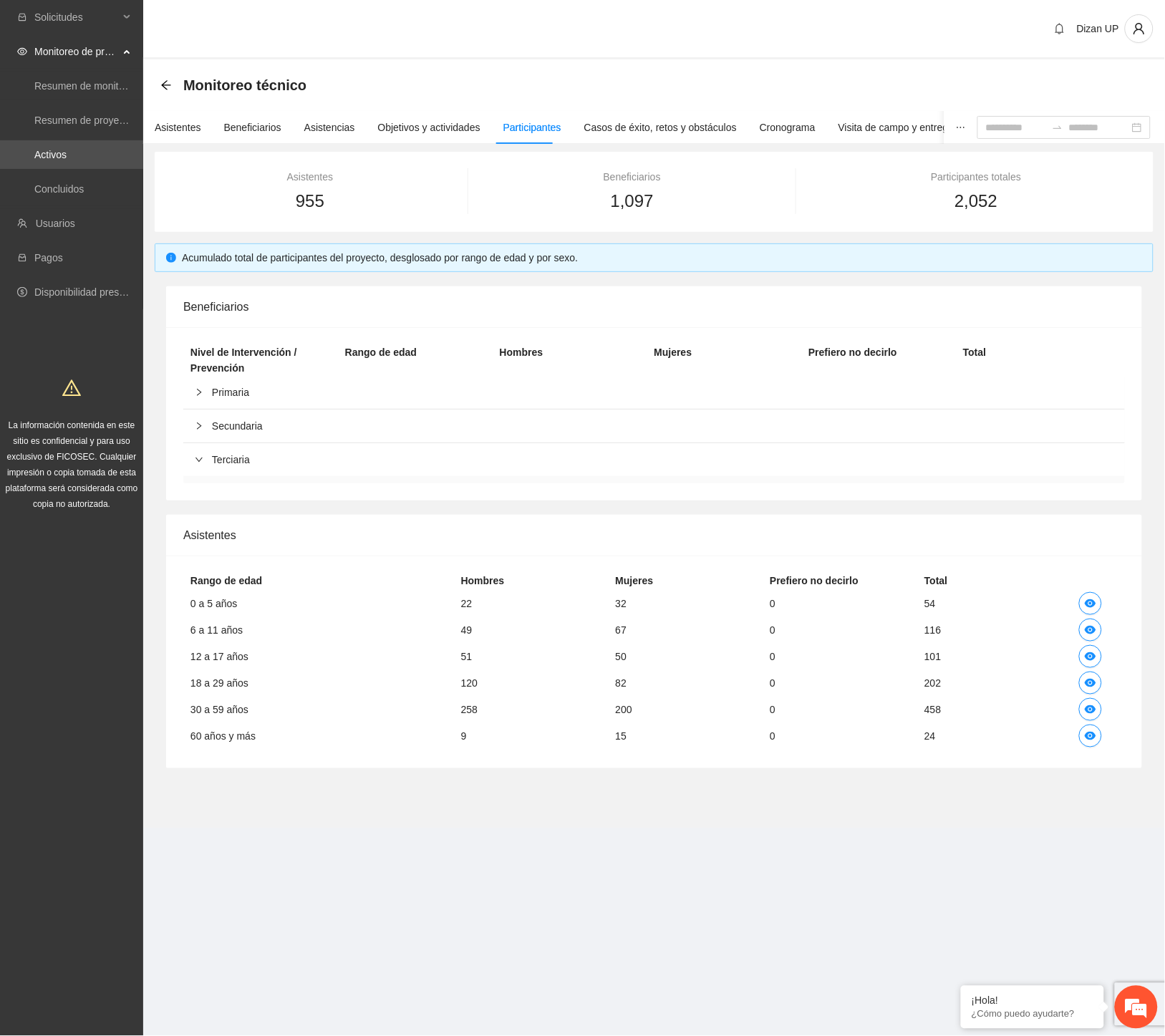
click at [220, 456] on span "Terciaria" at bounding box center [663, 459] width 901 height 16
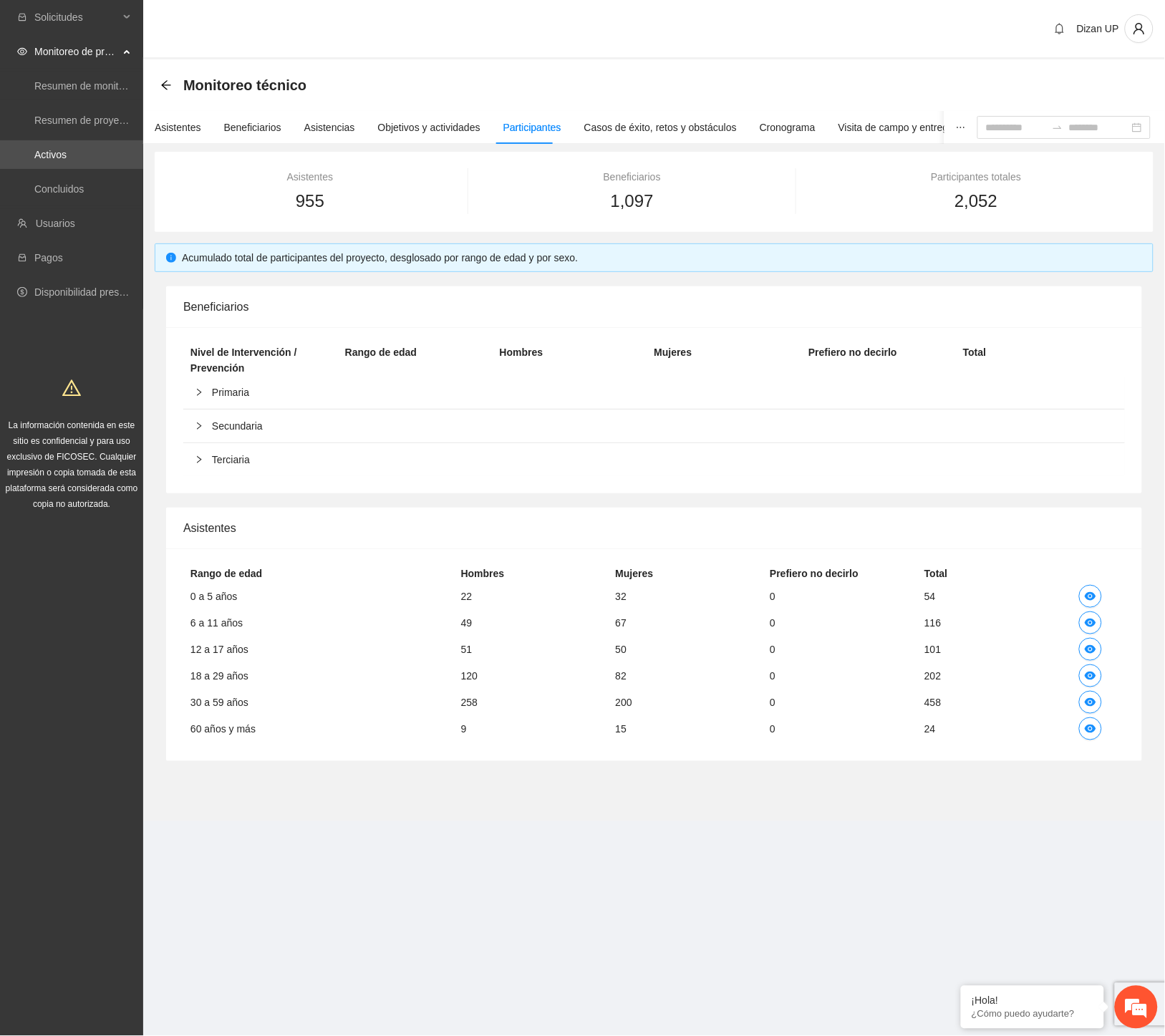
click at [220, 424] on span "Secundaria" at bounding box center [663, 425] width 901 height 16
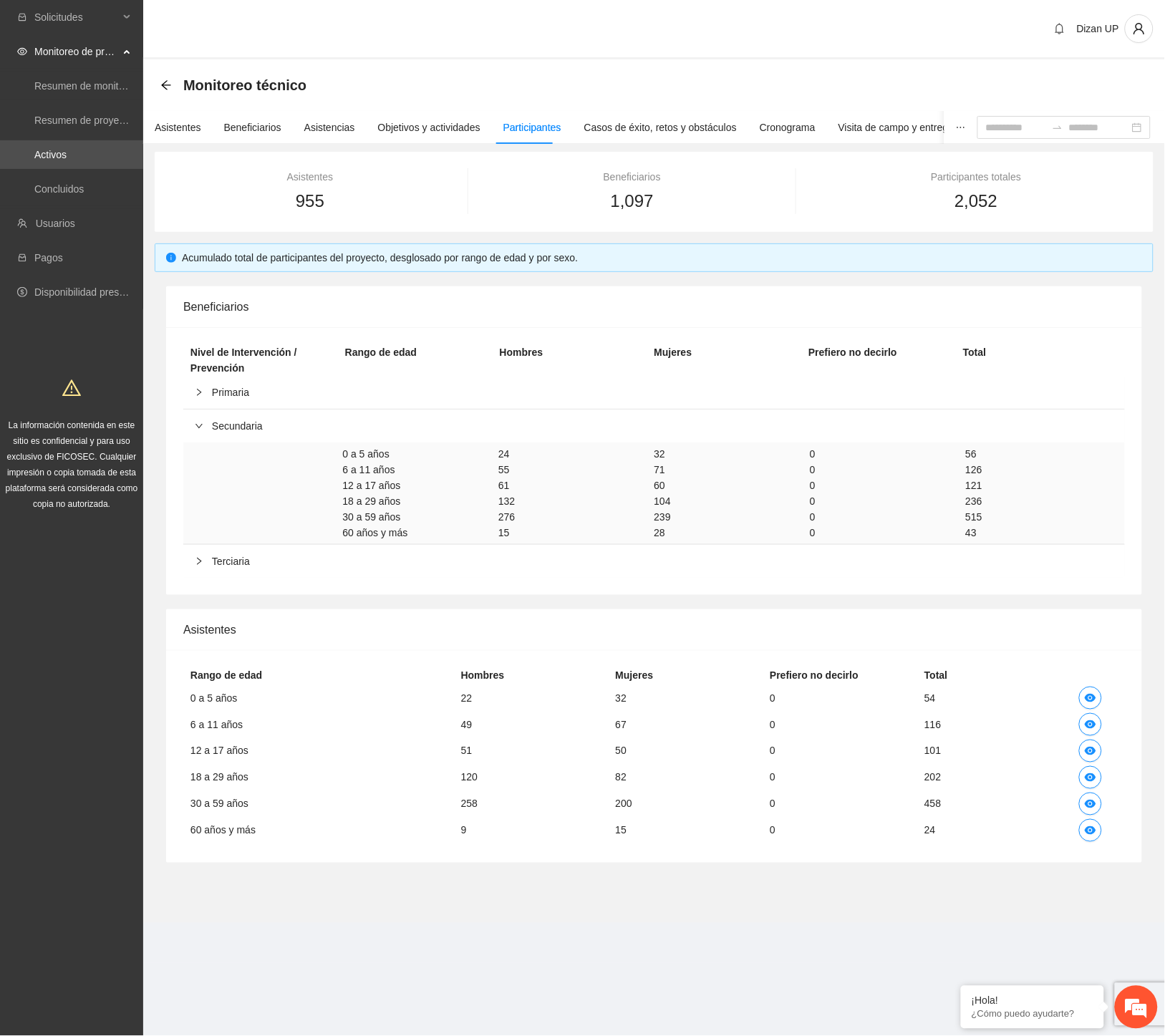
click at [220, 424] on span "Secundaria" at bounding box center [663, 425] width 901 height 16
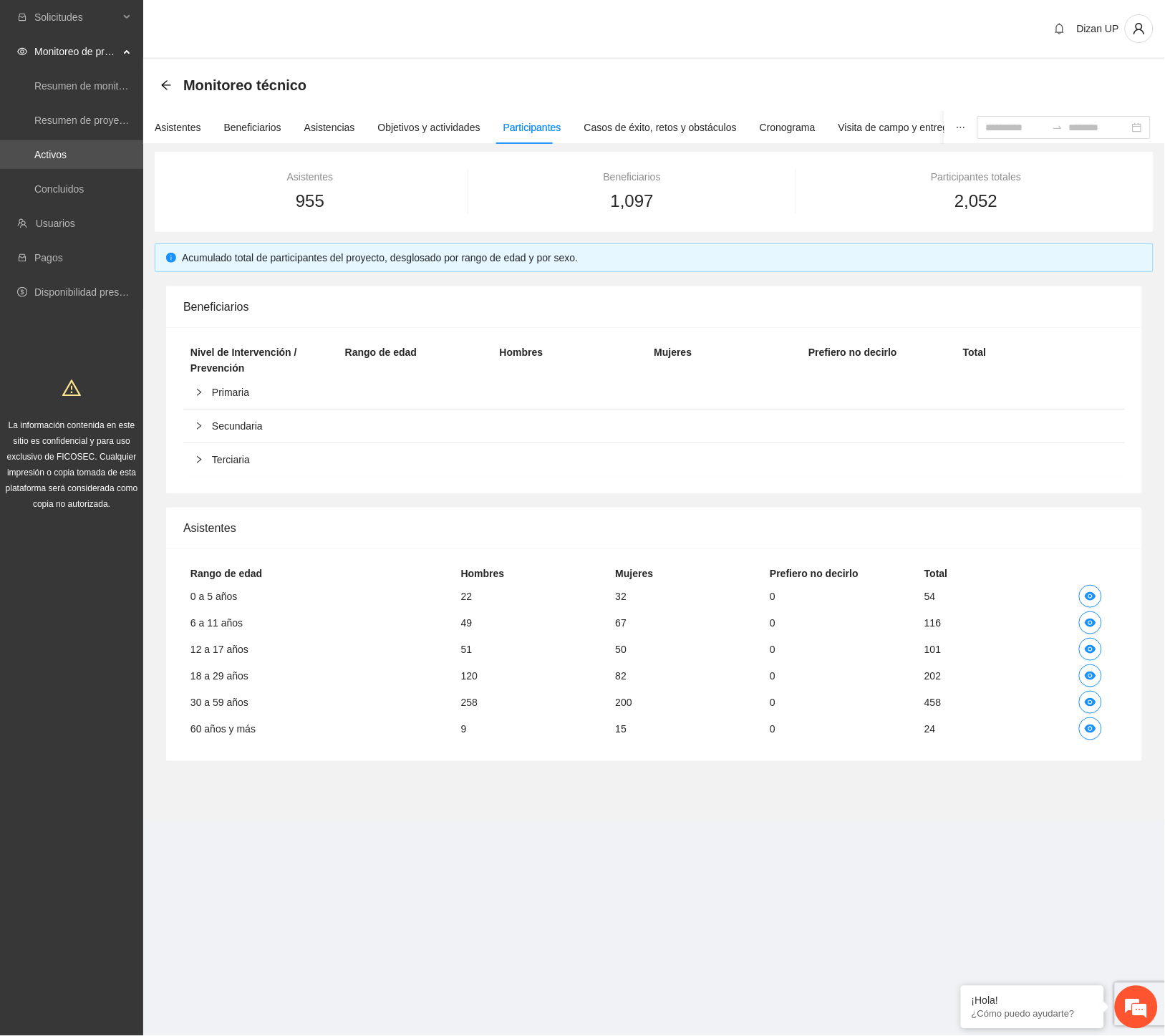
click at [220, 398] on span "Primaria" at bounding box center [663, 392] width 901 height 16
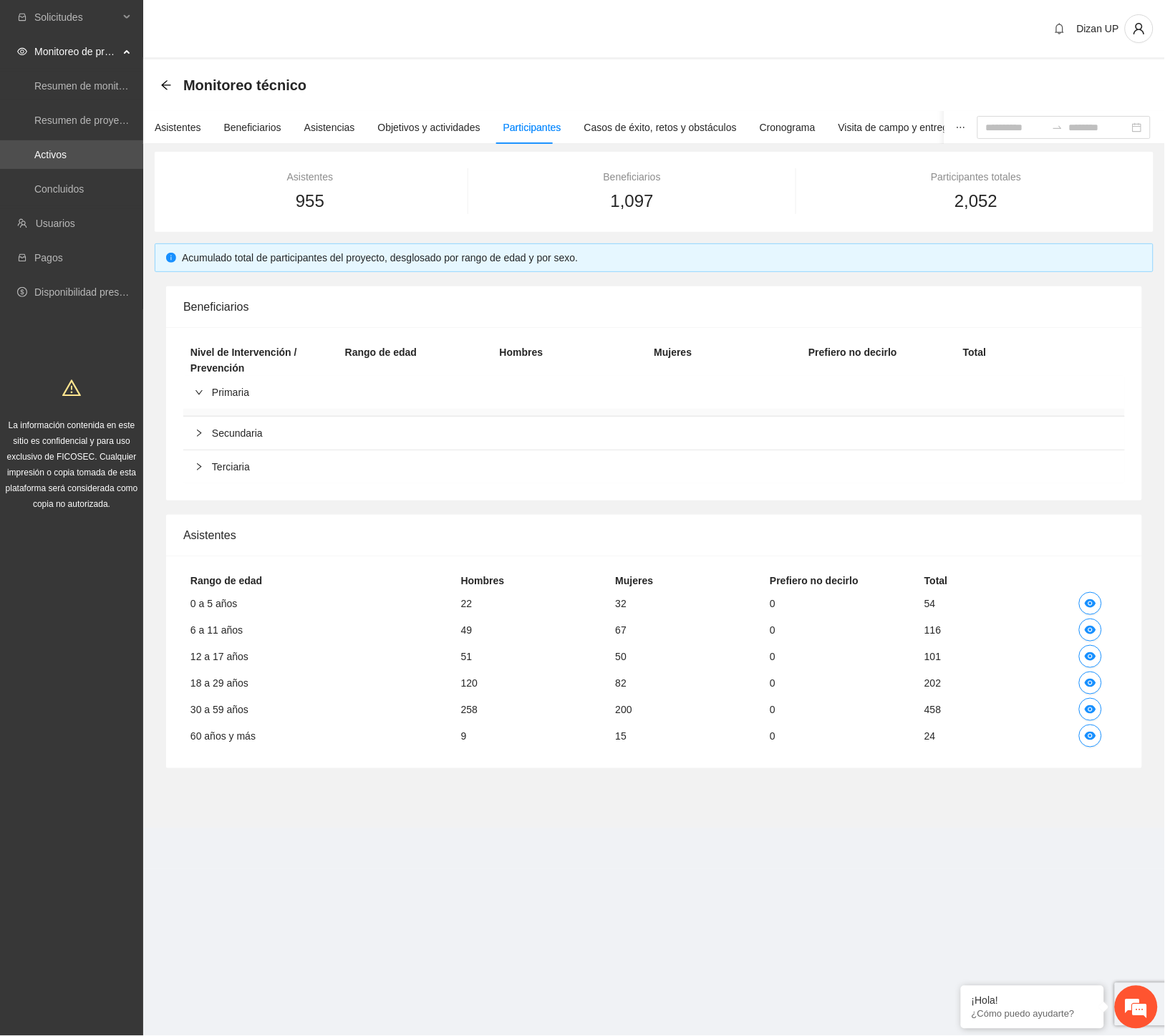
click at [220, 398] on span "Primaria" at bounding box center [663, 392] width 901 height 16
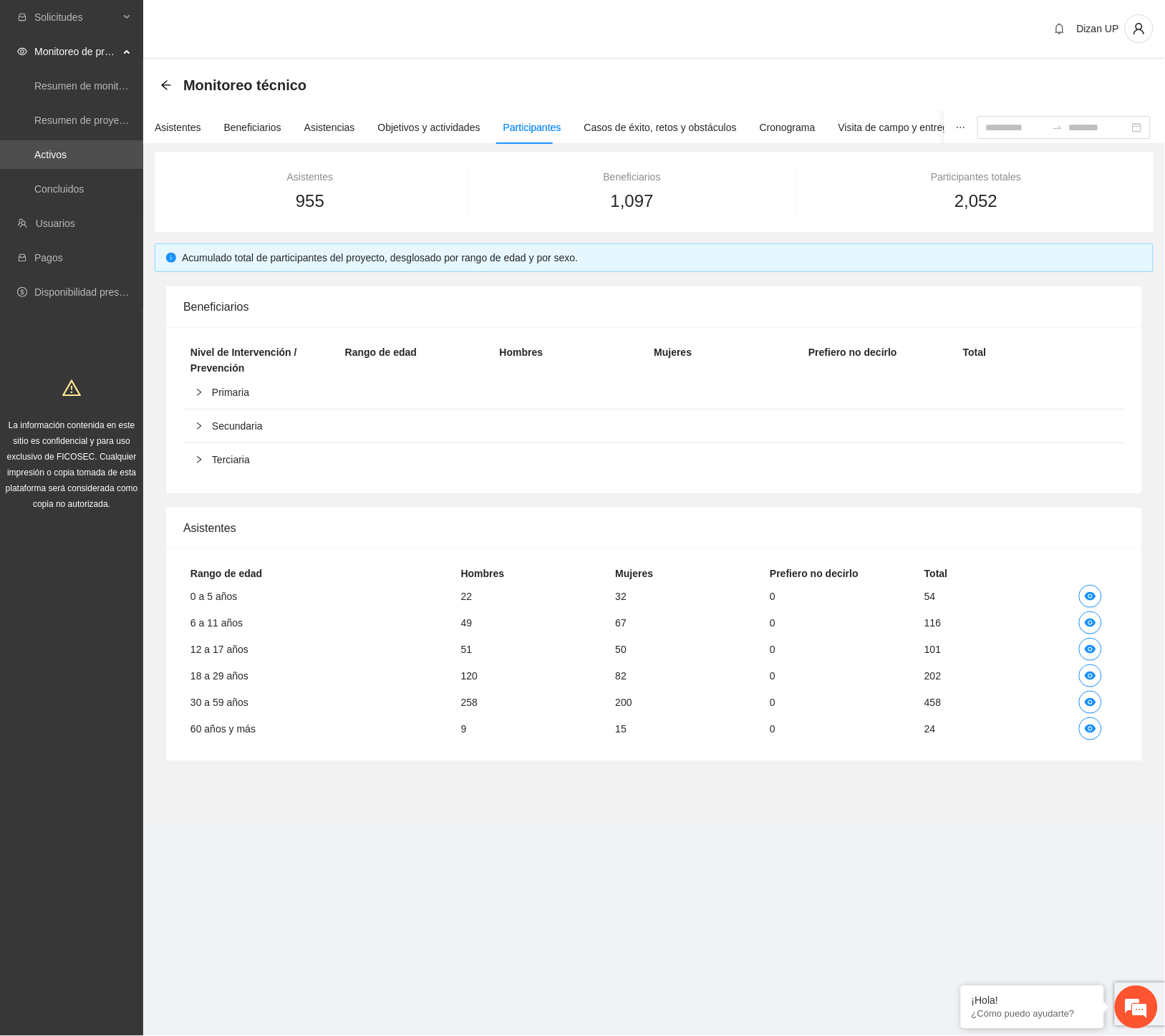
click at [220, 429] on span "Secundaria" at bounding box center [663, 425] width 901 height 16
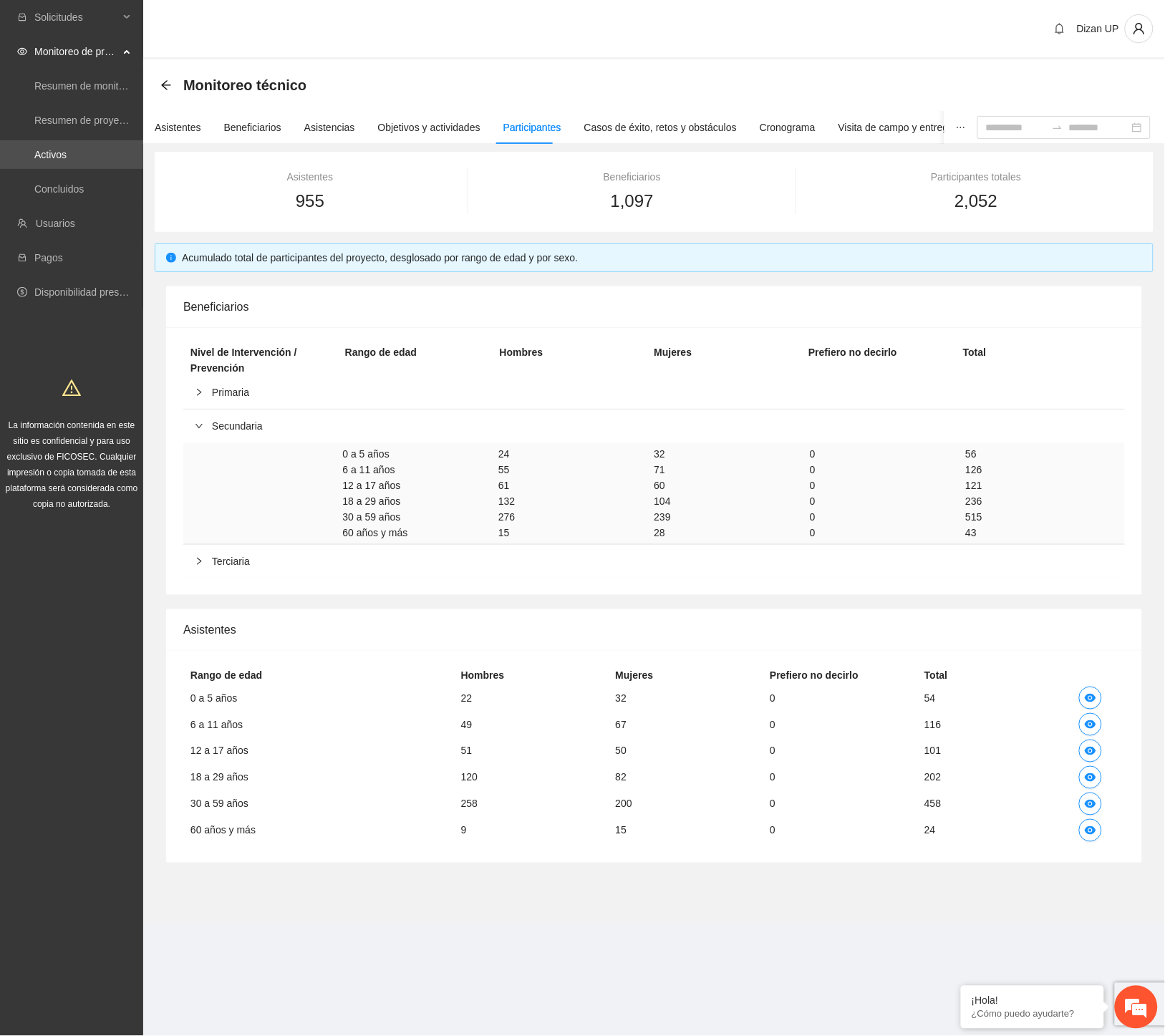
click at [220, 429] on span "Secundaria" at bounding box center [663, 425] width 901 height 16
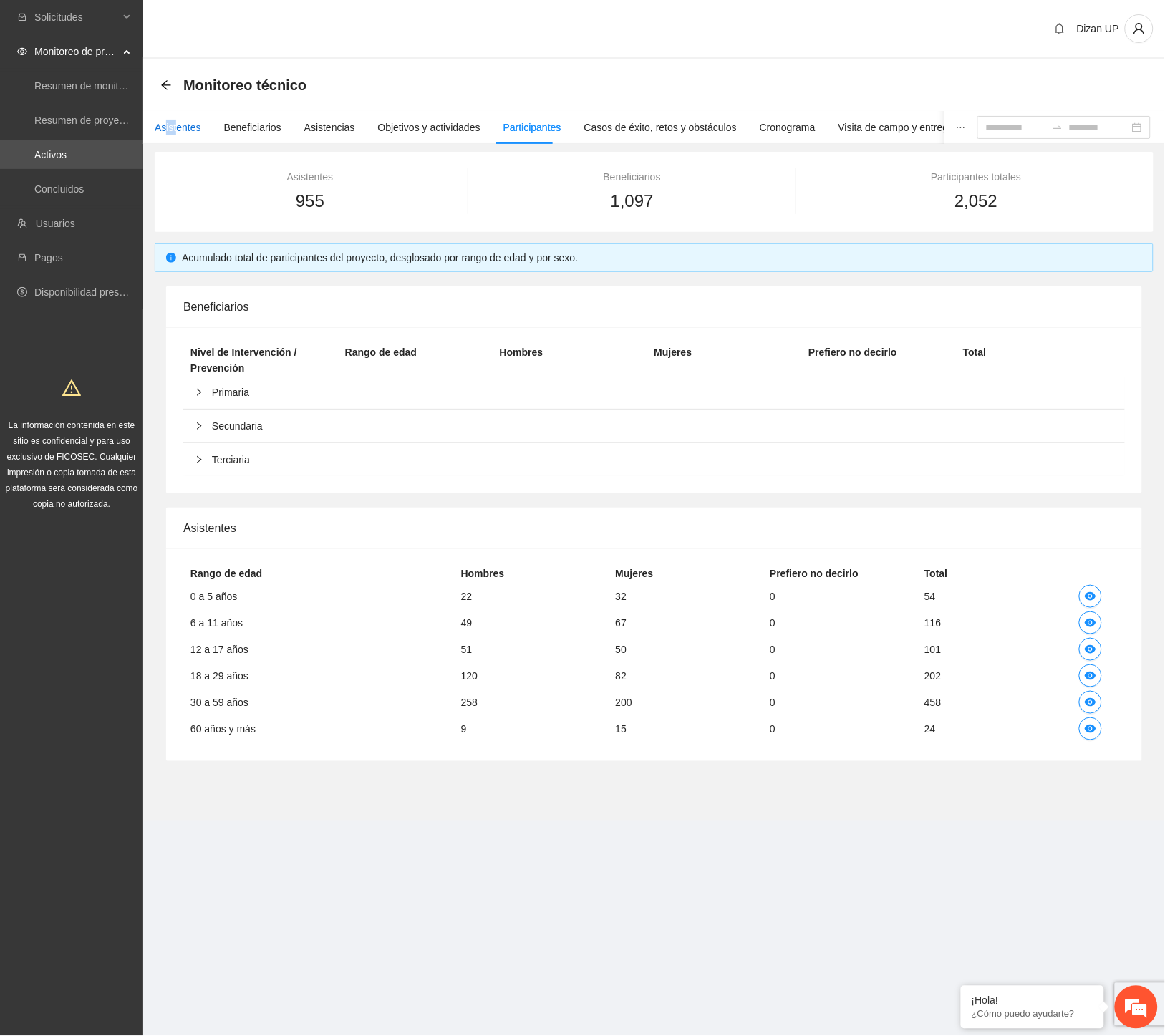
click at [176, 132] on div "Asistentes" at bounding box center [177, 127] width 47 height 16
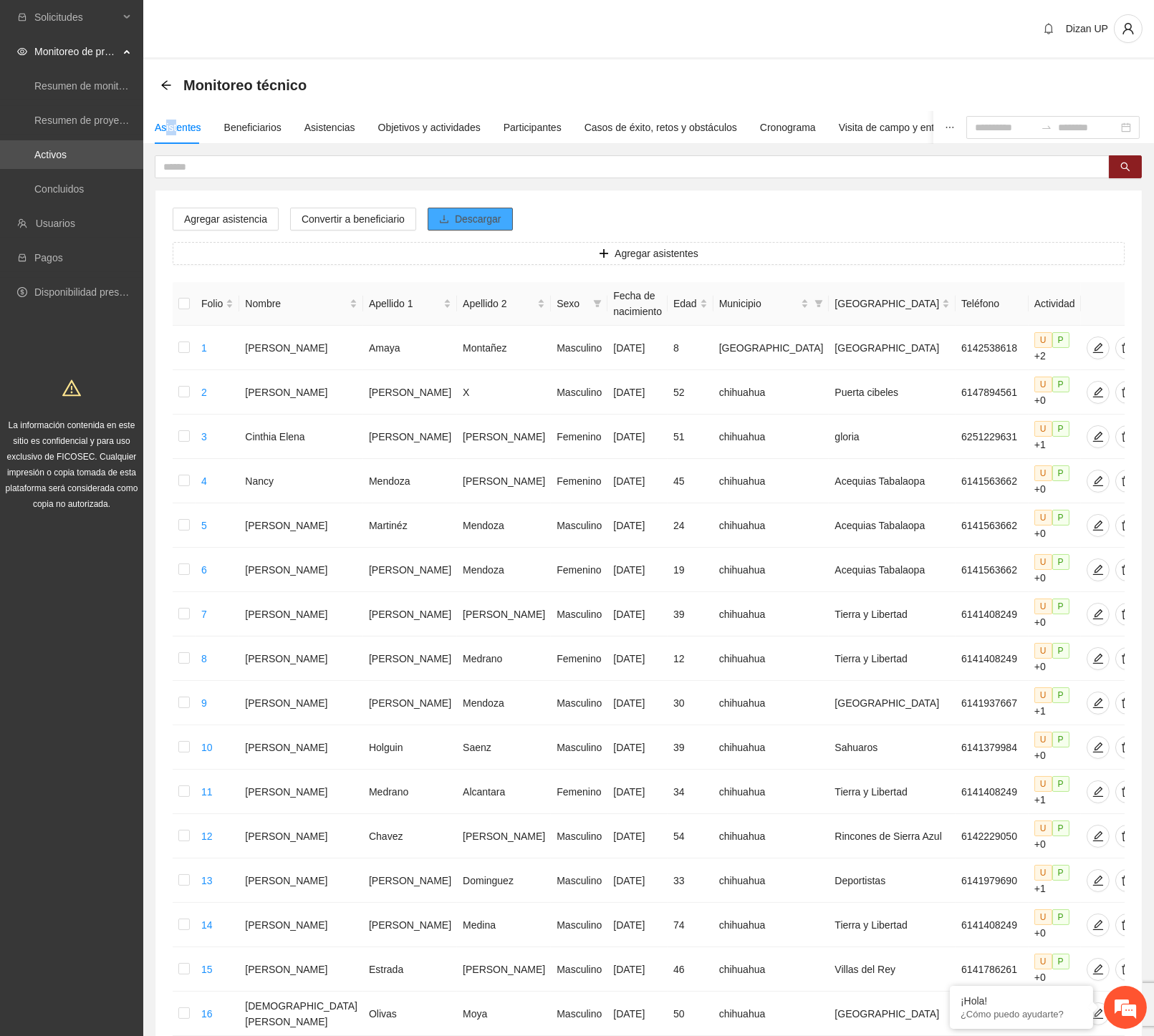
click at [469, 213] on span "Descargar" at bounding box center [478, 219] width 47 height 16
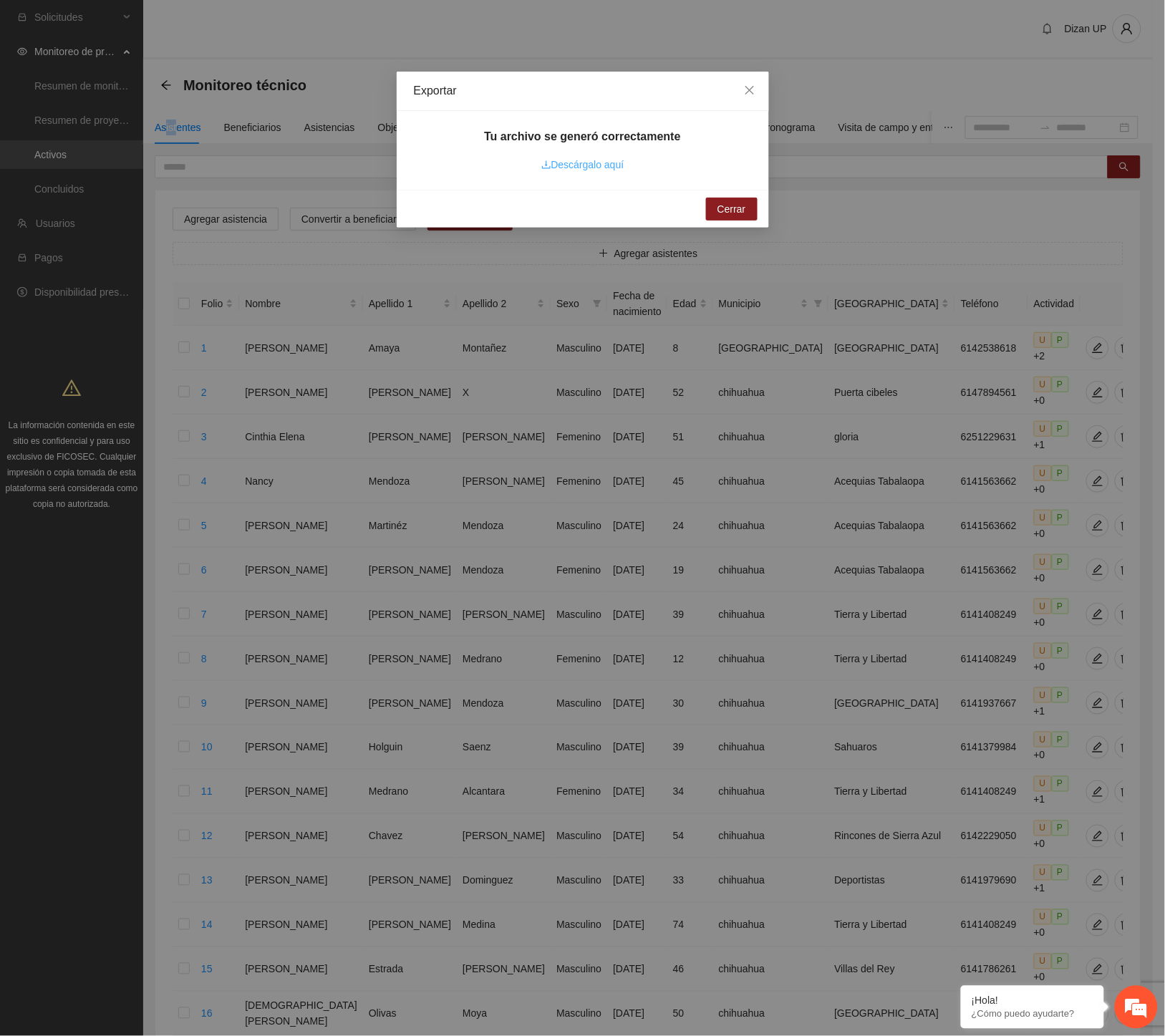
click at [568, 166] on link "Descárgalo aquí" at bounding box center [583, 165] width 83 height 11
drag, startPoint x: 320, startPoint y: 245, endPoint x: 338, endPoint y: 225, distance: 26.9
click at [320, 243] on div "Exportar Tu archivo se generó correctamente Descárgalo aquí Cerrar" at bounding box center [582, 518] width 1165 height 1036
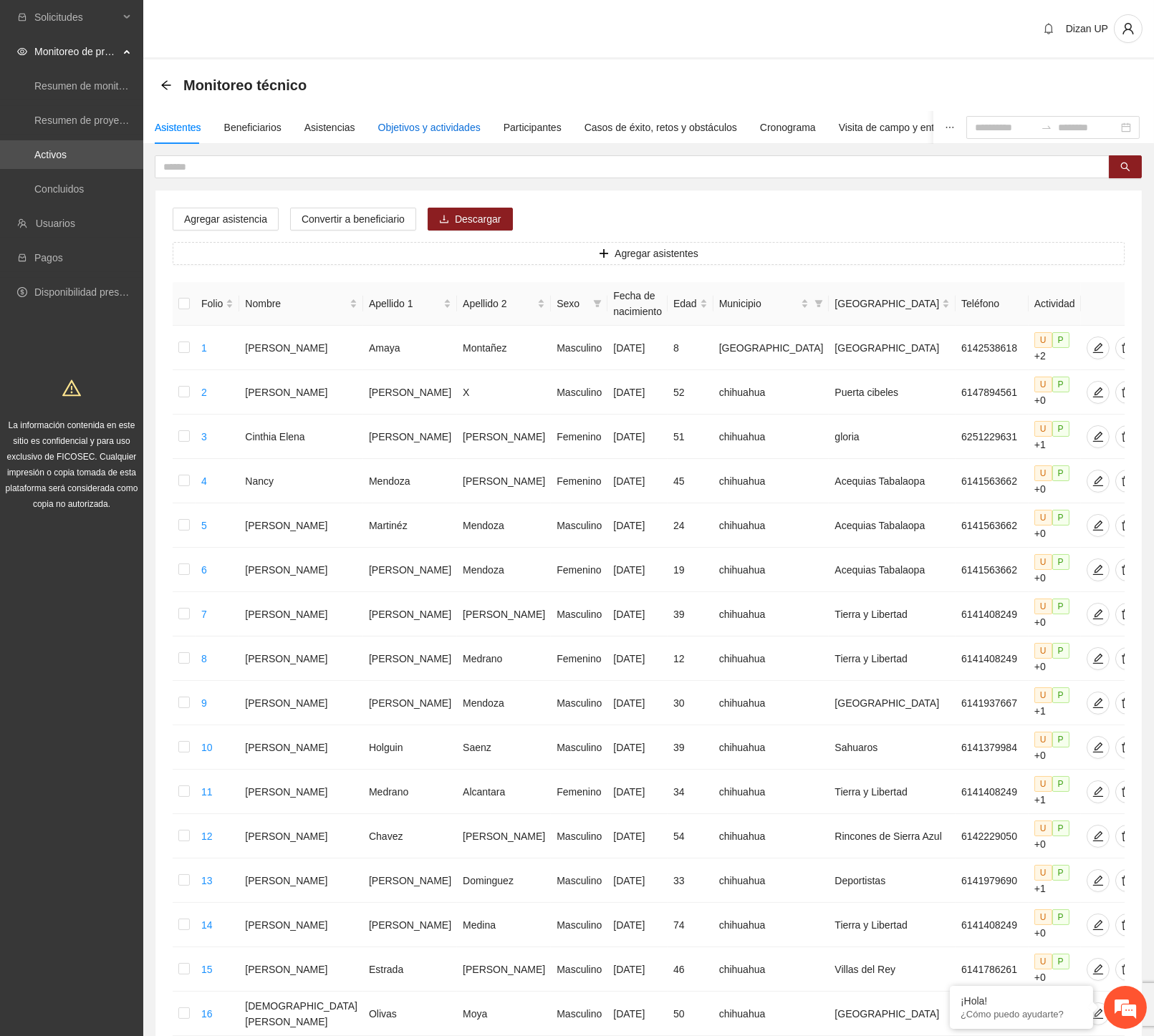
click at [405, 122] on div "Objetivos y actividades" at bounding box center [429, 127] width 102 height 16
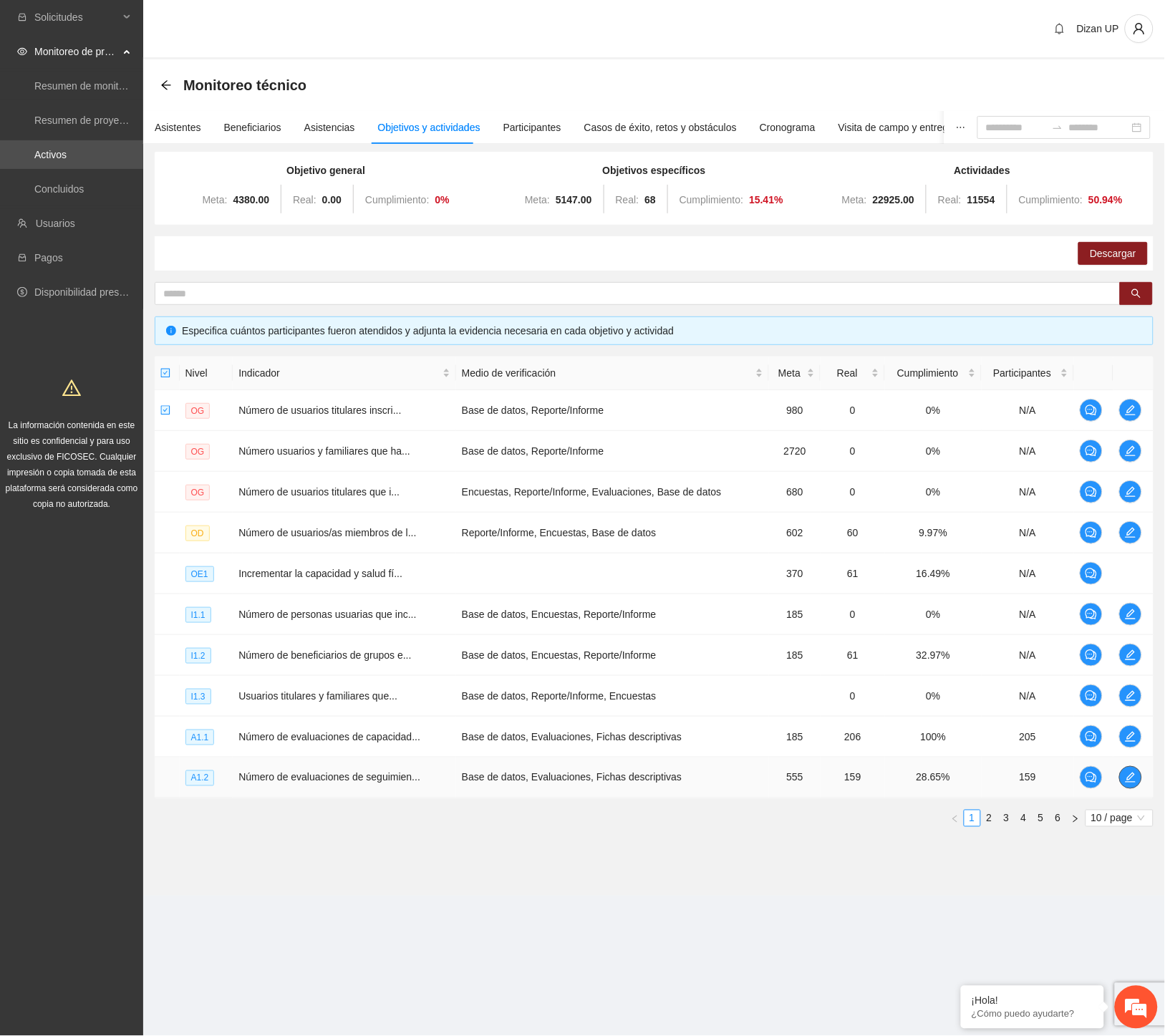
click at [1128, 776] on icon "edit" at bounding box center [1131, 778] width 11 height 11
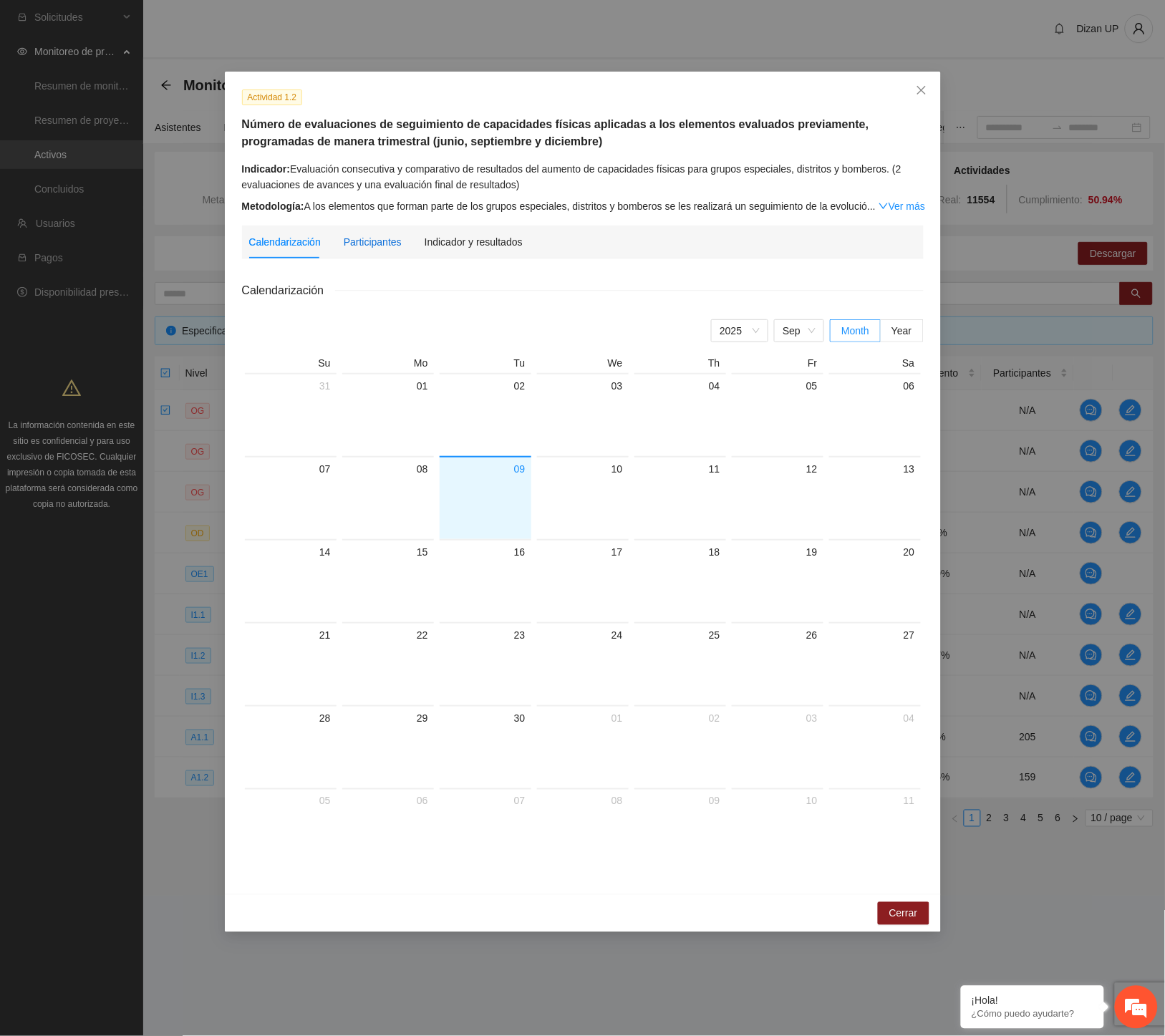
click at [362, 242] on div "Participantes" at bounding box center [372, 242] width 58 height 16
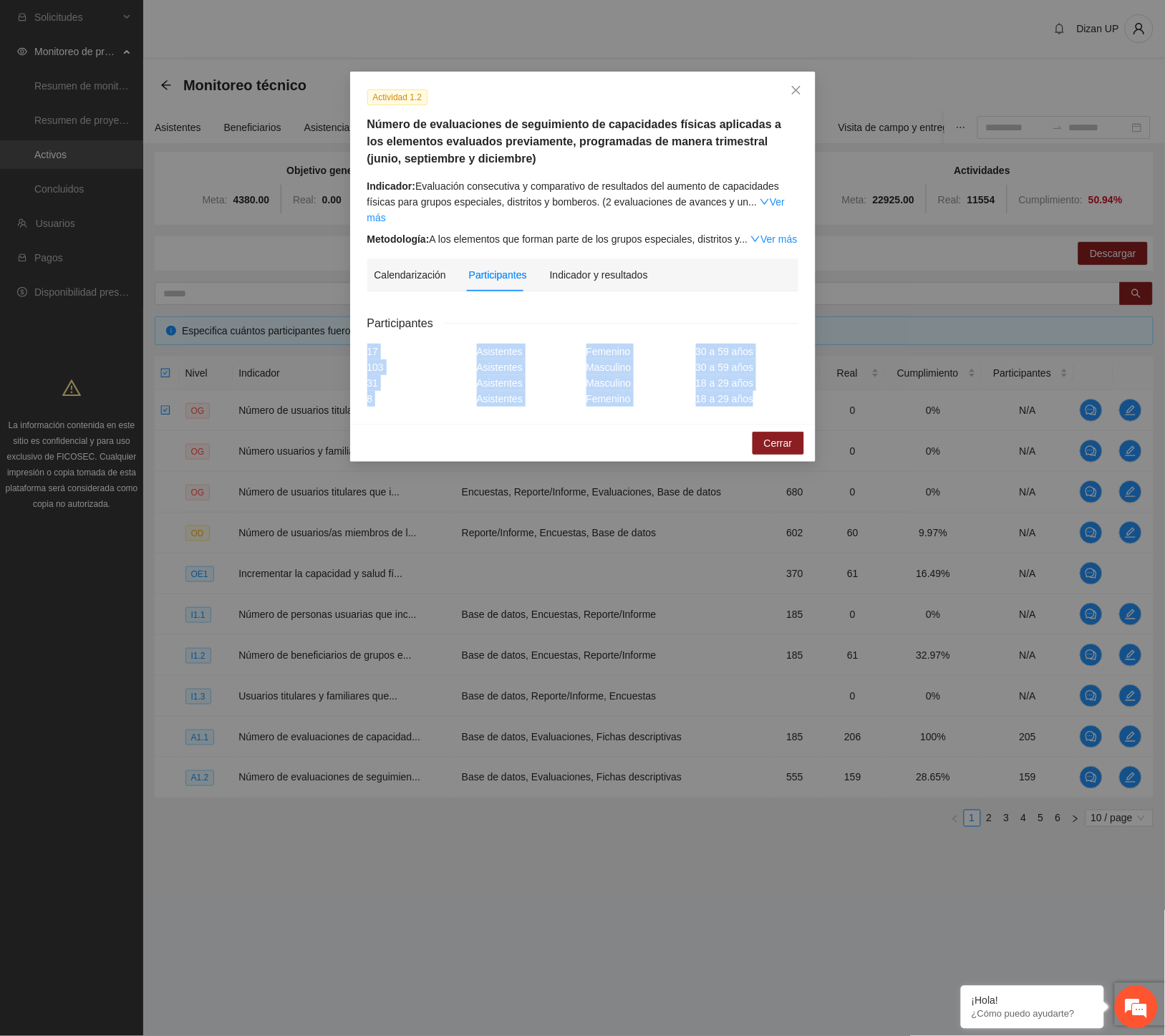
drag, startPoint x: 748, startPoint y: 382, endPoint x: 325, endPoint y: 335, distance: 425.6
click at [325, 335] on div "Actividad 1.2 Número de evaluaciones de seguimiento de capacidades físicas apli…" at bounding box center [582, 518] width 1165 height 1036
click at [552, 398] on div "Actividad 1.2 Número de evaluaciones de seguimiento de capacidades físicas apli…" at bounding box center [583, 248] width 465 height 353
drag, startPoint x: 747, startPoint y: 376, endPoint x: 335, endPoint y: 331, distance: 414.5
click at [335, 331] on div "Actividad 1.2 Número de evaluaciones de seguimiento de capacidades físicas apli…" at bounding box center [582, 518] width 1165 height 1036
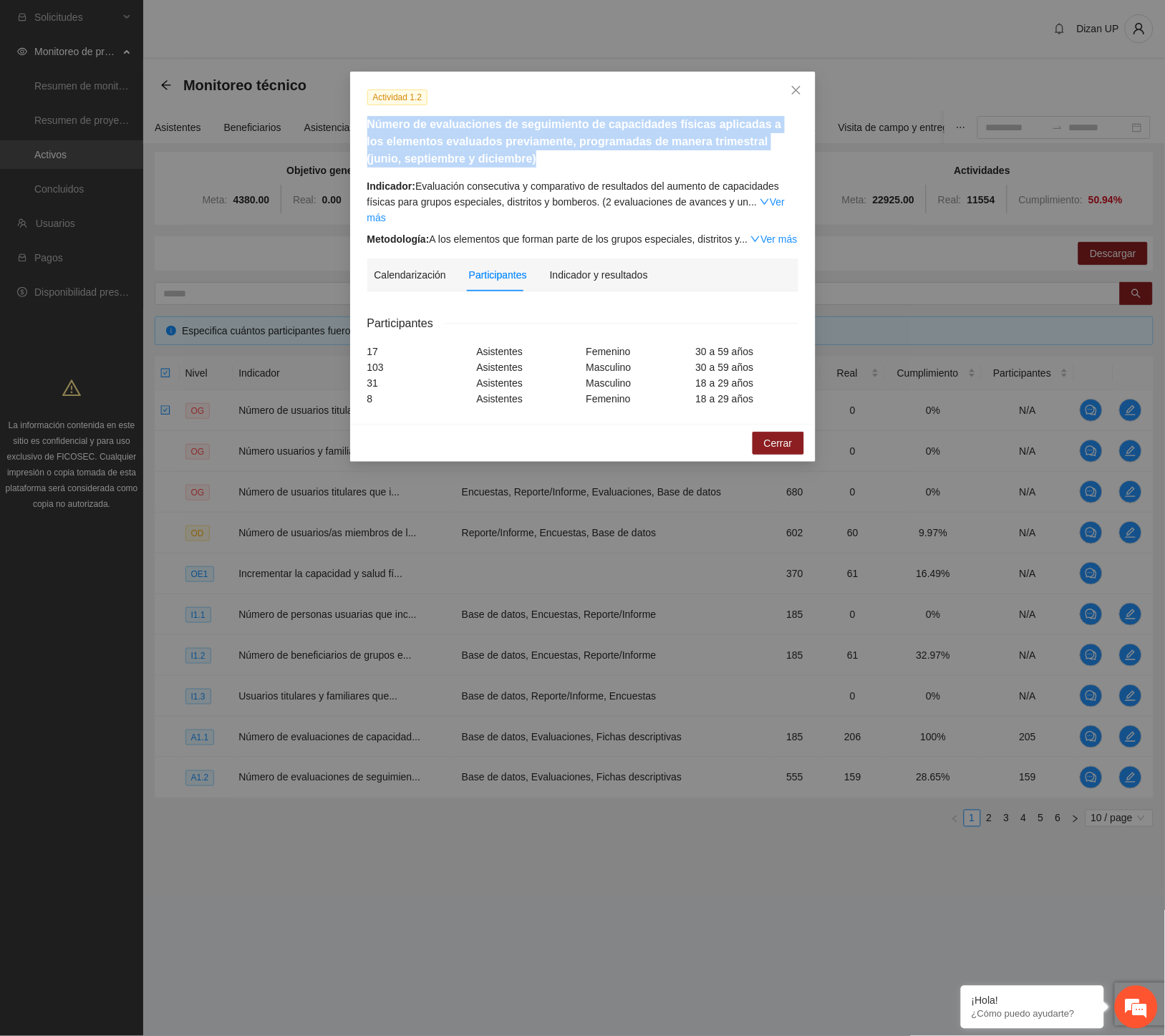
drag, startPoint x: 440, startPoint y: 146, endPoint x: 361, endPoint y: 118, distance: 83.8
click at [362, 118] on div "Número de evaluaciones de seguimiento de capacidades físicas aplicadas a los el…" at bounding box center [582, 141] width 442 height 51
click at [798, 88] on icon "close" at bounding box center [796, 90] width 11 height 11
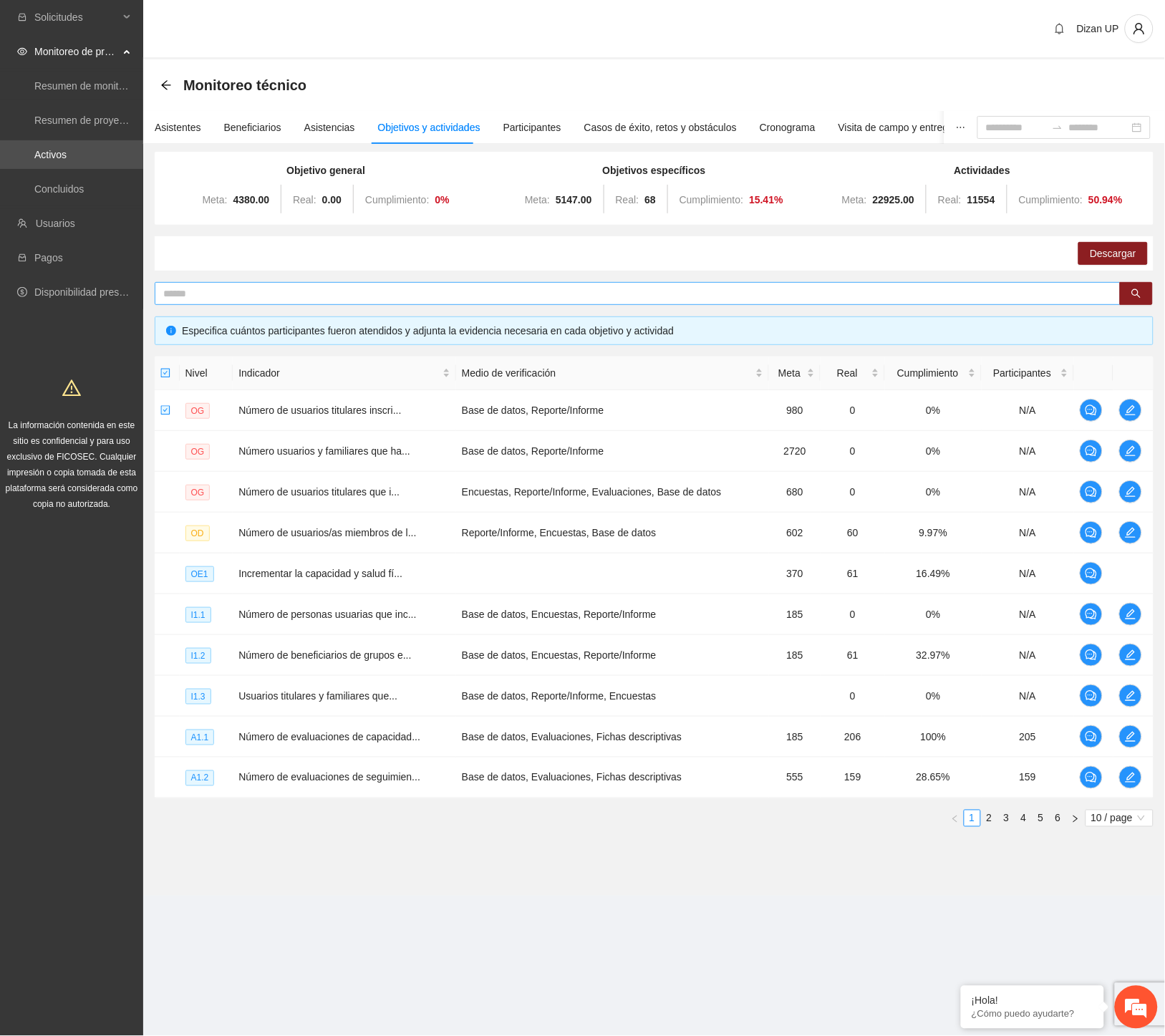
click at [347, 286] on input "text" at bounding box center [632, 293] width 937 height 16
